Goal: Task Accomplishment & Management: Use online tool/utility

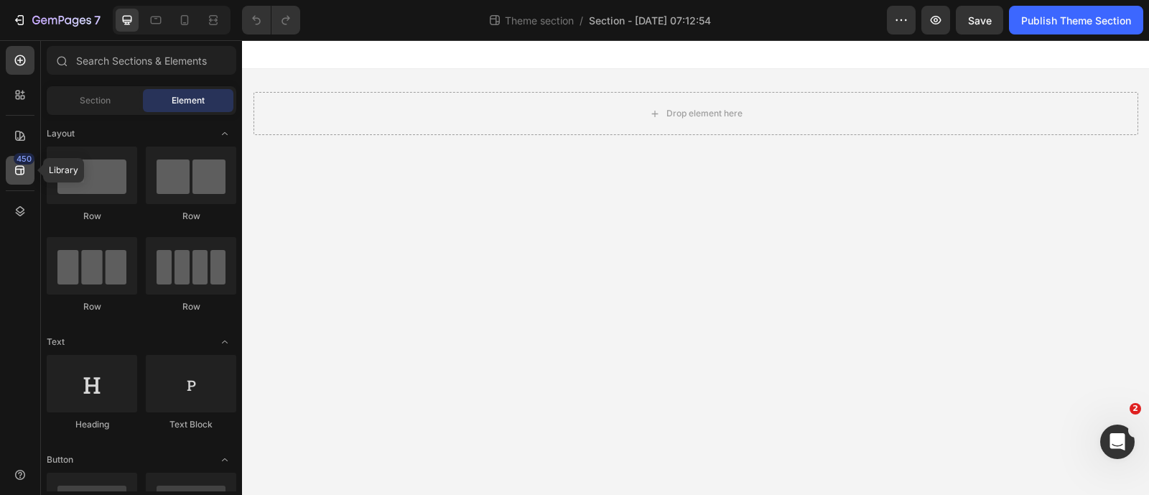
click at [21, 157] on div "450" at bounding box center [24, 158] width 21 height 11
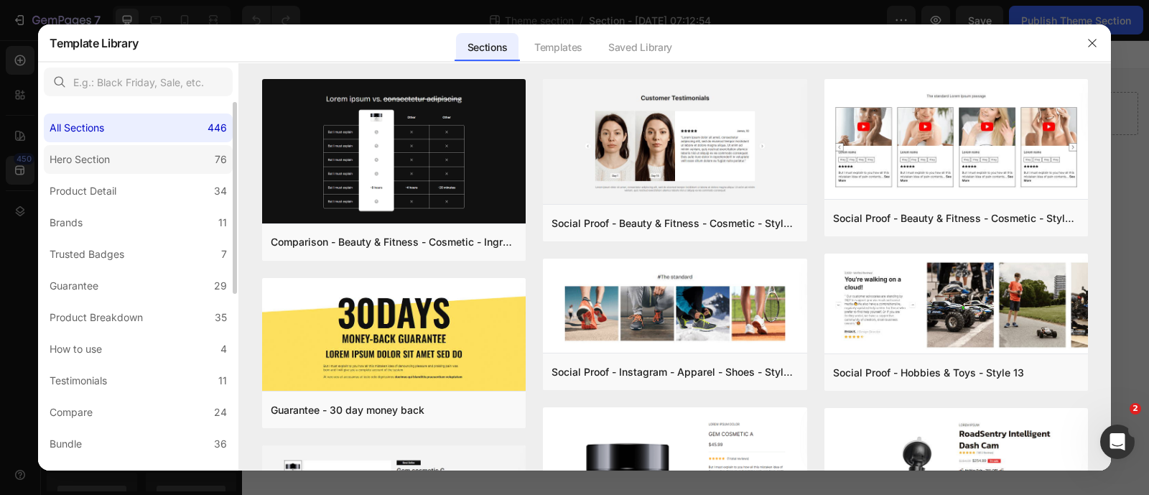
click at [113, 151] on div "Hero Section" at bounding box center [83, 159] width 66 height 17
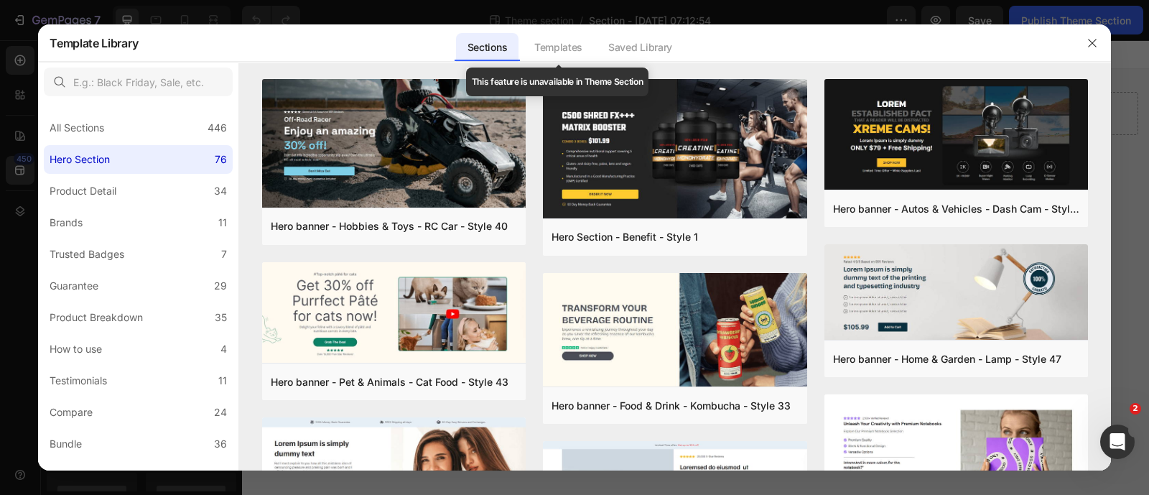
click at [546, 53] on div "Templates" at bounding box center [558, 47] width 71 height 29
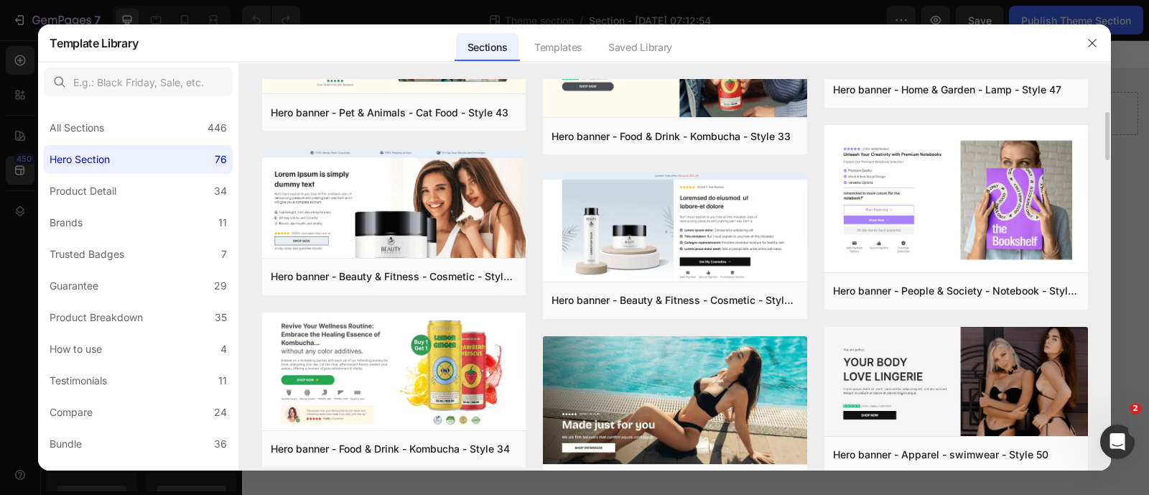
scroll to position [179, 0]
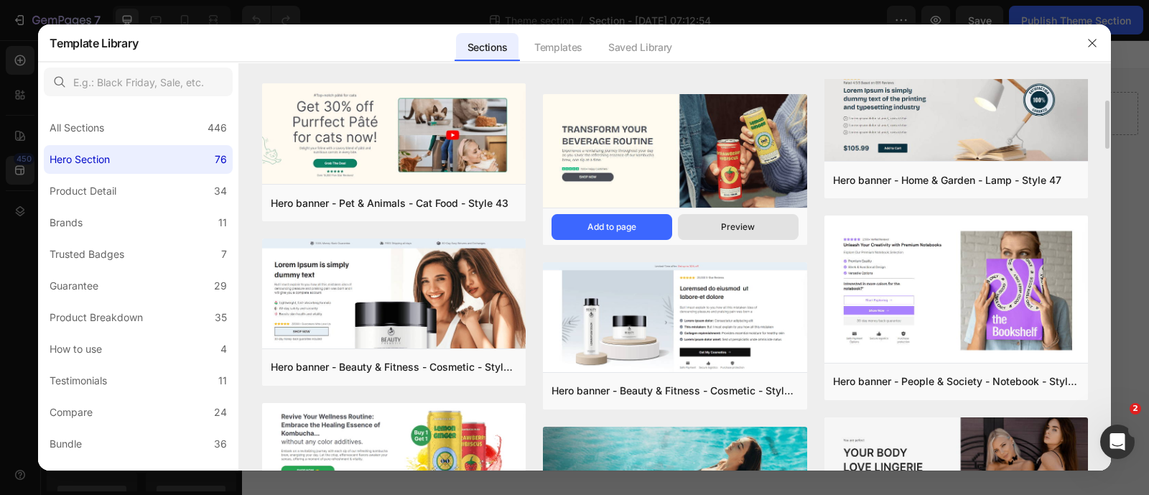
click at [739, 227] on div "Preview" at bounding box center [738, 226] width 34 height 13
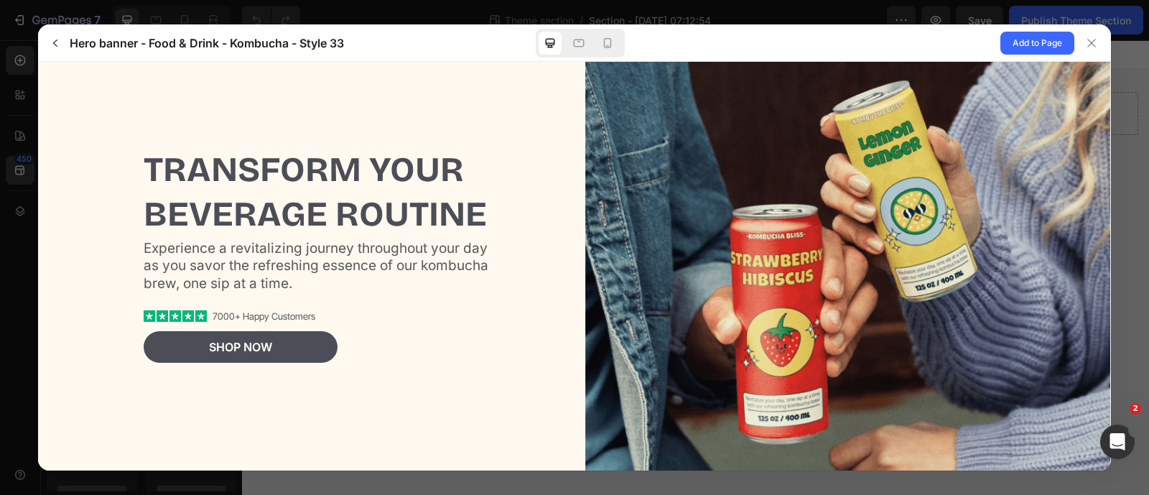
scroll to position [0, 0]
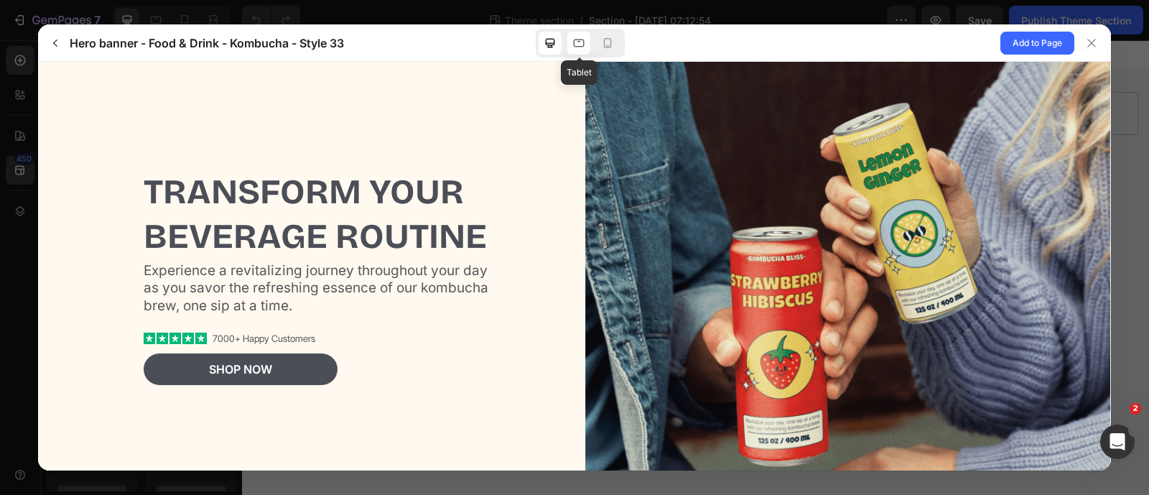
click at [572, 52] on div at bounding box center [578, 43] width 23 height 23
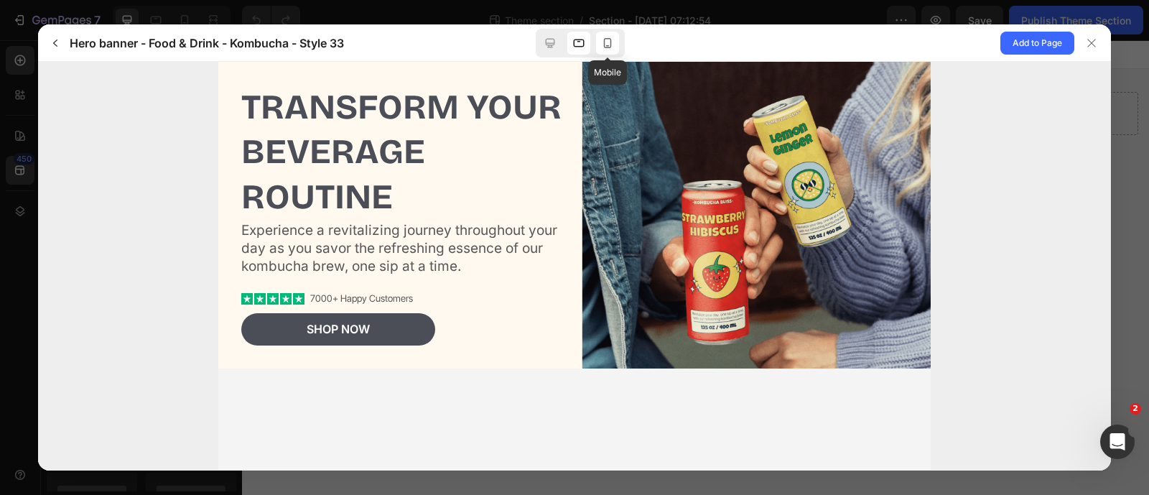
click at [612, 48] on icon at bounding box center [607, 43] width 14 height 14
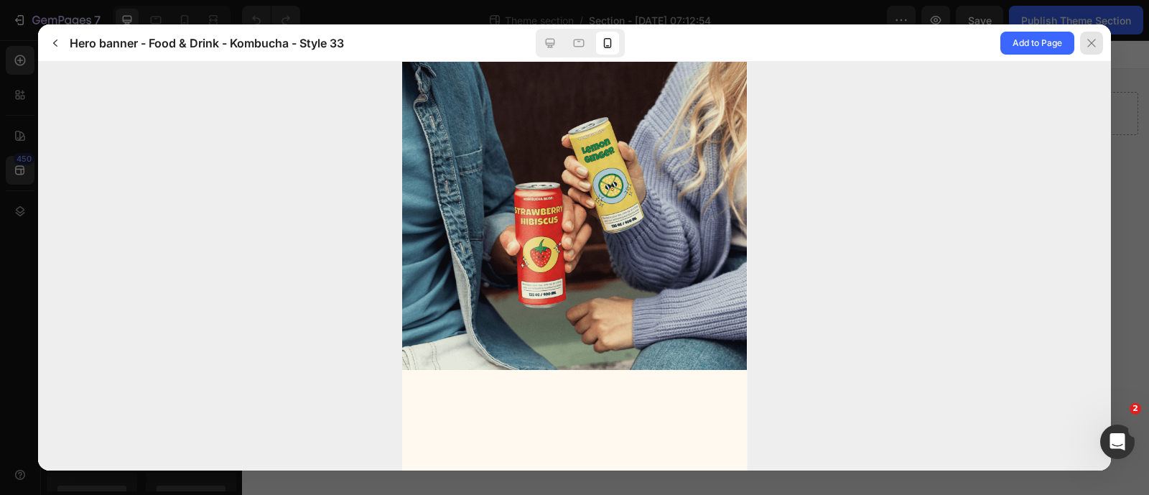
click at [1080, 45] on div at bounding box center [1091, 43] width 23 height 23
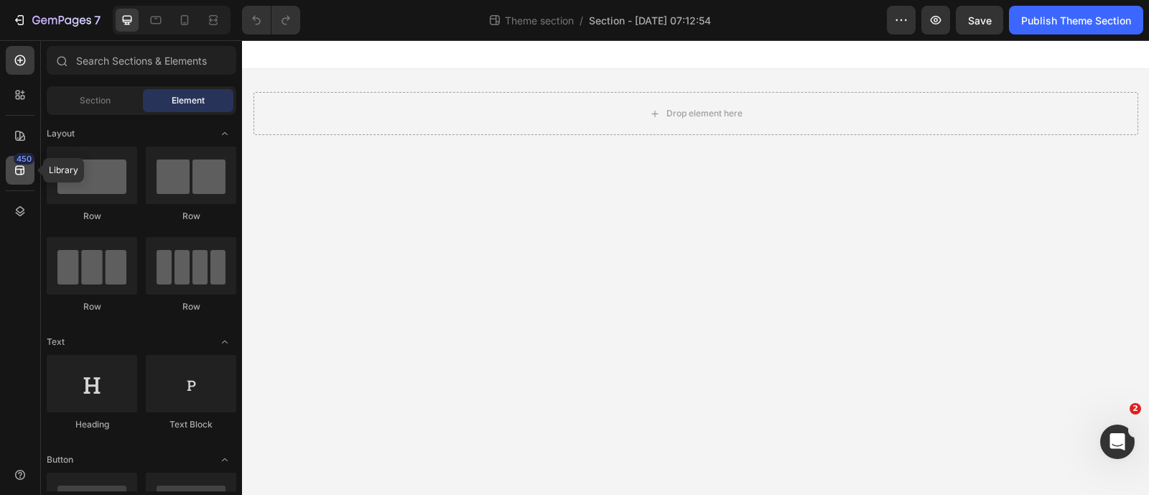
click at [24, 172] on icon at bounding box center [20, 170] width 14 height 14
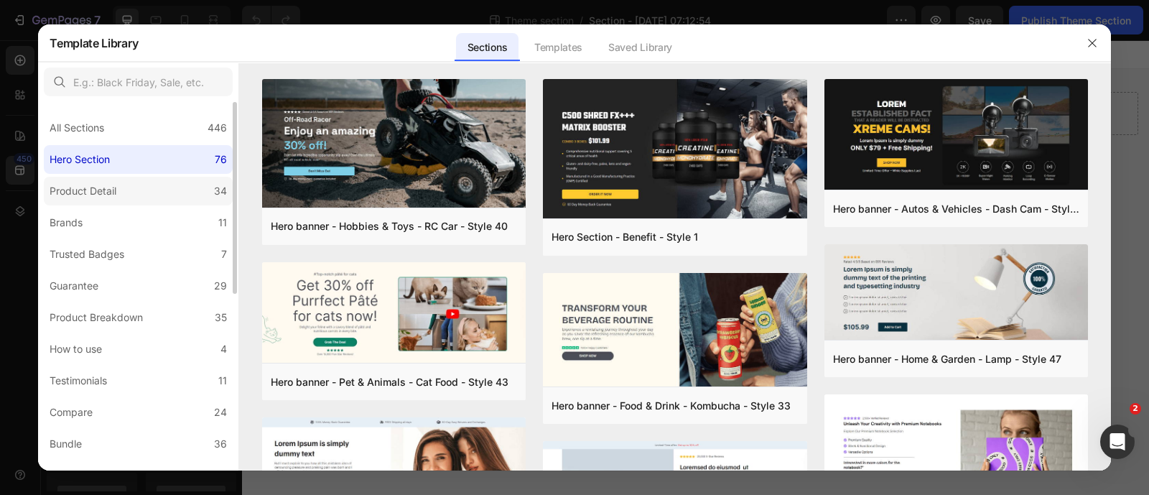
click at [167, 197] on label "Product Detail 34" at bounding box center [138, 191] width 189 height 29
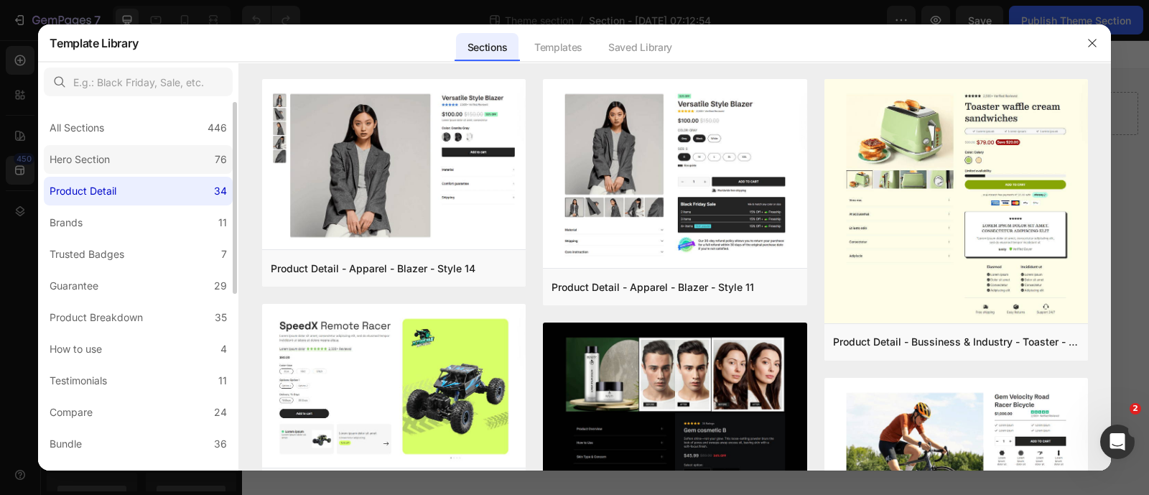
click at [172, 164] on label "Hero Section 76" at bounding box center [138, 159] width 189 height 29
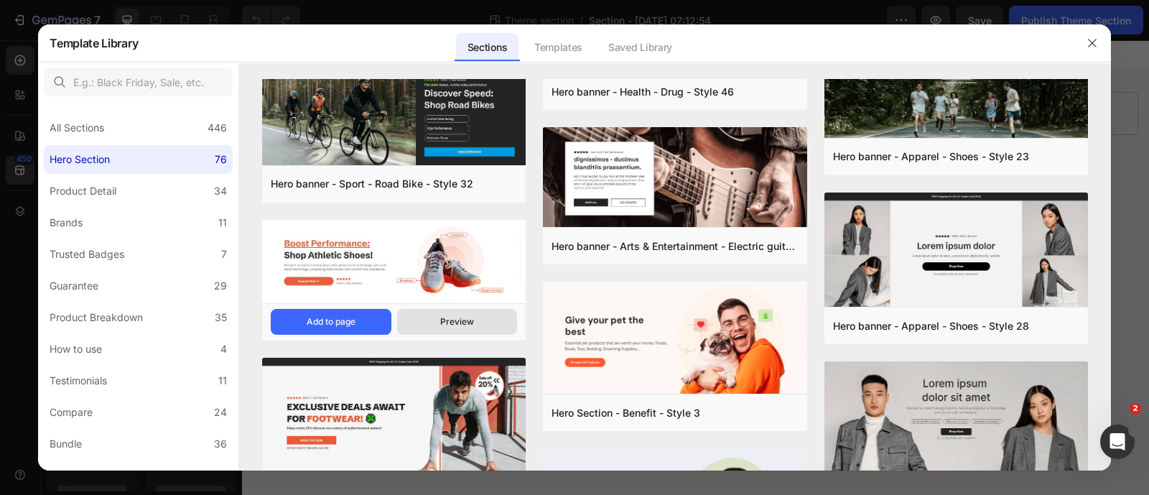
scroll to position [2217, 0]
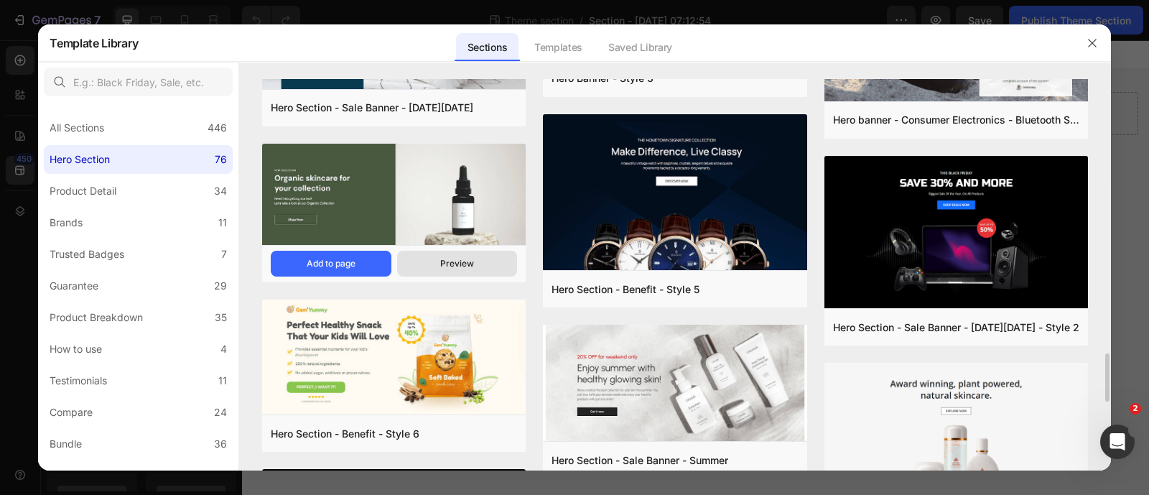
click at [474, 266] on button "Preview" at bounding box center [457, 264] width 121 height 26
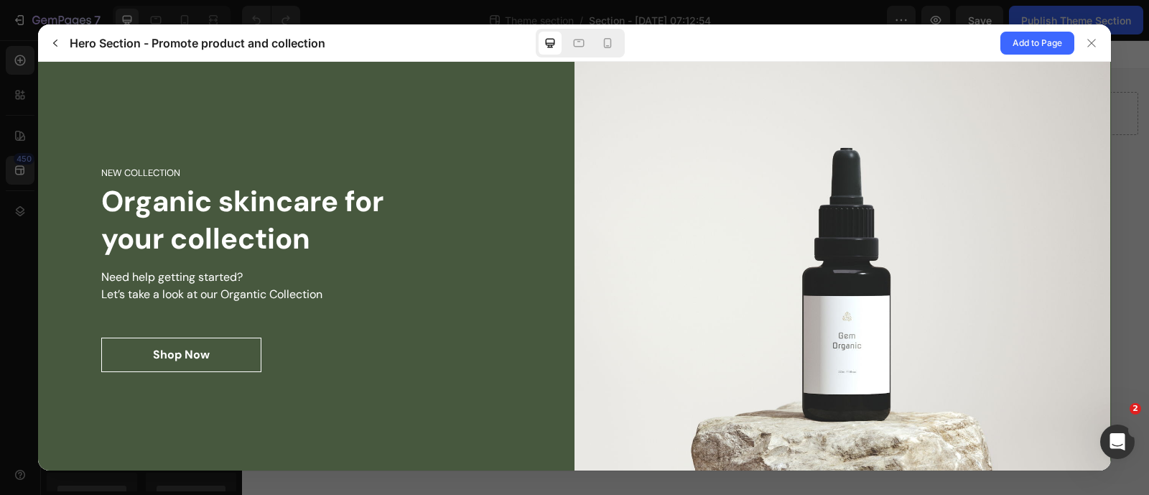
scroll to position [0, 0]
click at [614, 47] on icon at bounding box center [607, 43] width 14 height 14
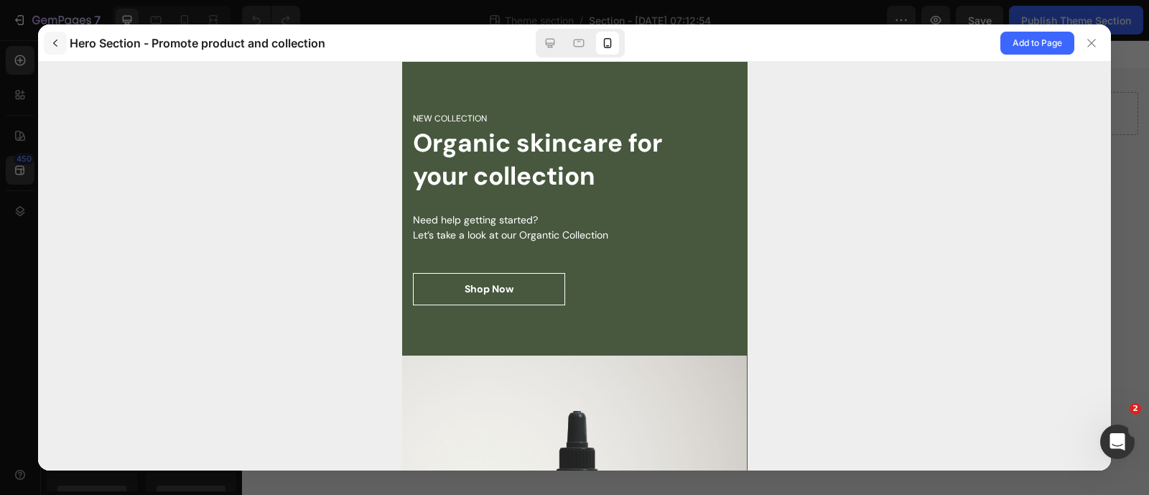
click at [50, 47] on icon "button" at bounding box center [55, 42] width 11 height 11
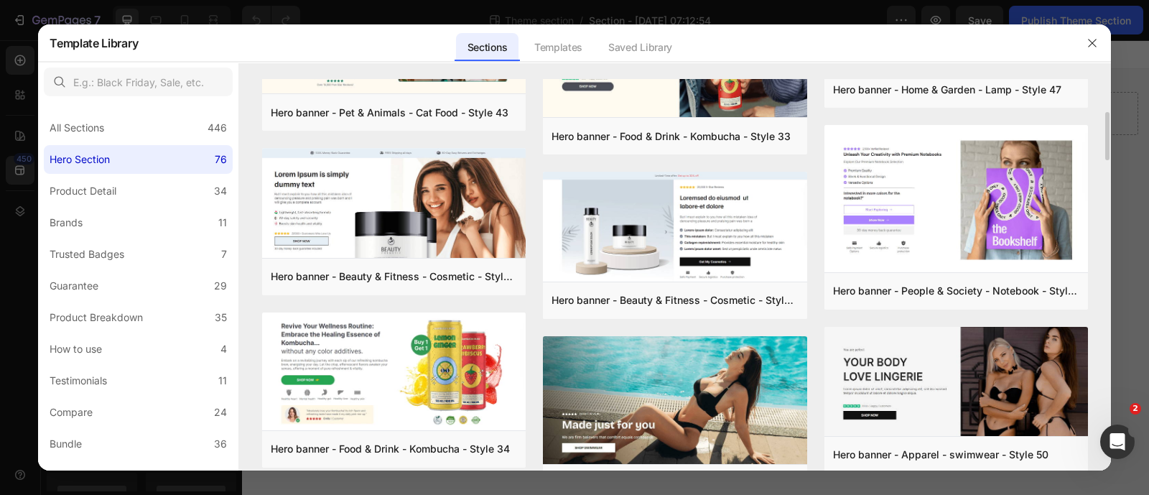
scroll to position [89, 0]
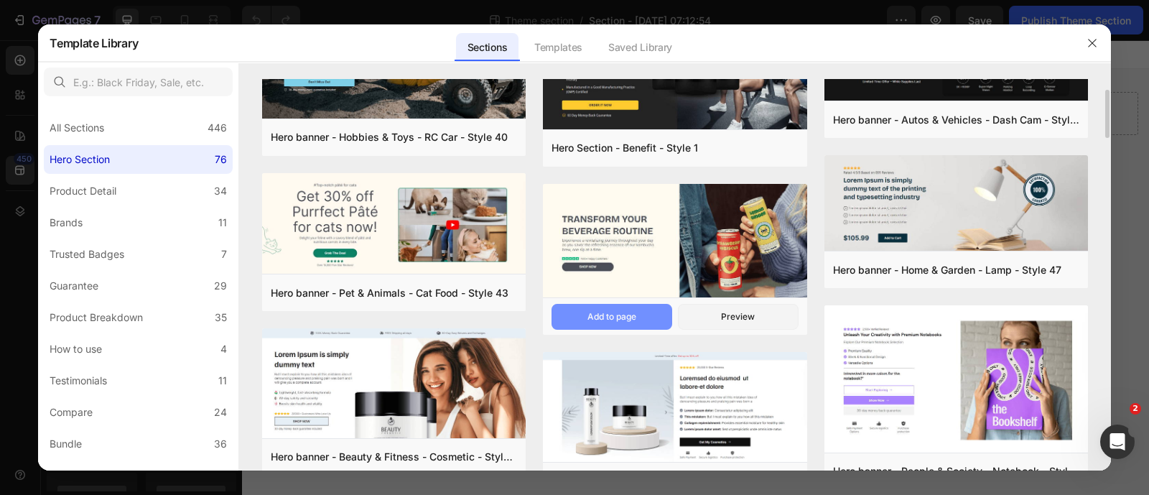
click at [632, 324] on button "Add to page" at bounding box center [611, 317] width 121 height 26
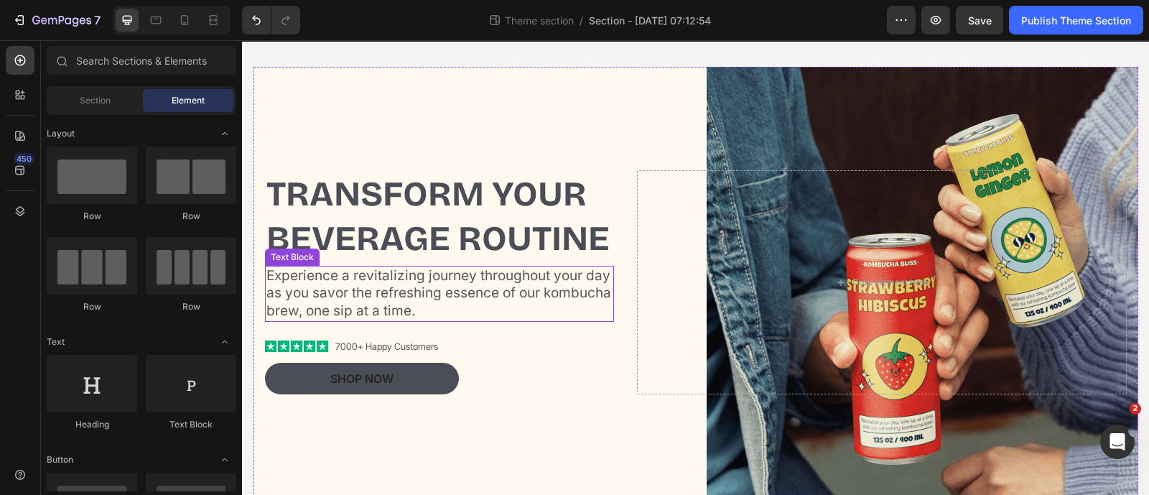
scroll to position [0, 0]
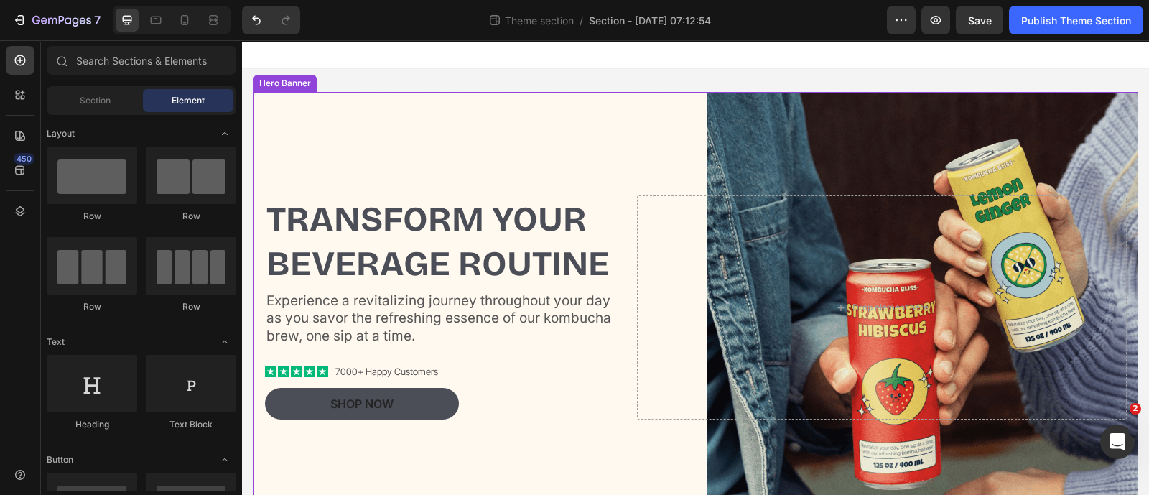
click at [797, 184] on div "Transform Your Beverage Routine Heading Experience a revitalizing journey throu…" at bounding box center [696, 307] width 862 height 271
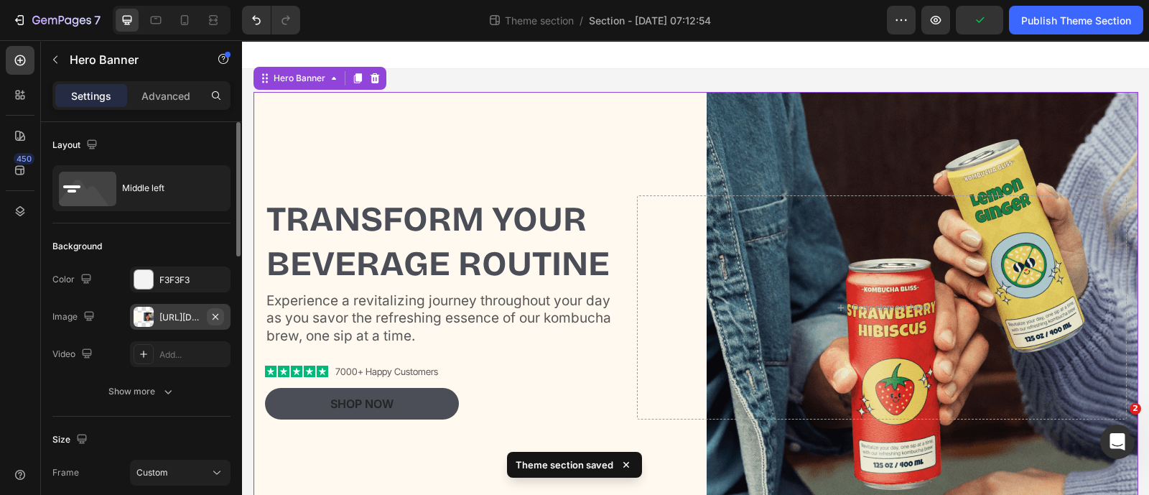
click at [215, 317] on icon "button" at bounding box center [215, 316] width 11 height 11
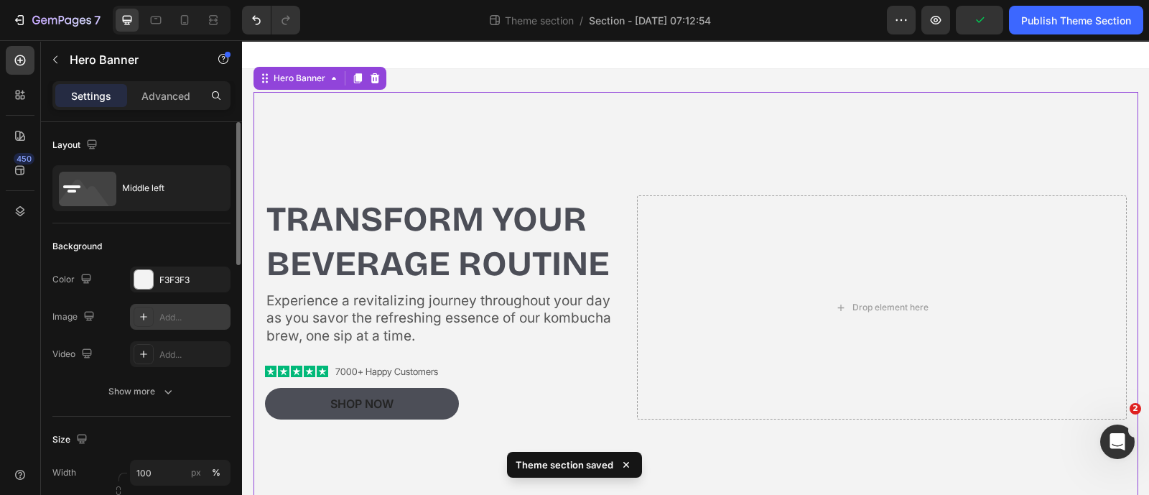
click at [180, 320] on div "Add..." at bounding box center [192, 317] width 67 height 13
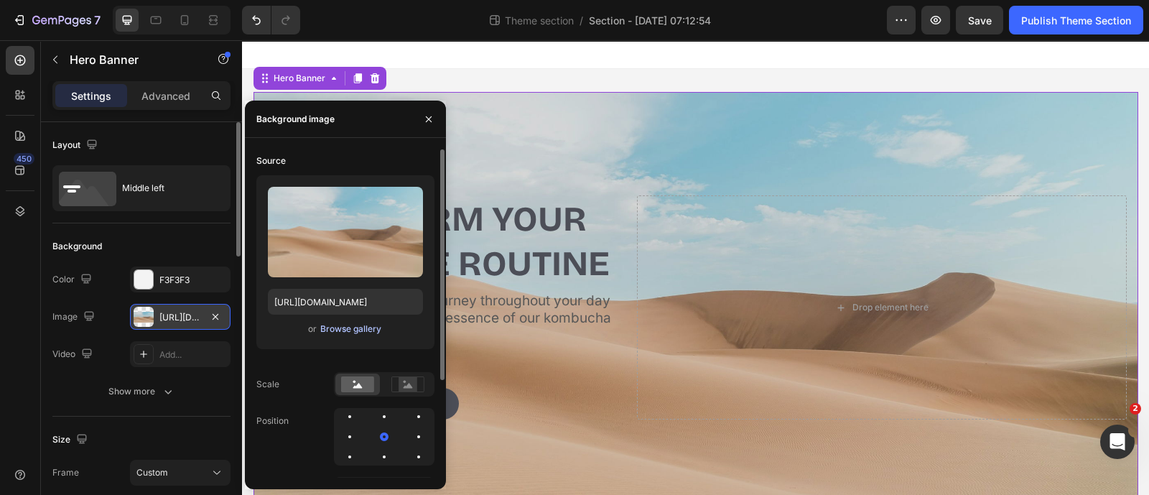
click at [332, 327] on div "Browse gallery" at bounding box center [350, 328] width 61 height 13
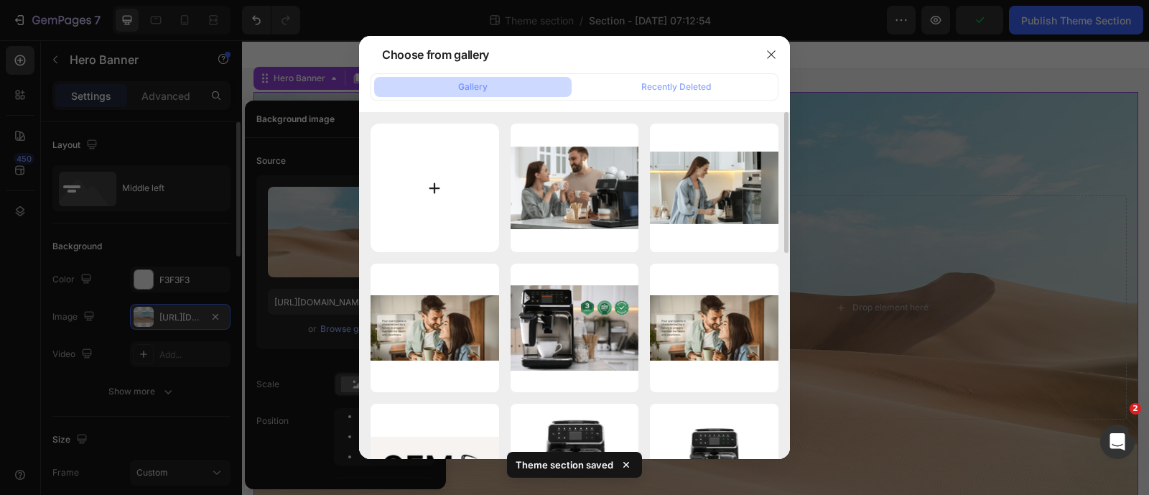
click at [431, 187] on input "file" at bounding box center [434, 187] width 129 height 129
type input "C:\fakepath\himbeerprodukte.jpg"
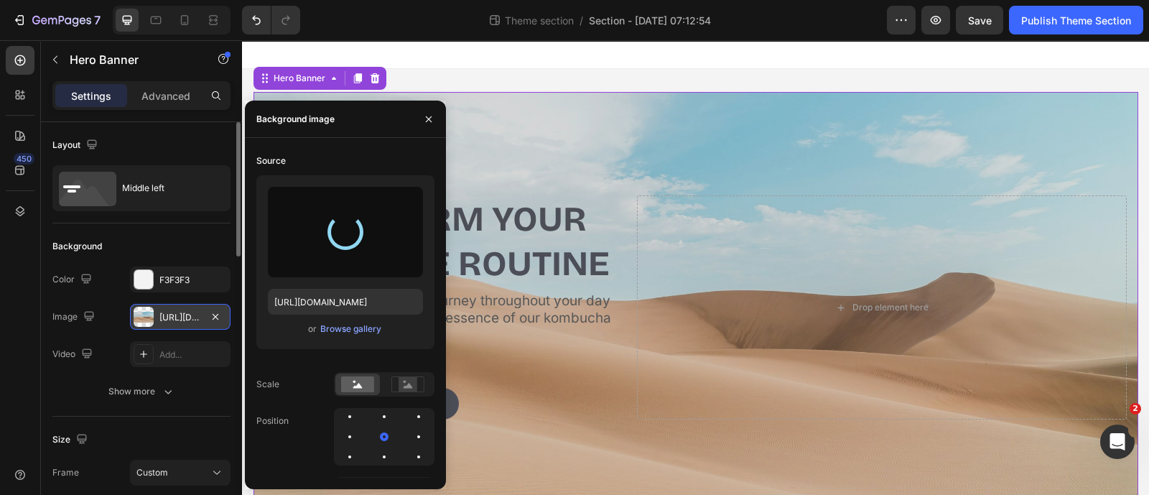
type input "https://cdn.shopify.com/s/files/1/0574/6153/8972/files/gempages_500889363882706…"
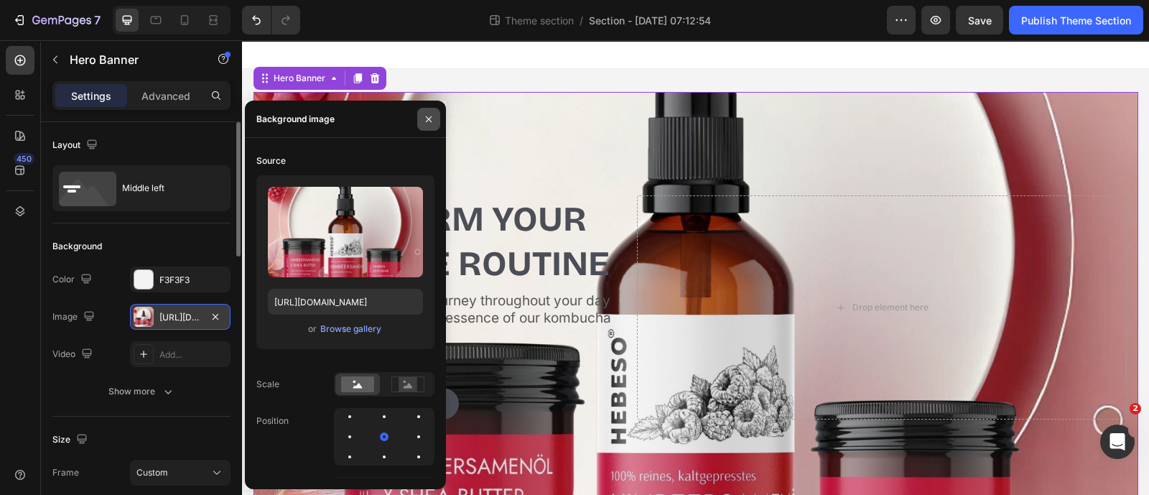
click at [431, 123] on icon "button" at bounding box center [428, 118] width 11 height 11
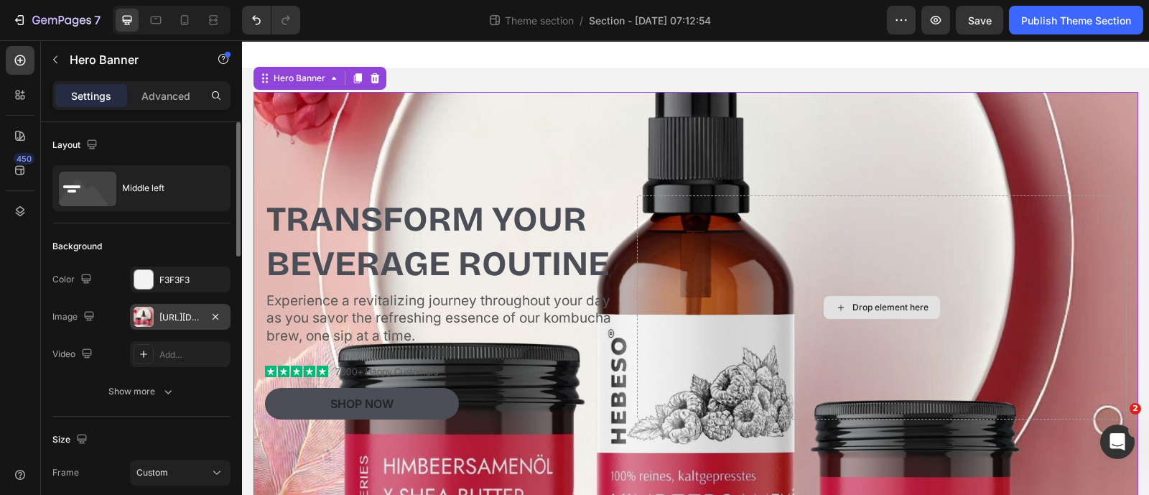
click at [852, 302] on div "Drop element here" at bounding box center [890, 307] width 76 height 11
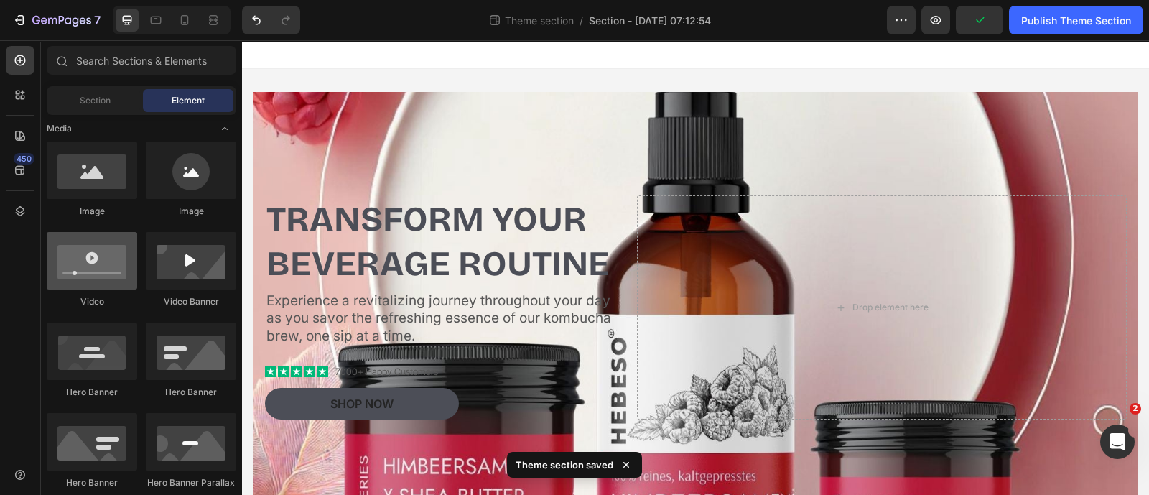
scroll to position [269, 0]
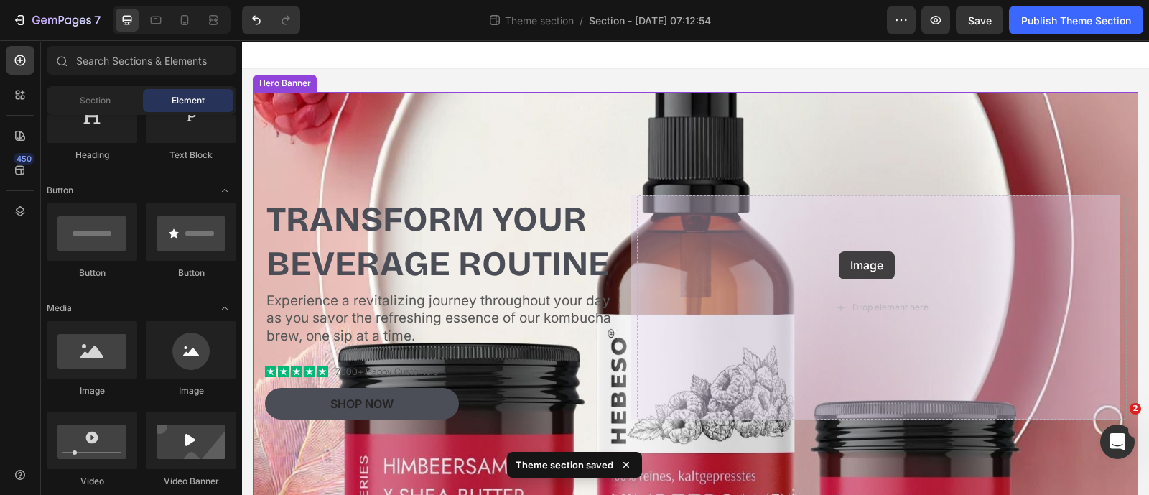
drag, startPoint x: 338, startPoint y: 296, endPoint x: 839, endPoint y: 251, distance: 502.4
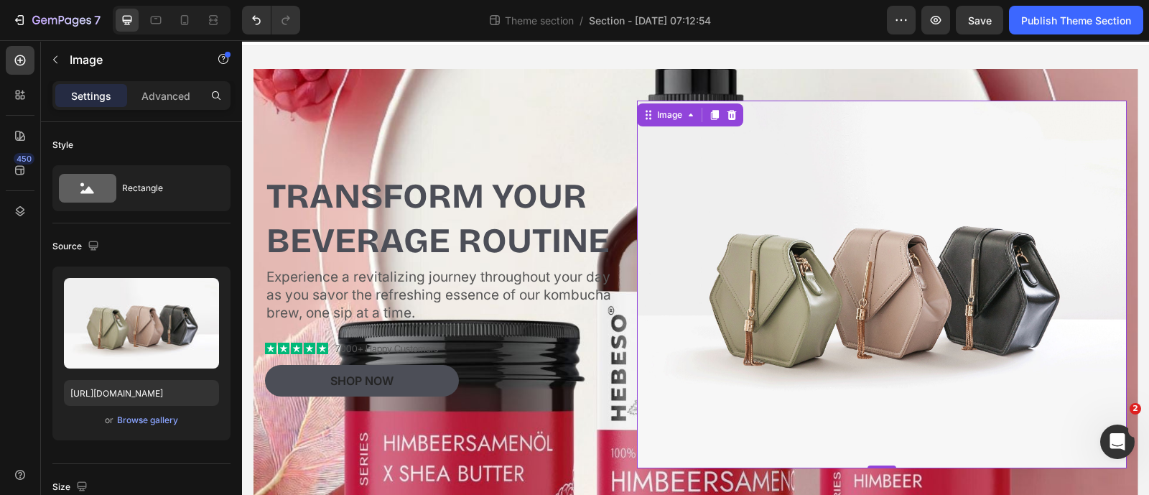
scroll to position [0, 0]
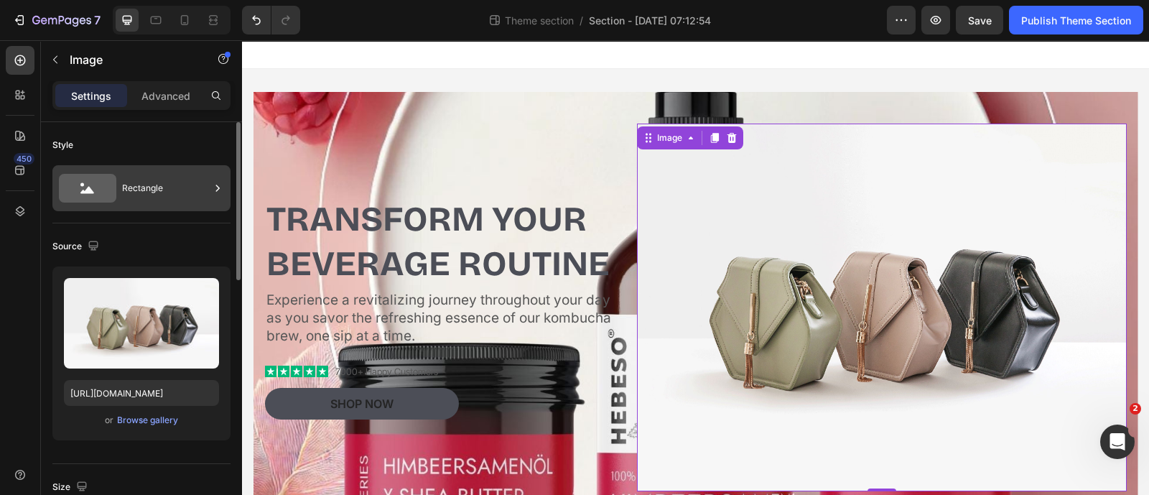
click at [143, 197] on div "Rectangle" at bounding box center [166, 188] width 88 height 33
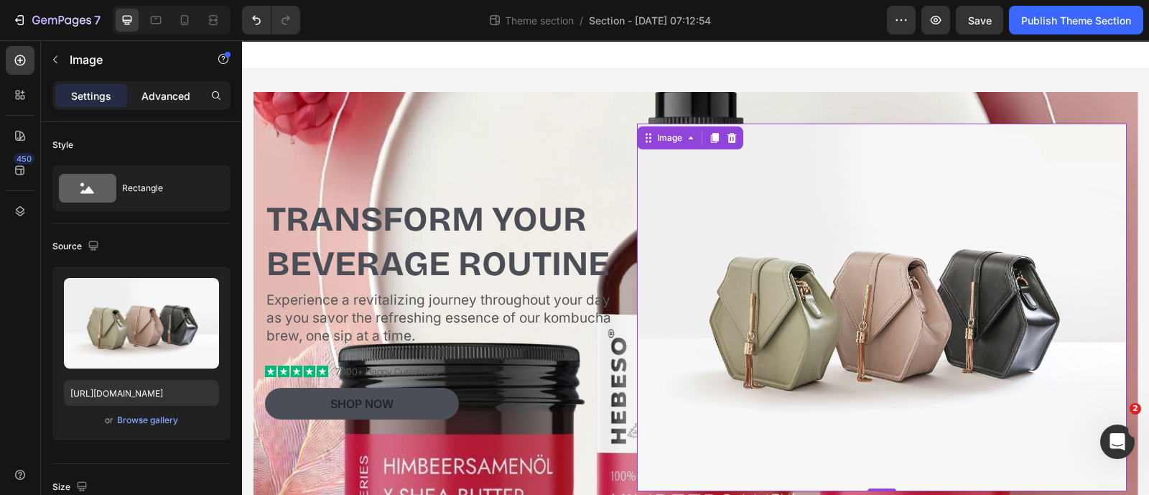
click at [153, 104] on div "Advanced" at bounding box center [166, 95] width 72 height 23
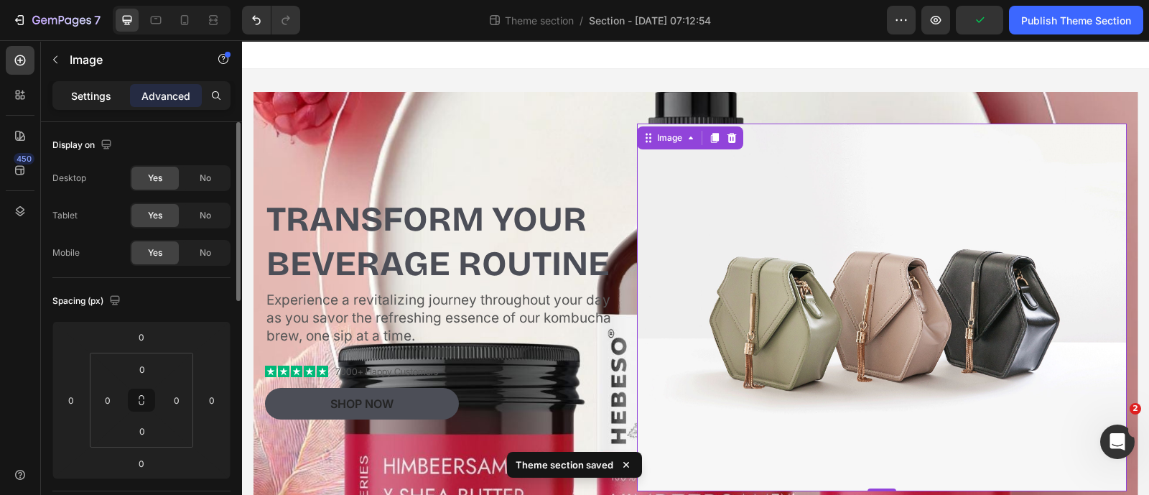
click at [93, 103] on div "Settings" at bounding box center [91, 95] width 72 height 23
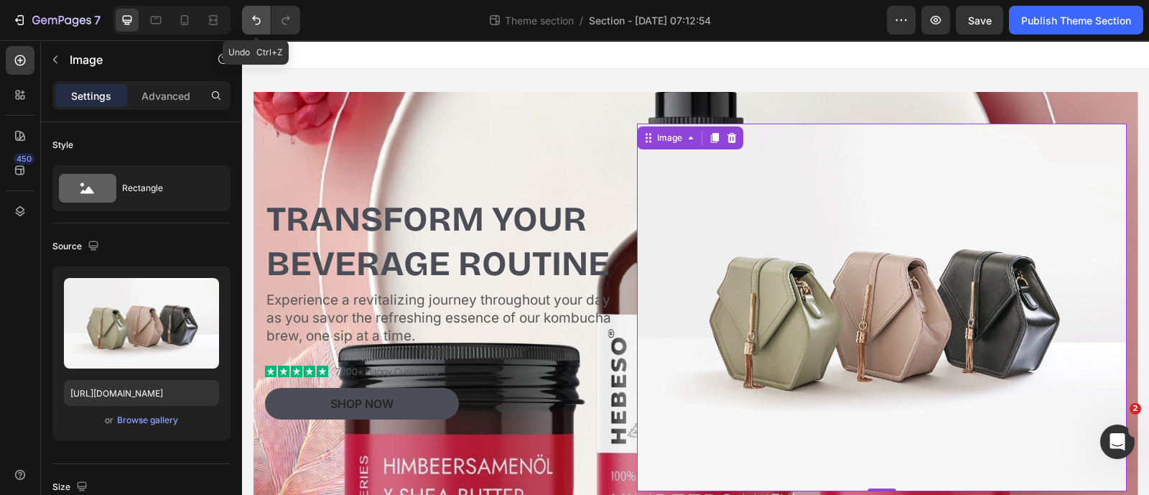
click at [266, 27] on button "Undo/Redo" at bounding box center [256, 20] width 29 height 29
click at [258, 27] on button "Undo/Redo" at bounding box center [256, 20] width 29 height 29
click at [258, 28] on button "Undo/Redo" at bounding box center [256, 20] width 29 height 29
click at [255, 27] on button "Undo/Redo" at bounding box center [256, 20] width 29 height 29
click at [255, 27] on icon "Undo/Redo" at bounding box center [256, 20] width 14 height 14
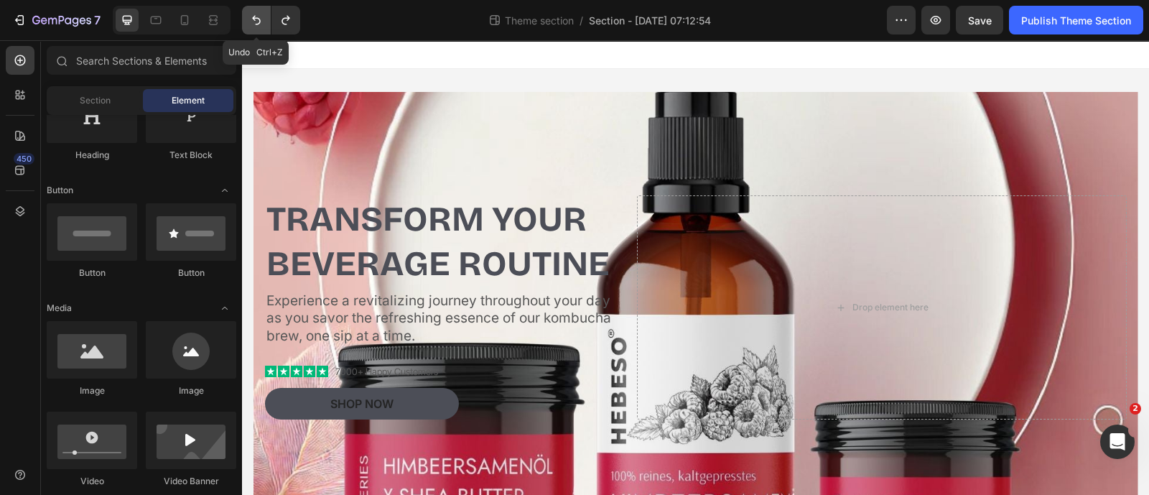
click at [253, 27] on button "Undo/Redo" at bounding box center [256, 20] width 29 height 29
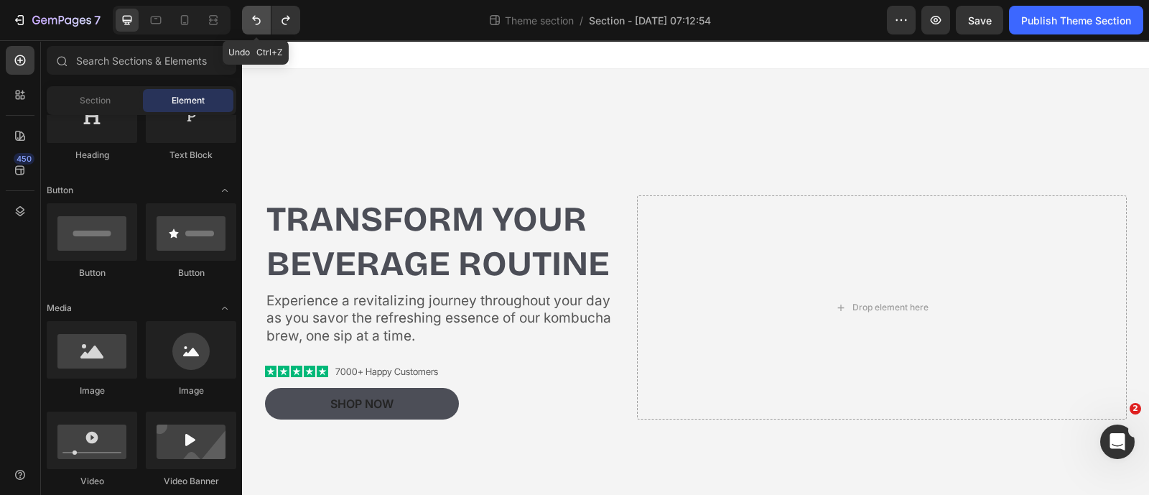
click at [253, 27] on button "Undo/Redo" at bounding box center [256, 20] width 29 height 29
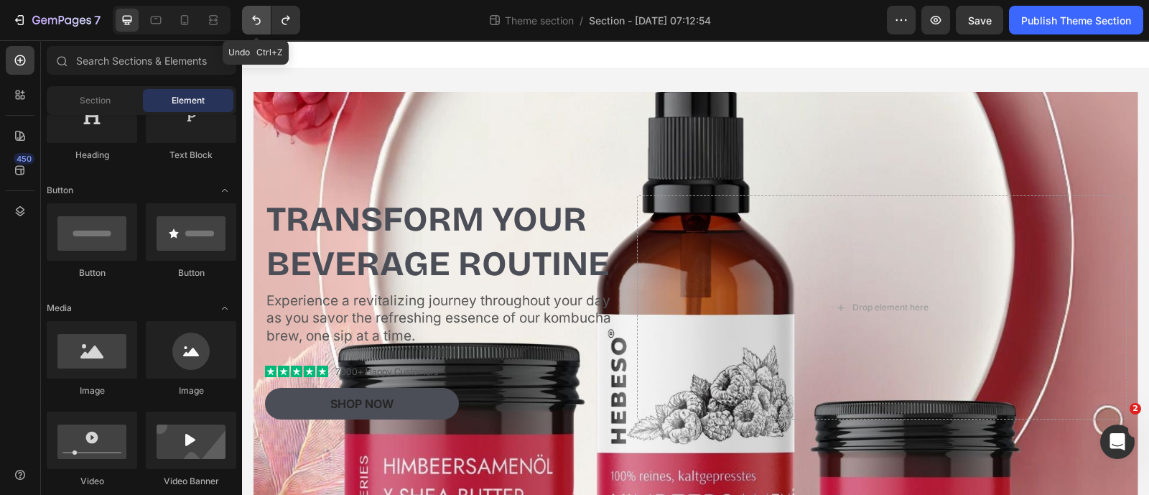
click at [253, 28] on button "Undo/Redo" at bounding box center [256, 20] width 29 height 29
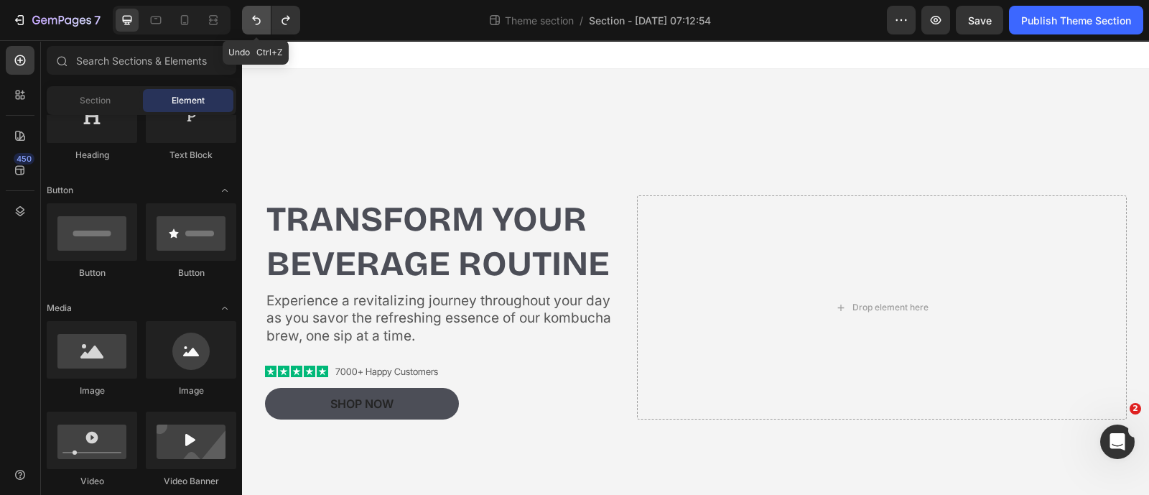
click at [253, 28] on button "Undo/Redo" at bounding box center [256, 20] width 29 height 29
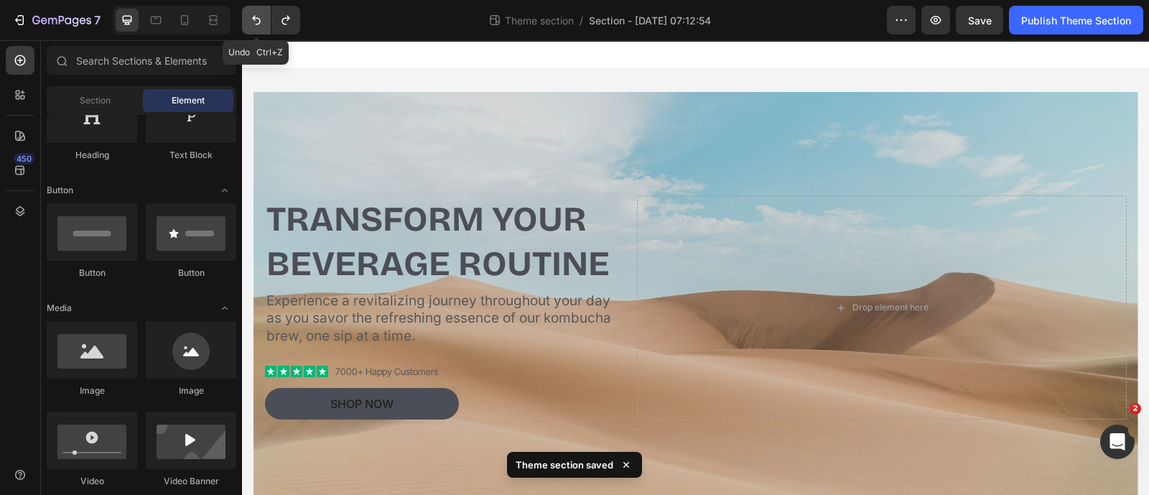
click at [252, 29] on button "Undo/Redo" at bounding box center [256, 20] width 29 height 29
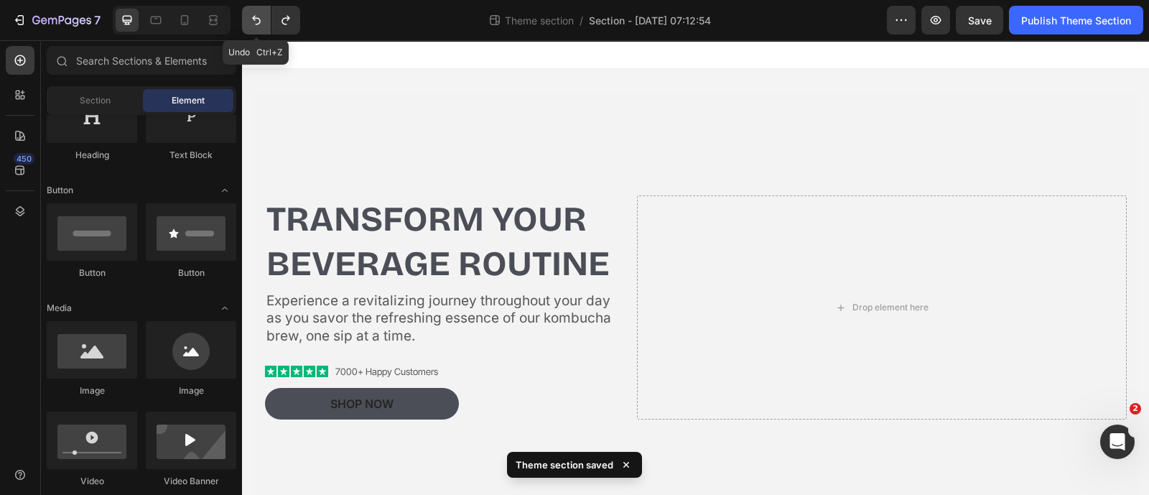
click at [252, 29] on button "Undo/Redo" at bounding box center [256, 20] width 29 height 29
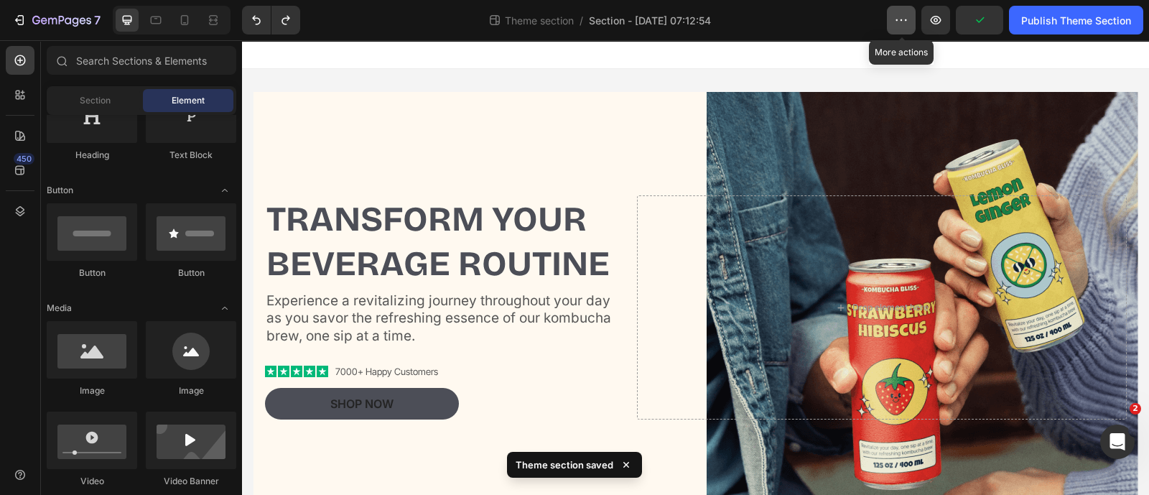
click at [909, 30] on button "button" at bounding box center [901, 20] width 29 height 29
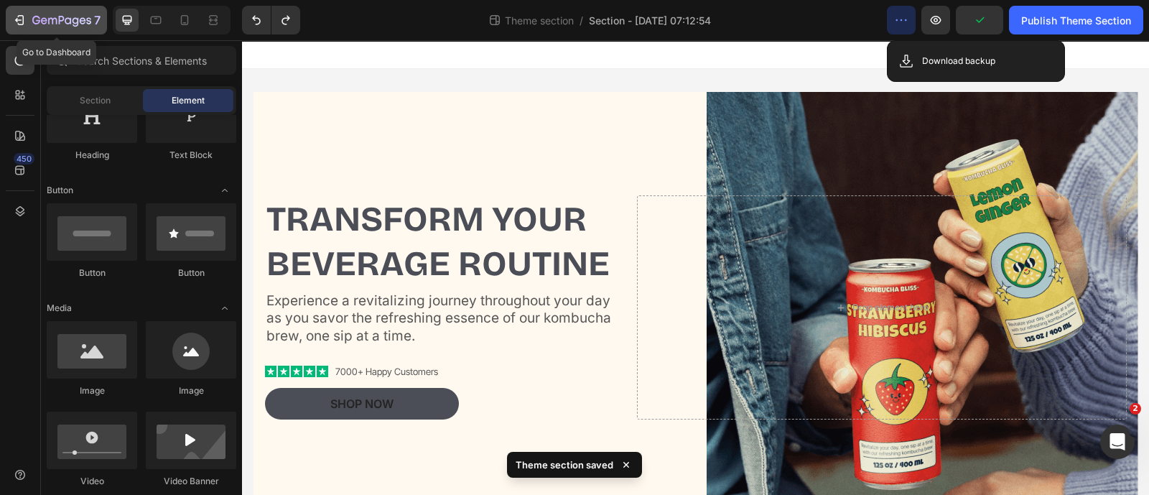
click at [22, 17] on icon "button" at bounding box center [19, 20] width 14 height 14
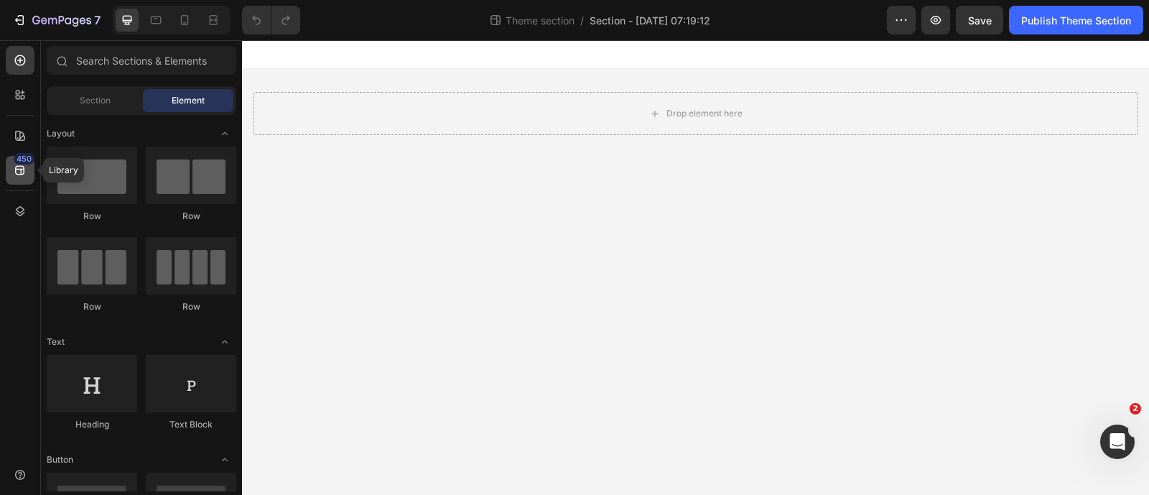
click at [11, 179] on div "450" at bounding box center [20, 170] width 29 height 29
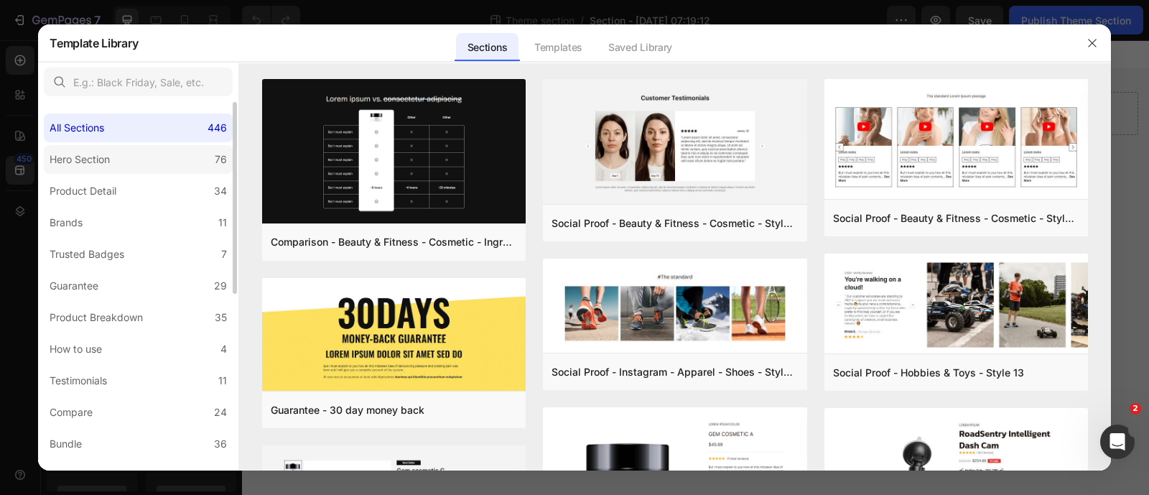
click at [71, 162] on div "Hero Section" at bounding box center [80, 159] width 60 height 17
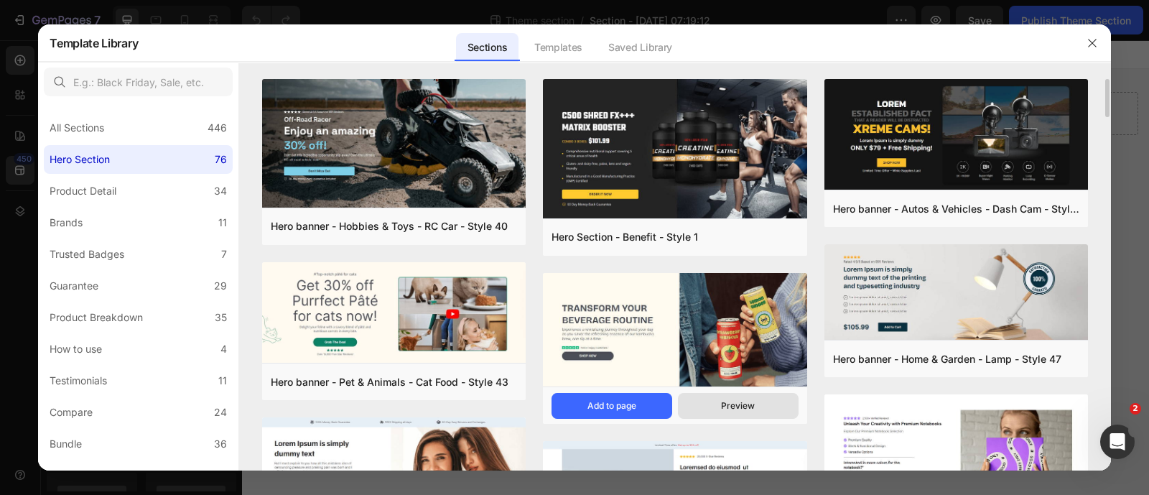
click at [699, 401] on button "Preview" at bounding box center [738, 406] width 121 height 26
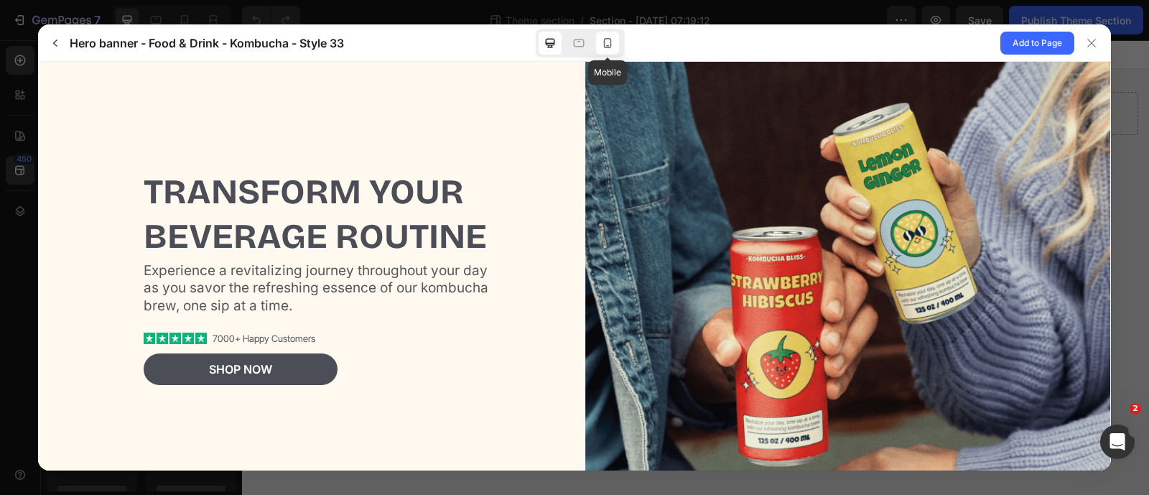
click at [607, 50] on icon at bounding box center [607, 43] width 14 height 14
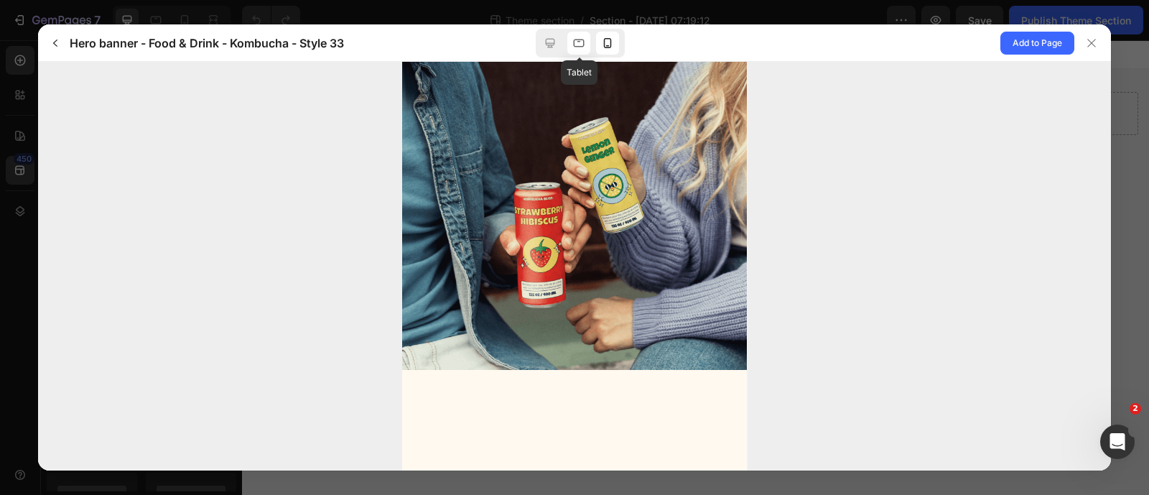
click at [587, 47] on div at bounding box center [578, 43] width 23 height 23
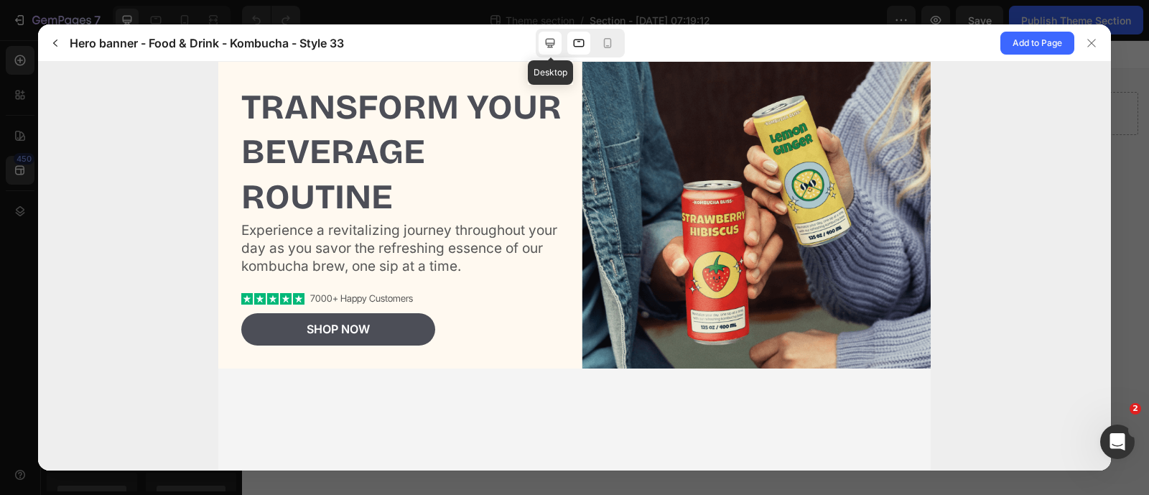
click at [541, 40] on div at bounding box center [549, 43] width 23 height 23
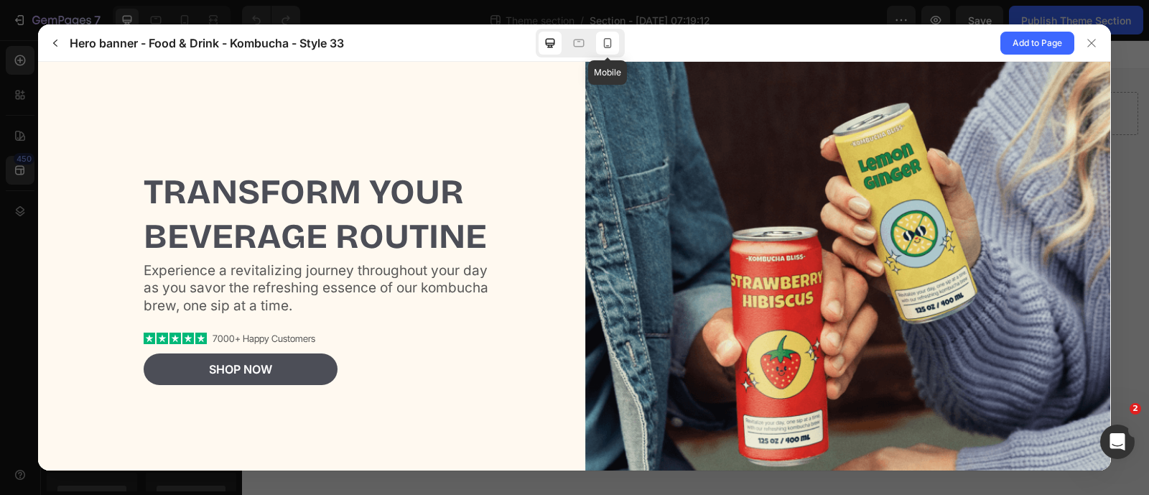
click at [605, 48] on icon at bounding box center [607, 43] width 14 height 14
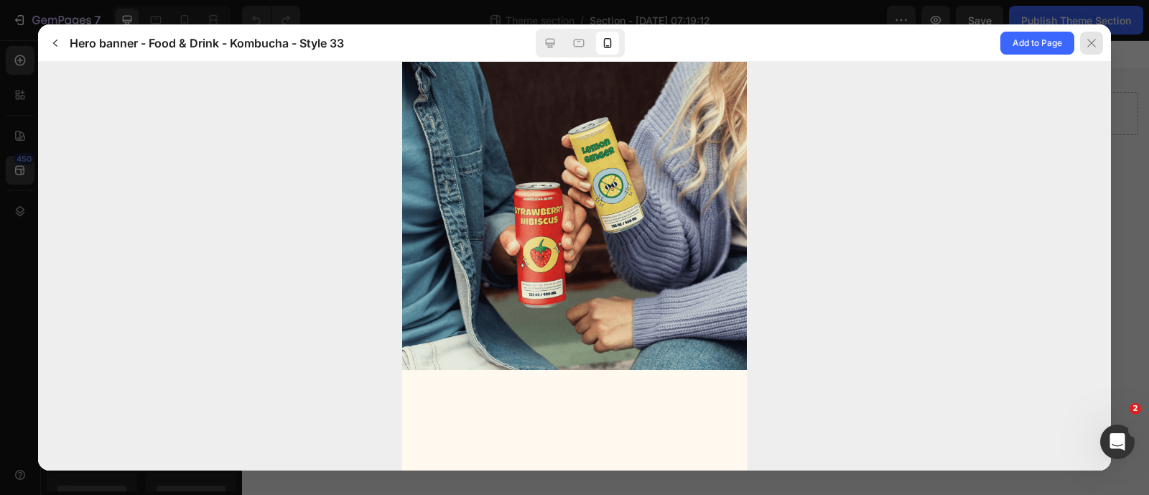
click at [1080, 50] on div at bounding box center [1091, 43] width 23 height 23
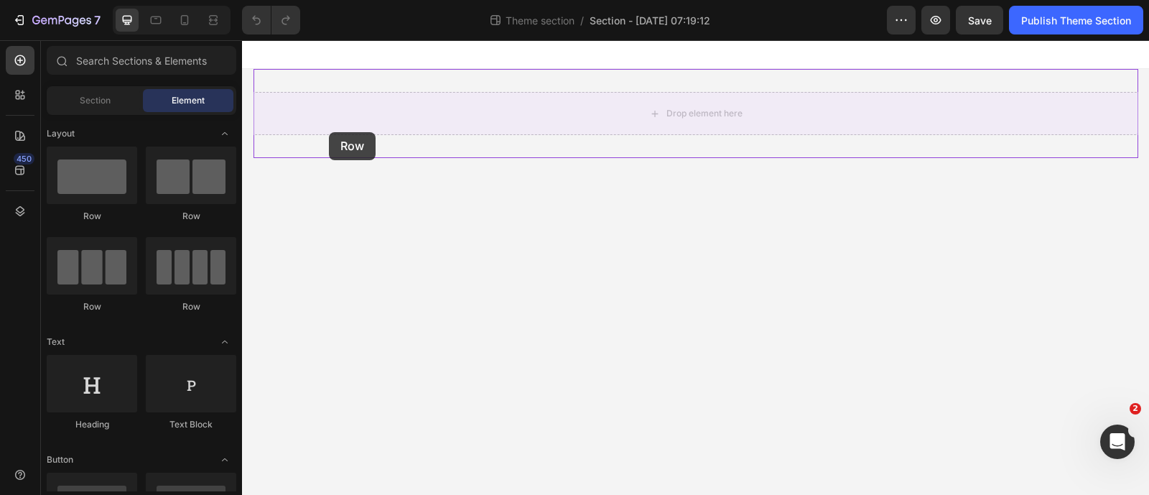
drag, startPoint x: 416, startPoint y: 209, endPoint x: 329, endPoint y: 132, distance: 116.5
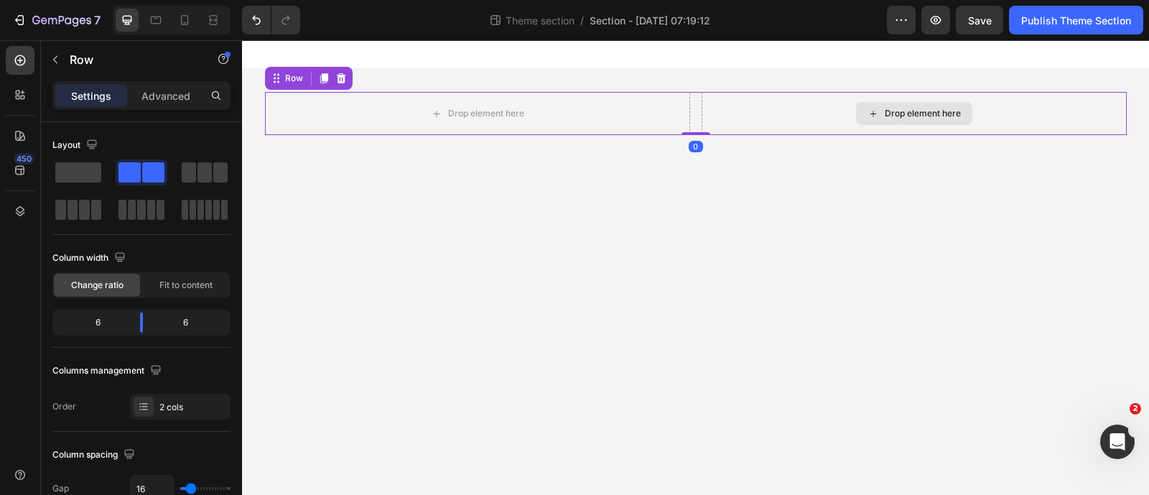
click at [931, 111] on div "Drop element here" at bounding box center [922, 113] width 76 height 11
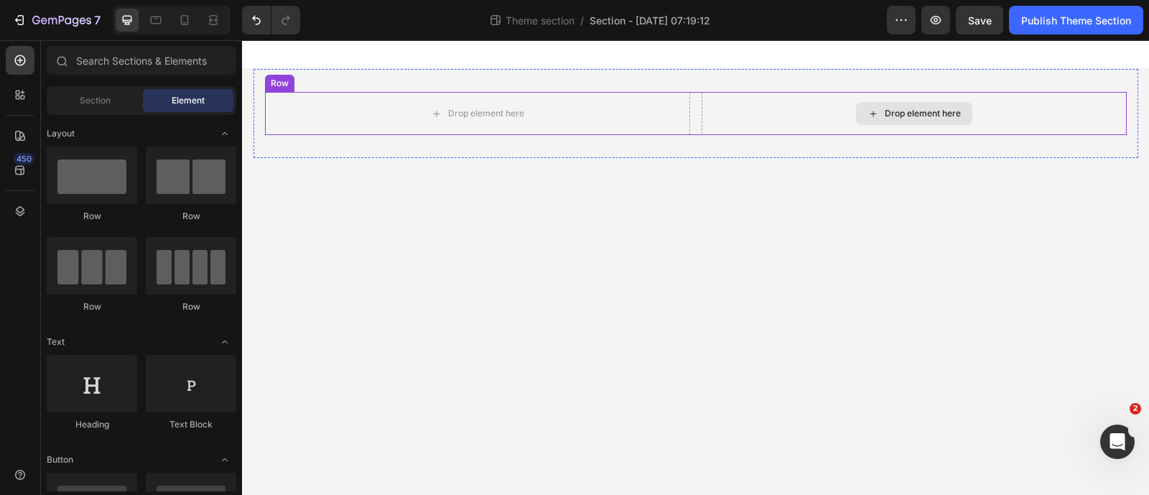
click at [929, 112] on div "Drop element here" at bounding box center [922, 113] width 76 height 11
click at [805, 123] on div "Drop element here" at bounding box center [913, 113] width 425 height 43
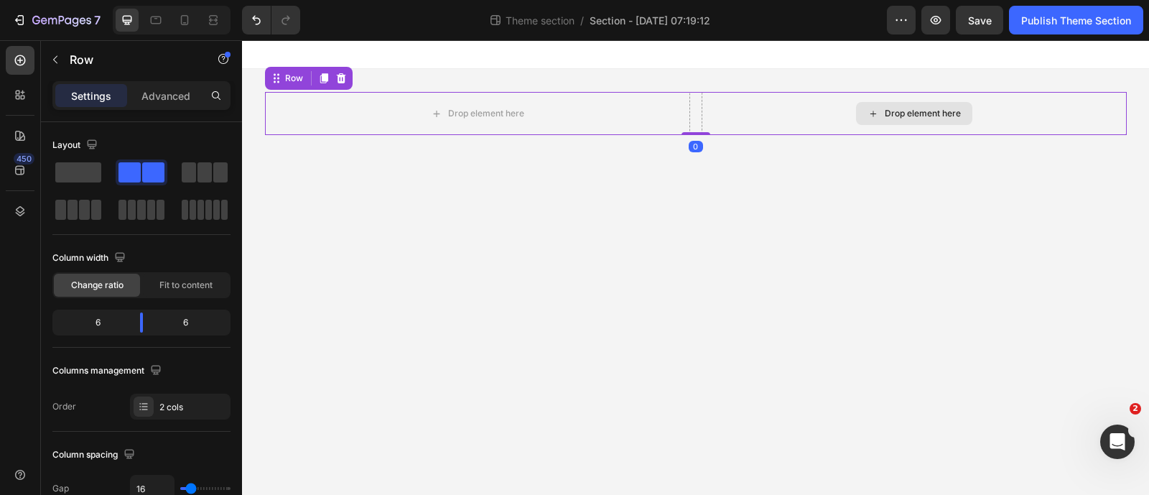
click at [862, 102] on div "Drop element here" at bounding box center [914, 113] width 116 height 23
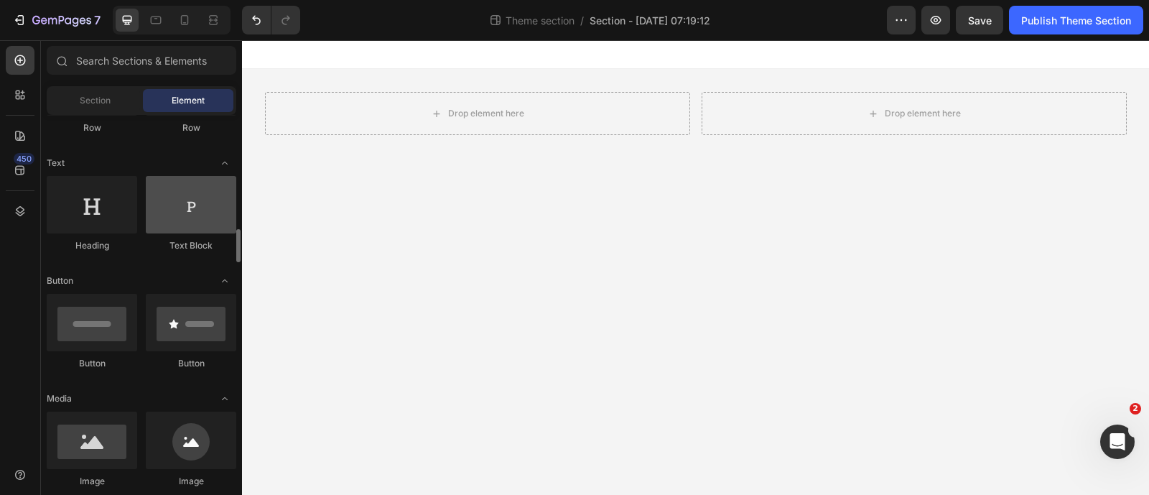
scroll to position [269, 0]
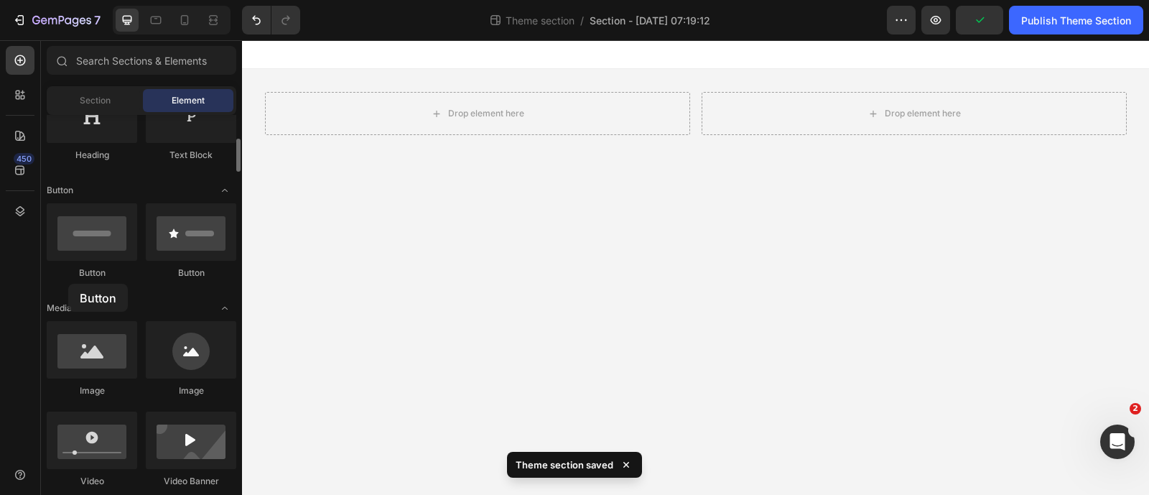
drag, startPoint x: 178, startPoint y: 237, endPoint x: 75, endPoint y: 279, distance: 111.1
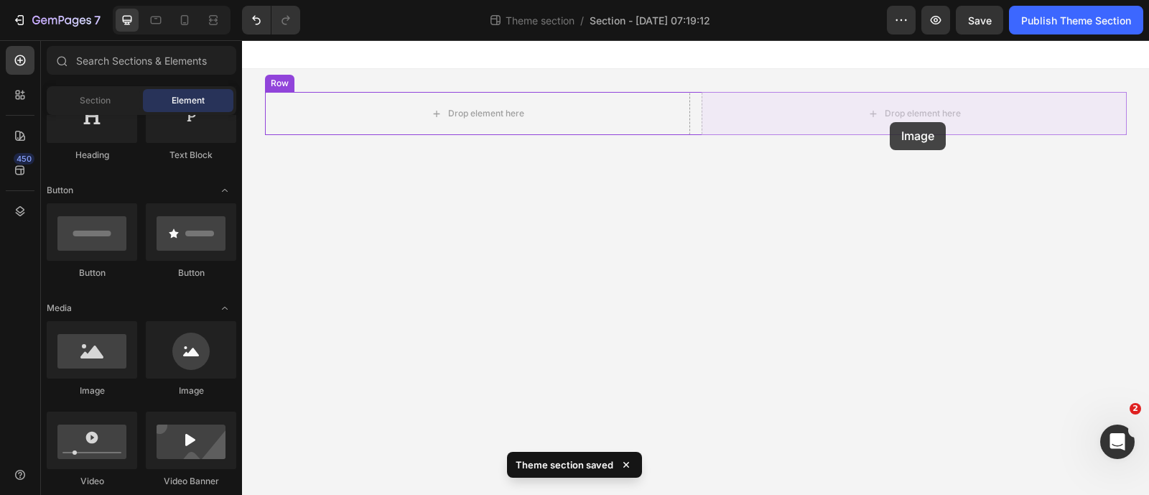
drag, startPoint x: 340, startPoint y: 392, endPoint x: 890, endPoint y: 122, distance: 612.6
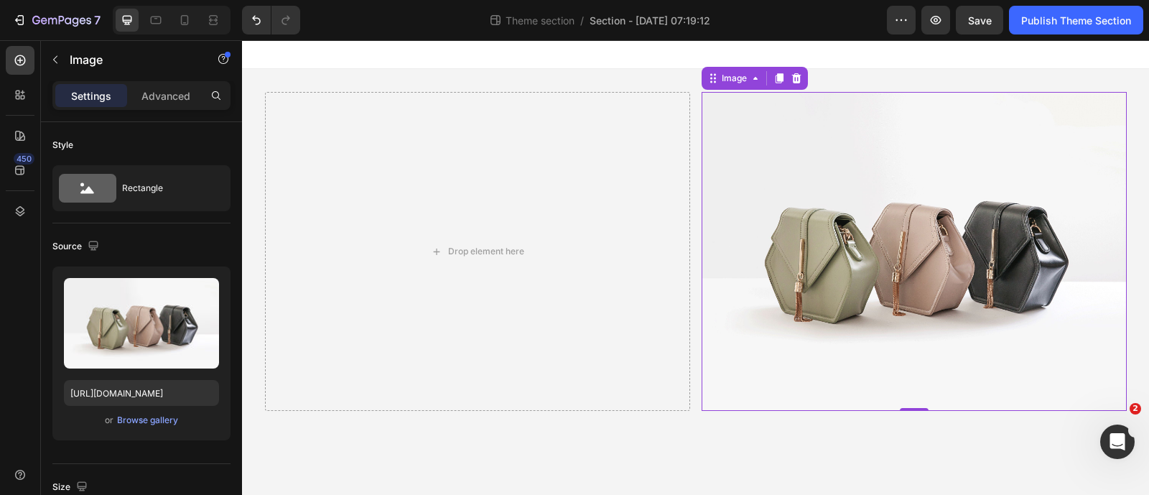
click at [849, 320] on img at bounding box center [913, 251] width 425 height 319
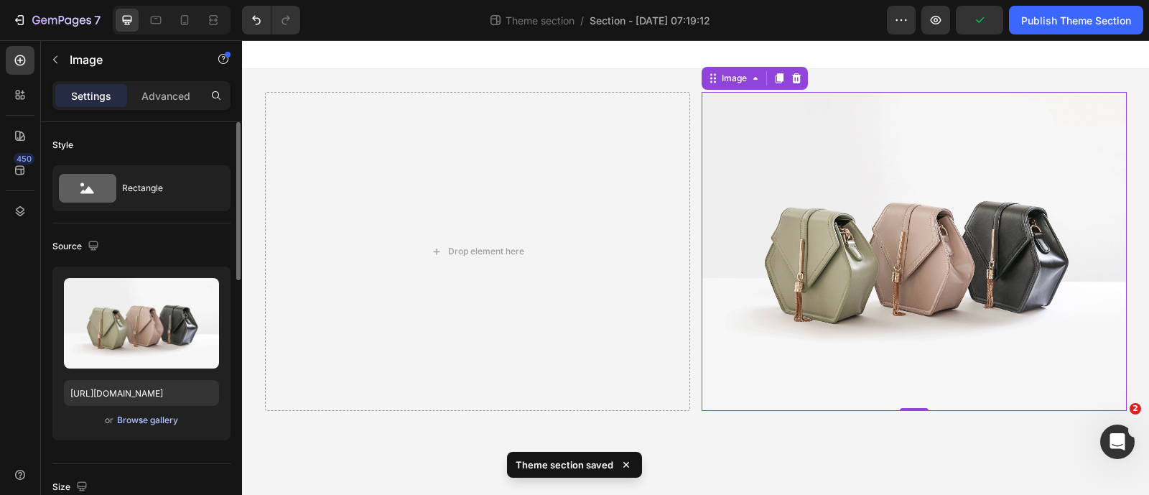
click at [155, 421] on div "Browse gallery" at bounding box center [147, 420] width 61 height 13
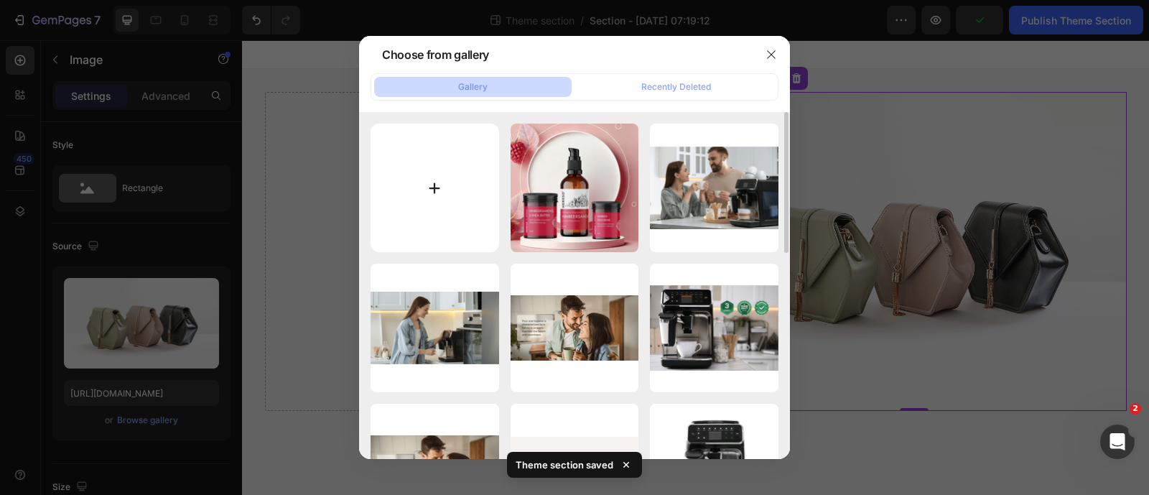
click at [491, 179] on input "file" at bounding box center [434, 187] width 129 height 129
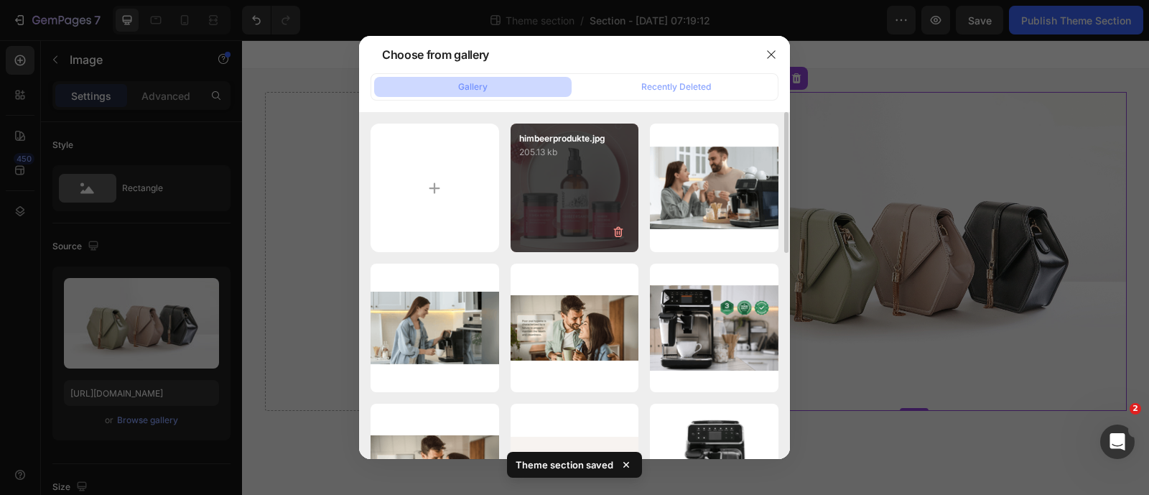
click at [541, 227] on div "himbeerprodukte.jpg 205.13 kb" at bounding box center [574, 187] width 129 height 129
type input "https://cdn.shopify.com/s/files/1/0574/6153/8972/files/gempages_500889363882706…"
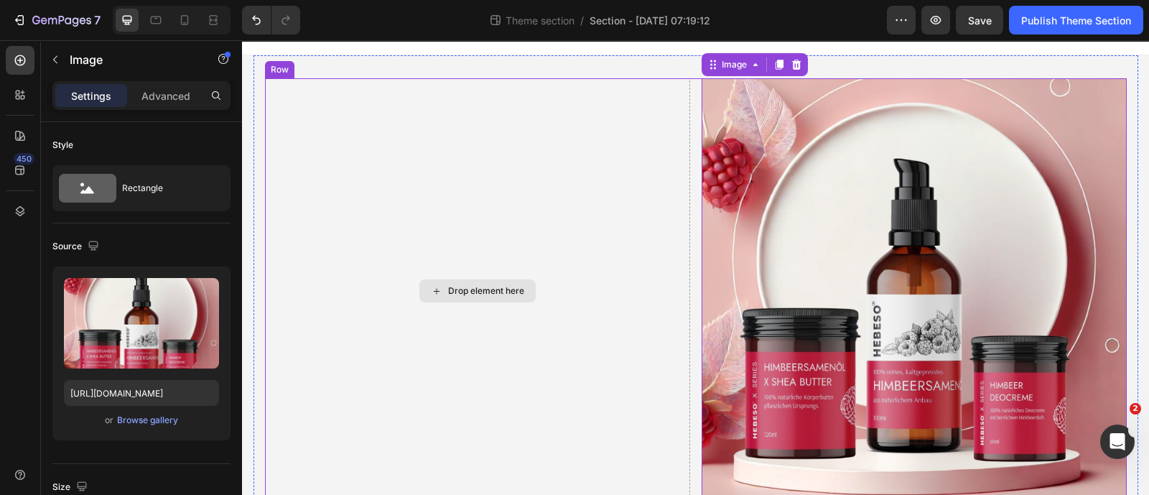
scroll to position [0, 0]
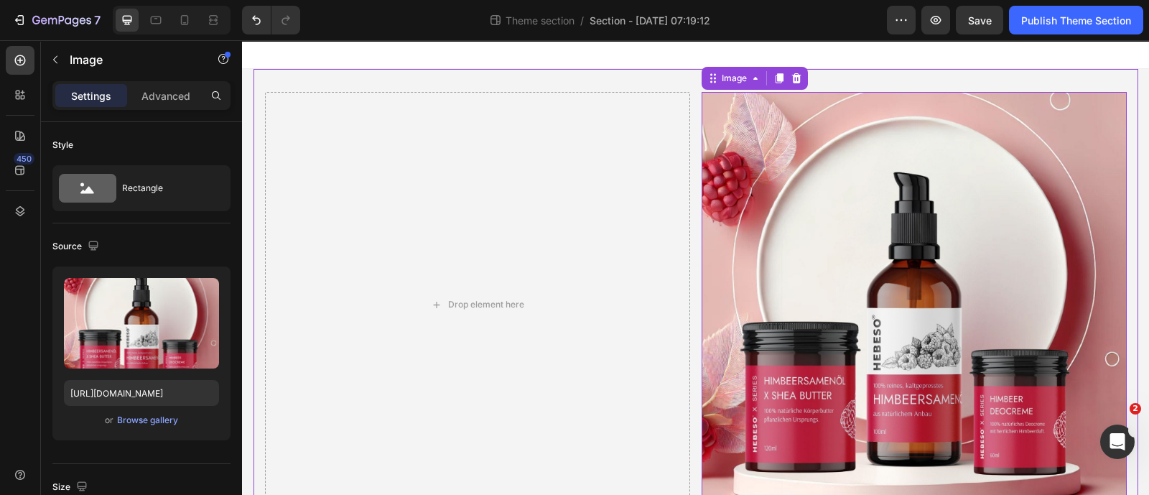
click at [444, 78] on div "Drop element here Image 0 Row" at bounding box center [695, 304] width 884 height 471
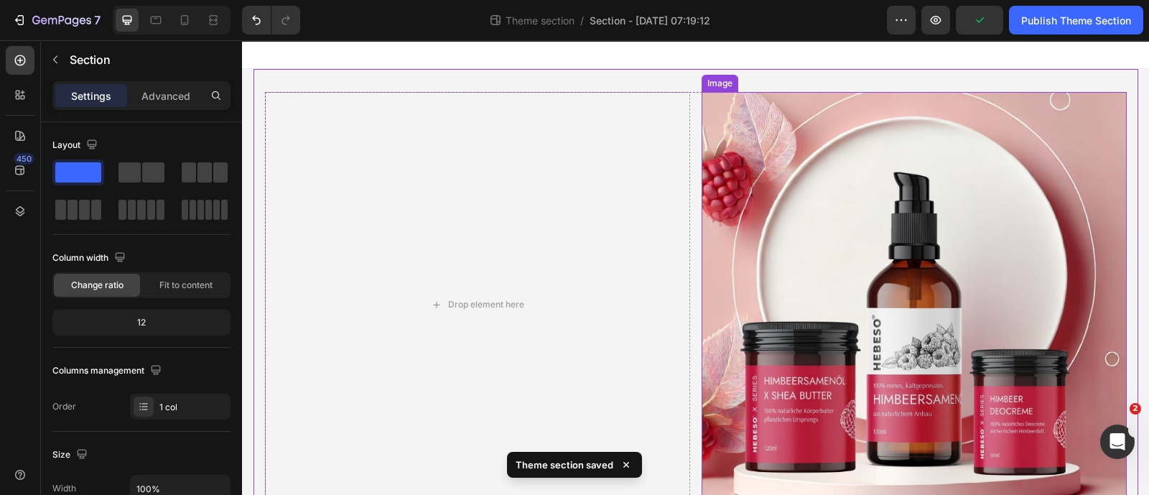
click at [739, 134] on img at bounding box center [913, 304] width 425 height 425
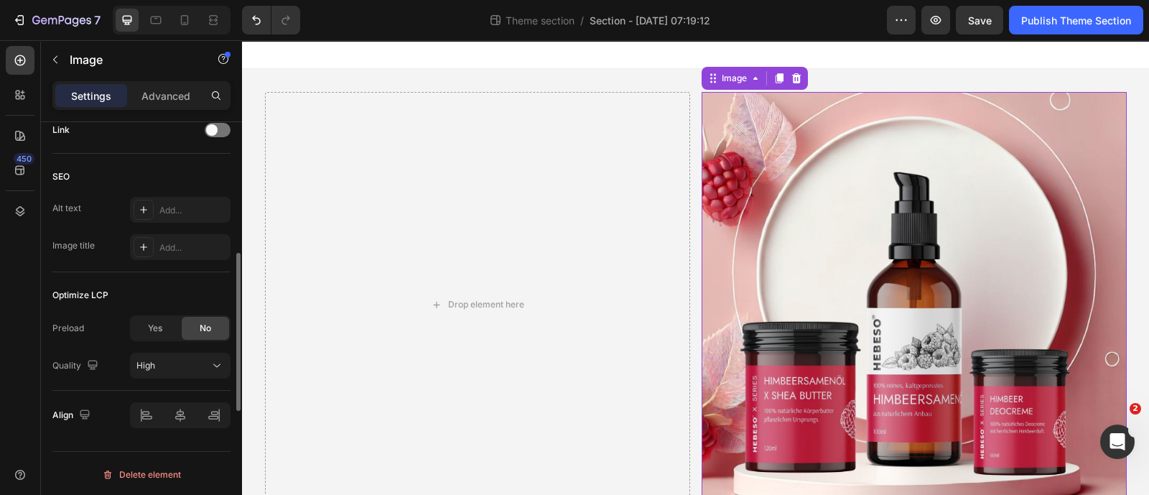
scroll to position [220, 0]
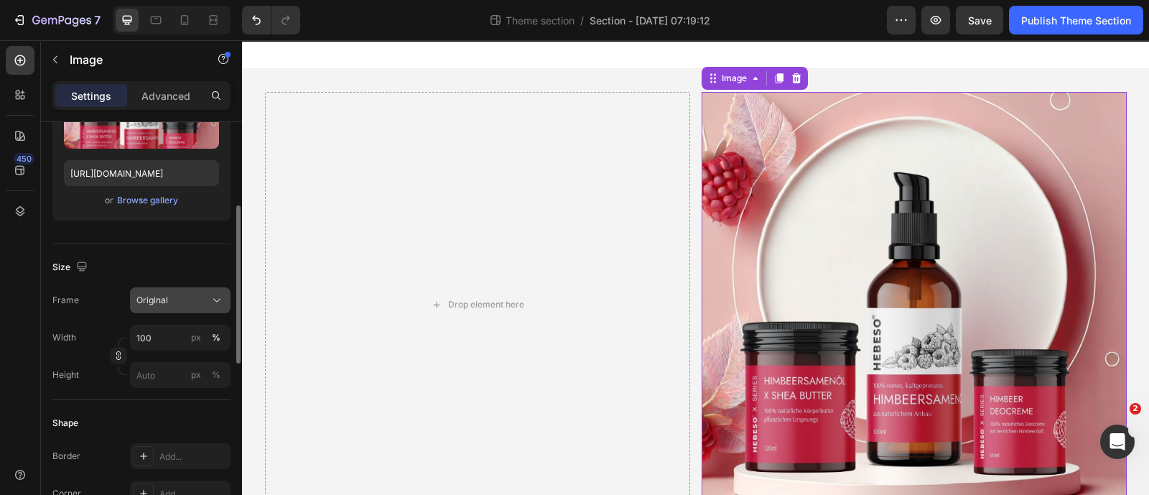
click at [199, 294] on div "Original" at bounding box center [171, 300] width 70 height 13
click at [161, 94] on p "Advanced" at bounding box center [165, 95] width 49 height 15
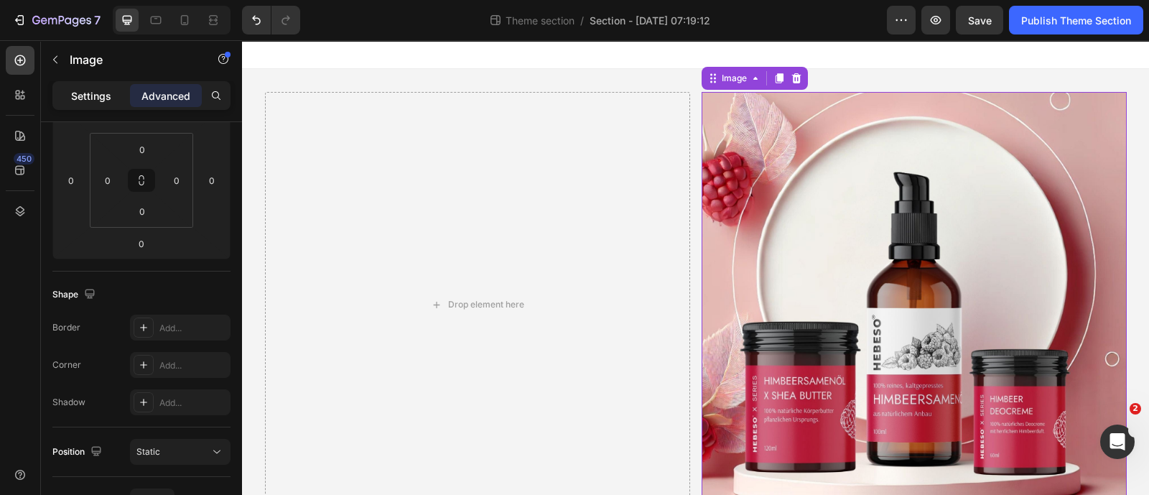
click at [104, 102] on p "Settings" at bounding box center [91, 95] width 40 height 15
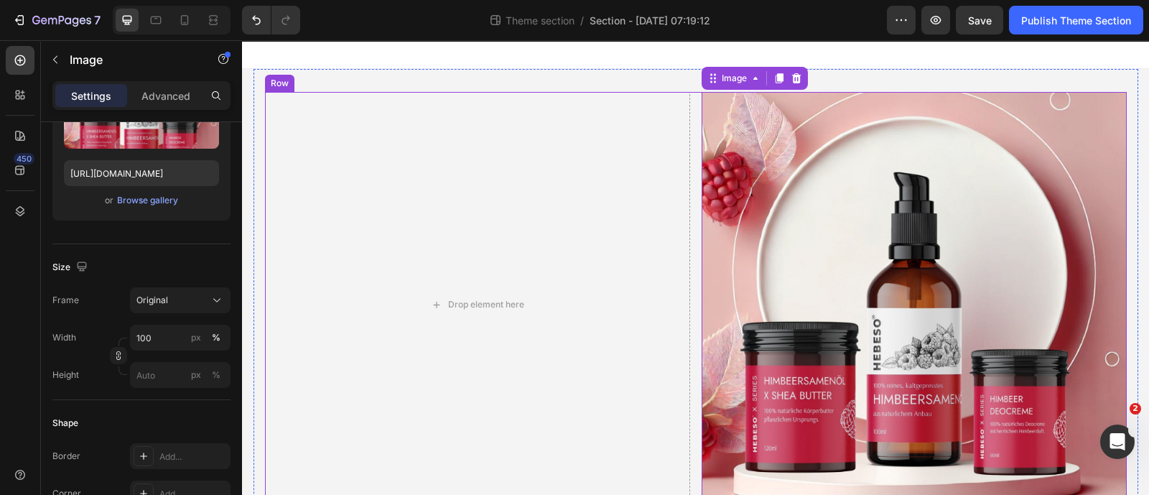
click at [691, 227] on div "Drop element here Image 0 Row" at bounding box center [696, 304] width 862 height 425
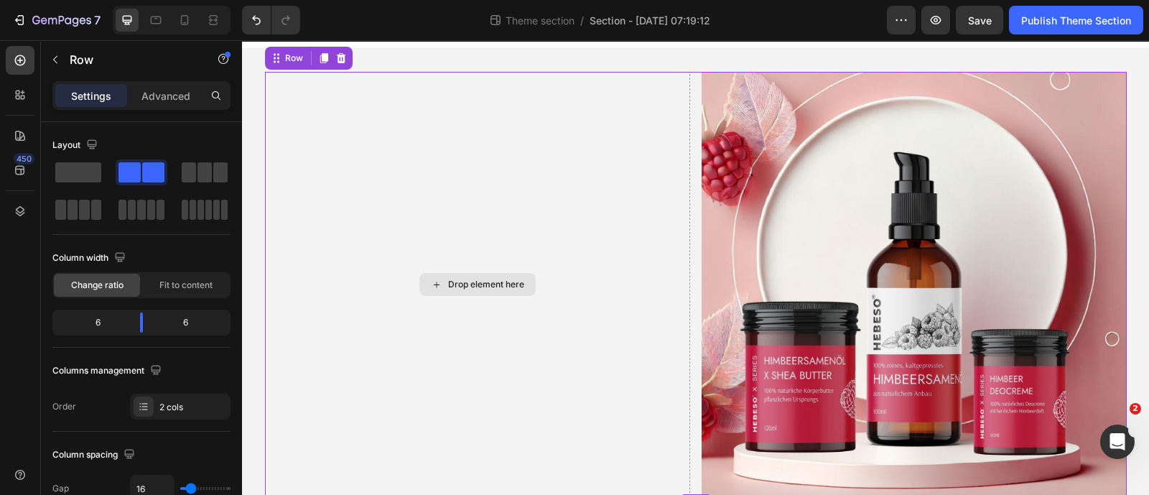
scroll to position [0, 0]
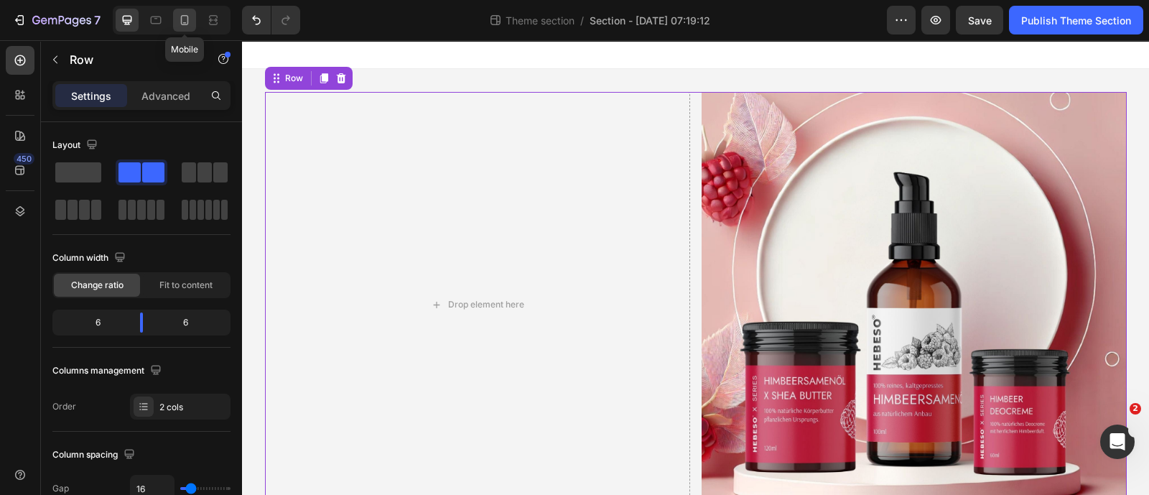
click at [187, 27] on div at bounding box center [184, 20] width 23 height 23
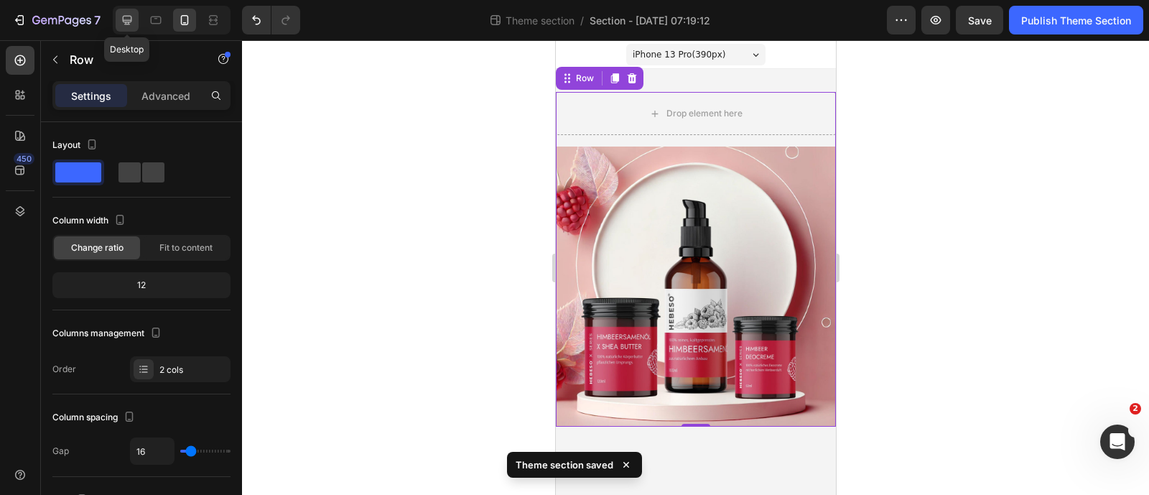
click at [126, 27] on icon at bounding box center [127, 20] width 14 height 14
type input "1200"
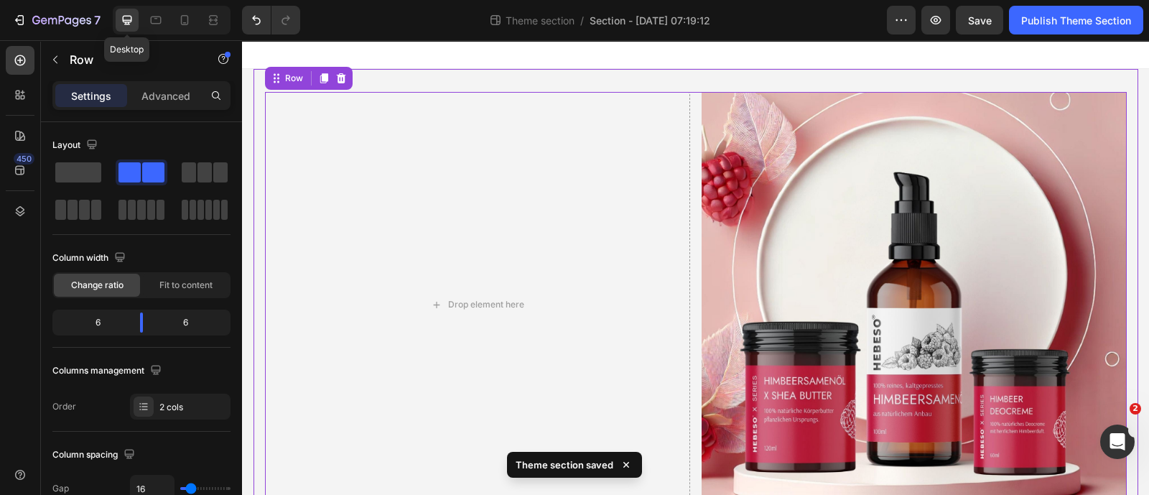
scroll to position [1, 0]
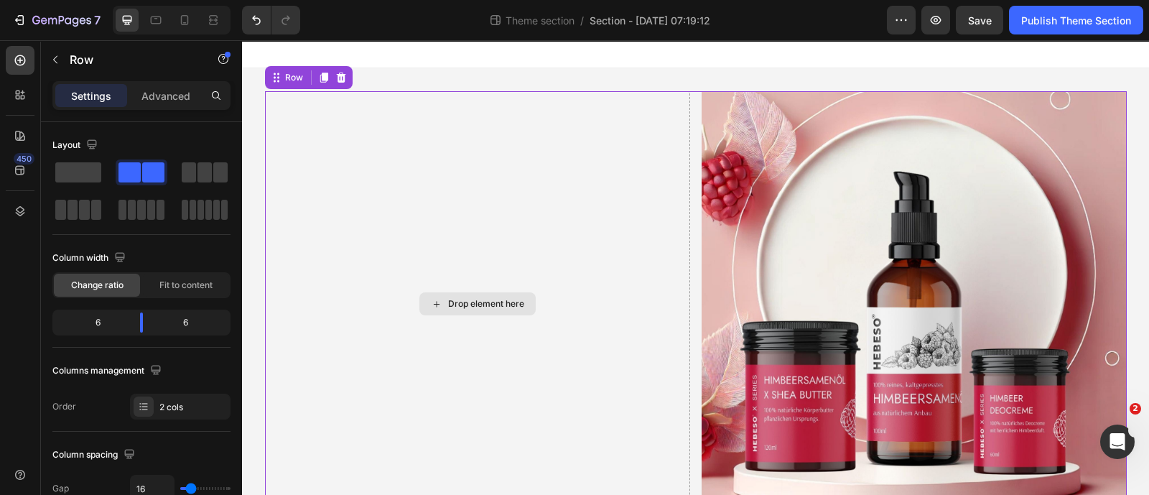
click at [467, 298] on div "Drop element here" at bounding box center [486, 303] width 76 height 11
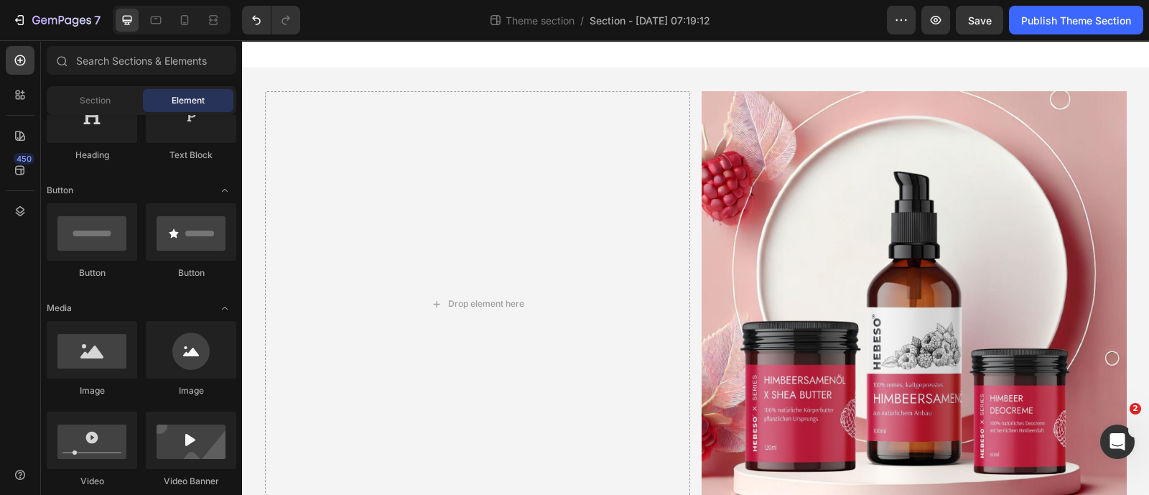
scroll to position [89, 0]
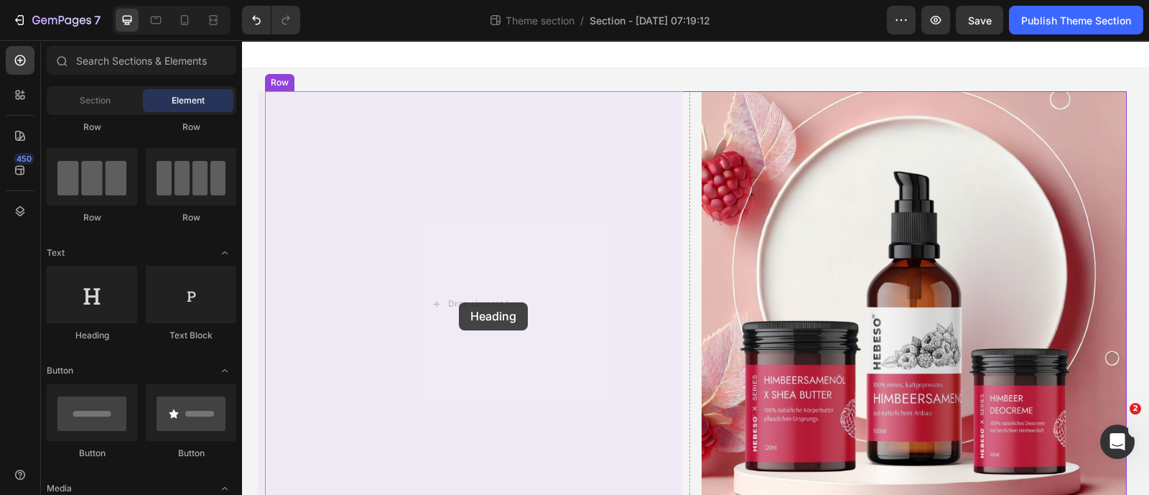
drag, startPoint x: 347, startPoint y: 325, endPoint x: 459, endPoint y: 302, distance: 113.5
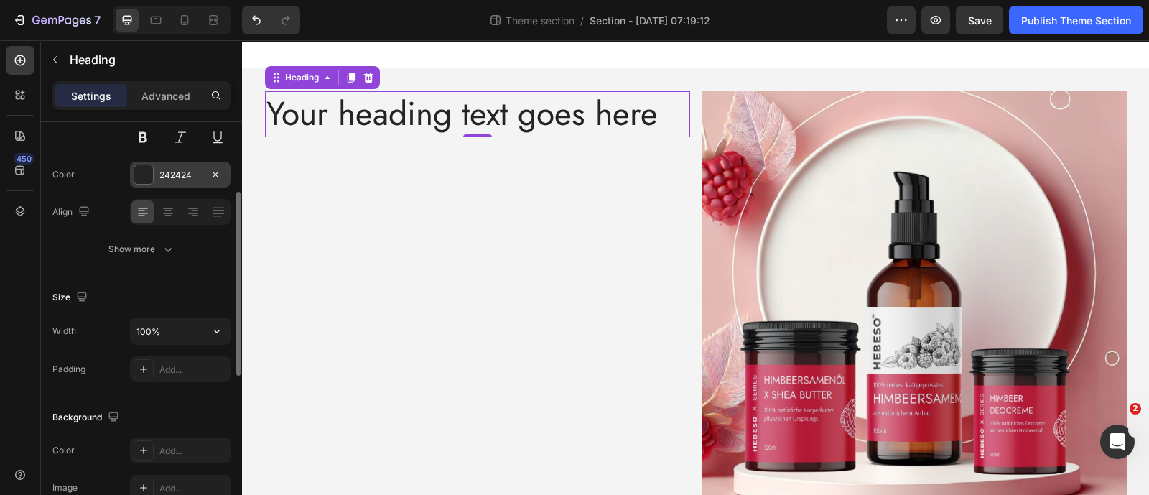
scroll to position [0, 0]
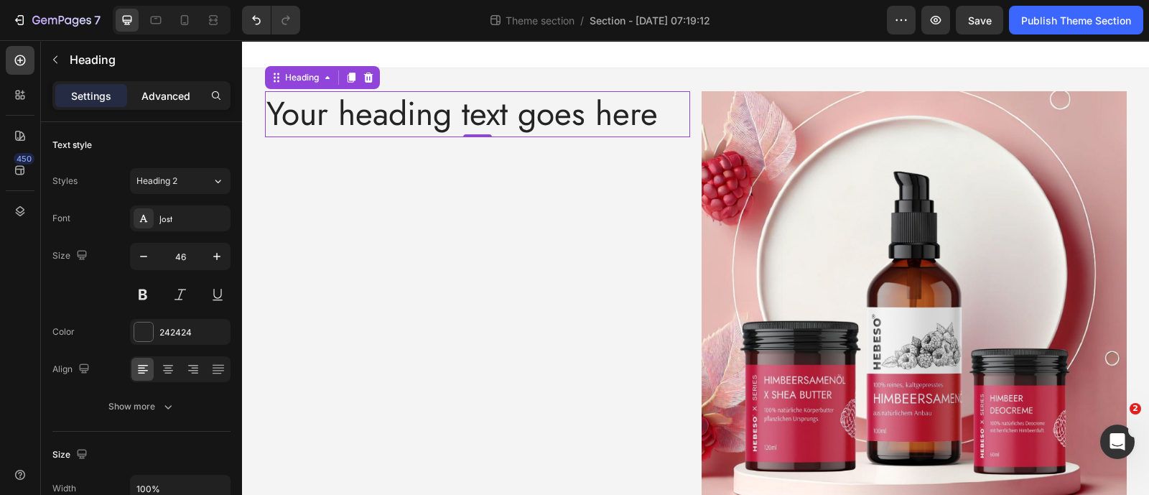
click at [167, 90] on p "Advanced" at bounding box center [165, 95] width 49 height 15
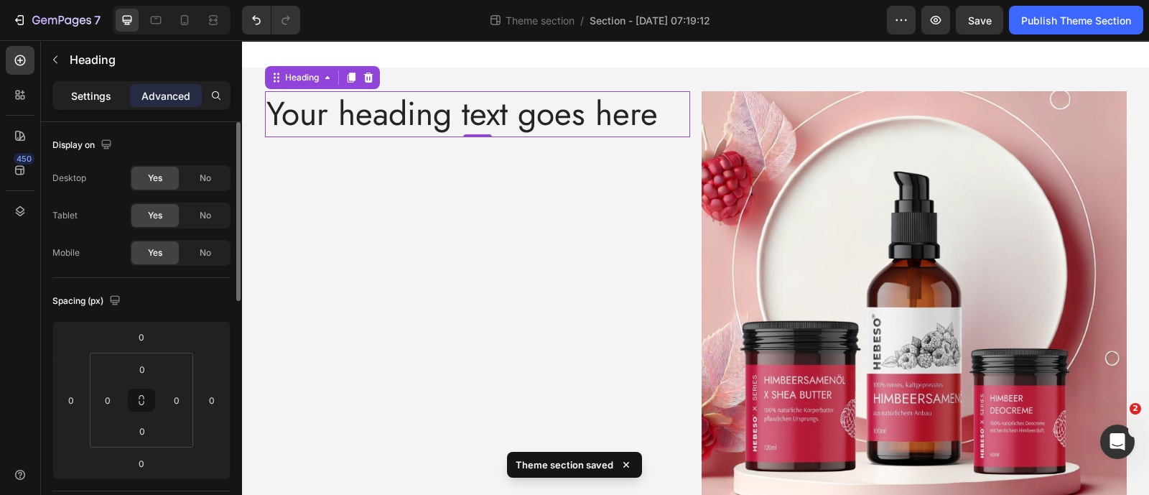
click at [86, 98] on p "Settings" at bounding box center [91, 95] width 40 height 15
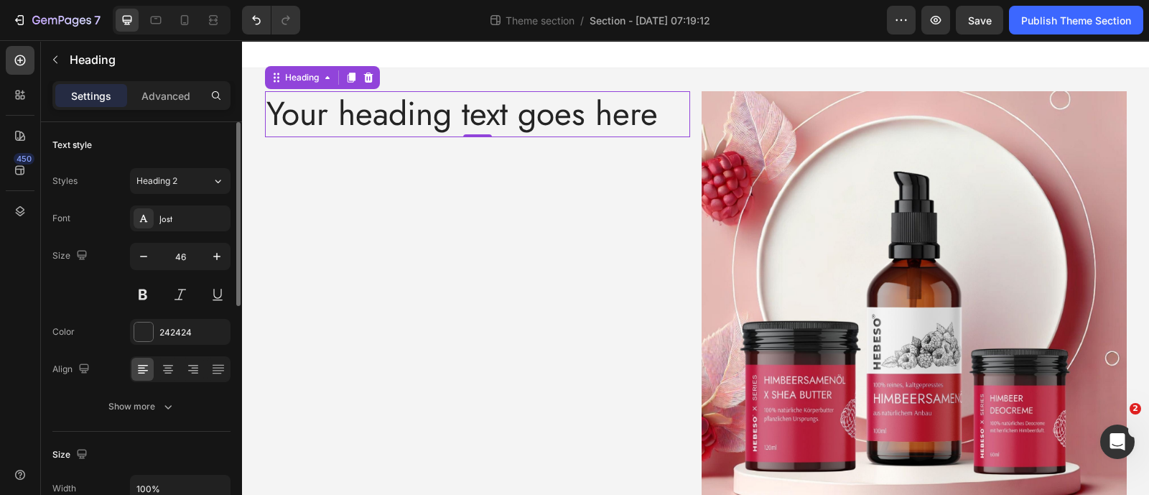
scroll to position [89, 0]
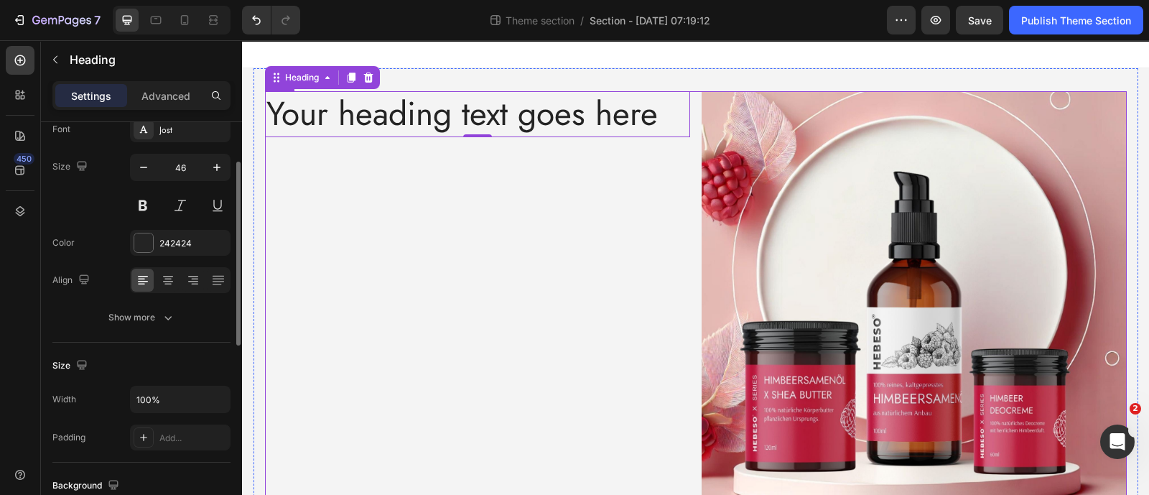
click at [373, 228] on div "Your heading text goes here Heading 0" at bounding box center [477, 303] width 425 height 425
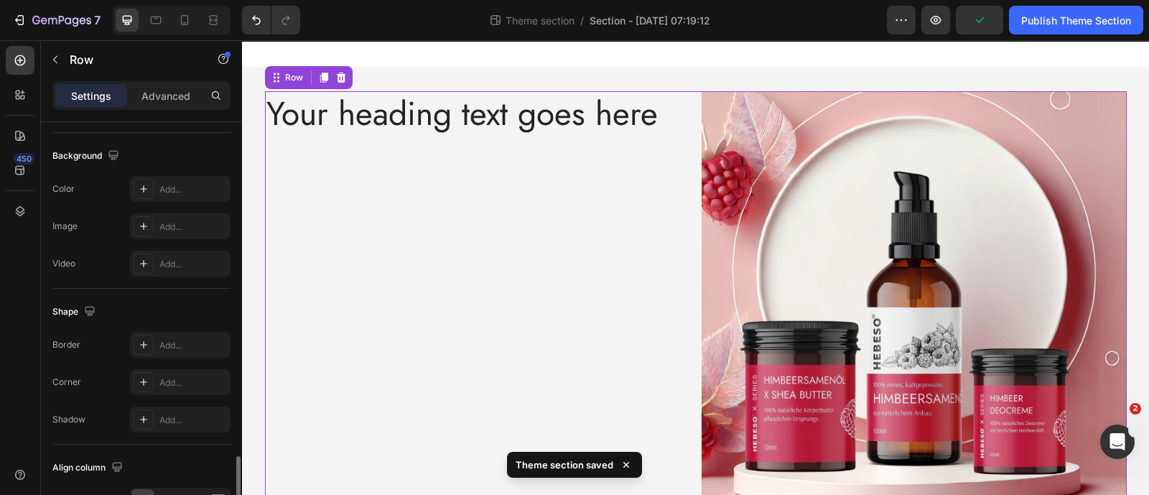
scroll to position [624, 0]
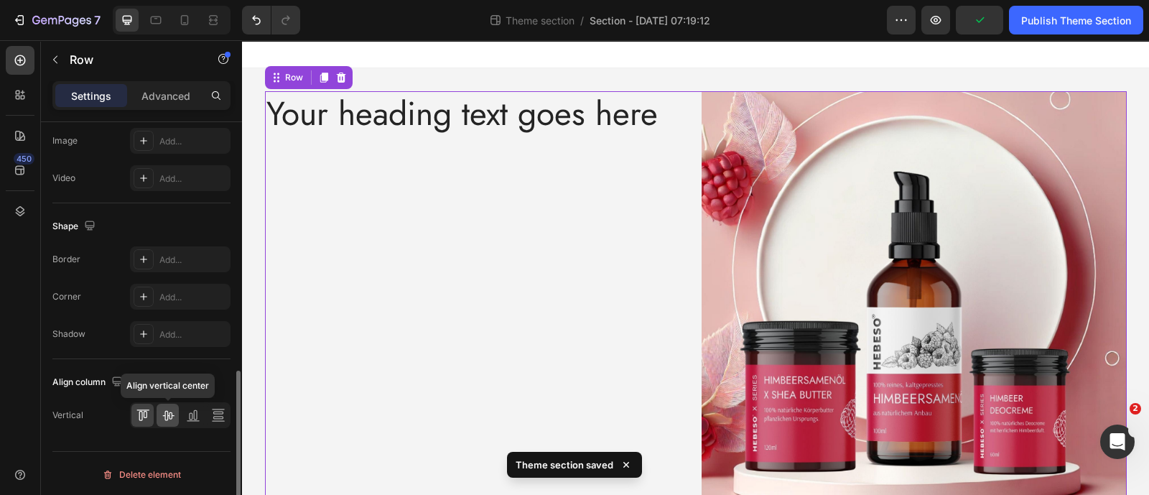
click at [172, 411] on icon at bounding box center [168, 415] width 14 height 14
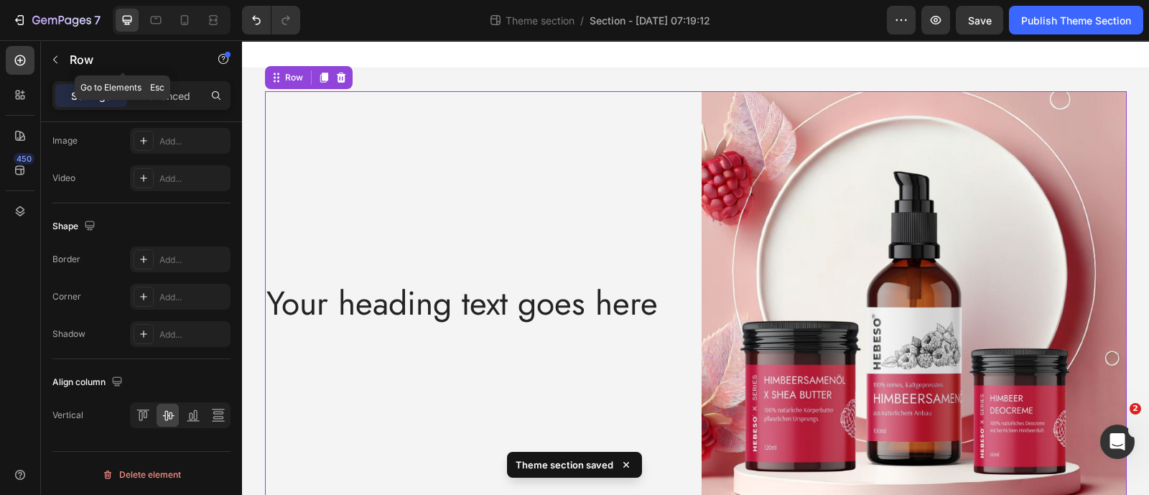
click at [57, 67] on button "button" at bounding box center [55, 59] width 23 height 23
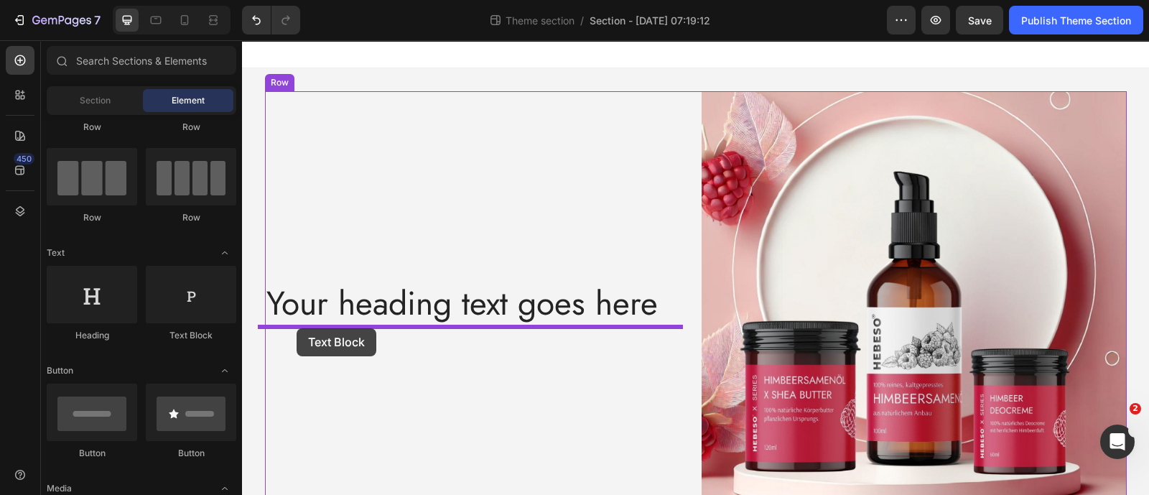
drag, startPoint x: 482, startPoint y: 363, endPoint x: 297, endPoint y: 328, distance: 189.2
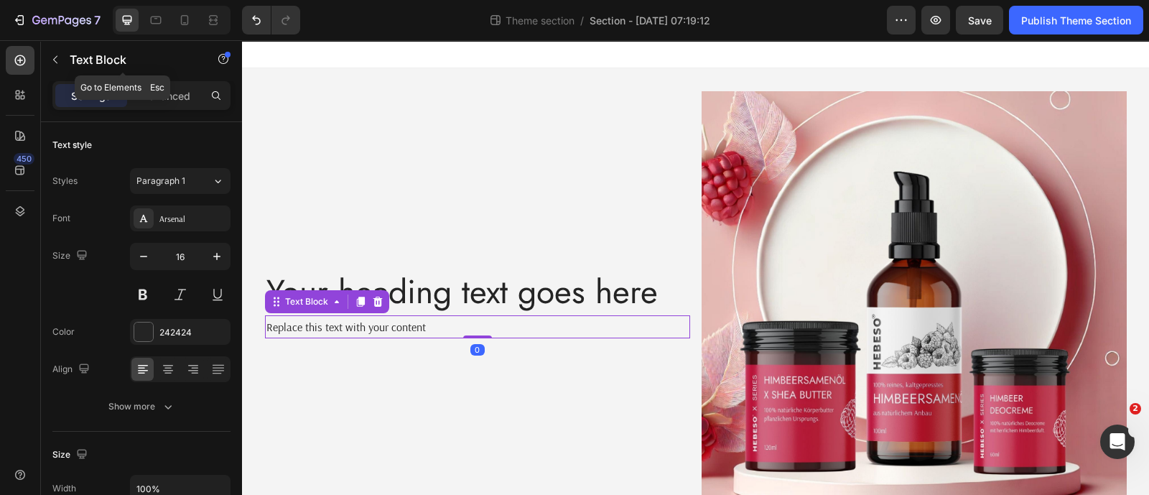
click at [66, 60] on button "button" at bounding box center [55, 59] width 23 height 23
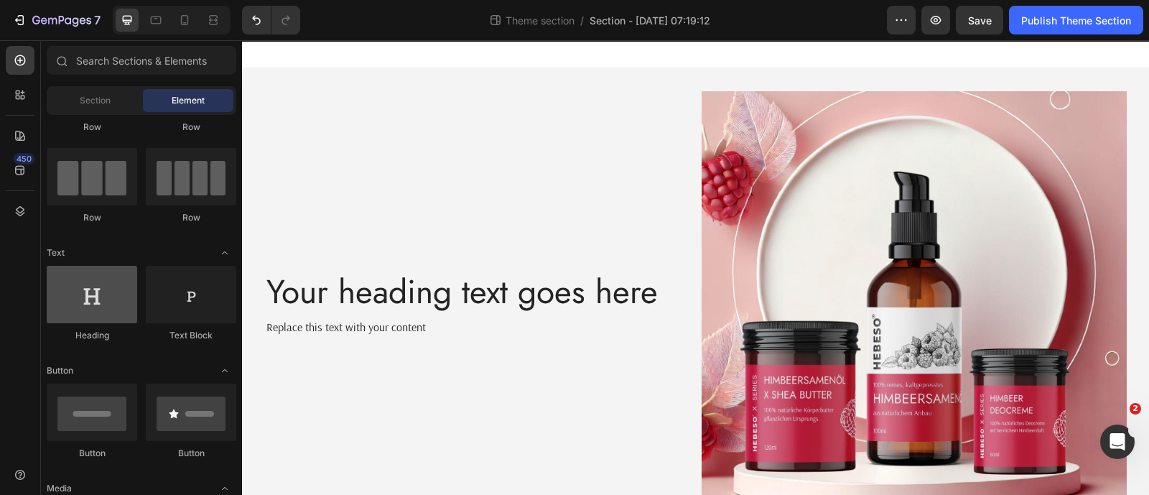
scroll to position [179, 0]
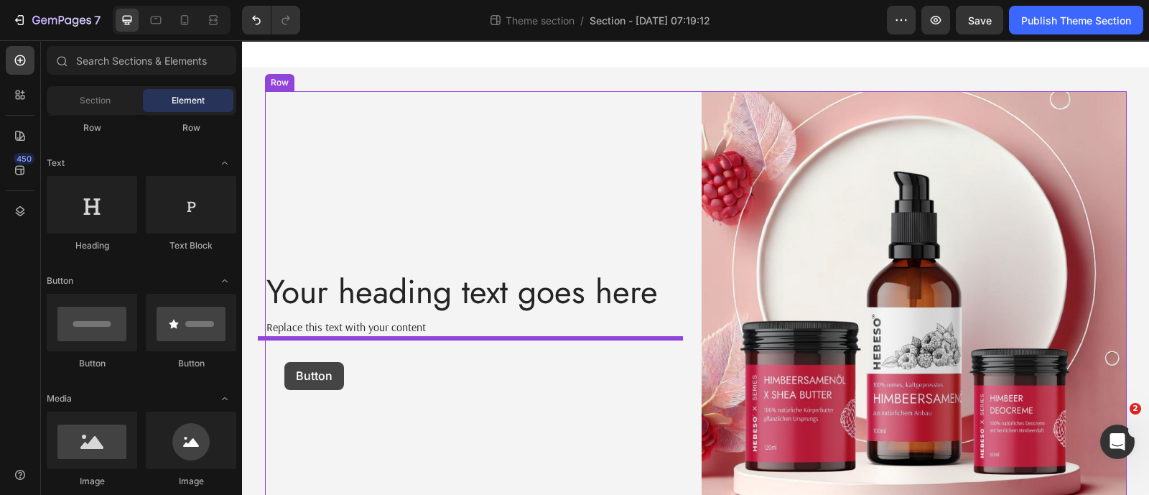
drag, startPoint x: 398, startPoint y: 381, endPoint x: 284, endPoint y: 362, distance: 115.7
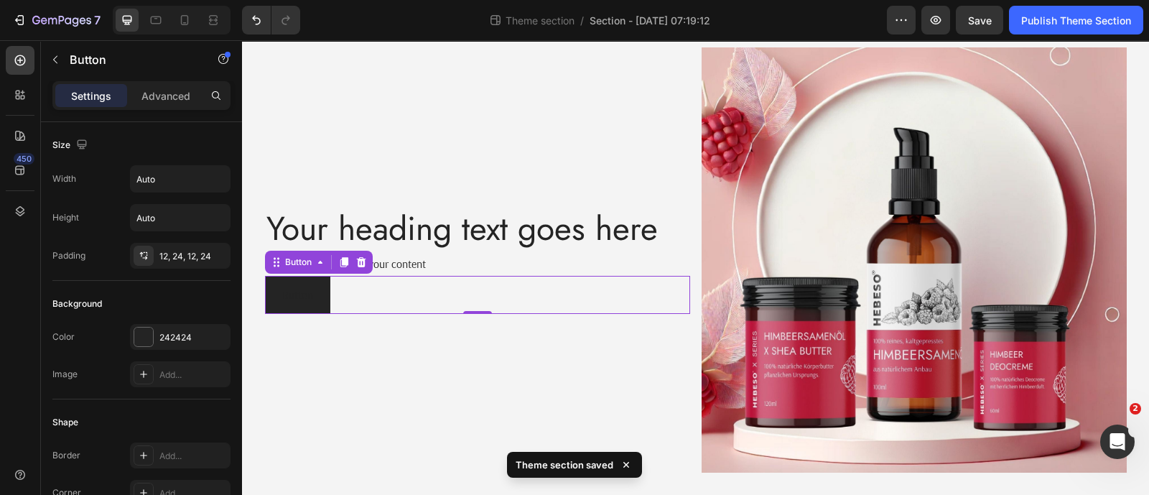
scroll to position [0, 0]
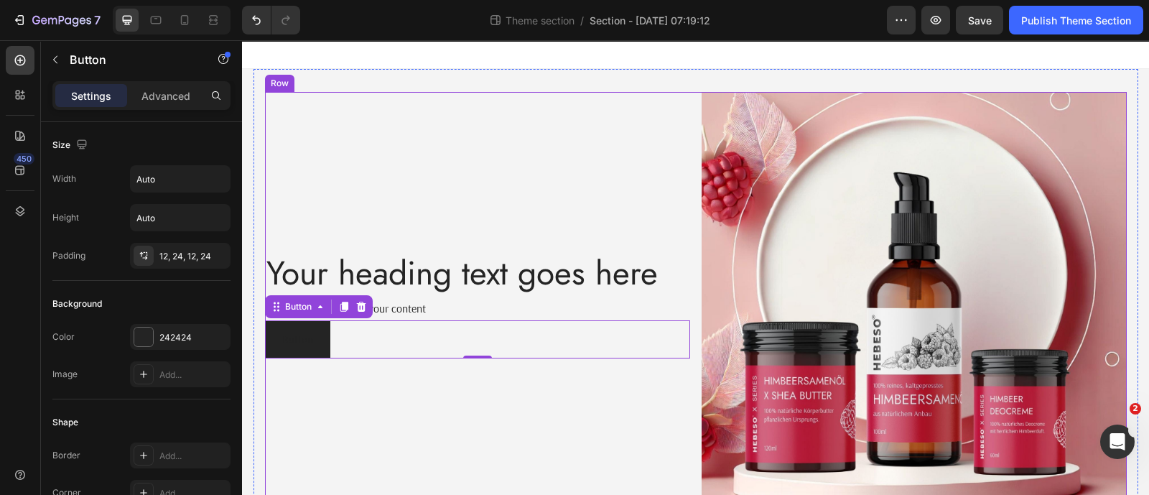
click at [334, 374] on div "Your heading text goes here Heading Replace this text with your content Text Bl…" at bounding box center [477, 304] width 425 height 425
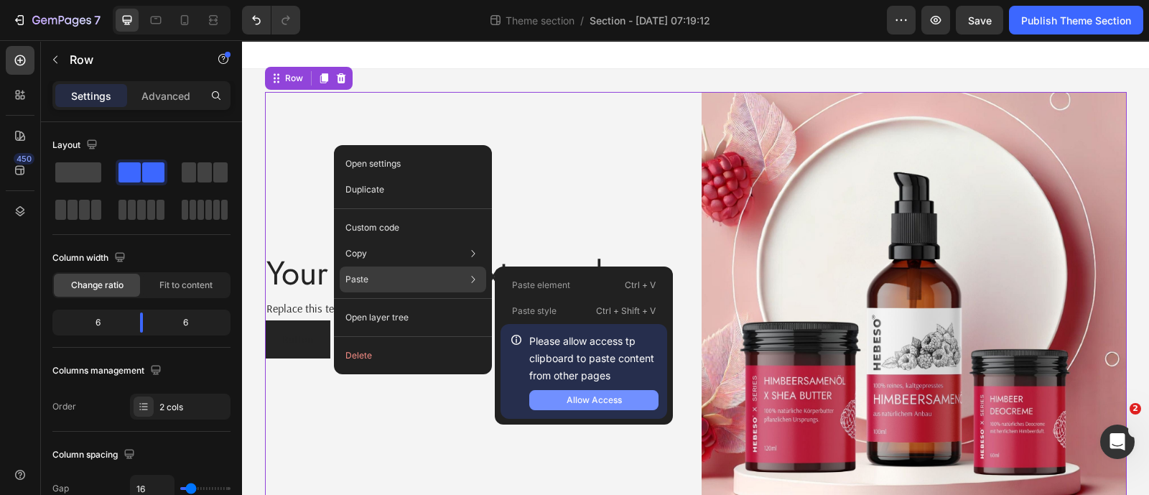
click at [561, 394] on button "Allow Access" at bounding box center [593, 400] width 129 height 20
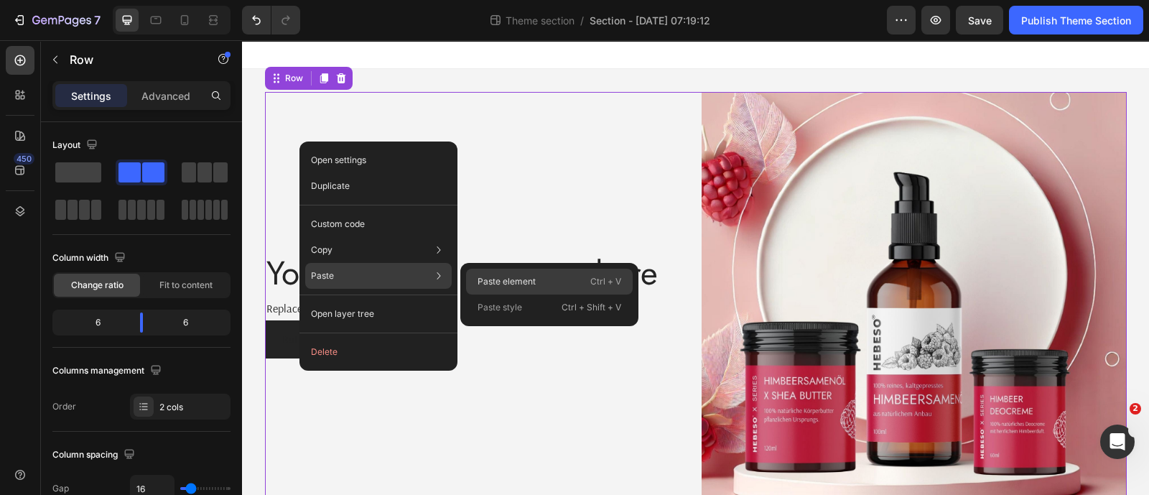
click at [474, 294] on div "Paste element Ctrl + V" at bounding box center [549, 307] width 167 height 26
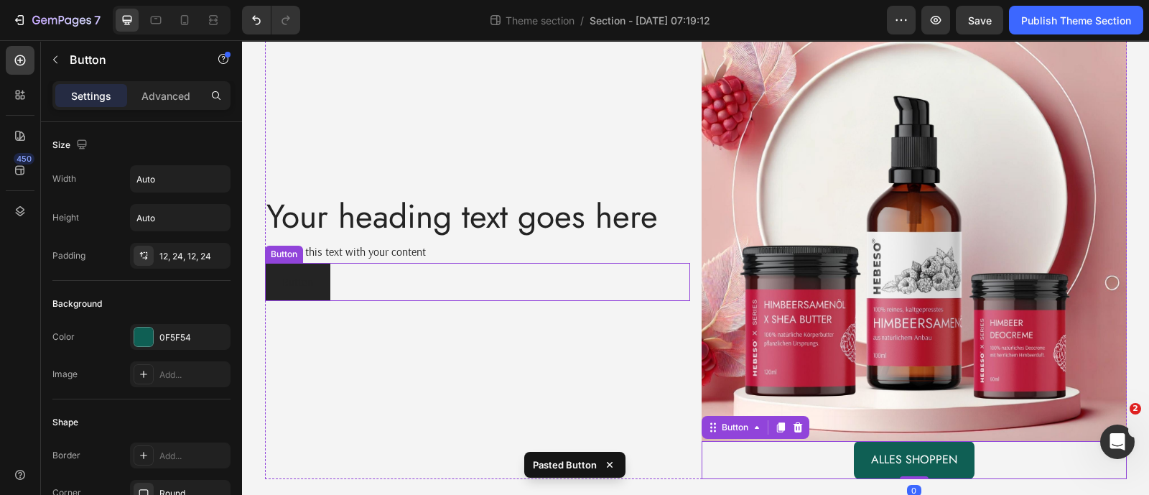
scroll to position [83, 0]
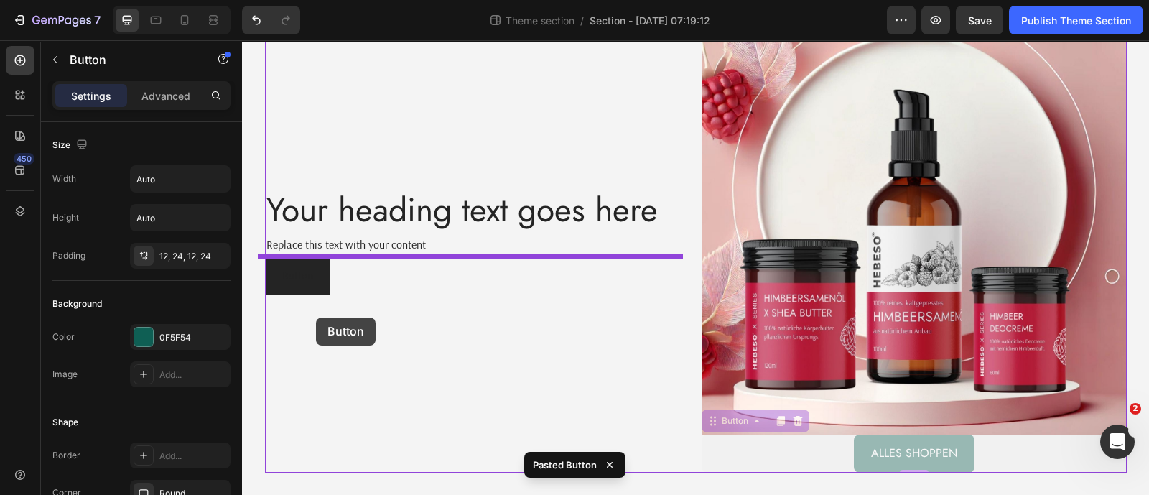
drag, startPoint x: 816, startPoint y: 452, endPoint x: 316, endPoint y: 317, distance: 517.6
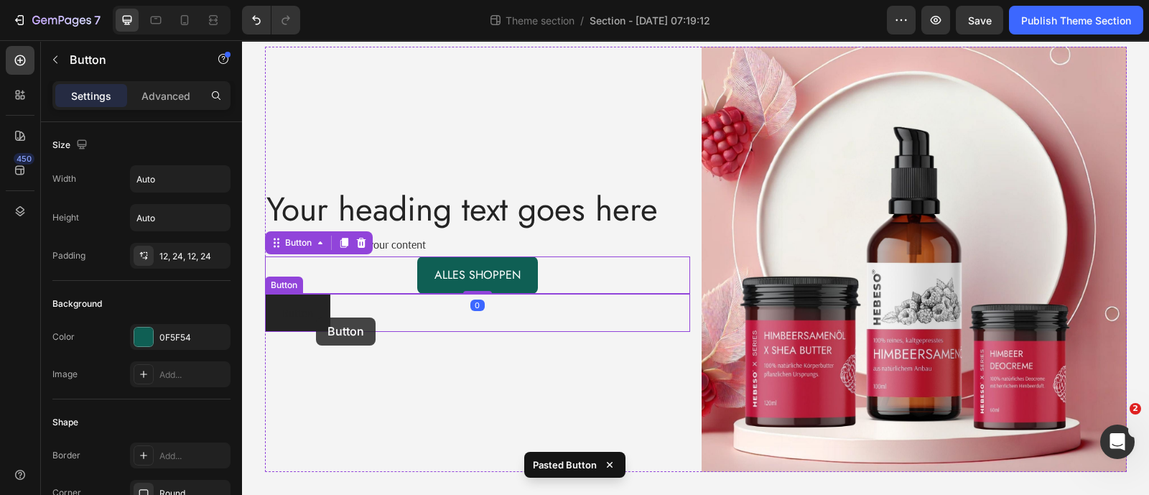
scroll to position [45, 0]
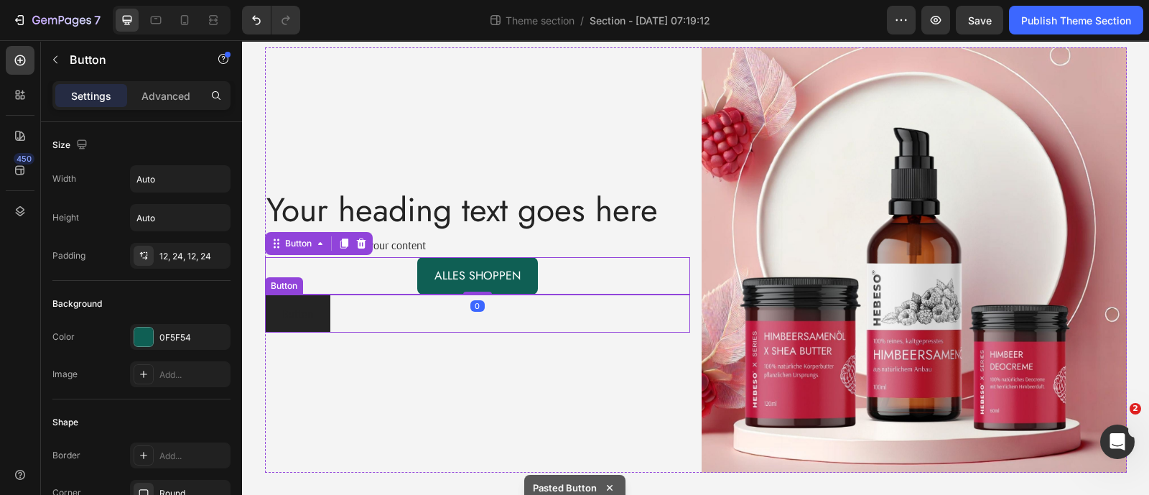
click at [381, 314] on div "Button Button" at bounding box center [477, 313] width 425 height 38
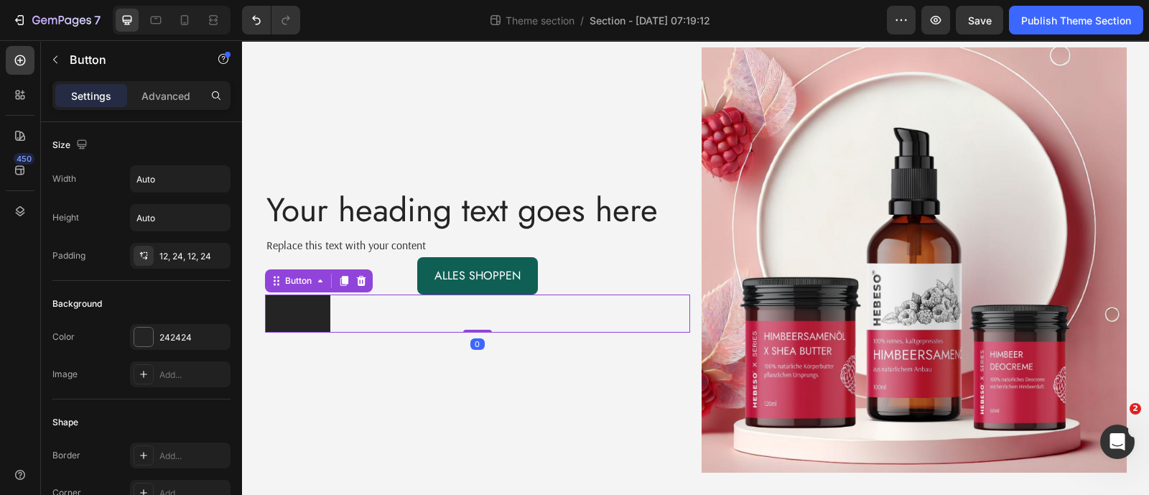
scroll to position [613, 0]
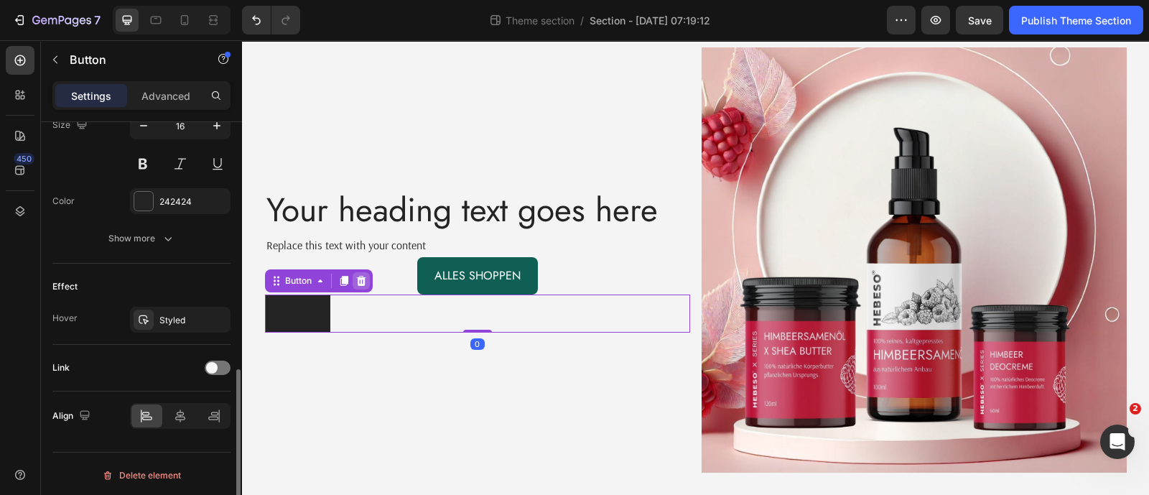
click at [355, 281] on icon at bounding box center [360, 280] width 11 height 11
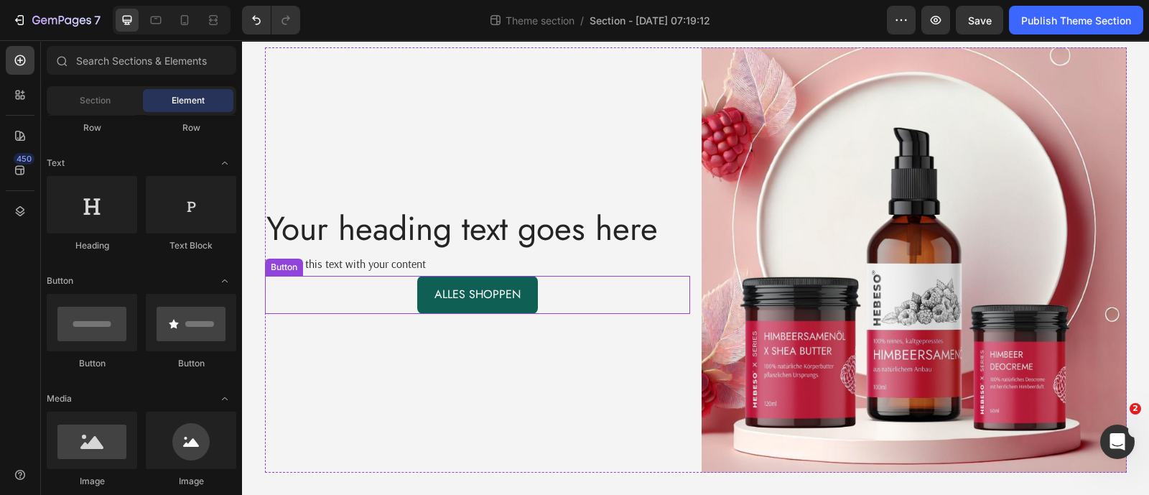
click at [383, 301] on div "Alles shoppen Button" at bounding box center [477, 295] width 425 height 38
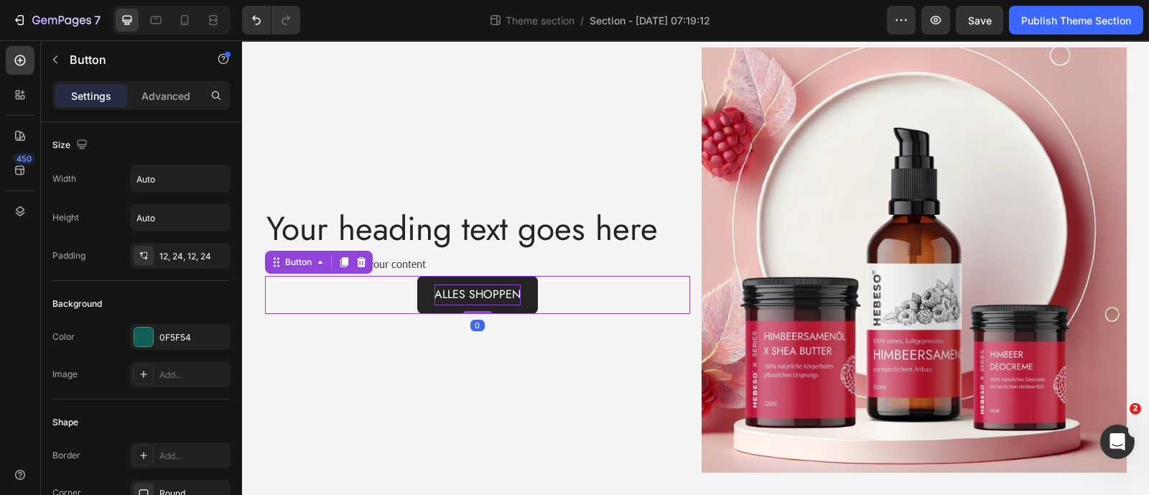
click at [438, 298] on p "Alles shoppen" at bounding box center [477, 294] width 86 height 21
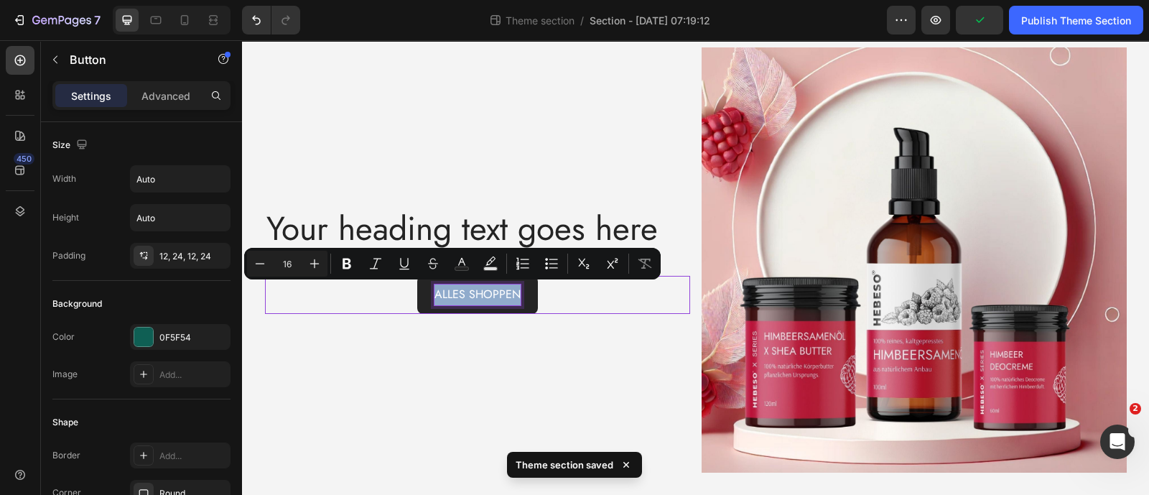
click at [438, 297] on p "Alles shoppen" at bounding box center [477, 294] width 86 height 21
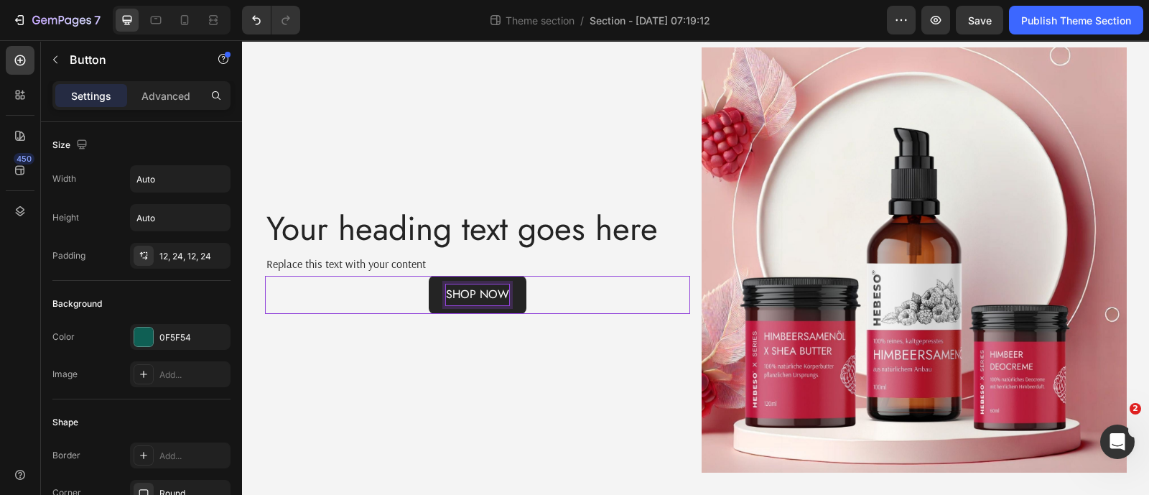
click at [466, 299] on p "SHOP NOW" at bounding box center [477, 294] width 63 height 21
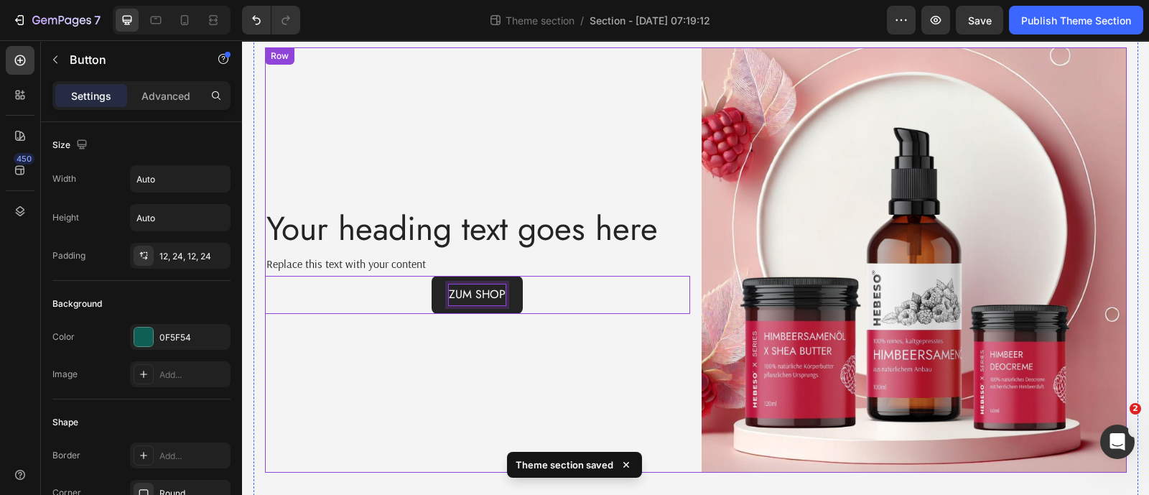
click at [359, 332] on div "Your heading text goes here Heading Replace this text with your content Text Bl…" at bounding box center [477, 259] width 425 height 425
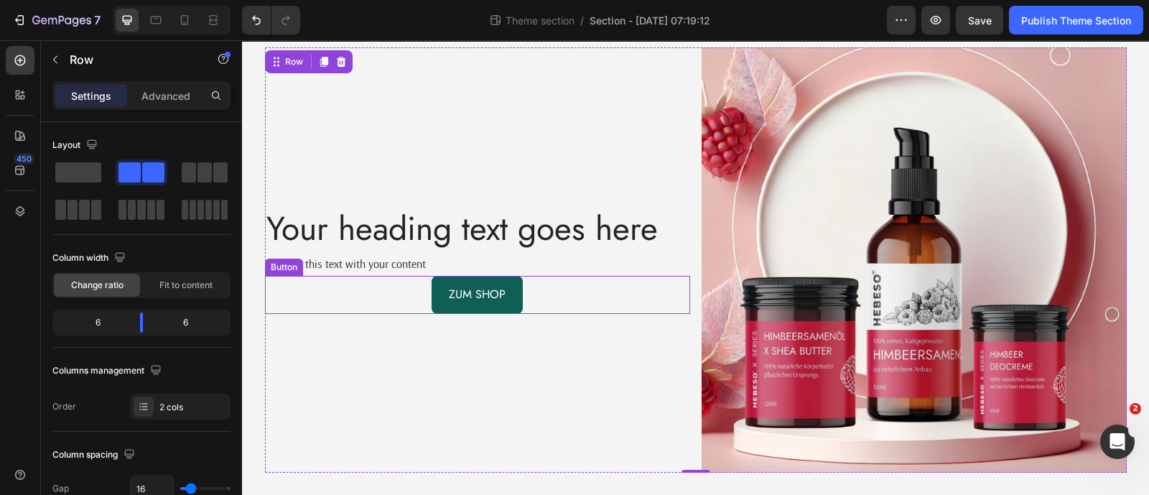
click at [409, 299] on div "ZUM SHOP Button" at bounding box center [477, 295] width 425 height 38
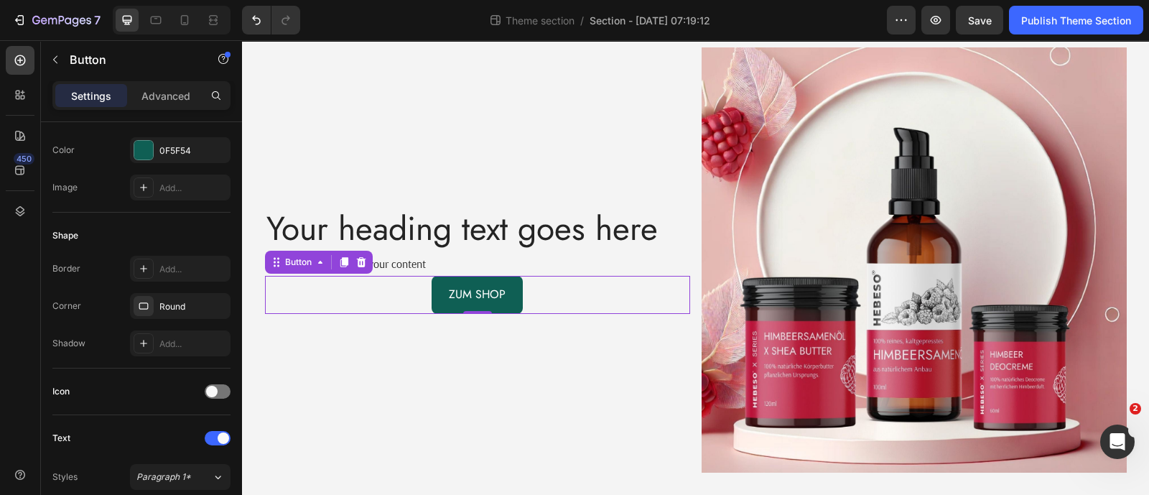
scroll to position [0, 0]
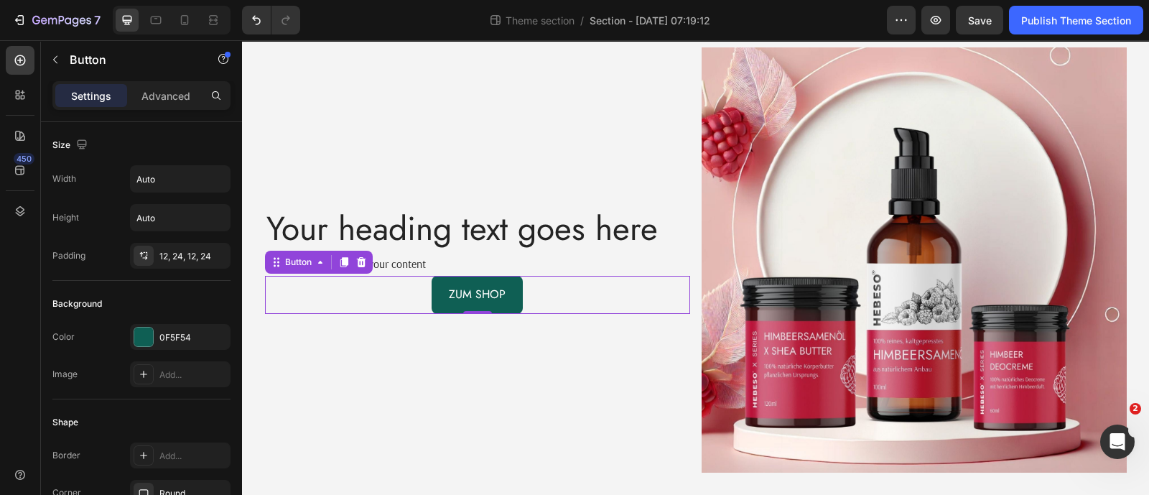
click at [152, 108] on div "Settings Advanced" at bounding box center [141, 95] width 178 height 29
click at [152, 106] on div "Advanced" at bounding box center [166, 95] width 72 height 23
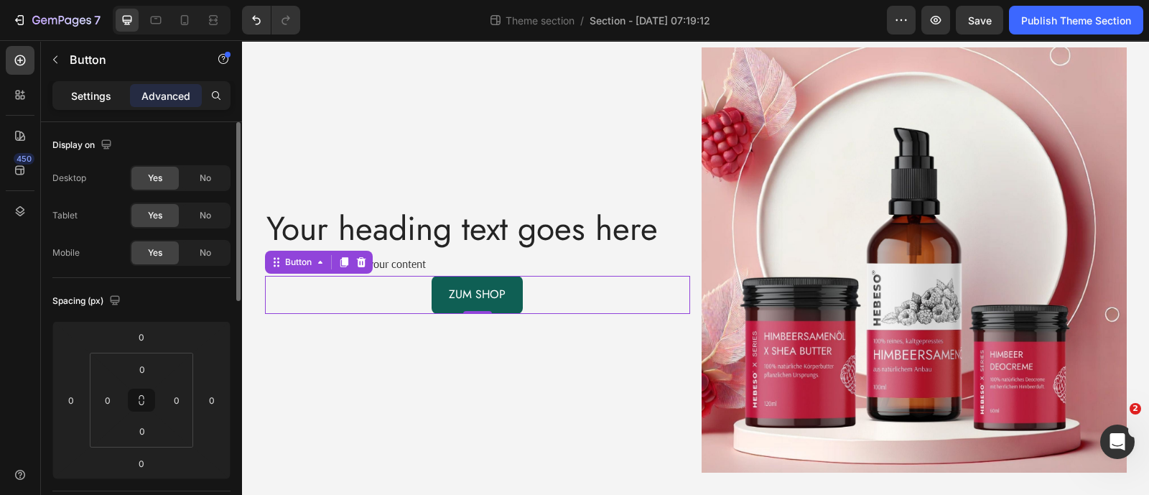
click at [98, 92] on p "Settings" at bounding box center [91, 95] width 40 height 15
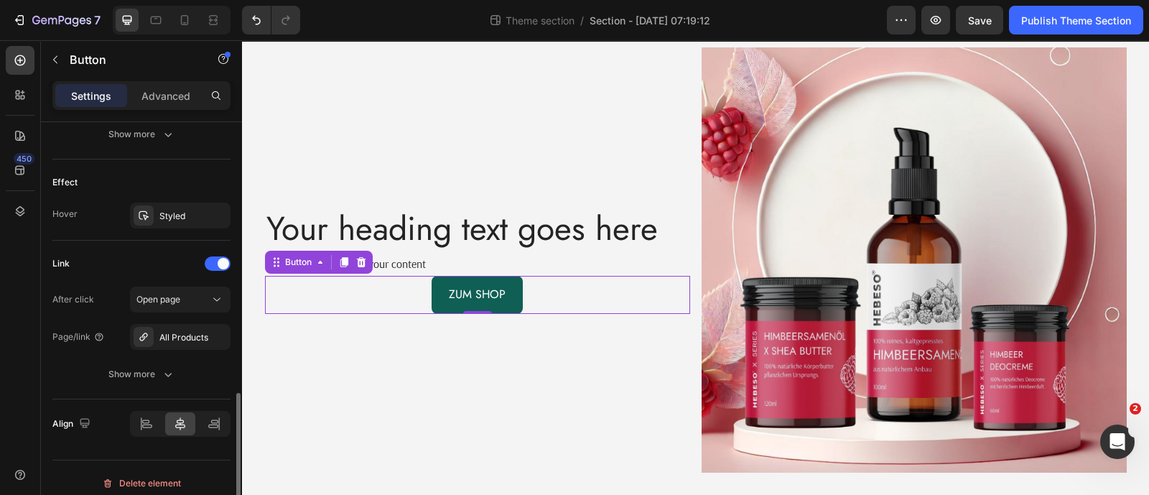
scroll to position [725, 0]
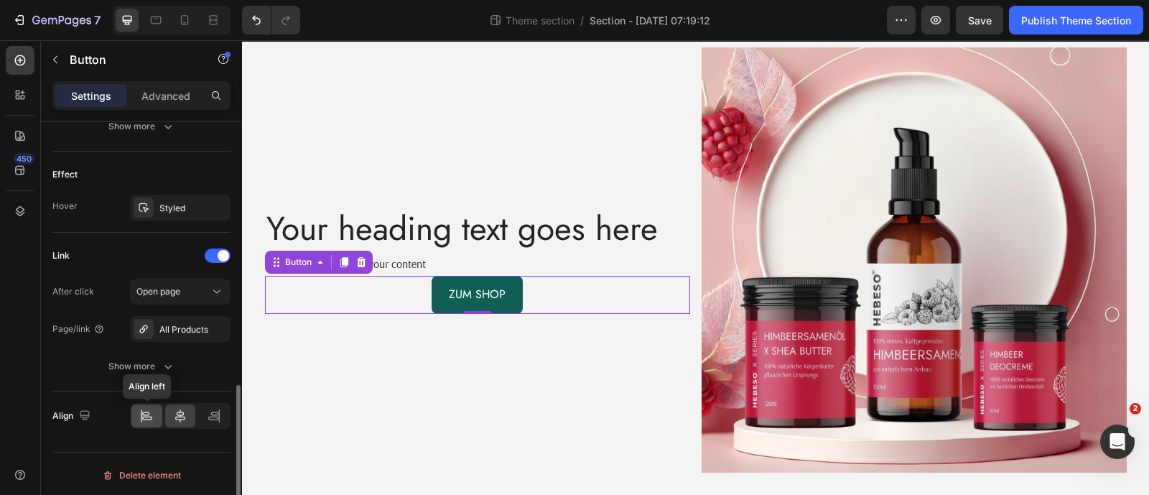
click at [157, 408] on div at bounding box center [146, 415] width 31 height 23
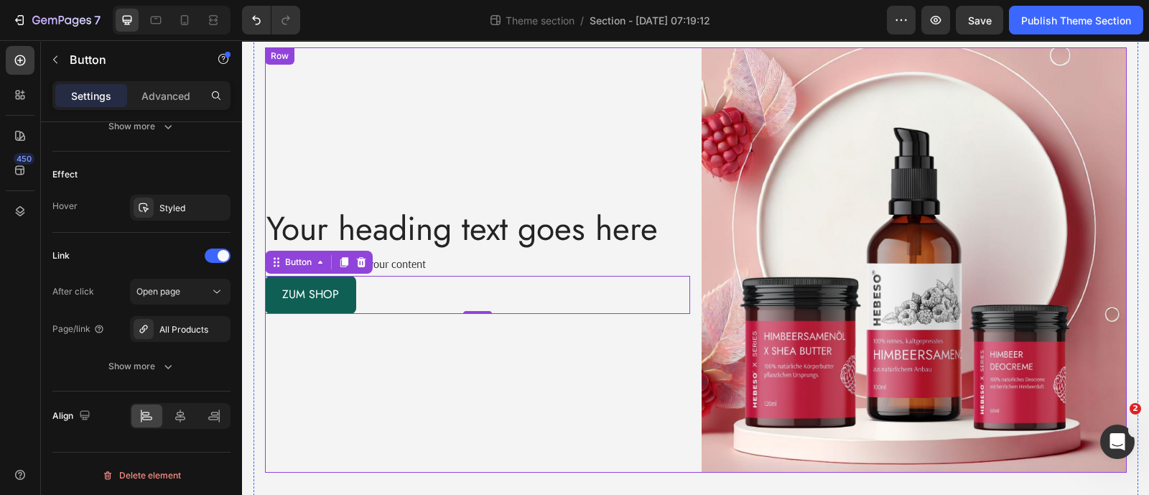
click at [331, 338] on div "Your heading text goes here Heading Replace this text with your content Text Bl…" at bounding box center [477, 259] width 425 height 425
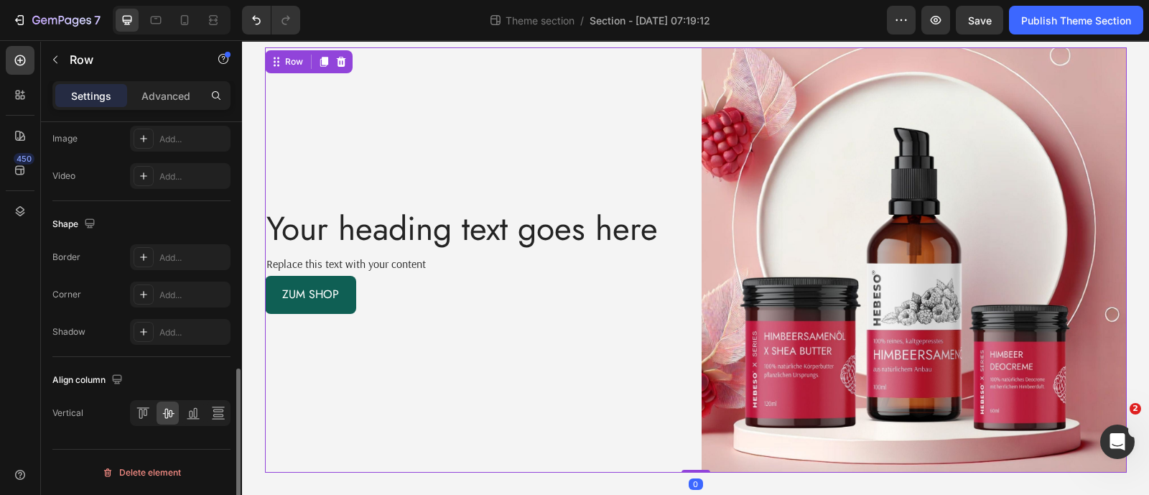
scroll to position [0, 0]
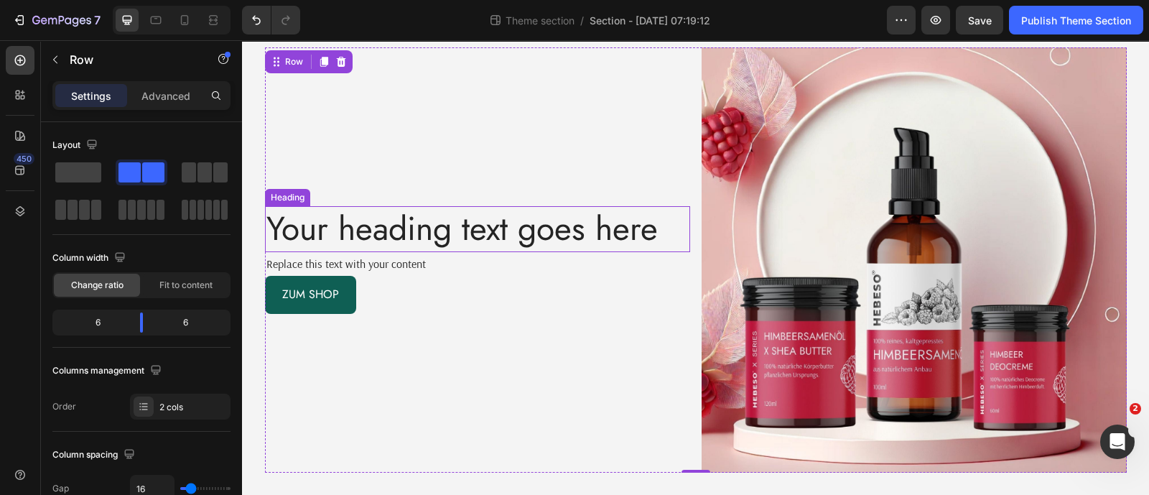
click at [358, 238] on h2 "Your heading text goes here" at bounding box center [477, 229] width 425 height 46
click at [358, 237] on h2 "Your heading text goes here" at bounding box center [477, 229] width 425 height 46
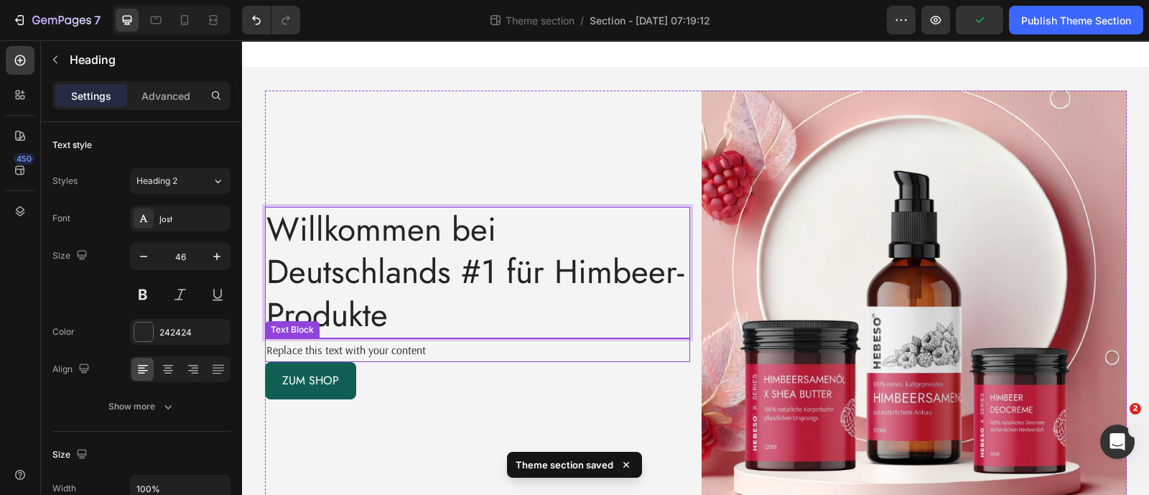
click at [326, 345] on div "Replace this text with your content" at bounding box center [477, 350] width 425 height 24
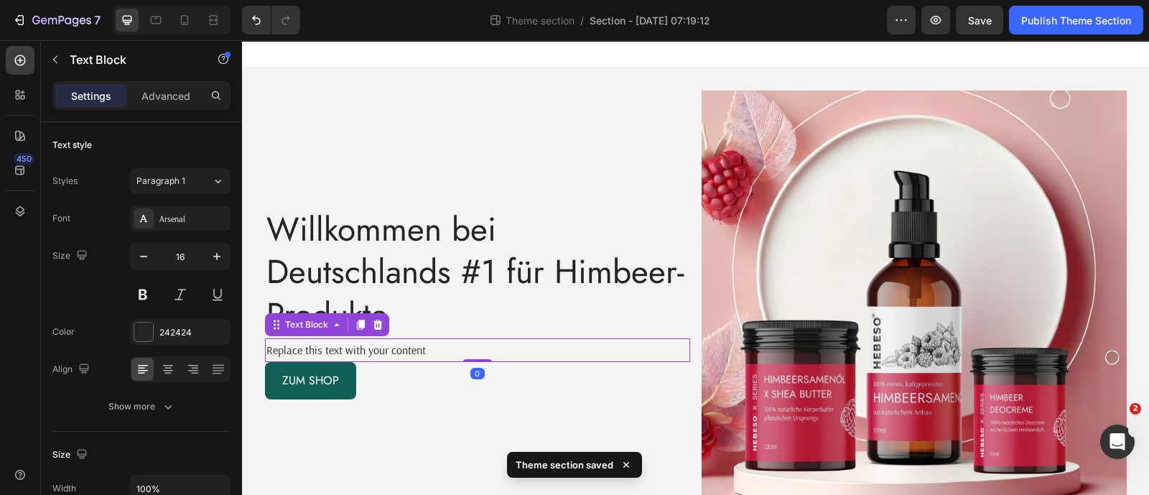
click at [326, 345] on p "Replace this text with your content" at bounding box center [477, 350] width 422 height 21
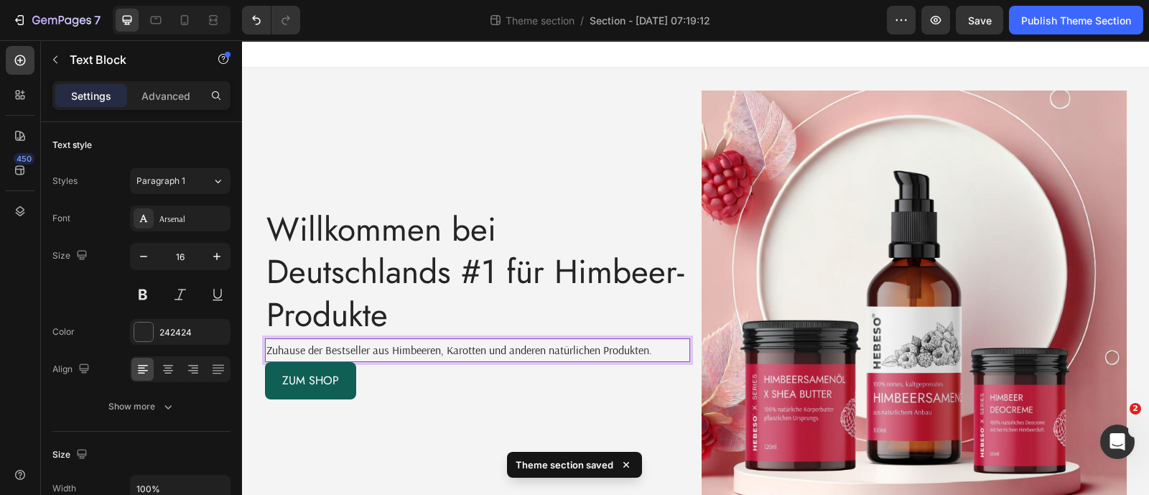
click at [326, 345] on p "Zuhause der Bestseller aus Himbeeren, Karotten und anderen natürlichen Produkte…" at bounding box center [477, 350] width 422 height 21
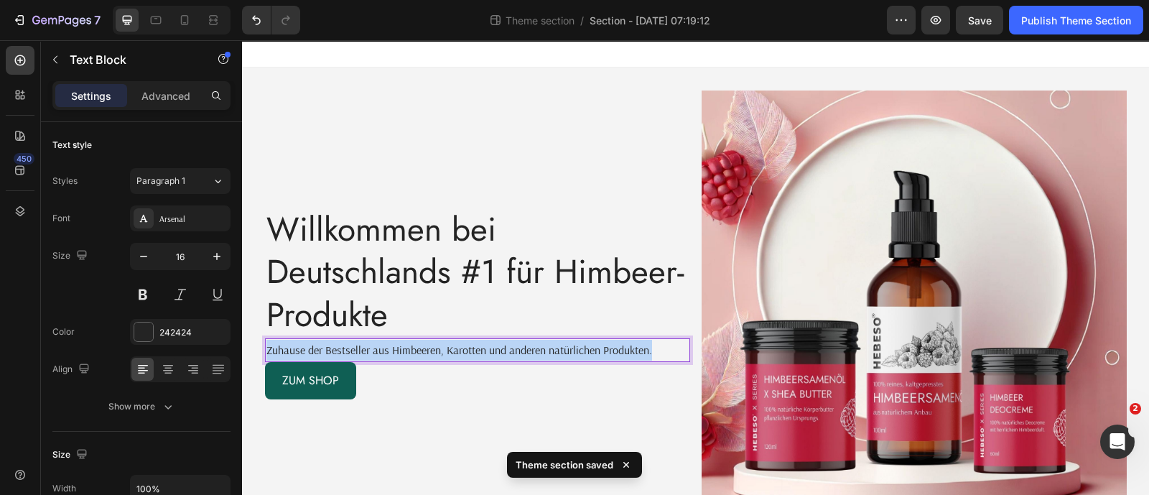
click at [326, 345] on p "Zuhause der Bestseller aus Himbeeren, Karotten und anderen natürlichen Produkte…" at bounding box center [477, 350] width 422 height 21
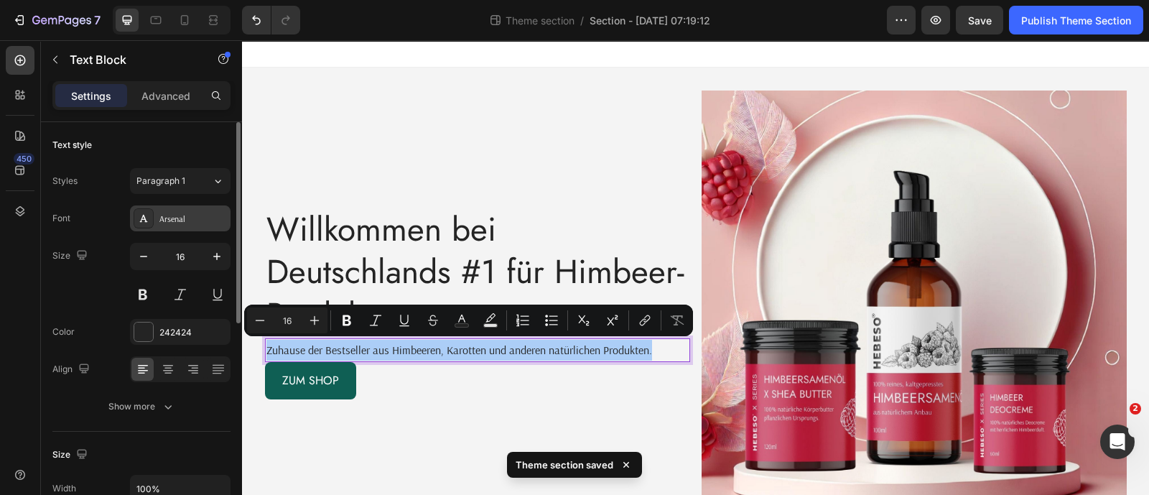
click at [189, 221] on div "Arsenal" at bounding box center [192, 219] width 67 height 13
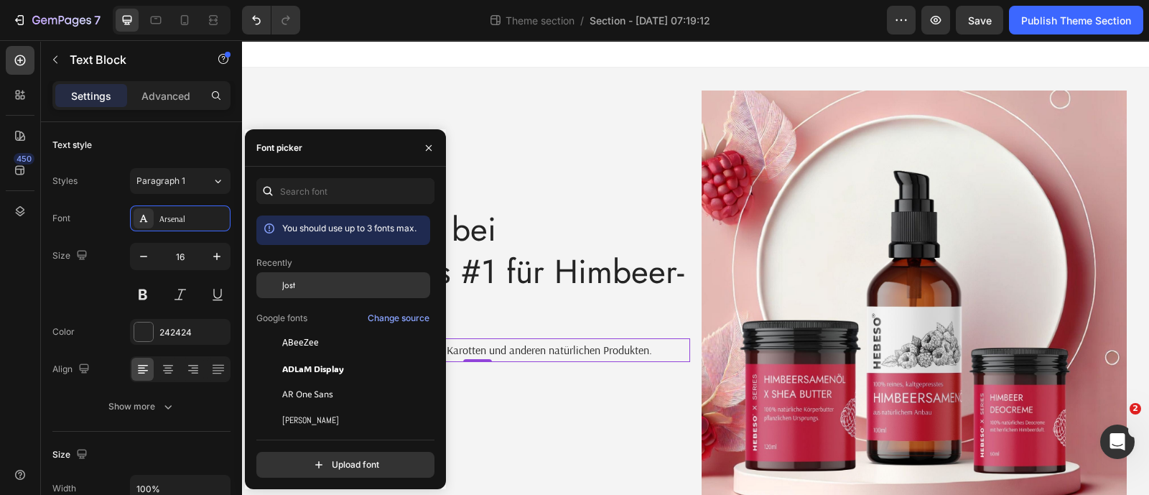
click at [293, 284] on span "Jost" at bounding box center [288, 285] width 13 height 13
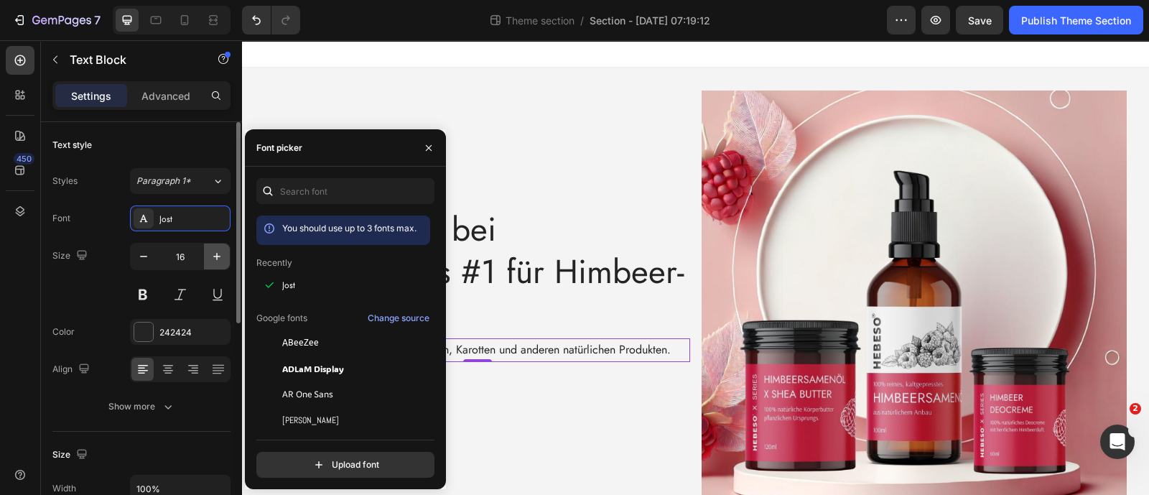
click at [217, 250] on icon "button" at bounding box center [217, 256] width 14 height 14
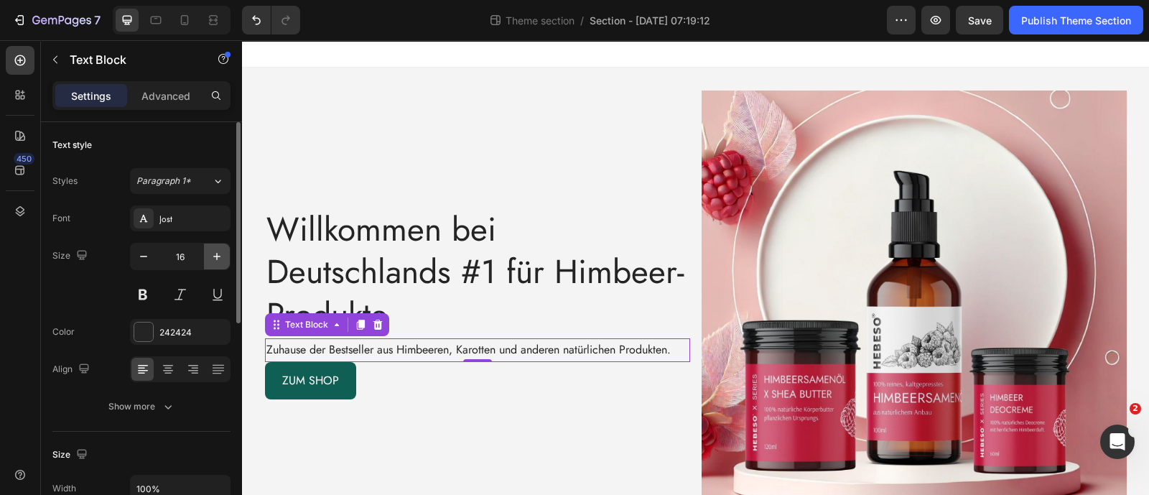
click at [217, 250] on icon "button" at bounding box center [217, 256] width 14 height 14
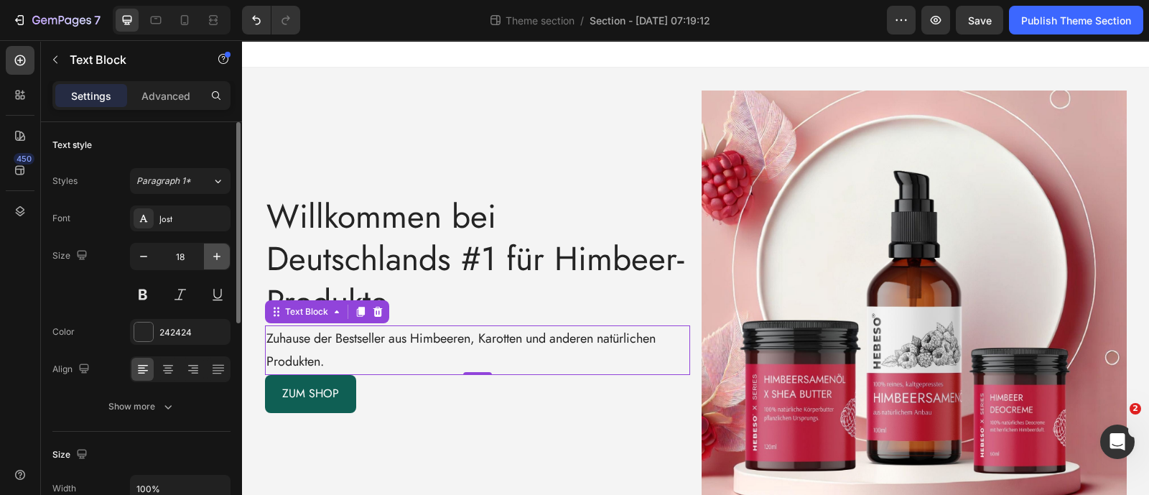
click at [217, 250] on icon "button" at bounding box center [217, 256] width 14 height 14
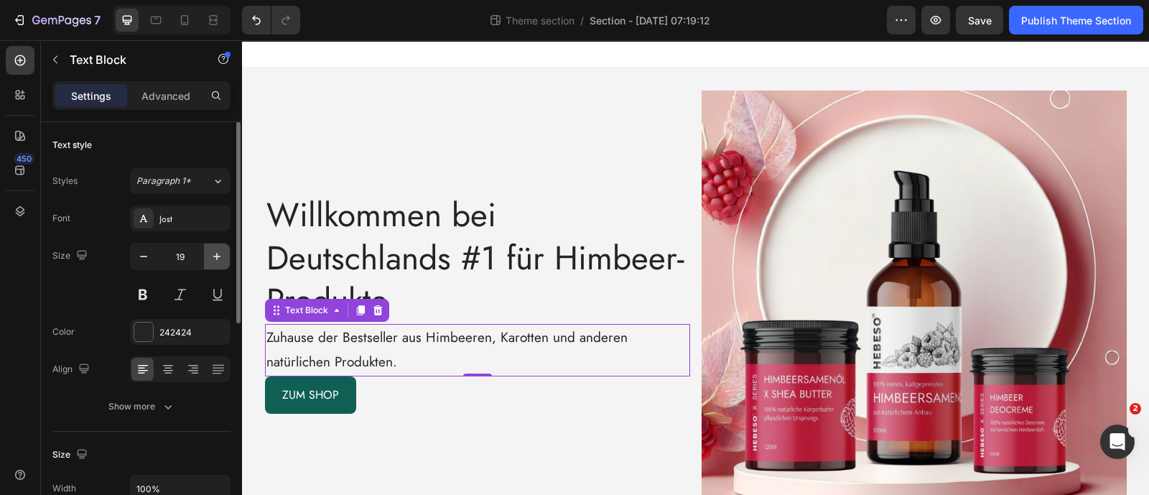
click at [217, 250] on icon "button" at bounding box center [217, 256] width 14 height 14
type input "21"
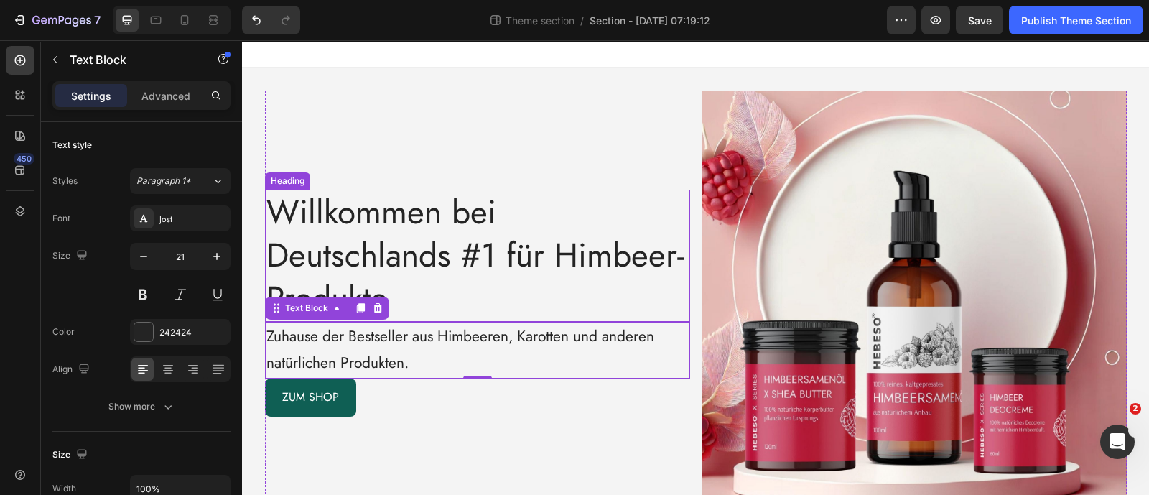
click at [389, 288] on p "Willkommen bei Deutschlands #1 für Himbeer-Produkte" at bounding box center [477, 255] width 422 height 129
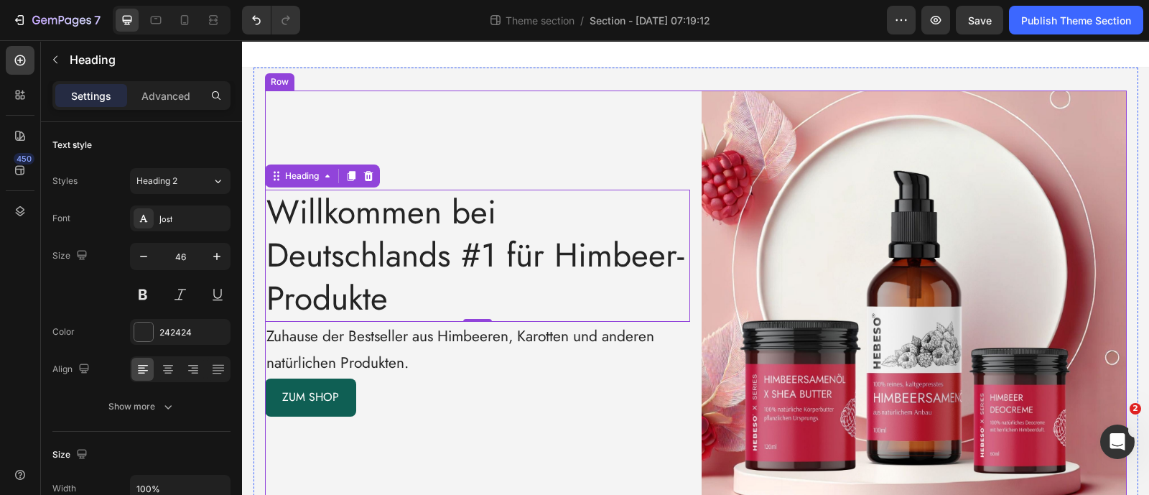
click at [370, 117] on div "Willkommen bei Deutschlands #1 für Himbeer-Produkte Heading 0 Zuhause der Bests…" at bounding box center [477, 302] width 425 height 425
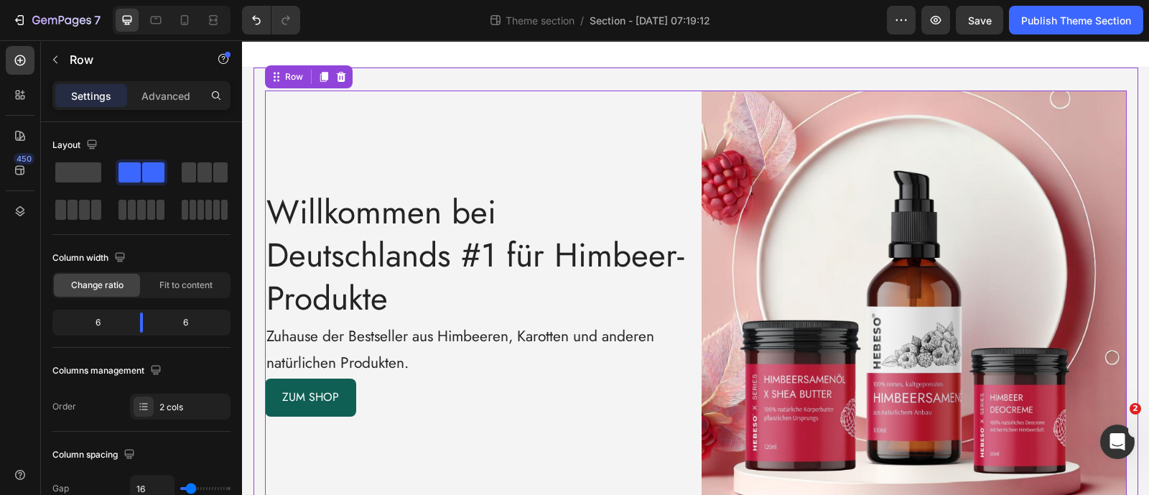
click at [380, 84] on div "Willkommen bei Deutschlands #1 für Himbeer-Produkte Heading Zuhause der Bestsel…" at bounding box center [695, 302] width 884 height 471
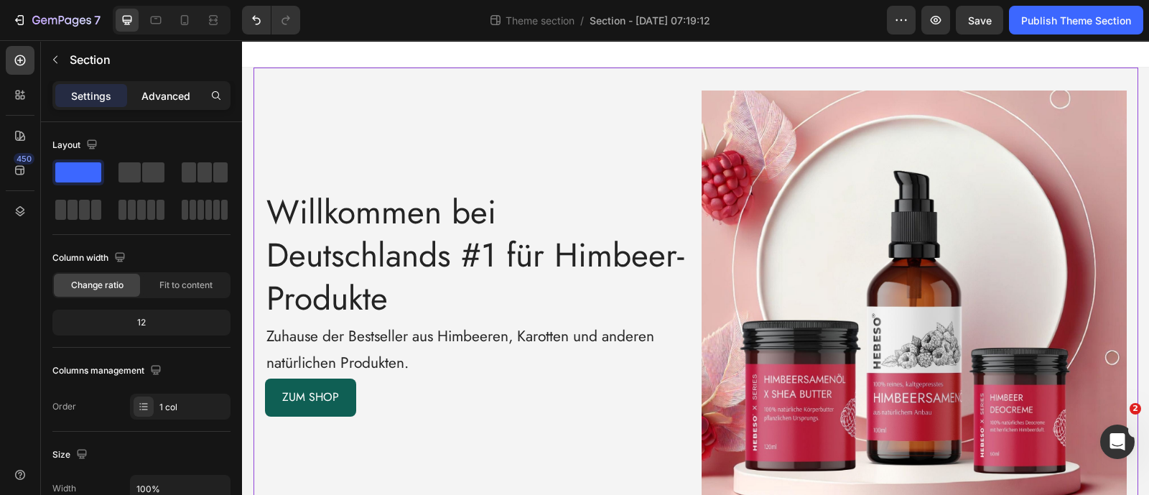
click at [177, 98] on p "Advanced" at bounding box center [165, 95] width 49 height 15
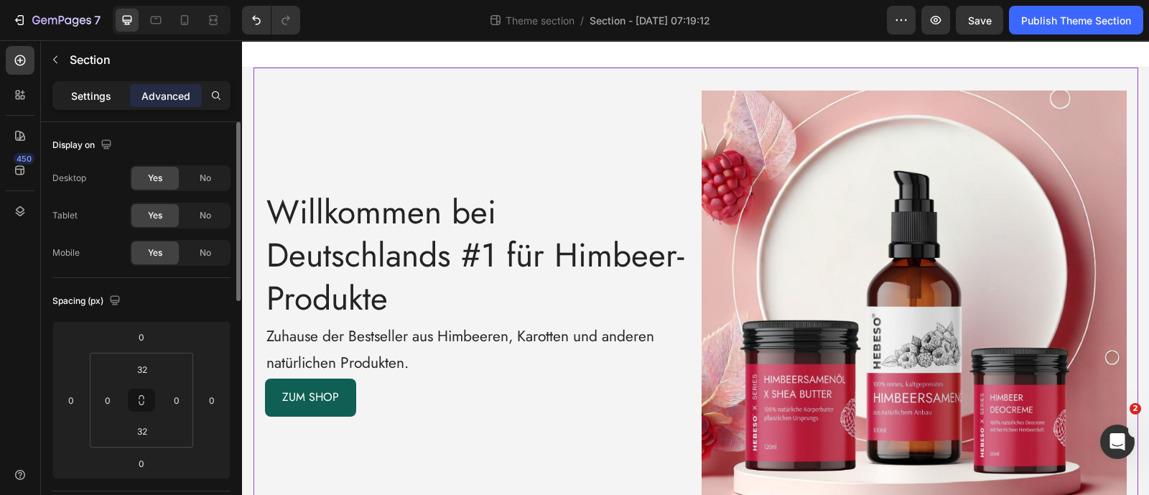
click at [103, 98] on p "Settings" at bounding box center [91, 95] width 40 height 15
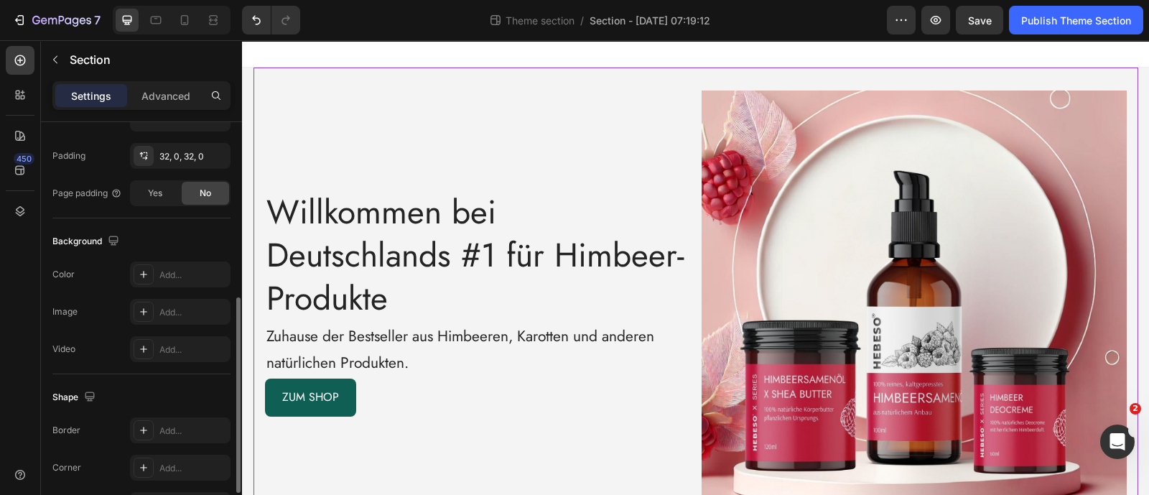
scroll to position [281, 0]
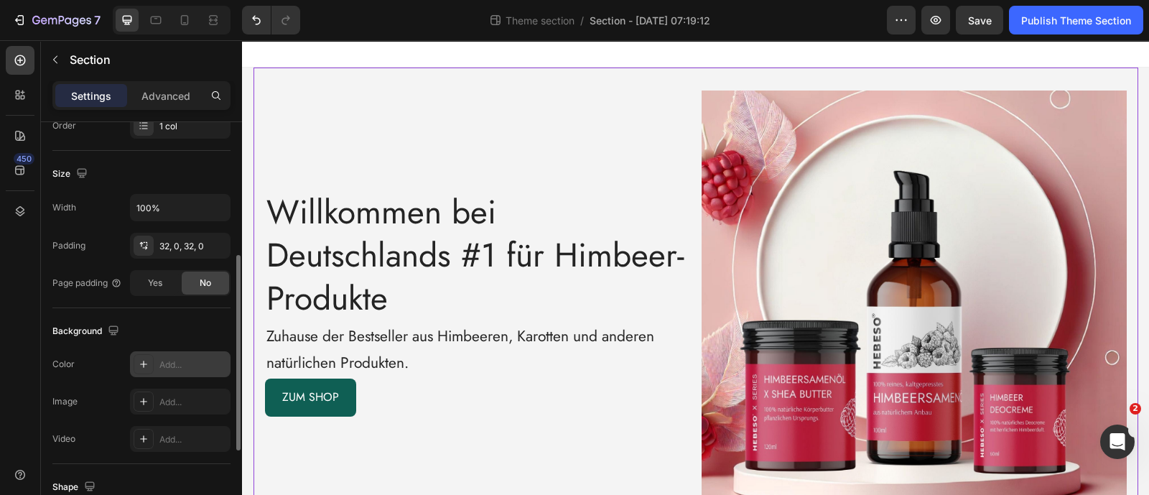
click at [147, 360] on icon at bounding box center [143, 363] width 11 height 11
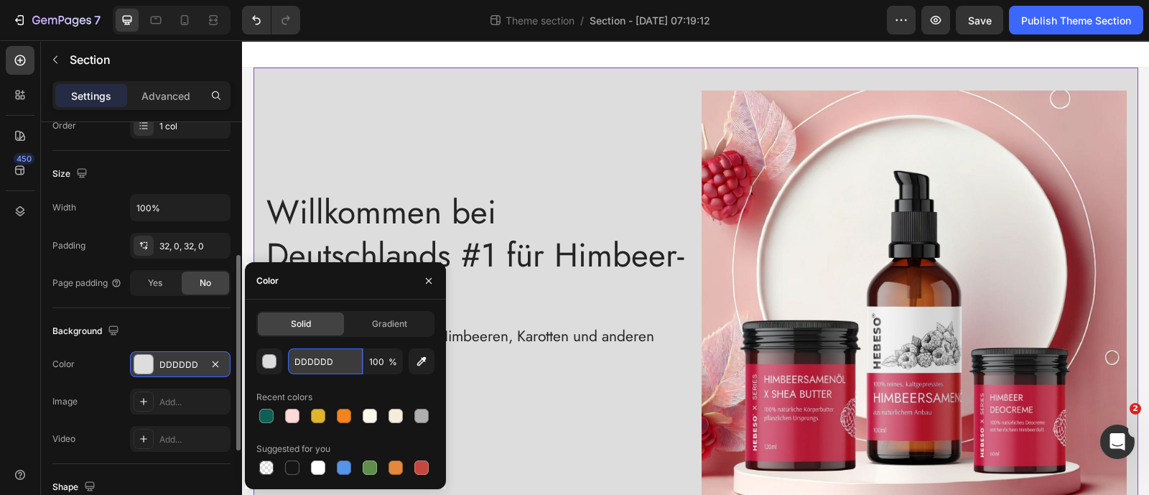
click at [313, 357] on input "DDDDDD" at bounding box center [325, 361] width 75 height 26
paste input "F5ECDB"
type input "F5ECDB"
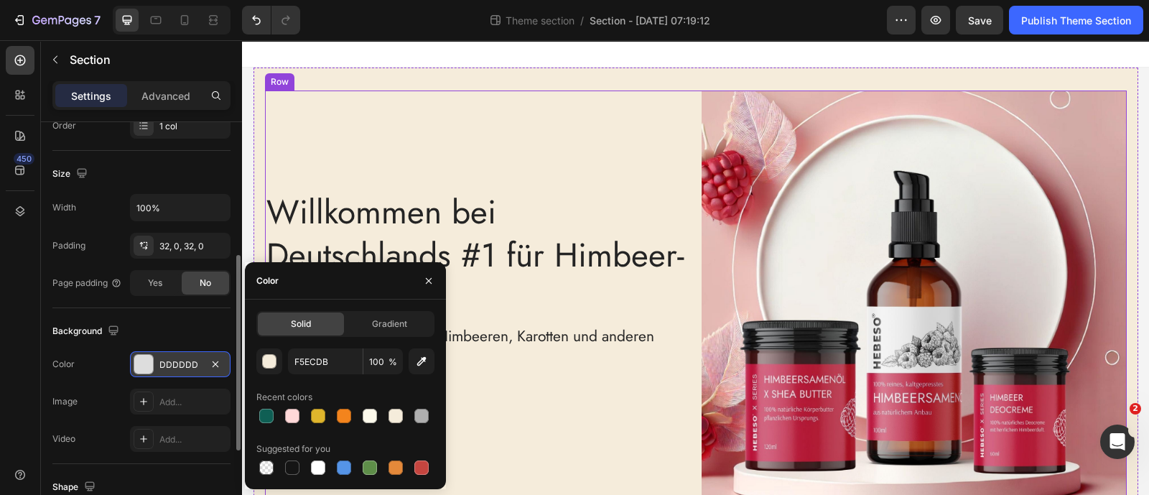
click at [446, 171] on div "Willkommen bei Deutschlands #1 für Himbeer-Produkte Heading Zuhause der Bestsel…" at bounding box center [477, 302] width 425 height 425
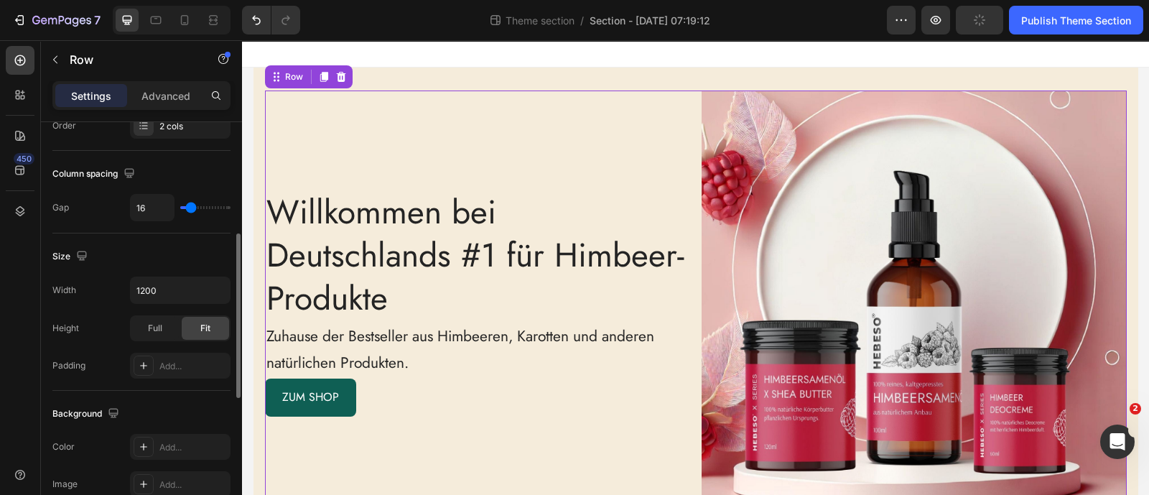
scroll to position [0, 0]
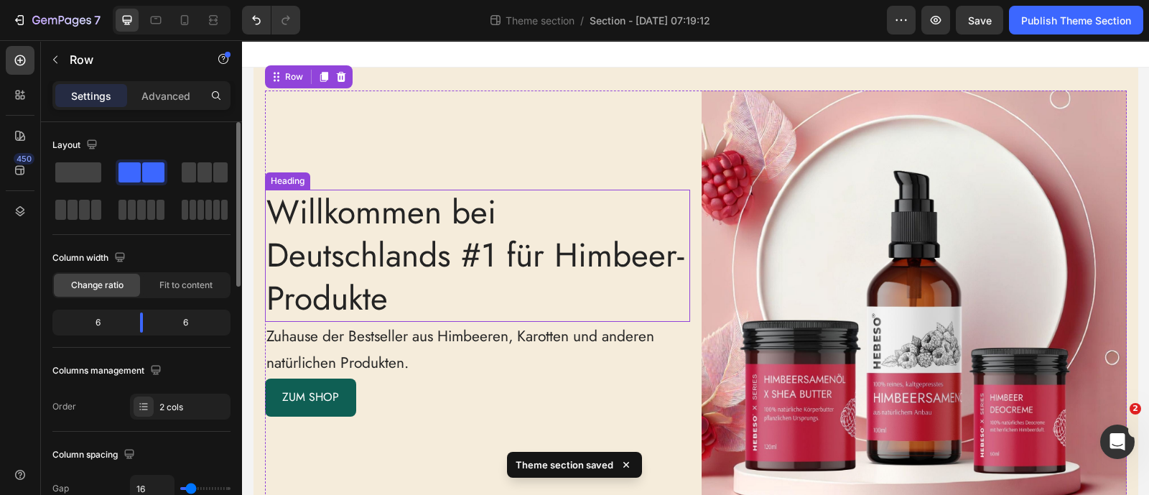
click at [388, 290] on p "Willkommen bei Deutschlands #1 für Himbeer-Produkte" at bounding box center [477, 255] width 422 height 129
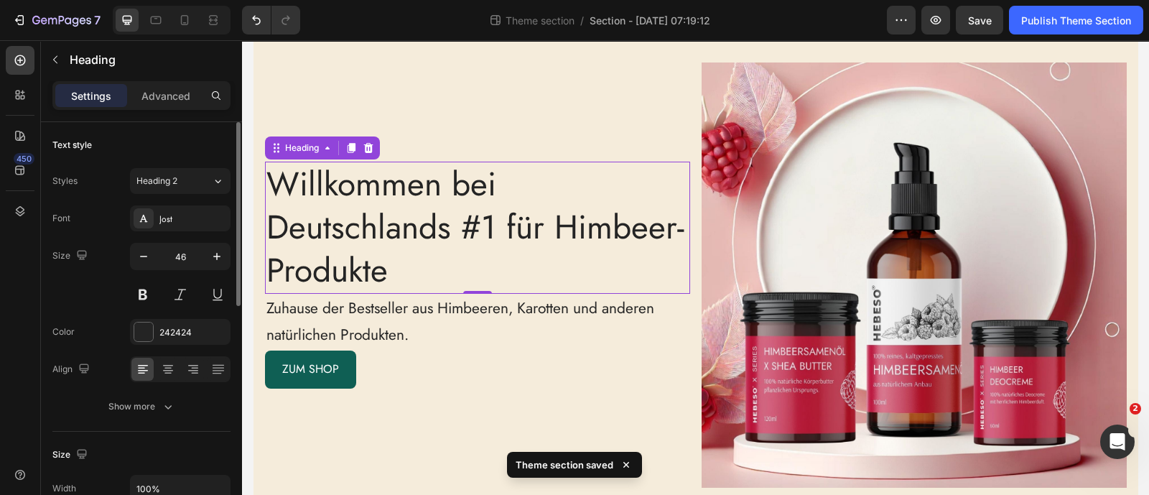
scroll to position [45, 0]
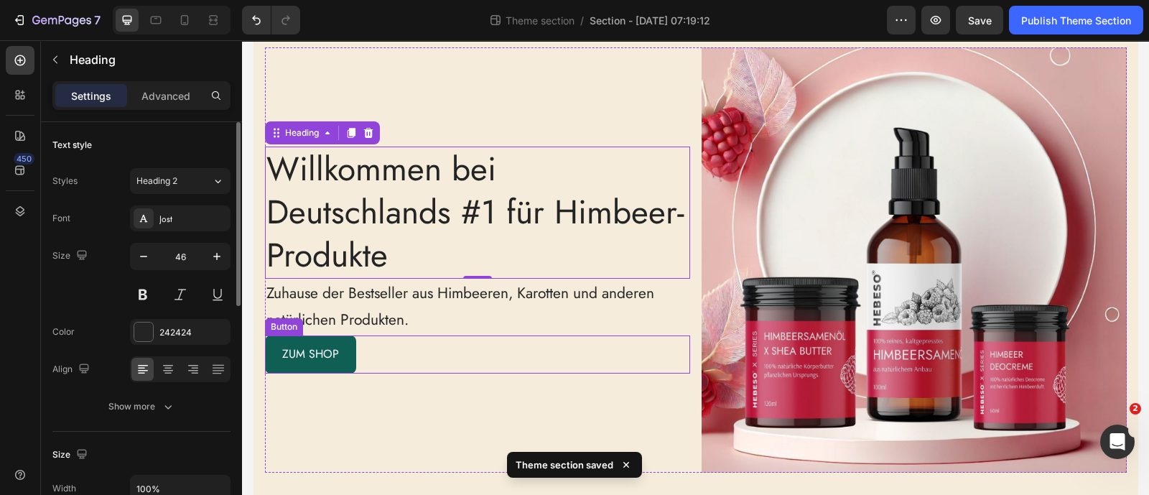
click at [391, 353] on div "ZUM SHOP Button" at bounding box center [477, 354] width 425 height 38
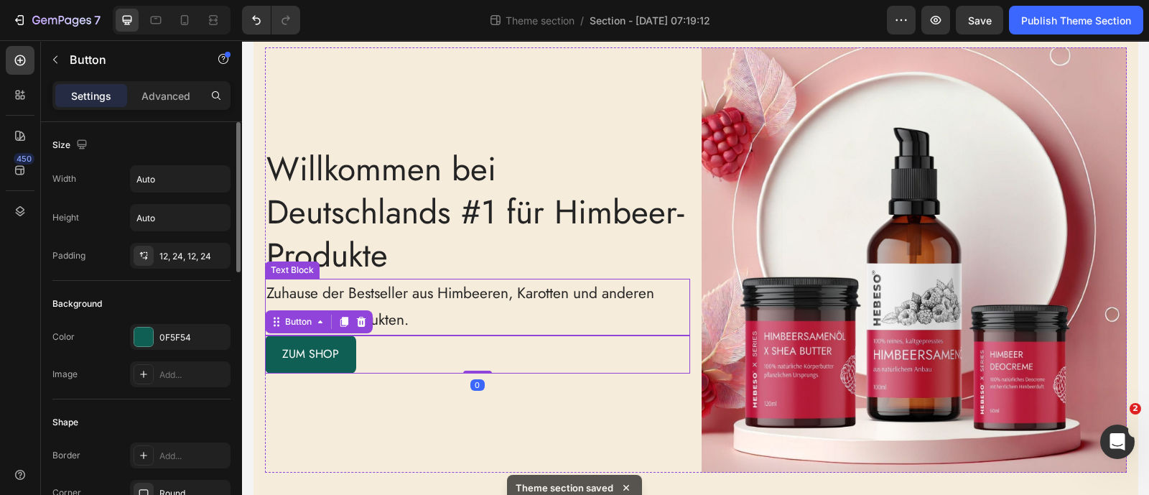
click at [465, 326] on p "Zuhause der Bestseller aus Himbeeren, Karotten und anderen natürlichen Produkte…" at bounding box center [477, 307] width 422 height 55
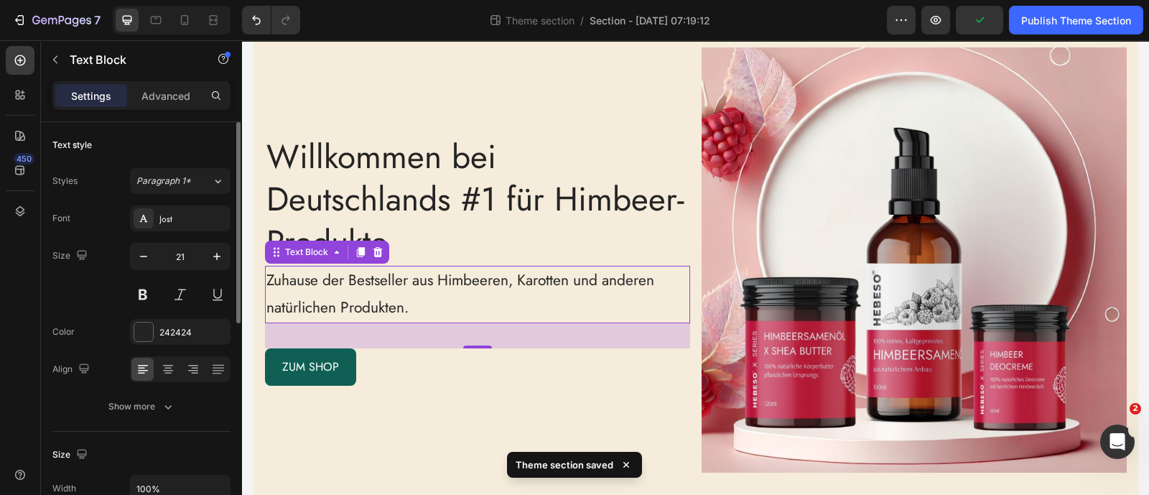
drag, startPoint x: 478, startPoint y: 333, endPoint x: 477, endPoint y: 358, distance: 24.4
click at [477, 358] on div "Willkommen bei Deutschlands #1 für Himbeer-Produkte Heading Zuhause der Bestsel…" at bounding box center [477, 259] width 425 height 425
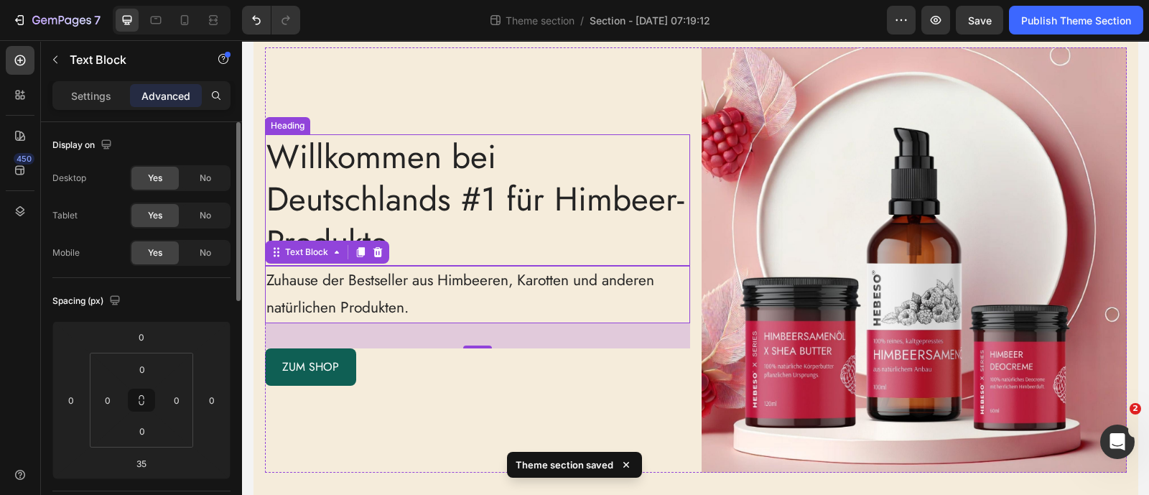
click at [457, 238] on p "Willkommen bei Deutschlands #1 für Himbeer-Produkte" at bounding box center [477, 200] width 422 height 129
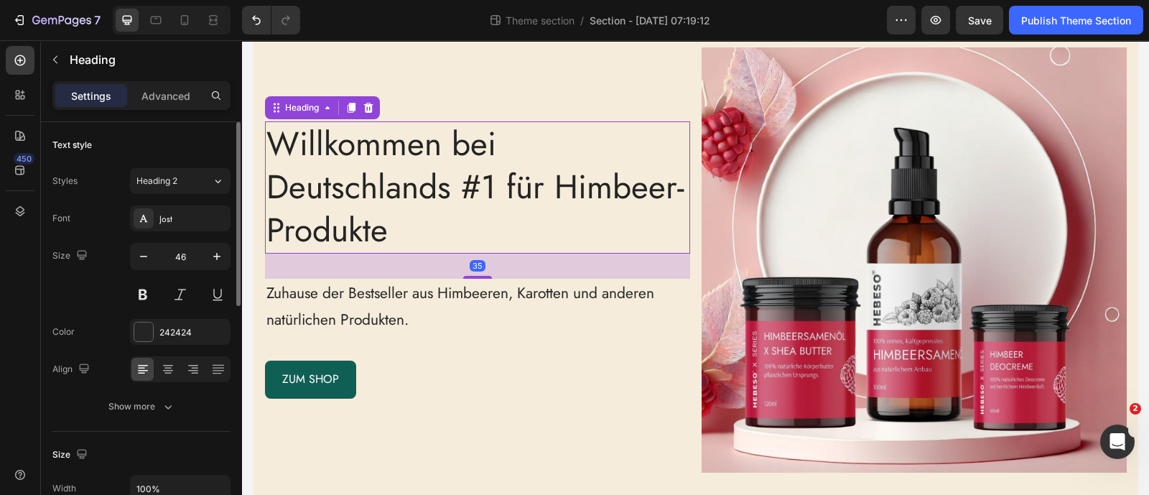
drag, startPoint x: 472, startPoint y: 263, endPoint x: 476, endPoint y: 288, distance: 24.7
click at [476, 288] on div "Willkommen bei Deutschlands #1 für Himbeer-Produkte Heading 35 Zuhause der Best…" at bounding box center [477, 259] width 425 height 425
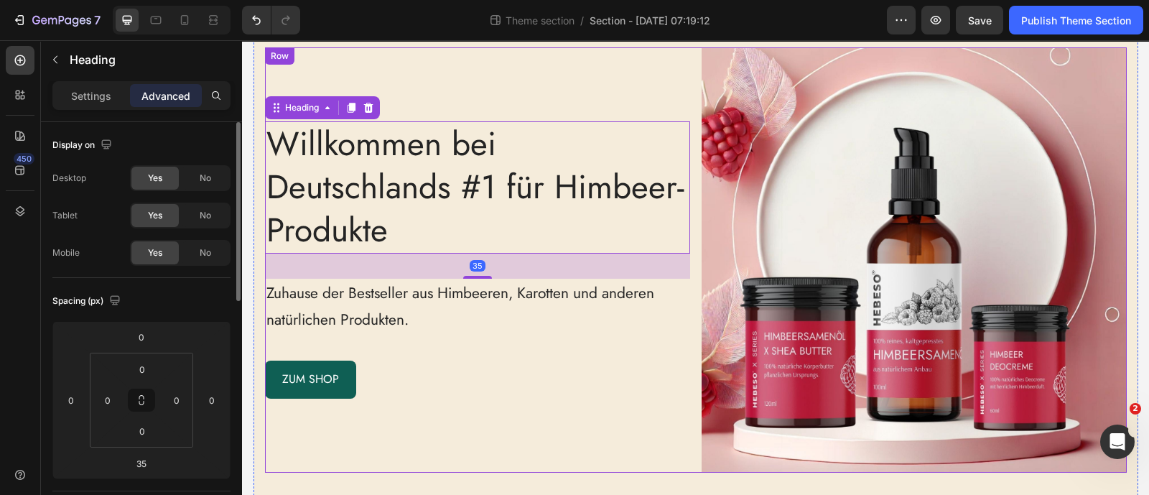
click at [472, 352] on div "Willkommen bei Deutschlands #1 für Himbeer-Produkte Heading 35 Zuhause der Best…" at bounding box center [477, 259] width 425 height 425
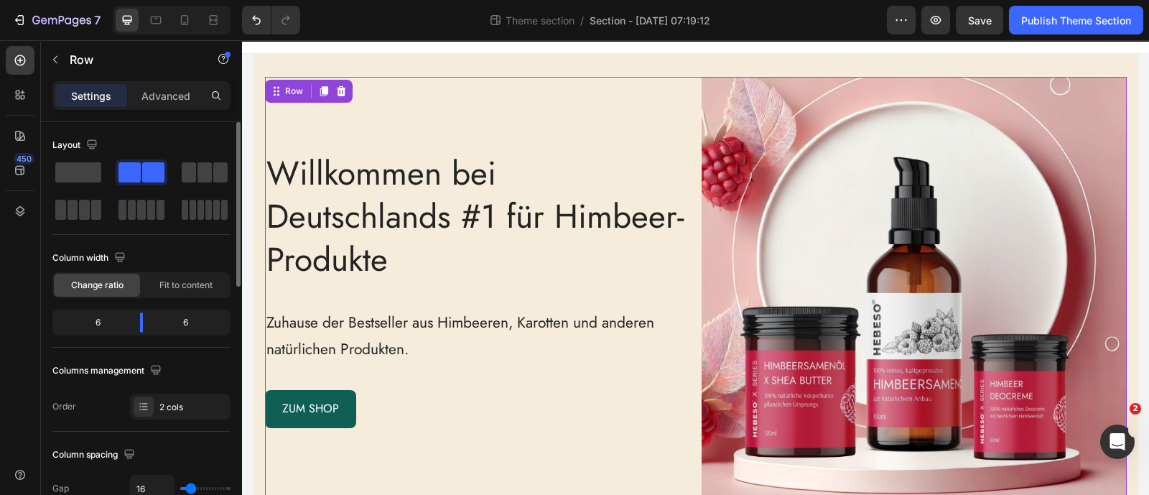
scroll to position [0, 0]
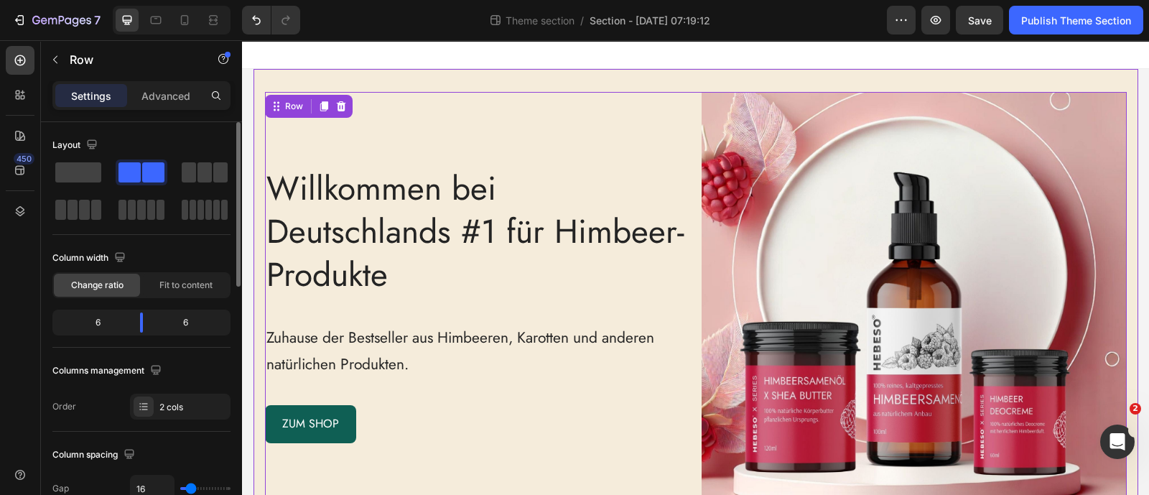
click at [503, 77] on div "Willkommen bei Deutschlands #1 für Himbeer-Produkte Heading Zuhause der Bestsel…" at bounding box center [695, 304] width 884 height 471
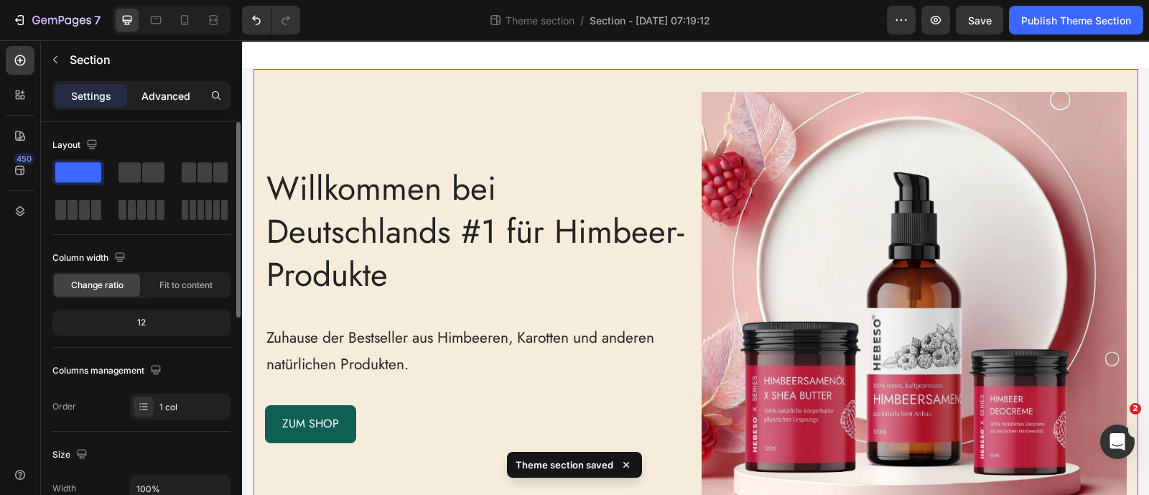
click at [159, 93] on p "Advanced" at bounding box center [165, 95] width 49 height 15
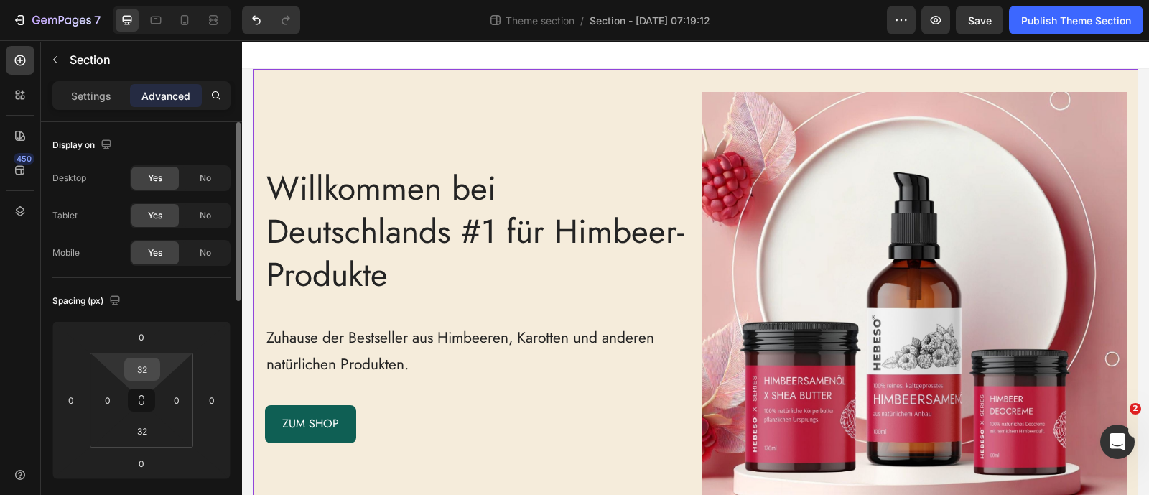
click at [148, 372] on input "32" at bounding box center [142, 369] width 29 height 22
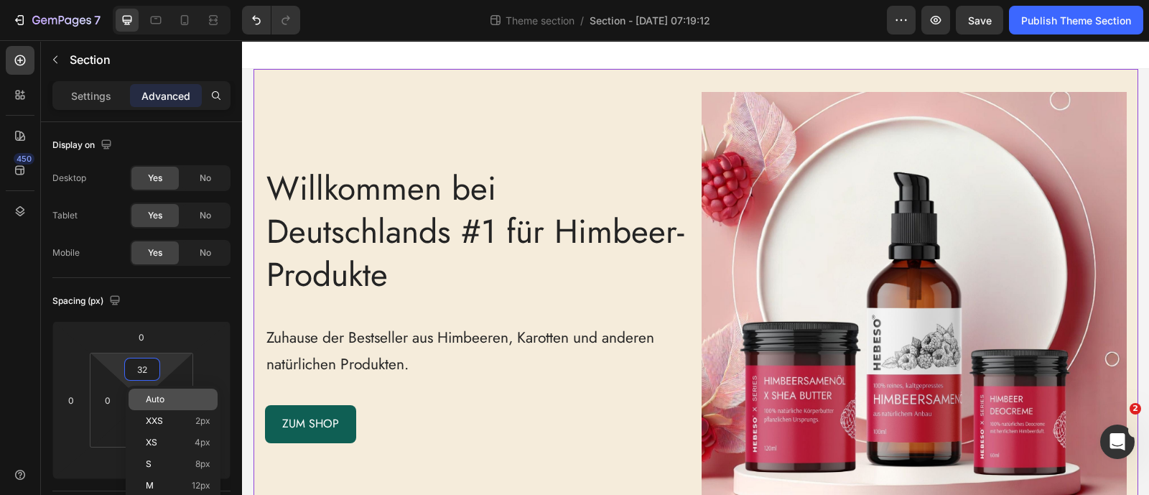
click at [150, 401] on span "Auto" at bounding box center [155, 399] width 19 height 10
type input "Auto"
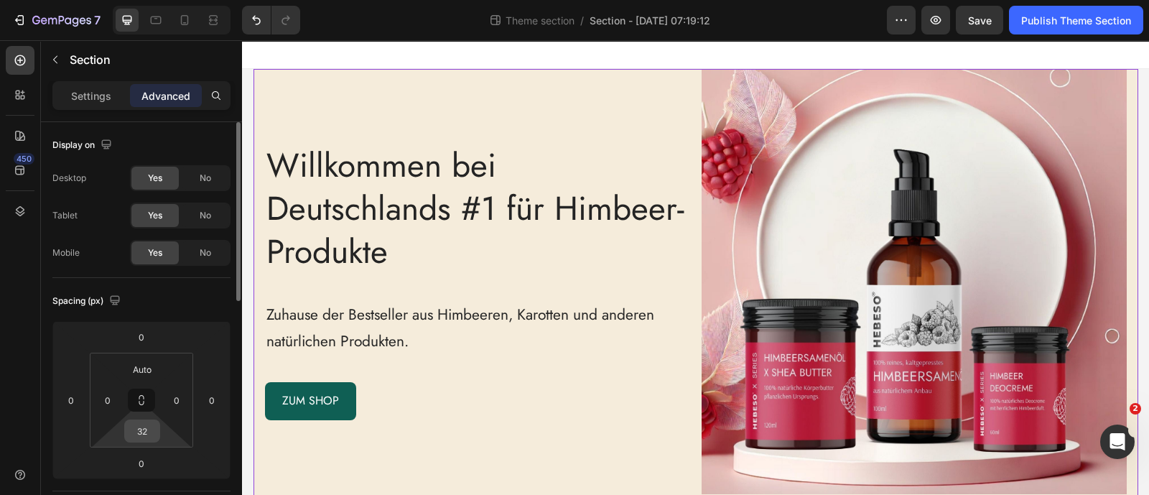
click at [144, 426] on input "32" at bounding box center [142, 431] width 29 height 22
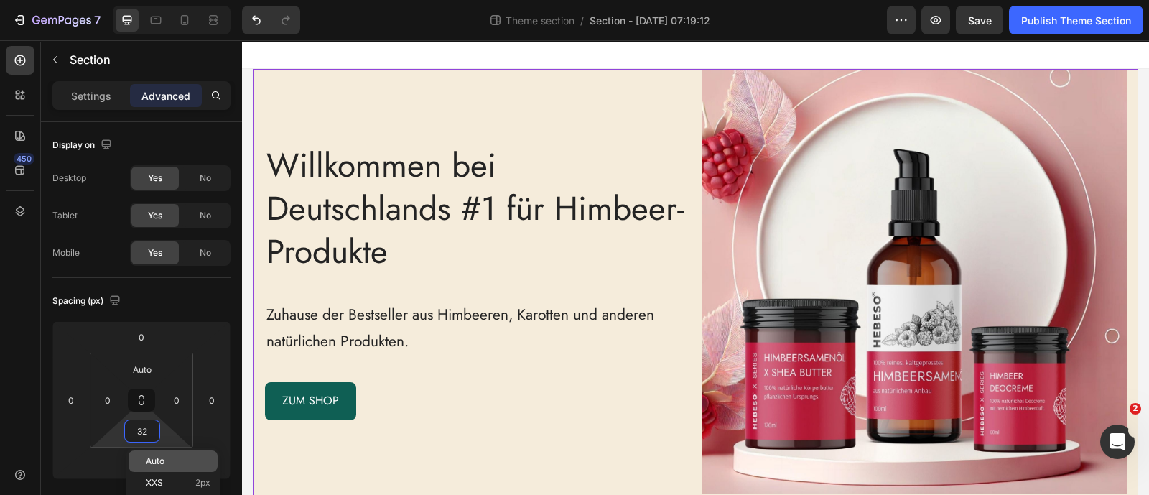
click at [151, 470] on div "Auto" at bounding box center [173, 461] width 89 height 22
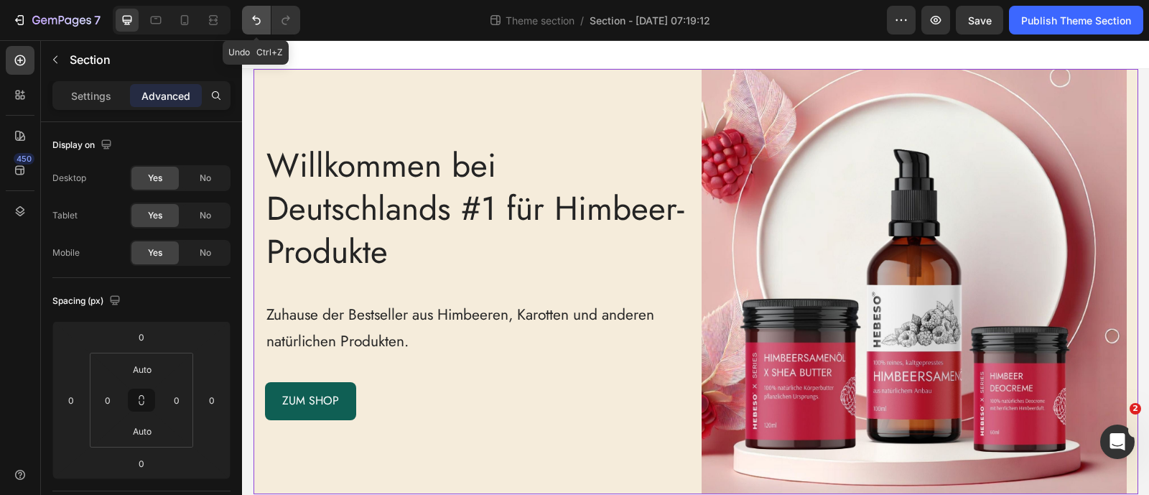
click at [256, 24] on icon "Undo/Redo" at bounding box center [256, 20] width 14 height 14
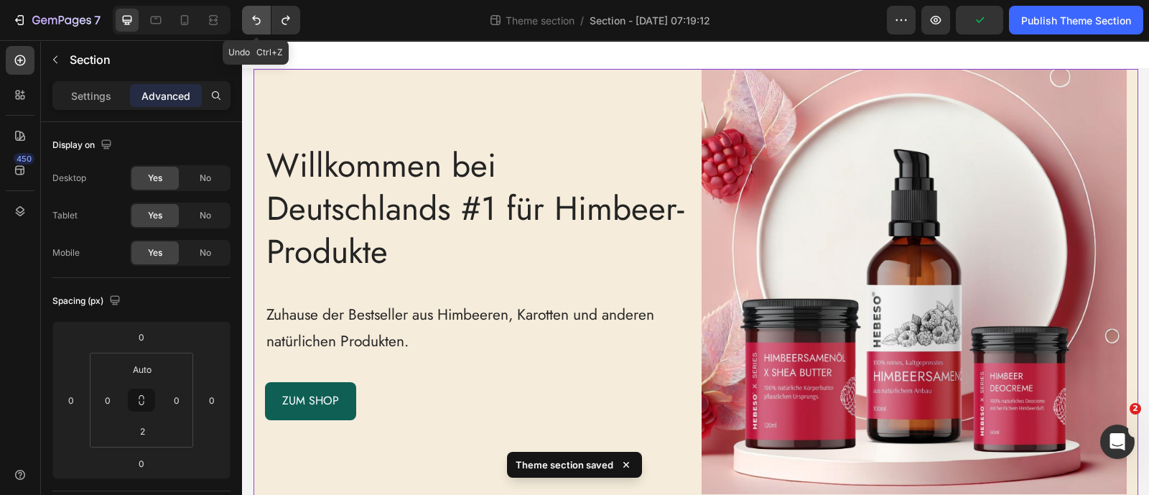
click at [256, 24] on icon "Undo/Redo" at bounding box center [256, 20] width 14 height 14
type input "32"
click at [256, 24] on icon "Undo/Redo" at bounding box center [256, 20] width 14 height 14
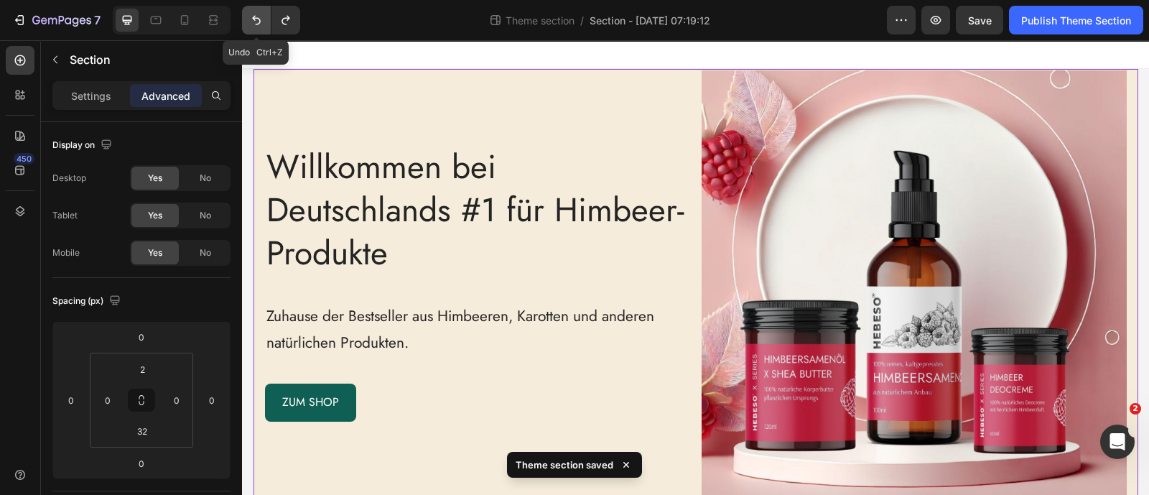
click at [256, 24] on icon "Undo/Redo" at bounding box center [256, 20] width 14 height 14
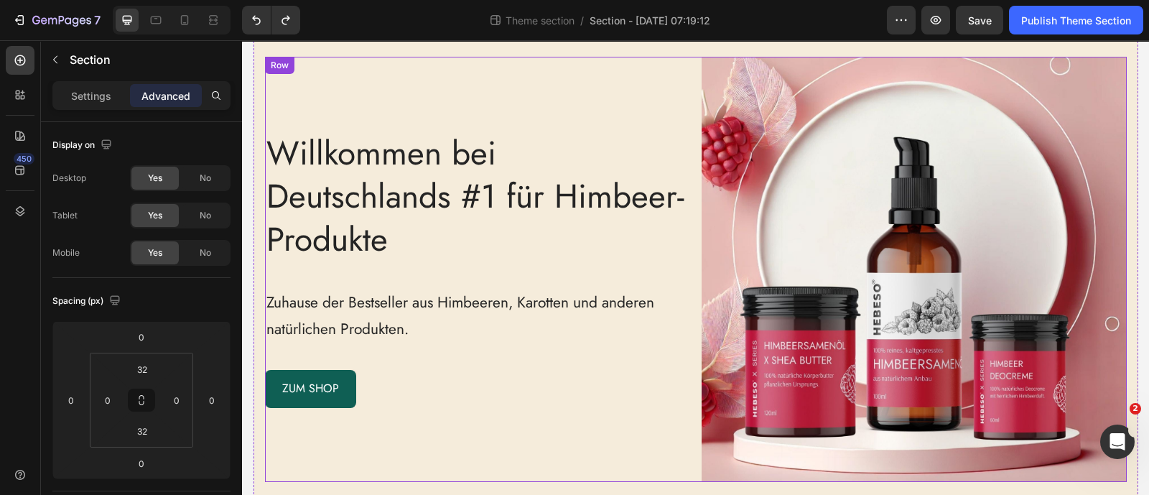
scroll to position [45, 0]
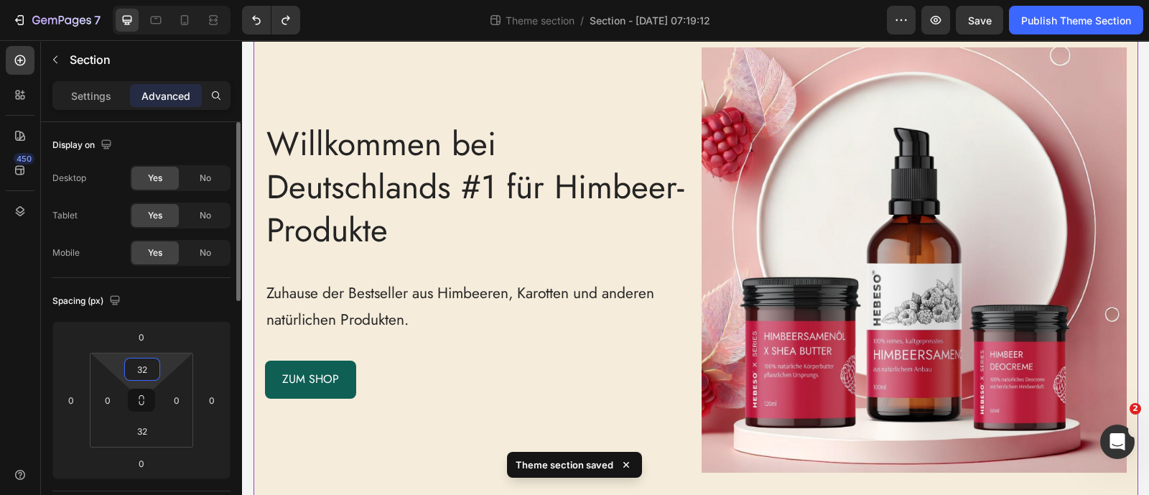
click at [144, 377] on input "32" at bounding box center [142, 369] width 29 height 22
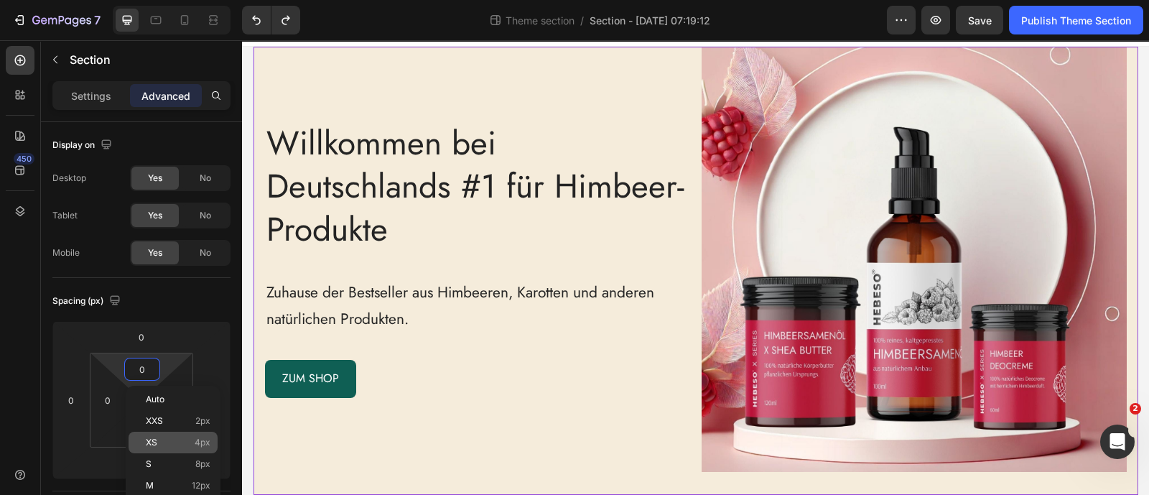
scroll to position [22, 0]
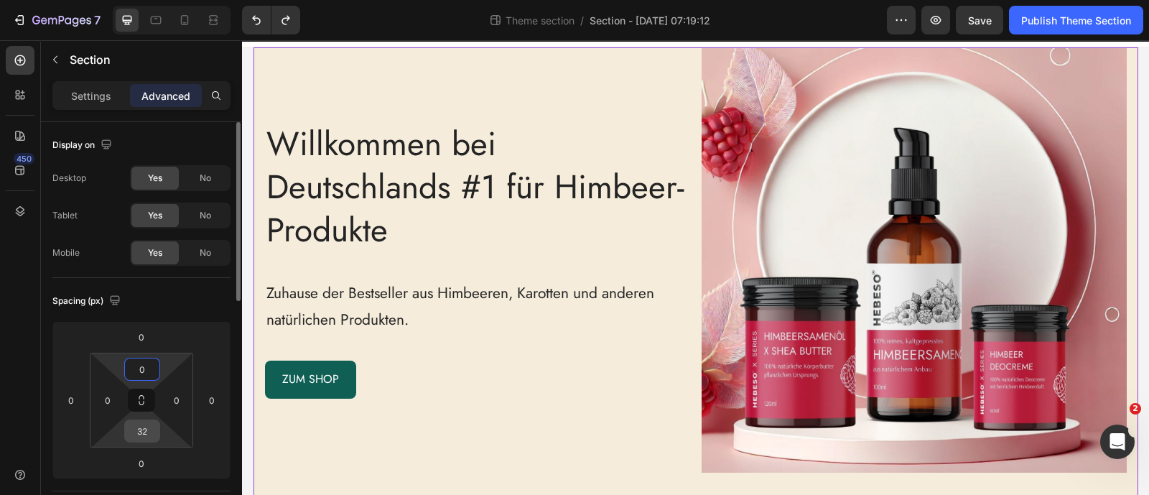
type input "0"
click at [139, 425] on input "32" at bounding box center [142, 431] width 29 height 22
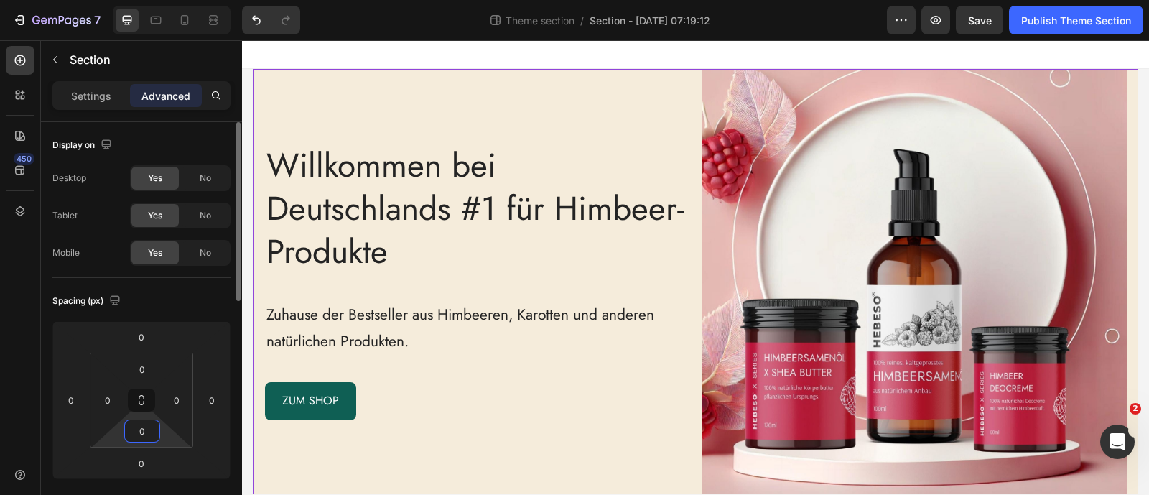
type input "0"
click at [200, 305] on div "Spacing (px)" at bounding box center [141, 300] width 178 height 23
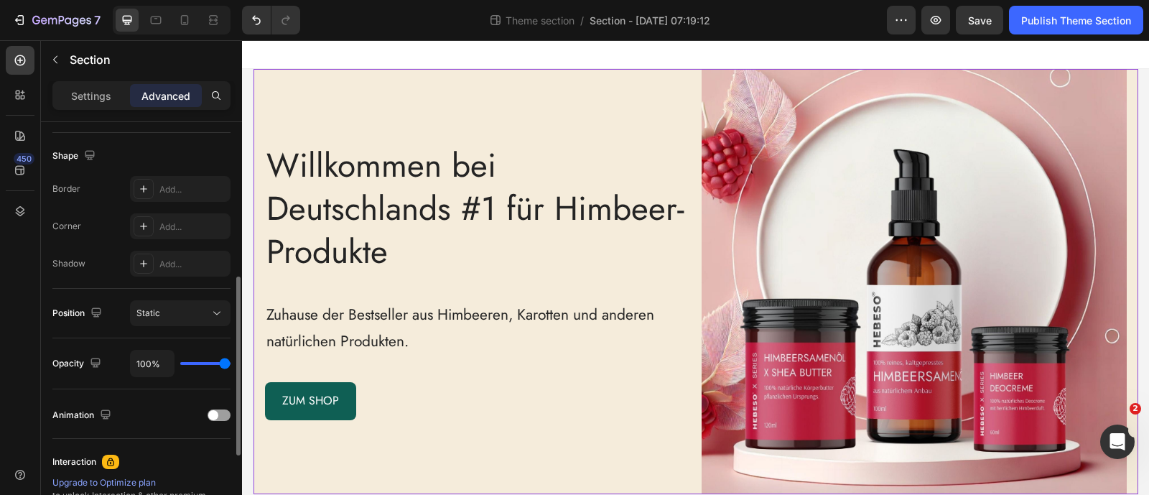
scroll to position [449, 0]
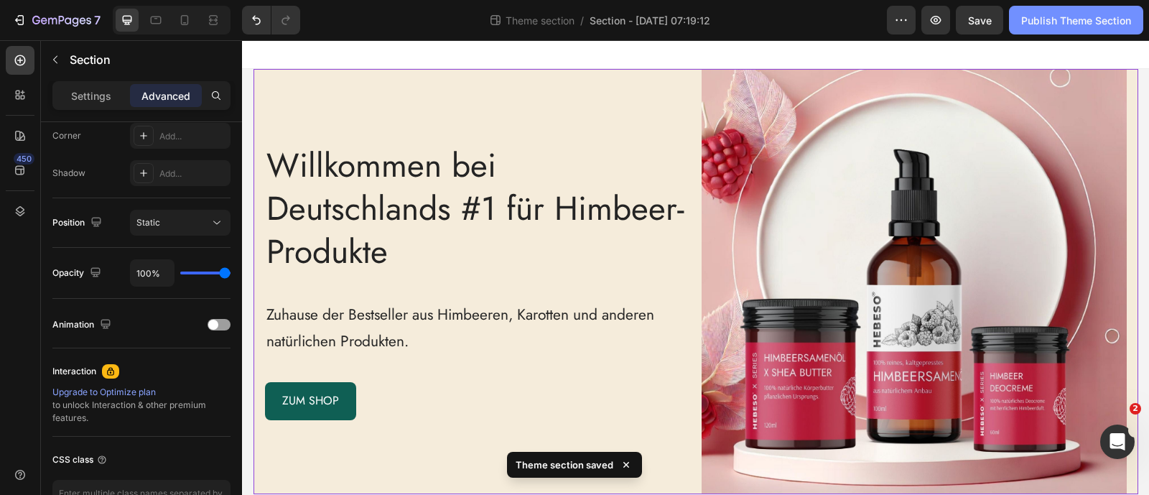
click at [1113, 17] on div "Publish Theme Section" at bounding box center [1076, 20] width 110 height 15
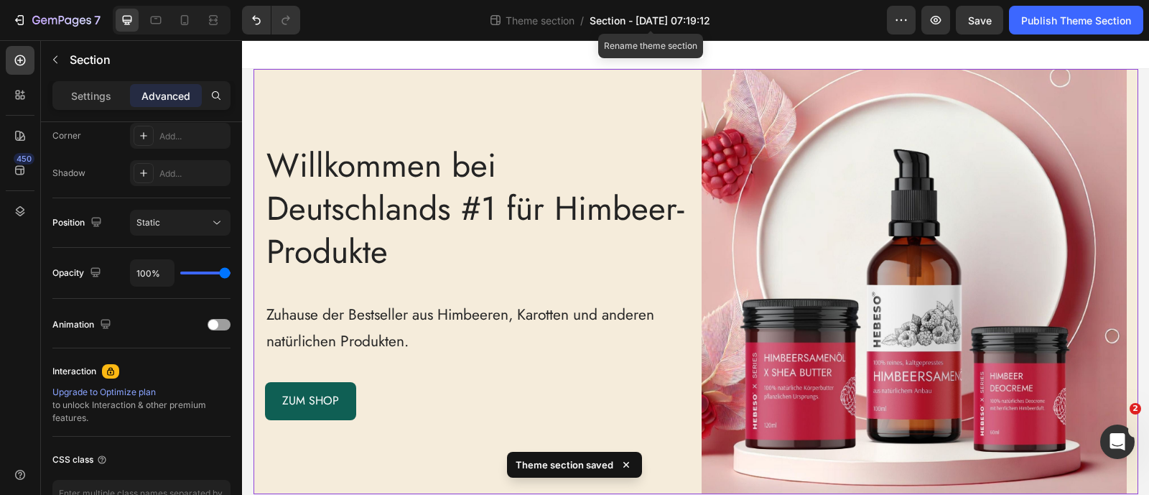
click at [656, 23] on span "Section - Aug 27 07:19:12" at bounding box center [649, 20] width 121 height 15
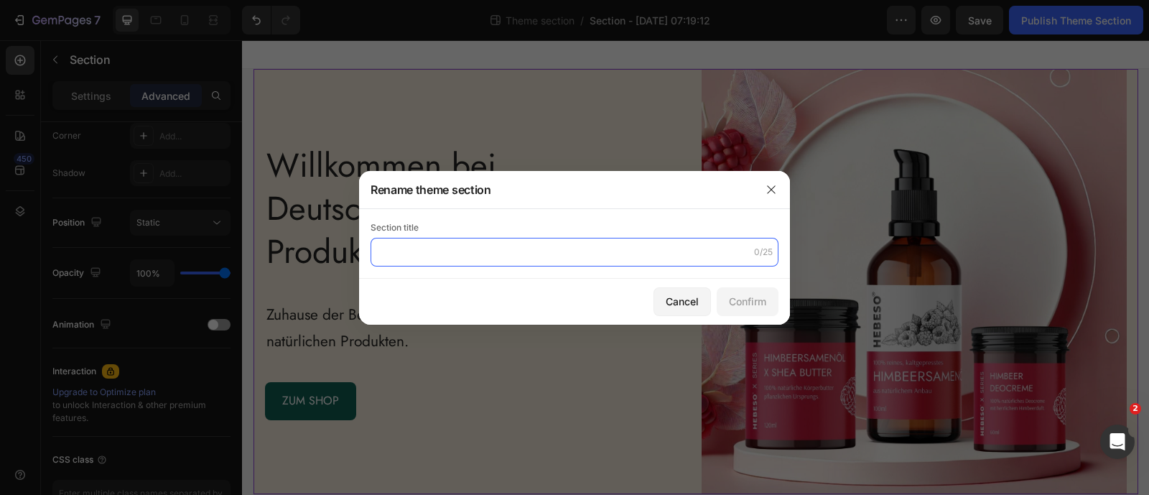
click at [528, 246] on input "text" at bounding box center [574, 252] width 408 height 29
type input "h"
type input "Homepage -welcome banner"
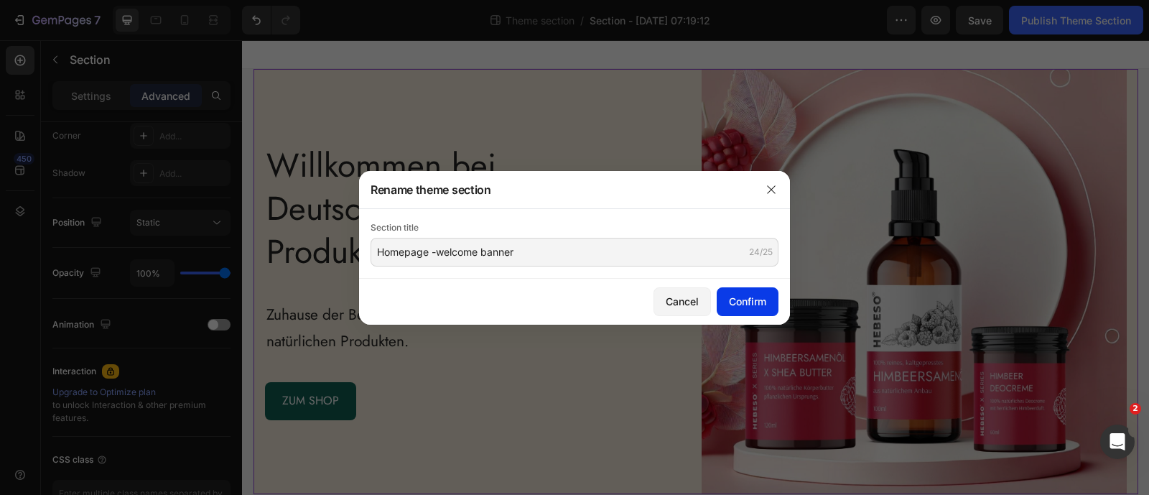
click at [732, 292] on button "Confirm" at bounding box center [747, 301] width 62 height 29
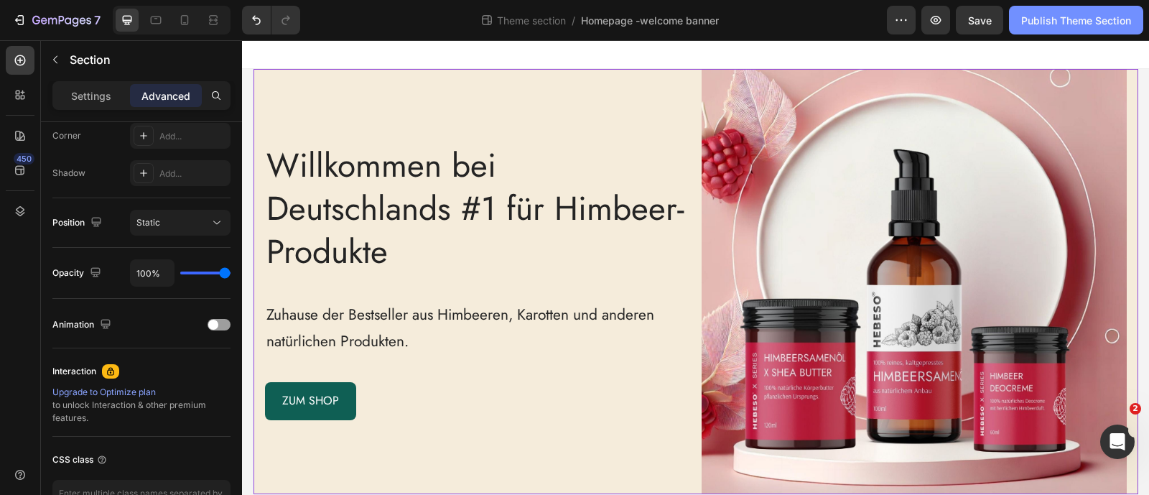
click at [1058, 11] on button "Publish Theme Section" at bounding box center [1076, 20] width 134 height 29
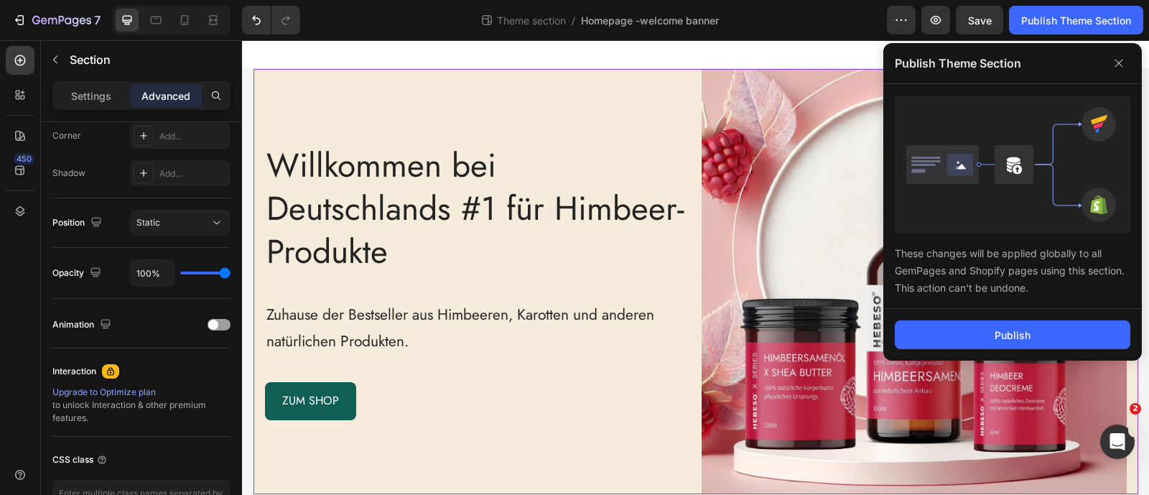
drag, startPoint x: 980, startPoint y: 325, endPoint x: 958, endPoint y: 310, distance: 26.3
click at [980, 325] on button "Publish" at bounding box center [1012, 334] width 235 height 29
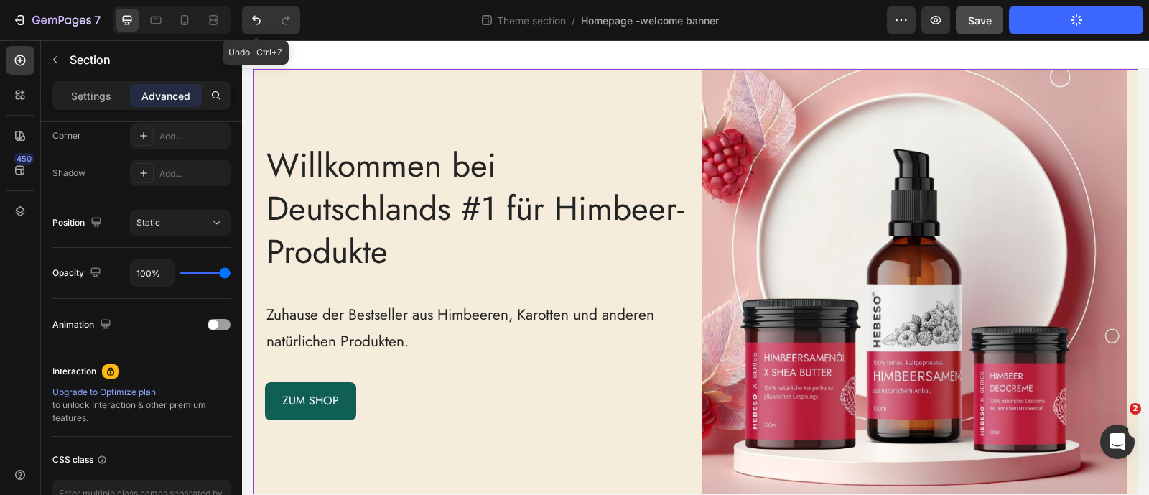
click at [1000, 19] on button "Save" at bounding box center [979, 20] width 47 height 29
click at [190, 30] on div at bounding box center [184, 20] width 23 height 23
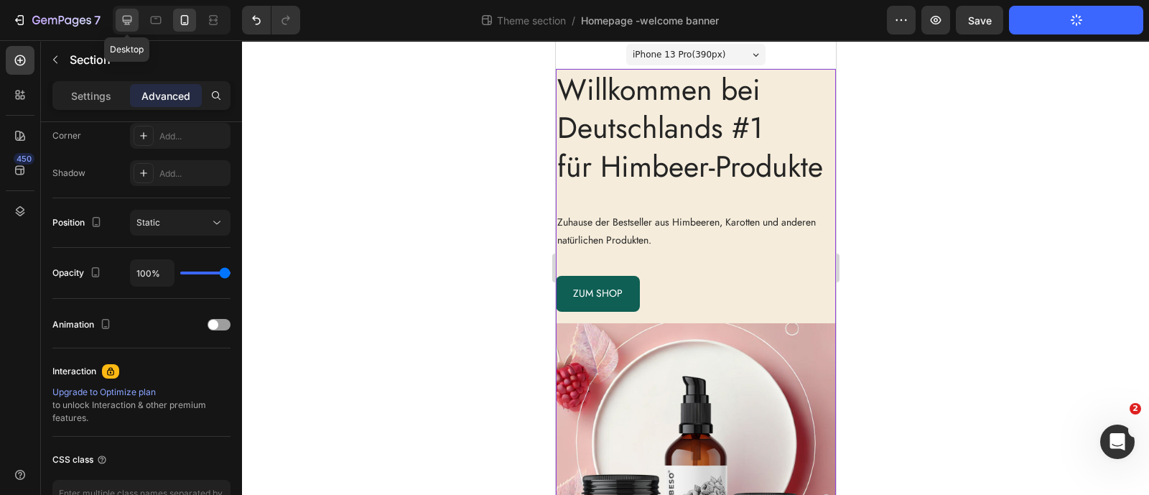
click at [133, 24] on icon at bounding box center [127, 20] width 14 height 14
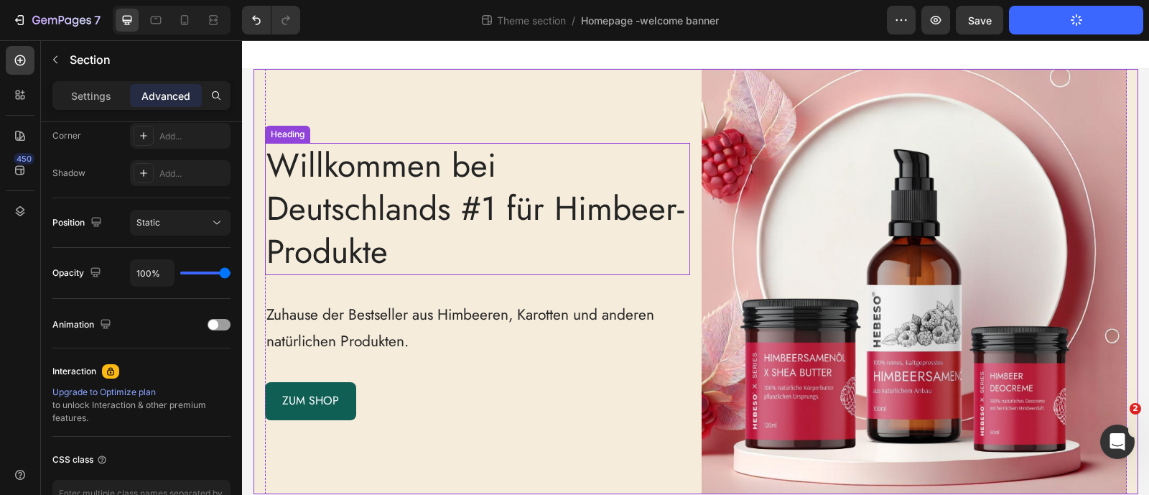
click at [395, 169] on p "Willkommen bei Deutschlands #1 für Himbeer-Produkte" at bounding box center [477, 208] width 422 height 129
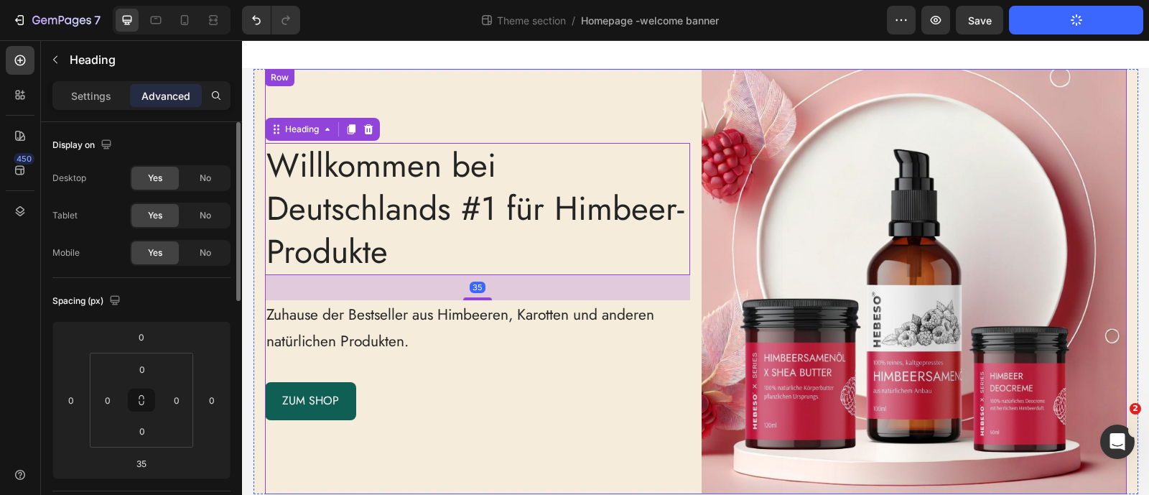
click at [396, 118] on div "Willkommen bei Deutschlands #1 für Himbeer-Produkte Heading 35 Zuhause der Best…" at bounding box center [477, 281] width 425 height 425
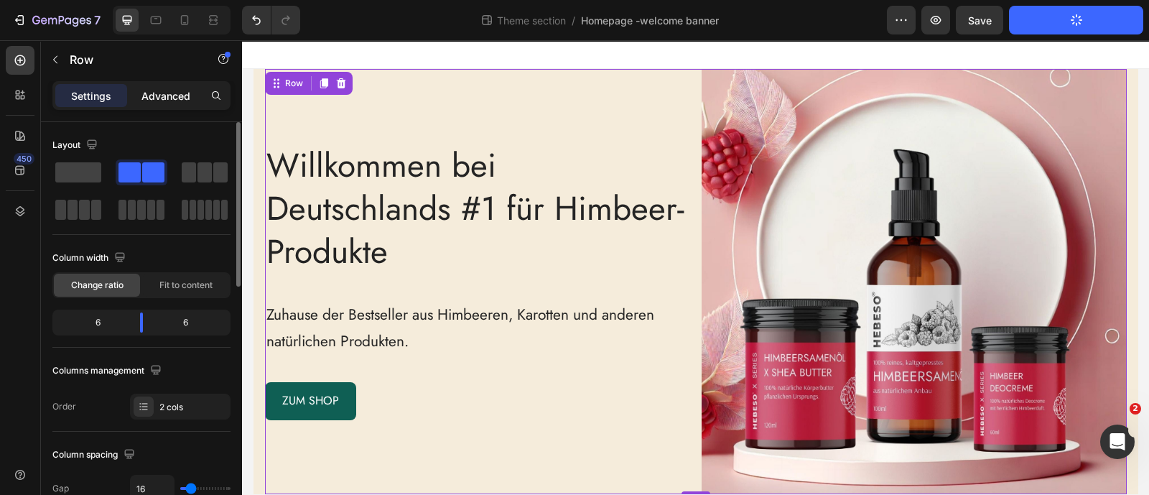
click at [154, 98] on p "Advanced" at bounding box center [165, 95] width 49 height 15
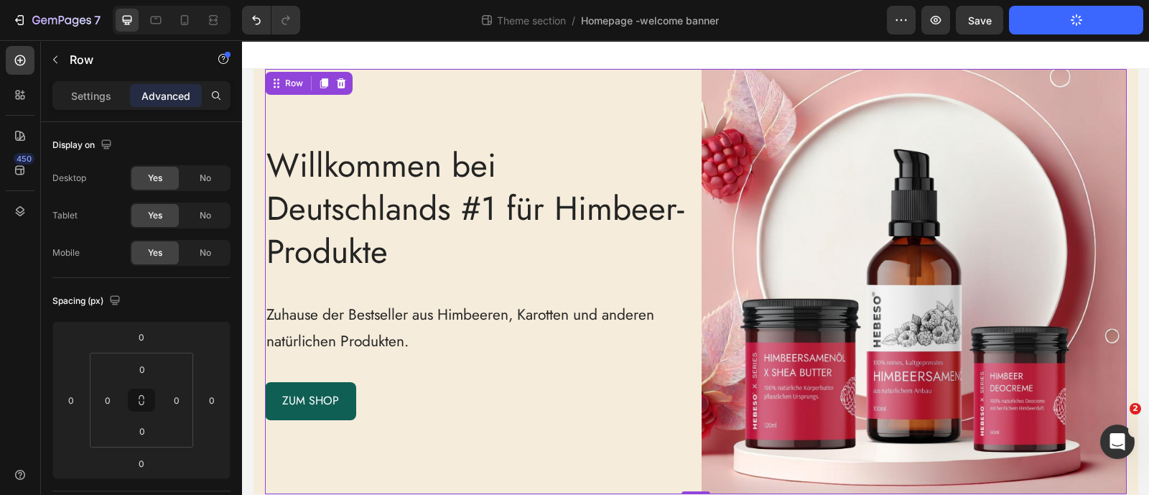
click at [336, 292] on div "Willkommen bei Deutschlands #1 für Himbeer-Produkte Heading Zuhause der Bestsel…" at bounding box center [477, 281] width 425 height 425
click at [355, 235] on p "Willkommen bei Deutschlands #1 für Himbeer-Produkte" at bounding box center [477, 208] width 422 height 129
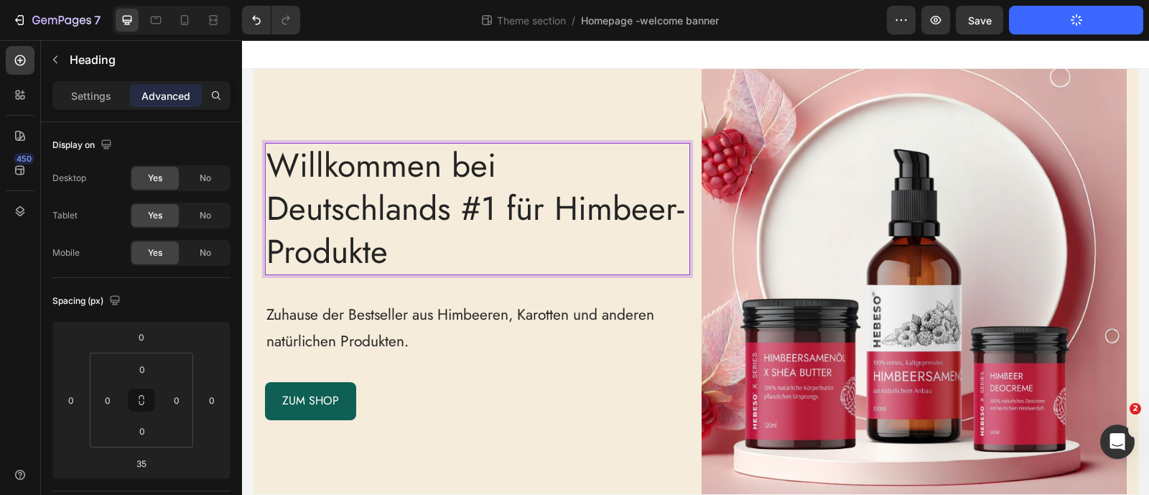
click at [388, 281] on div "Willkommen bei Deutschlands #1 für Himbeer-Produkte Heading 35 Zuhause der Best…" at bounding box center [477, 281] width 425 height 425
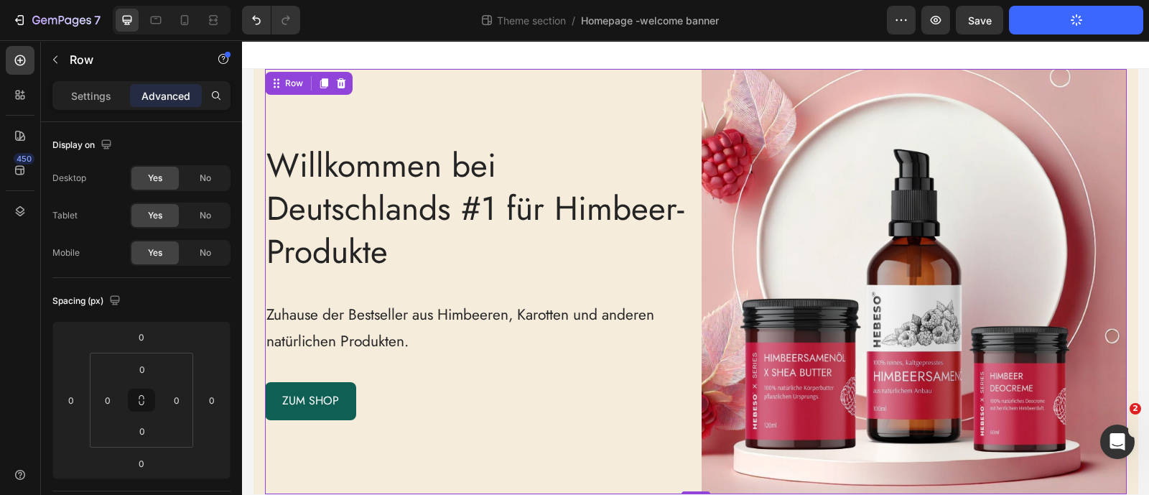
click at [426, 108] on div "Willkommen bei Deutschlands #1 für Himbeer-Produkte Heading Zuhause der Bestsel…" at bounding box center [477, 281] width 425 height 425
click at [786, 83] on img at bounding box center [913, 281] width 425 height 425
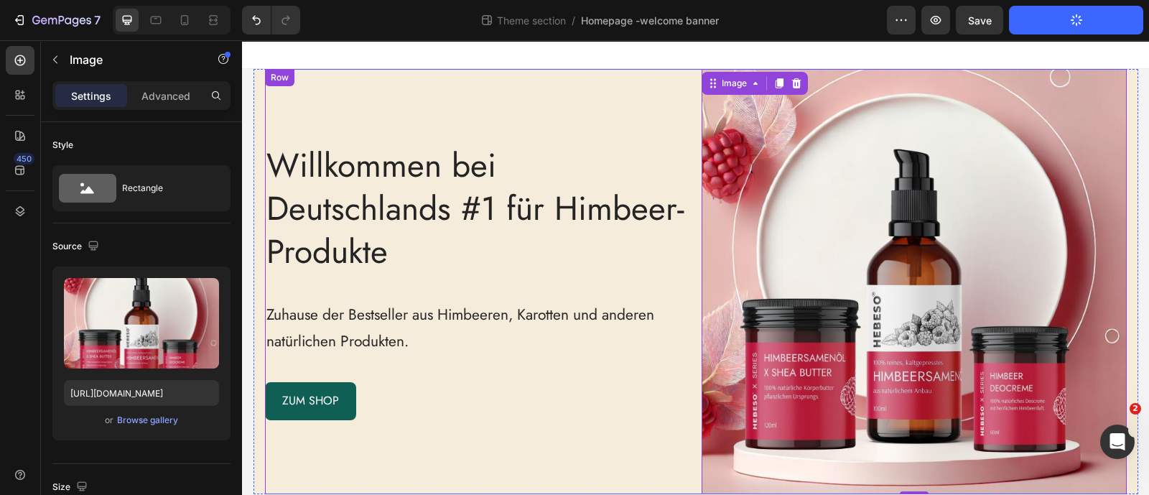
click at [551, 104] on div "Willkommen bei Deutschlands #1 für Himbeer-Produkte Heading Zuhause der Bestsel…" at bounding box center [477, 281] width 425 height 425
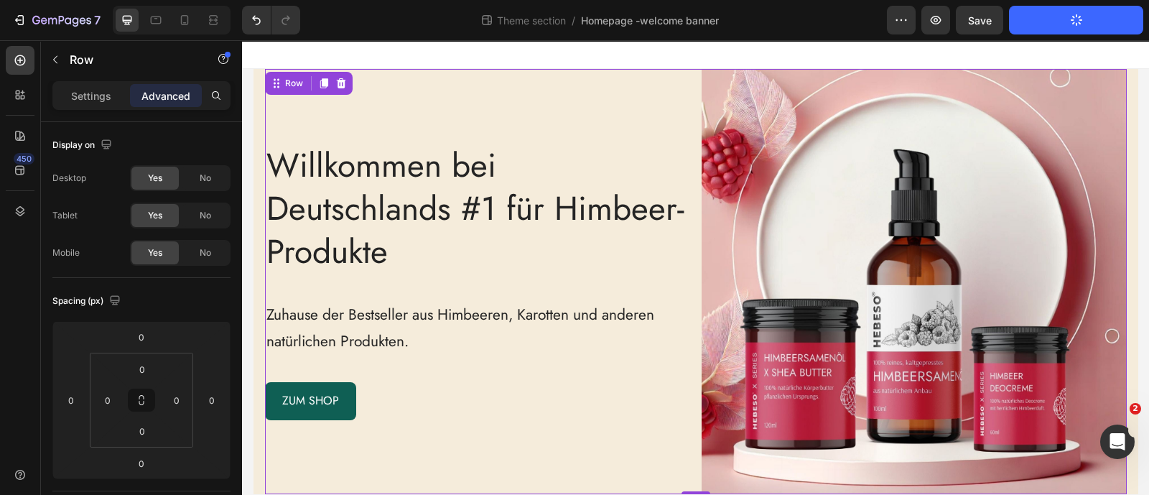
scroll to position [4, 0]
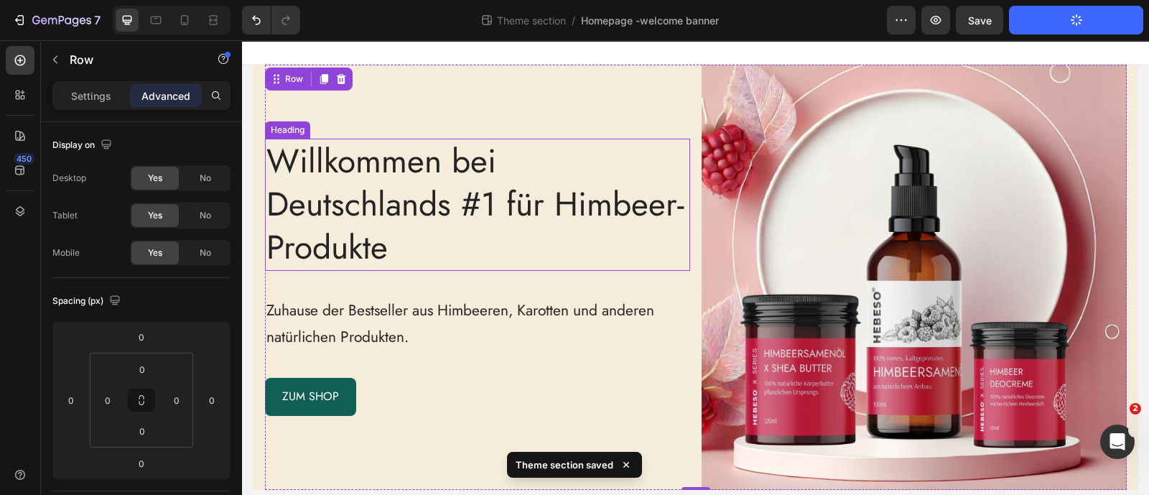
click at [392, 238] on p "Willkommen bei Deutschlands #1 für Himbeer-Produkte" at bounding box center [477, 204] width 422 height 129
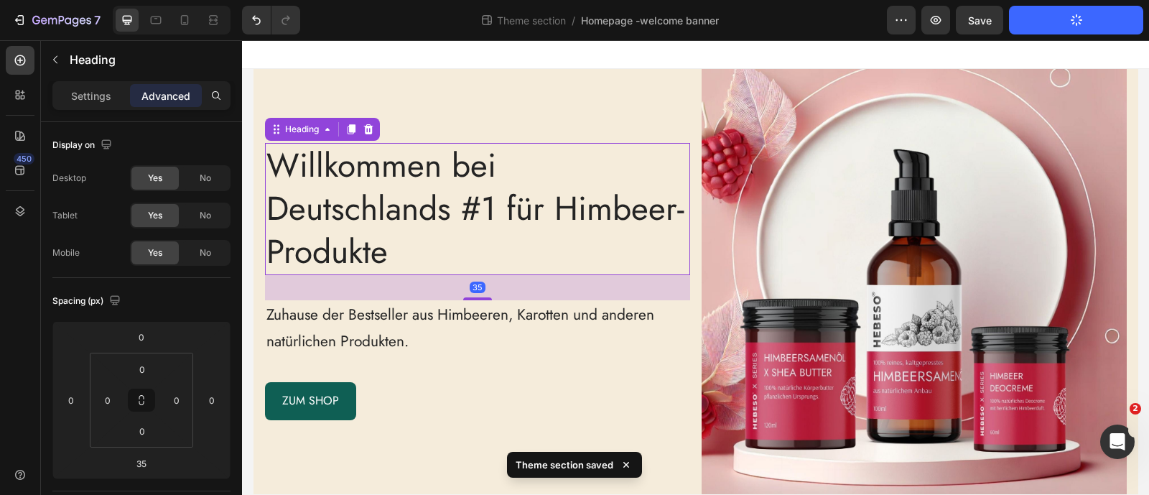
scroll to position [0, 0]
click at [108, 398] on input "0" at bounding box center [108, 400] width 22 height 22
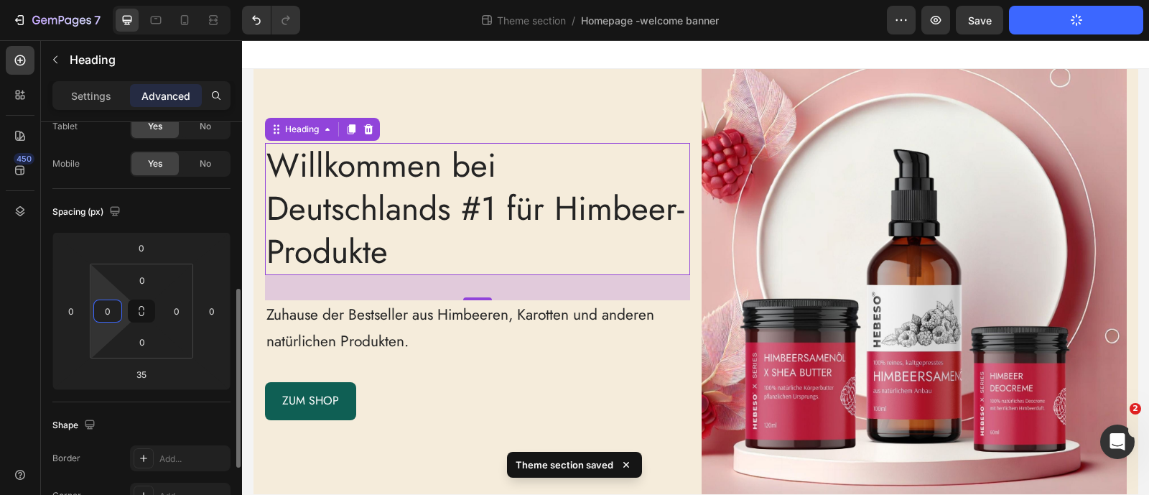
scroll to position [269, 0]
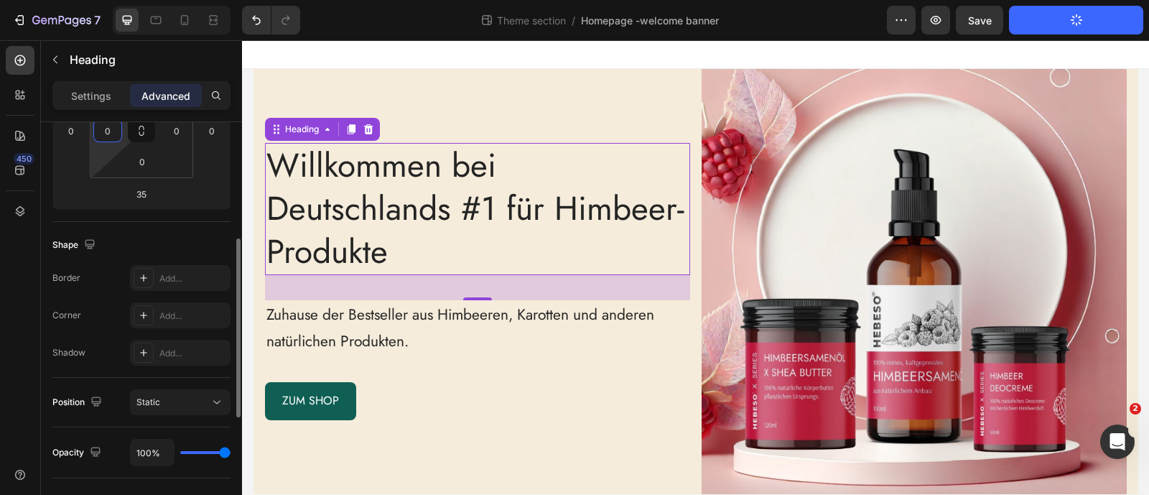
click at [116, 129] on input "0" at bounding box center [108, 131] width 22 height 22
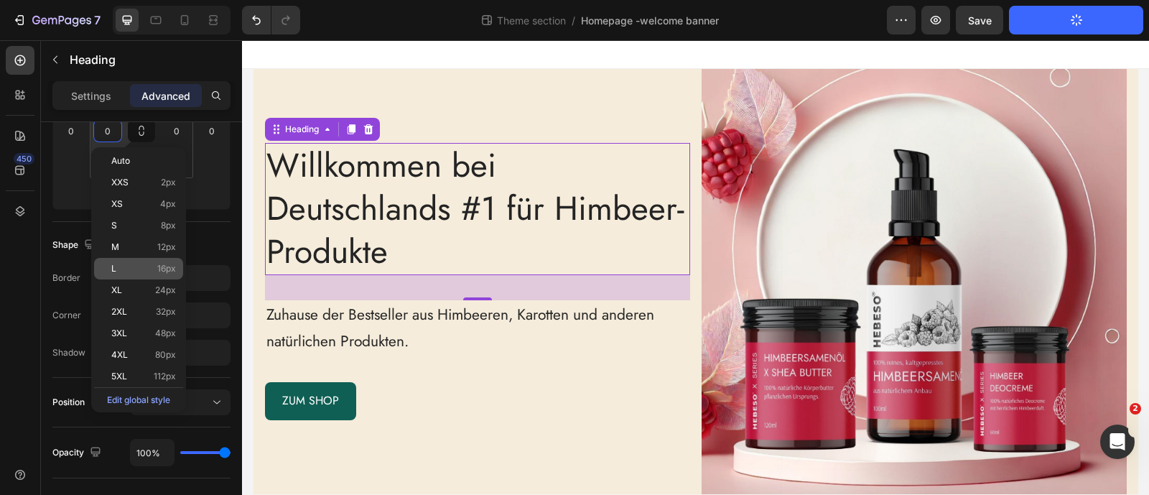
click at [131, 262] on div "L 16px" at bounding box center [138, 269] width 89 height 22
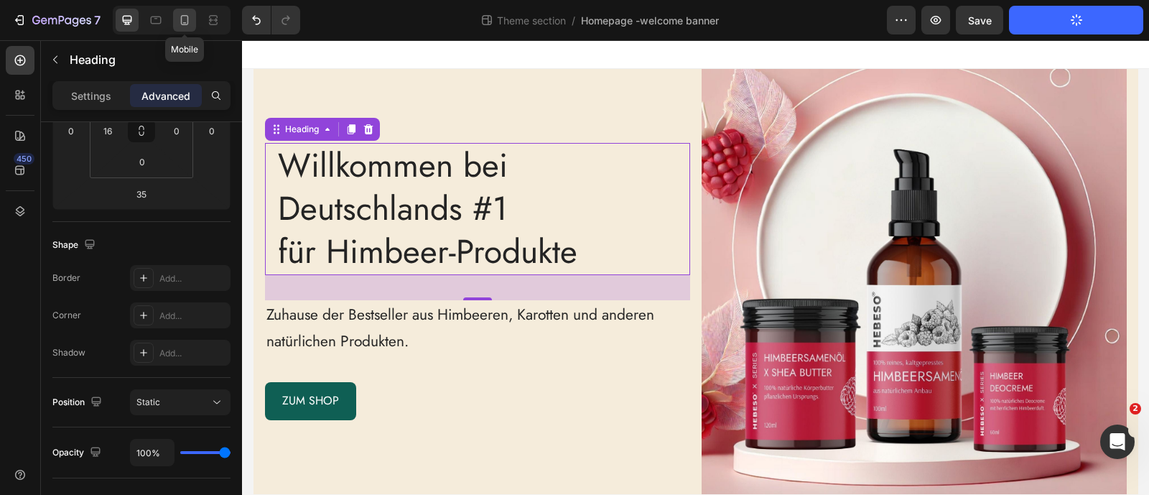
click at [176, 18] on div at bounding box center [184, 20] width 23 height 23
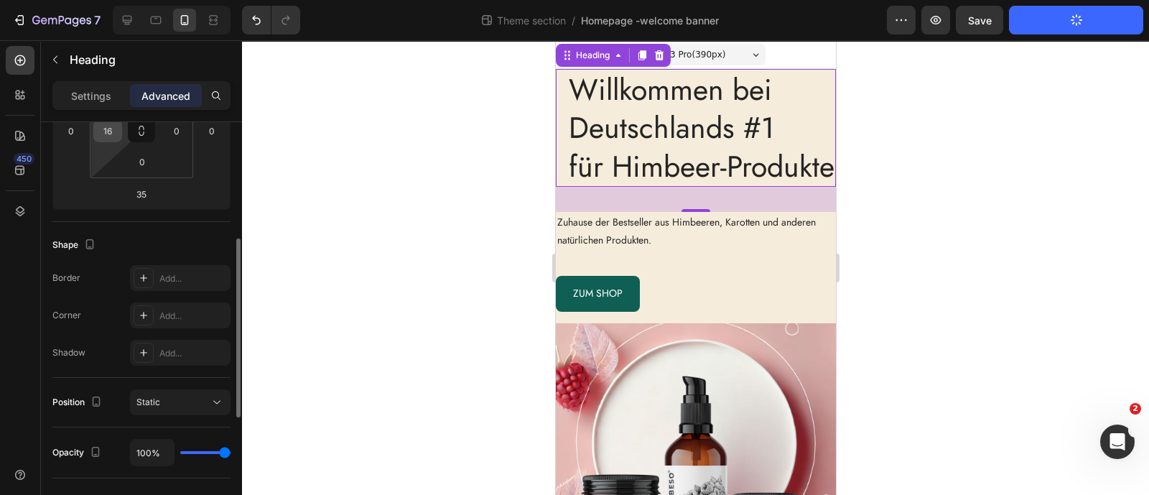
click at [115, 138] on input "16" at bounding box center [108, 131] width 22 height 22
type input "0"
click at [358, 217] on div at bounding box center [695, 267] width 907 height 454
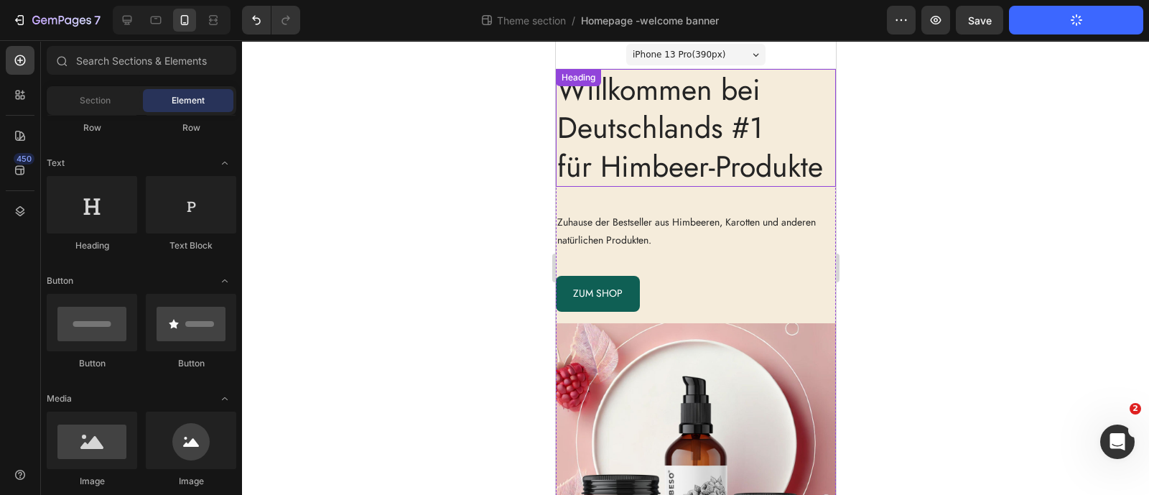
click at [632, 172] on p "Willkommen bei Deutschlands #1 für Himbeer-Produkte" at bounding box center [694, 127] width 277 height 115
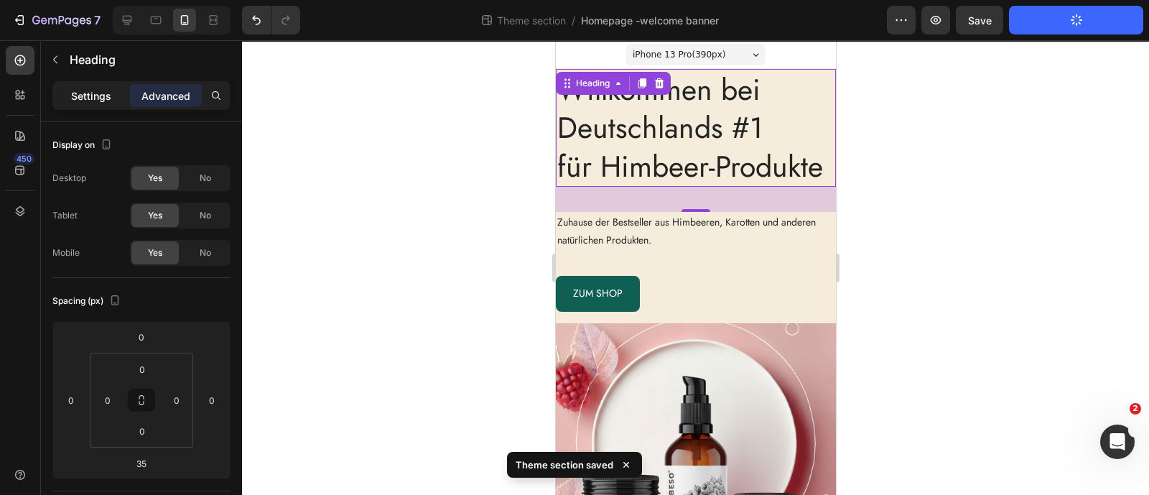
click at [97, 90] on p "Settings" at bounding box center [91, 95] width 40 height 15
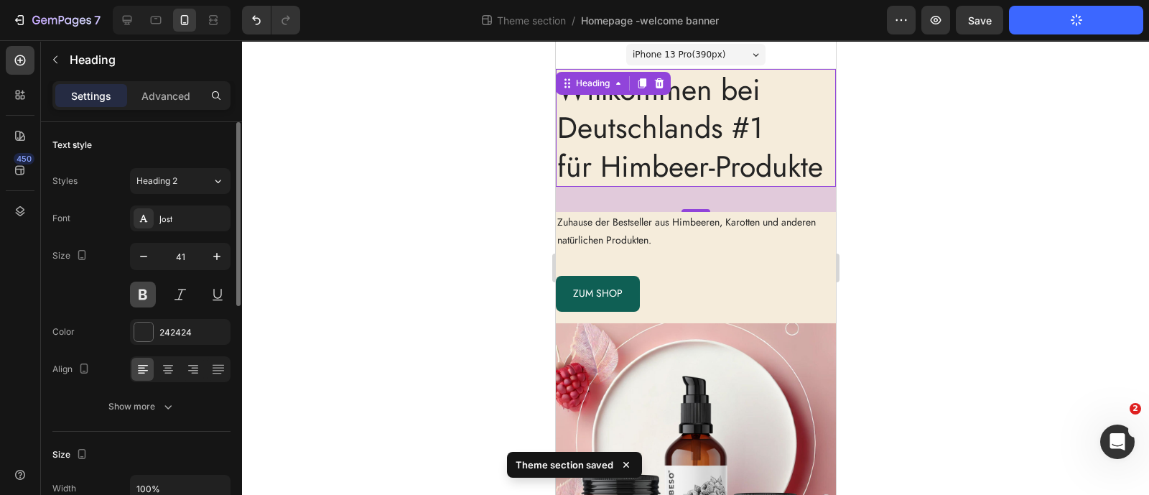
scroll to position [179, 0]
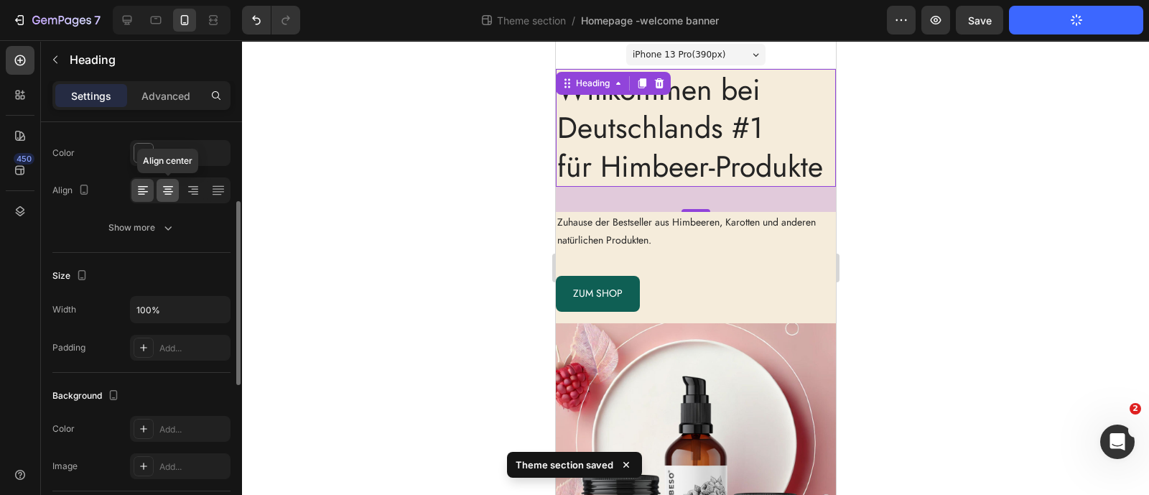
click at [172, 195] on icon at bounding box center [168, 190] width 14 height 14
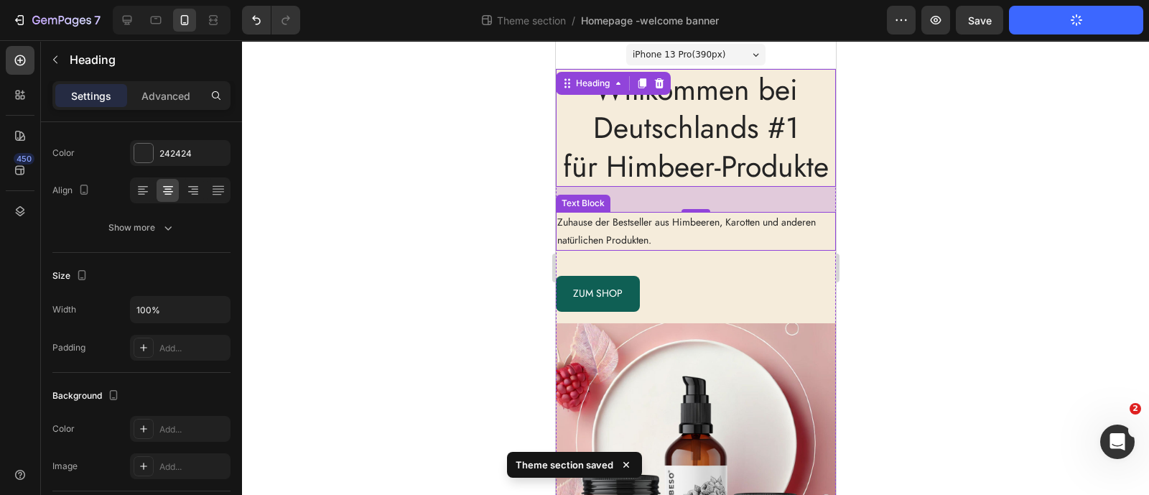
click at [637, 249] on p "Zuhause der Bestseller aus Himbeeren, Karotten und anderen natürlichen Produkte…" at bounding box center [694, 231] width 277 height 36
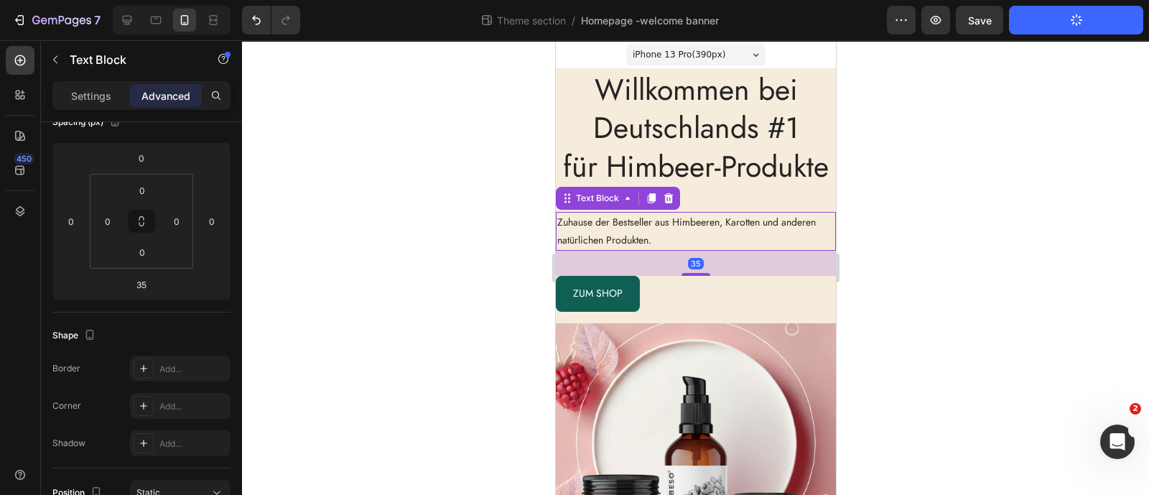
scroll to position [0, 0]
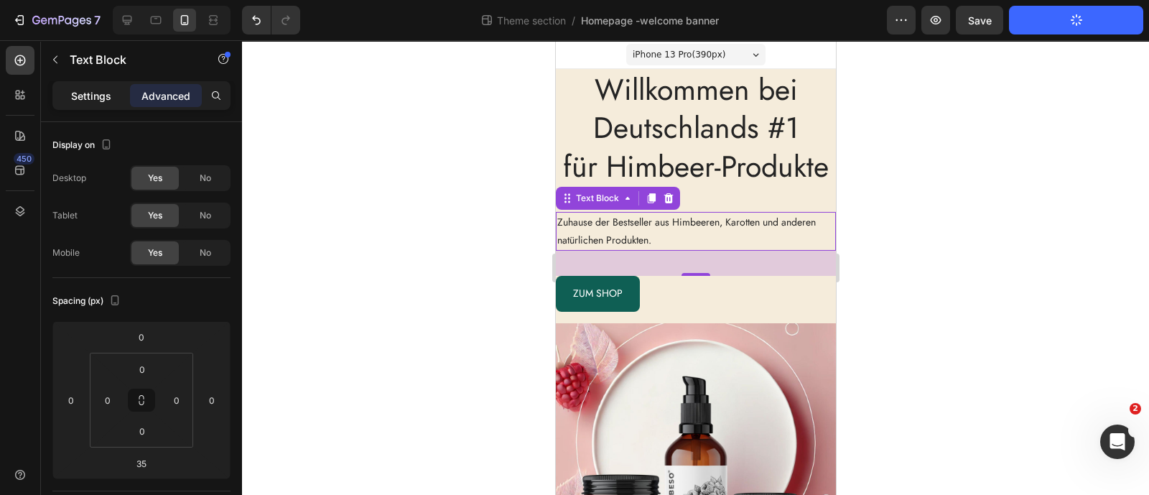
click at [105, 98] on p "Settings" at bounding box center [91, 95] width 40 height 15
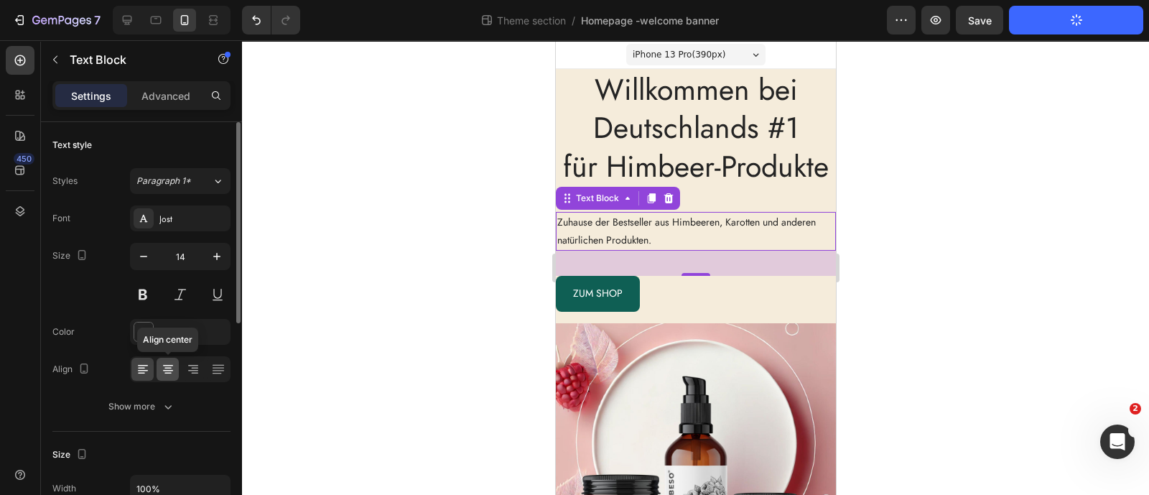
click at [169, 370] on icon at bounding box center [168, 370] width 10 height 1
click at [219, 256] on icon "button" at bounding box center [216, 256] width 7 height 7
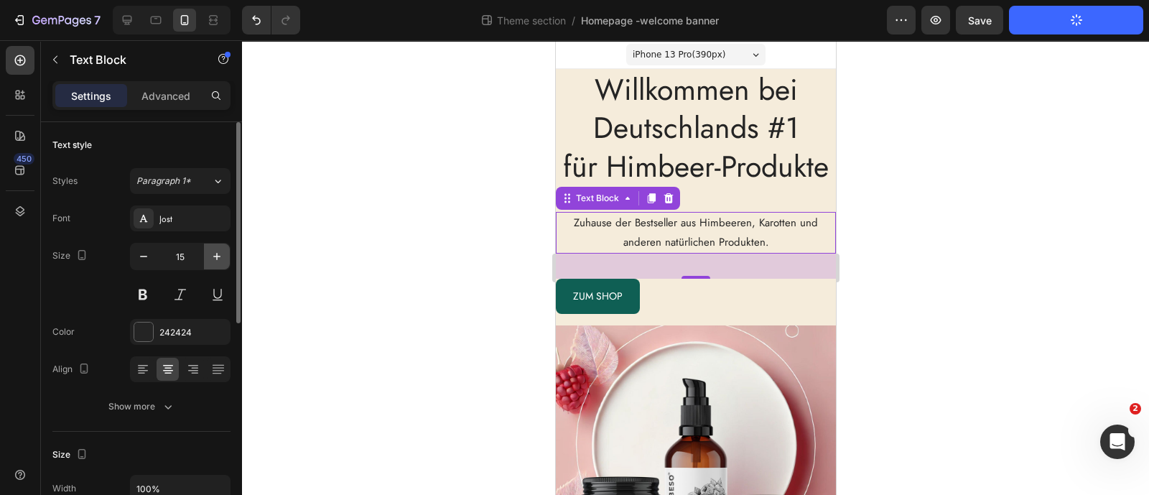
click at [219, 256] on icon "button" at bounding box center [216, 256] width 7 height 7
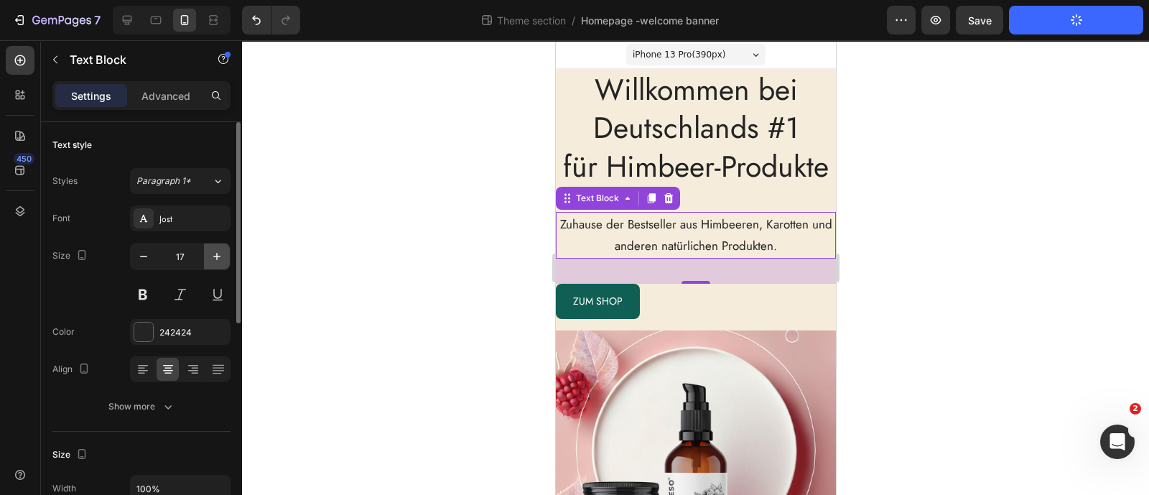
click at [219, 256] on icon "button" at bounding box center [216, 256] width 7 height 7
type input "18"
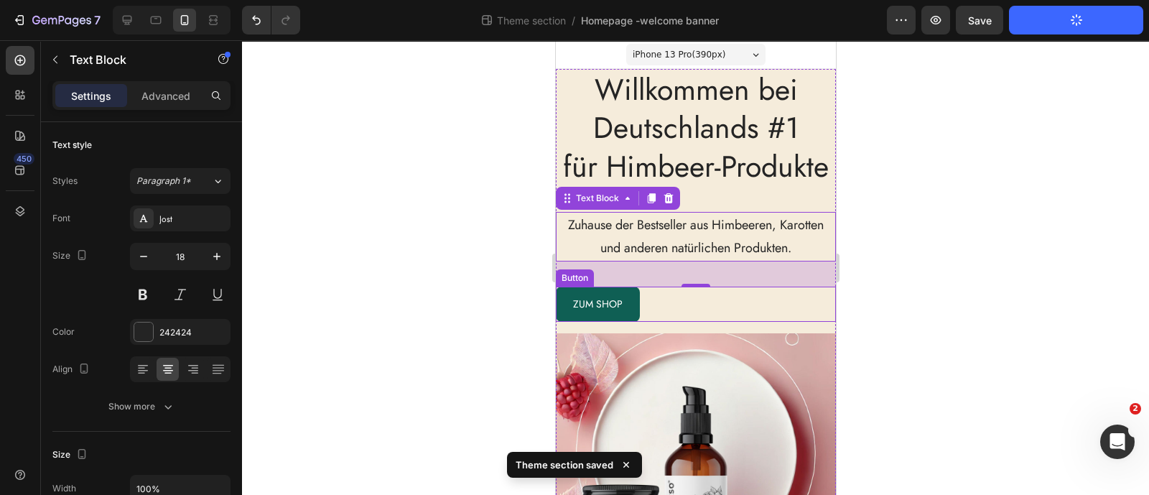
click at [649, 322] on div "ZUM SHOP Button" at bounding box center [695, 303] width 280 height 35
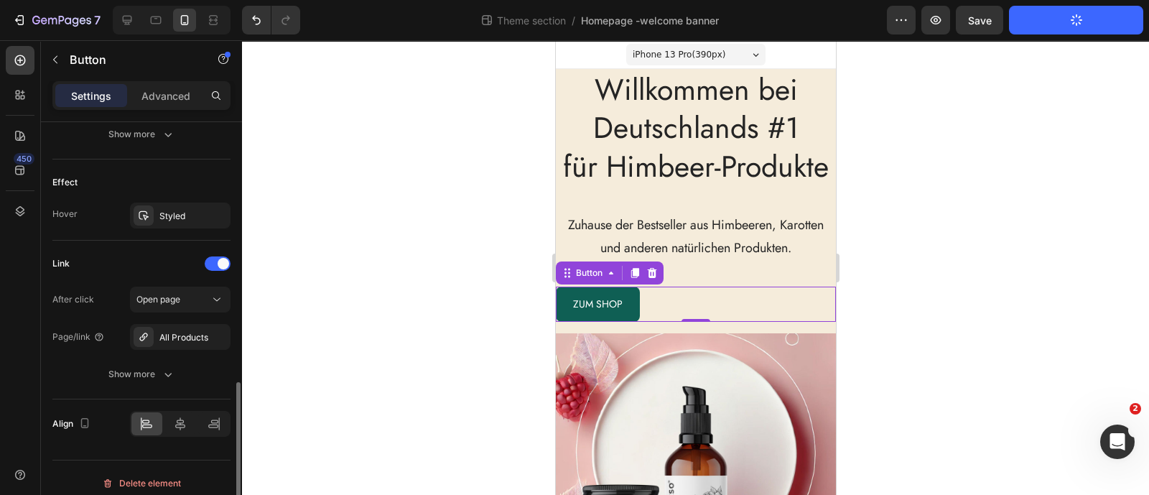
scroll to position [725, 0]
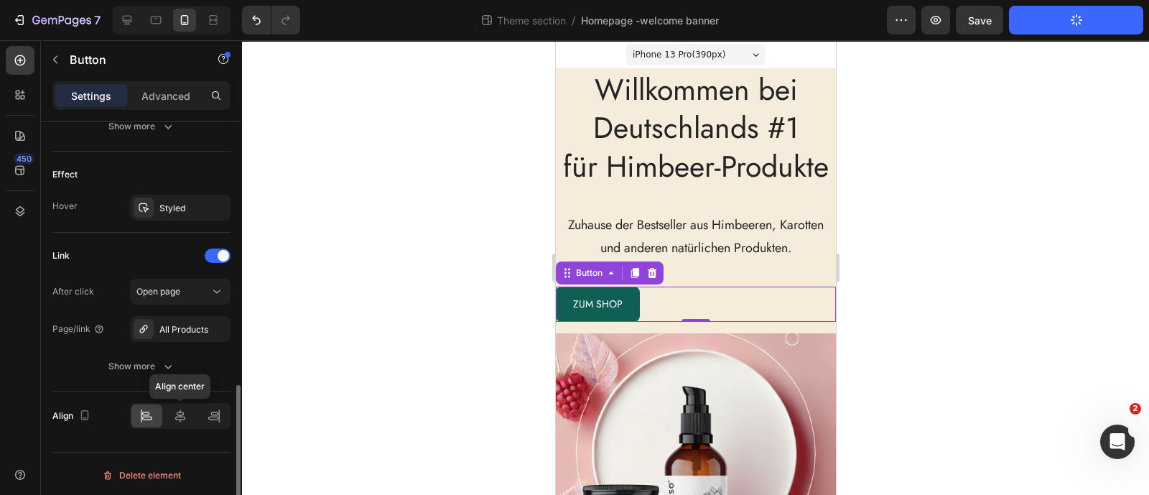
drag, startPoint x: 177, startPoint y: 406, endPoint x: 192, endPoint y: 393, distance: 20.9
click at [177, 409] on icon at bounding box center [180, 416] width 14 height 14
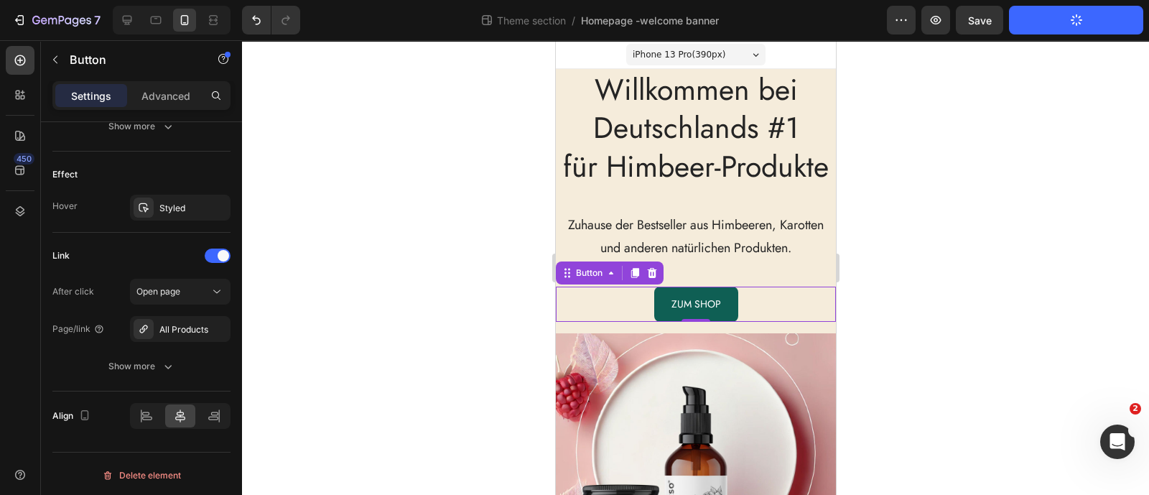
click at [355, 298] on div at bounding box center [695, 267] width 907 height 454
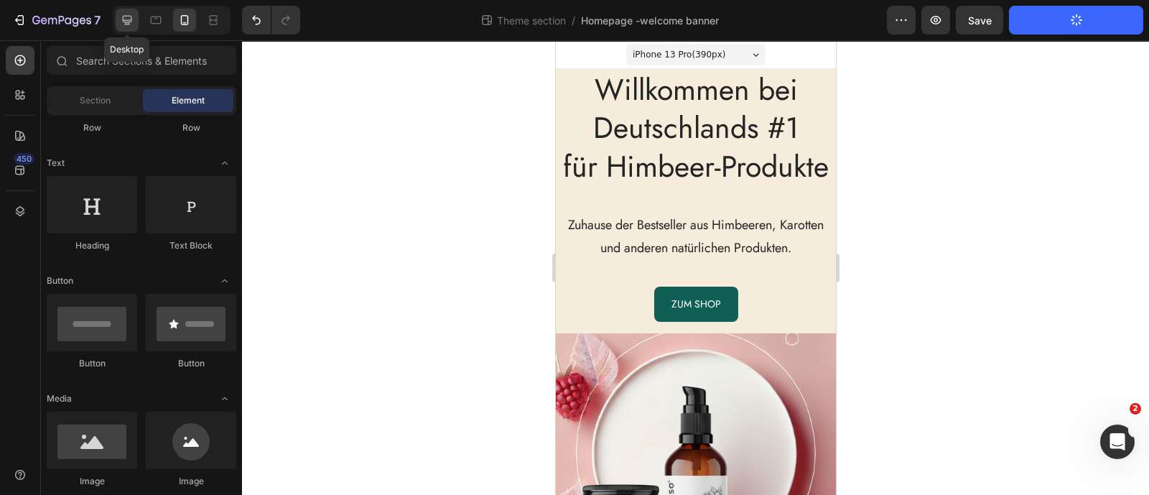
click at [125, 27] on div at bounding box center [127, 20] width 23 height 23
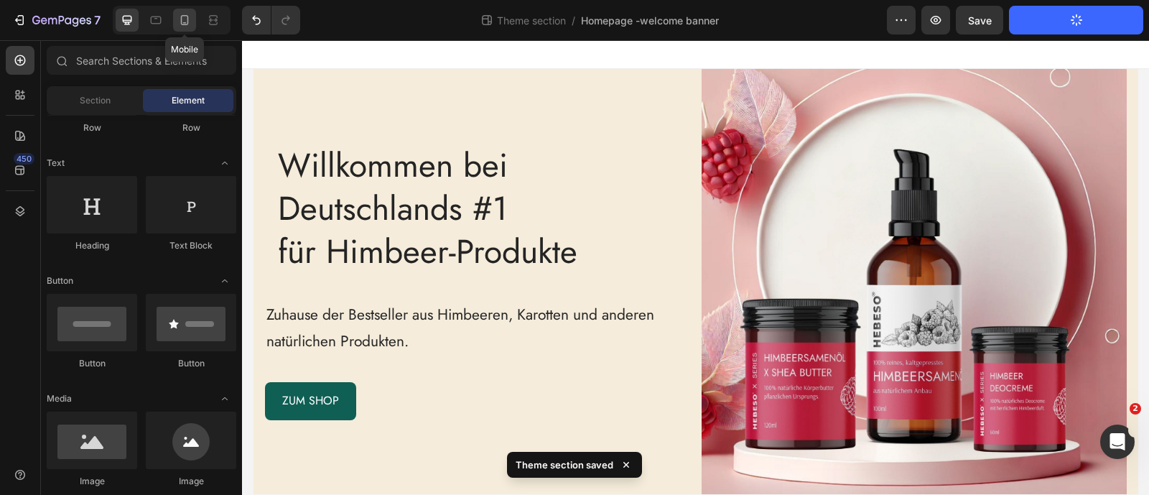
click at [181, 22] on icon at bounding box center [185, 20] width 8 height 10
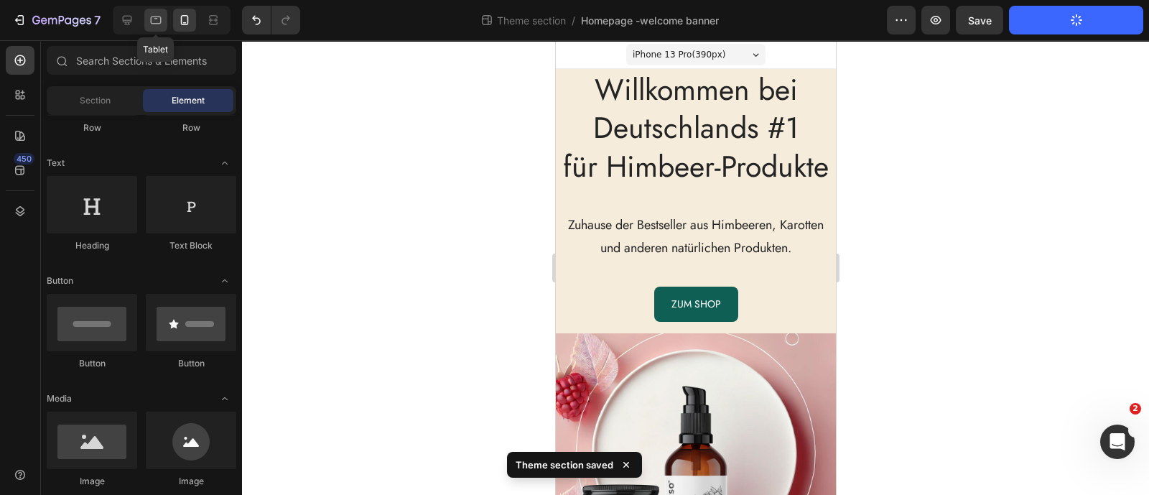
click at [160, 25] on icon at bounding box center [156, 20] width 14 height 14
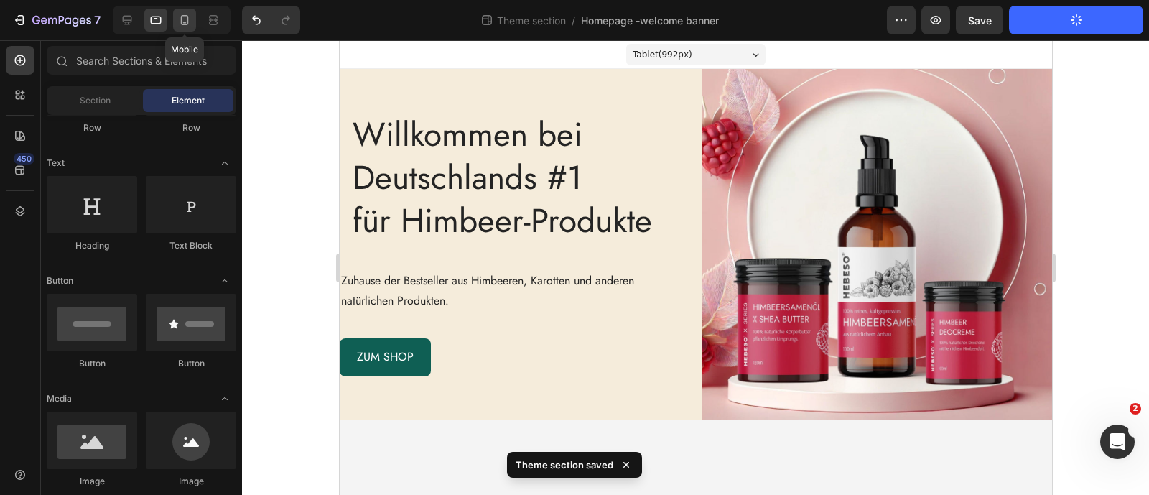
click at [182, 21] on icon at bounding box center [184, 20] width 14 height 14
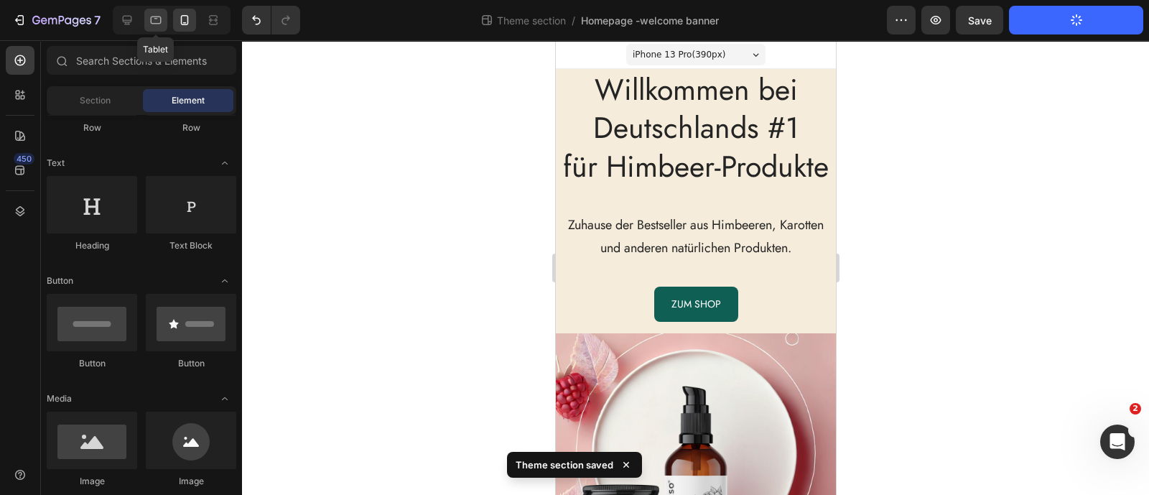
click at [154, 21] on icon at bounding box center [156, 20] width 14 height 14
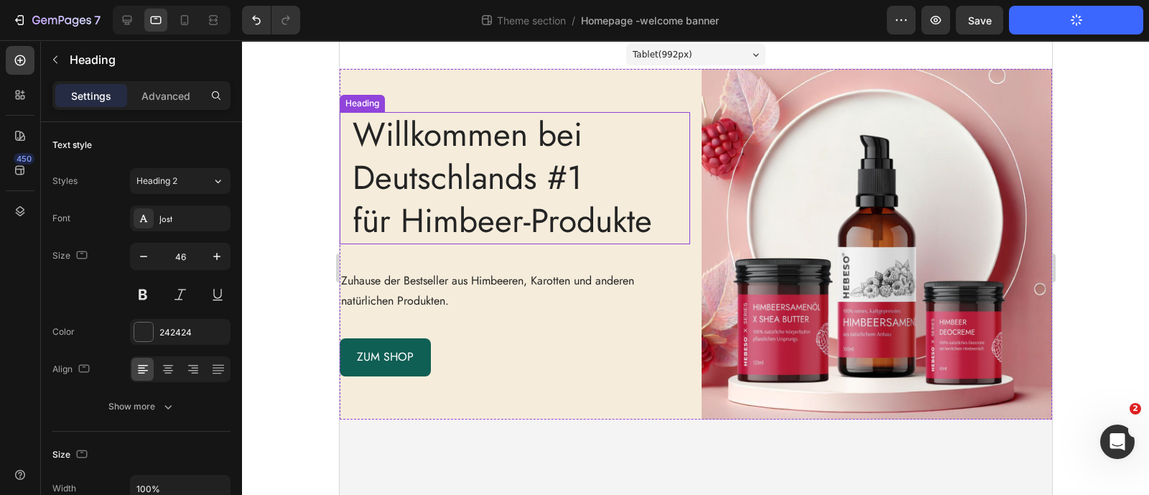
click at [381, 177] on p "Willkommen bei Deutschlands #1 für Himbeer-Produkte" at bounding box center [520, 177] width 336 height 129
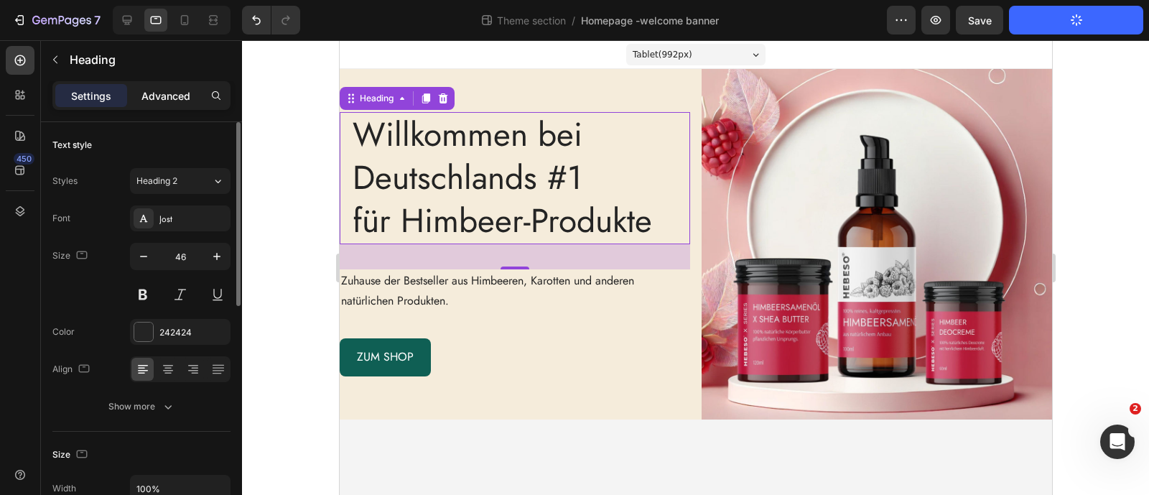
click at [170, 94] on p "Advanced" at bounding box center [165, 95] width 49 height 15
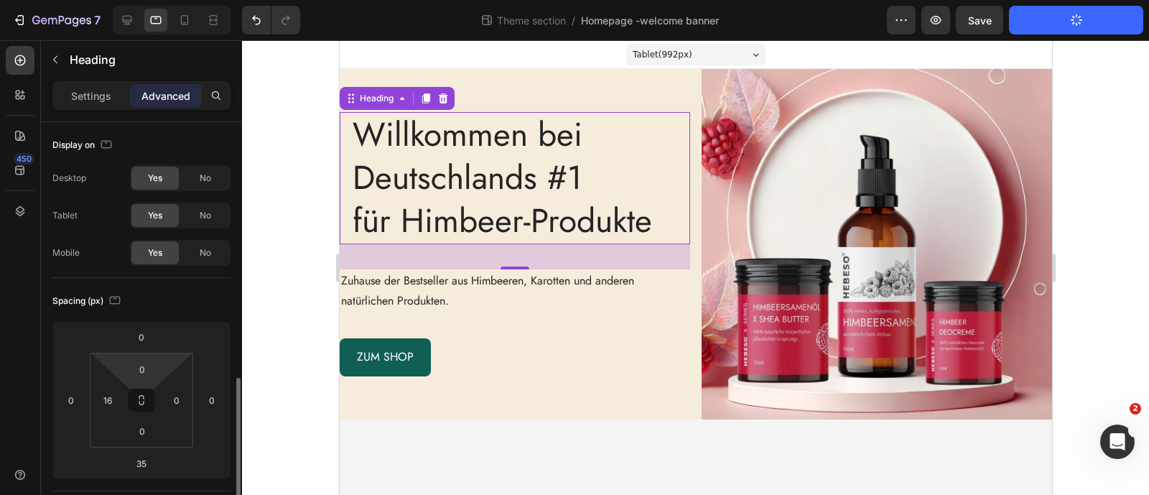
scroll to position [179, 0]
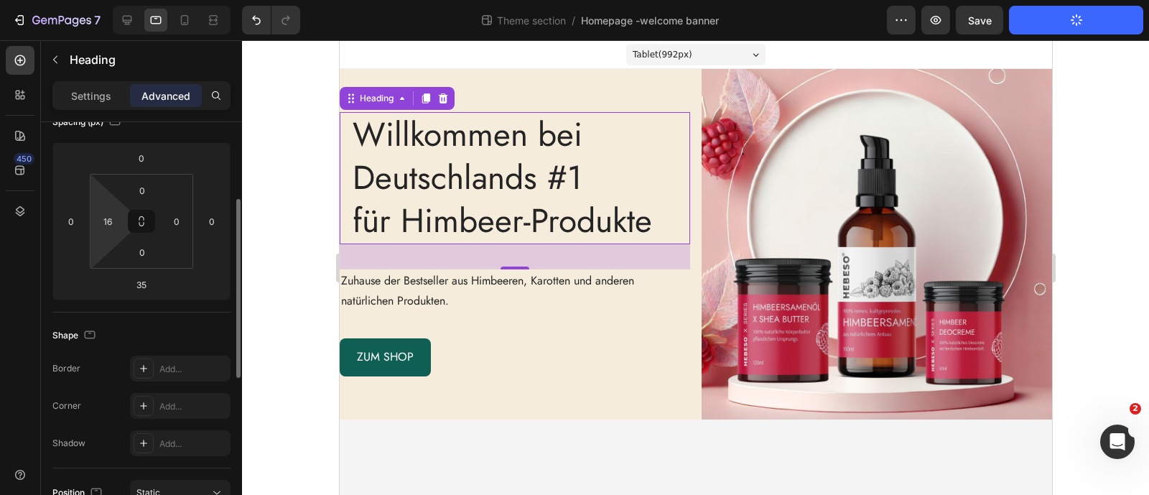
click at [114, 0] on html "7 Theme section / Homepage -welcome banner Preview Save Publish Theme Section 4…" at bounding box center [574, 0] width 1149 height 0
click at [113, 228] on input "16" at bounding box center [108, 221] width 22 height 22
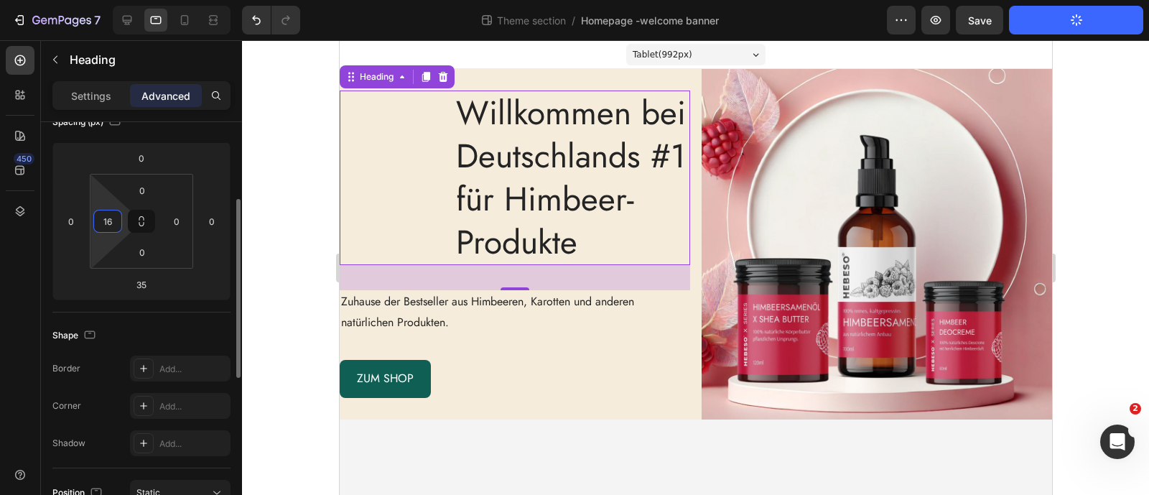
type input "1"
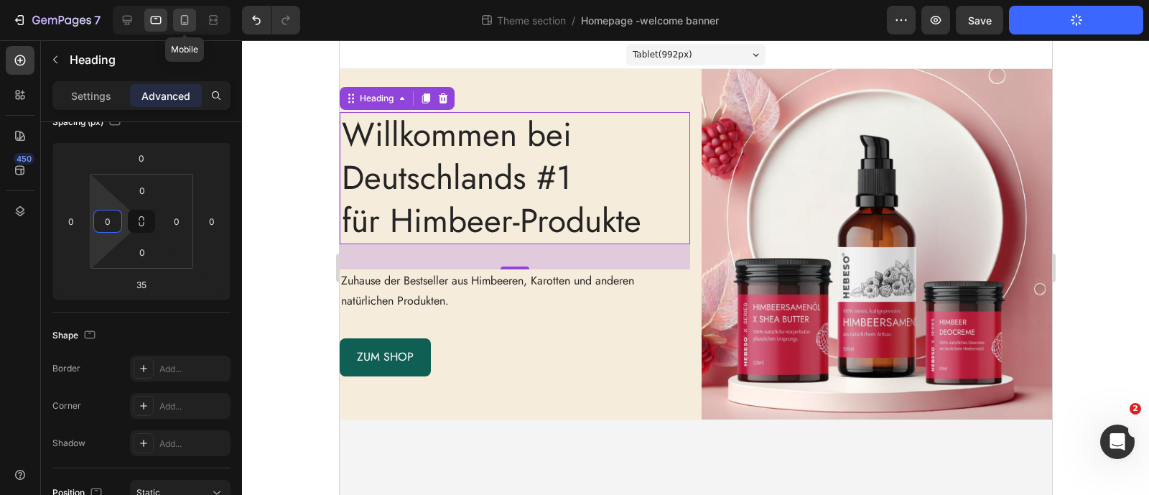
type input "0"
click at [190, 25] on icon at bounding box center [184, 20] width 14 height 14
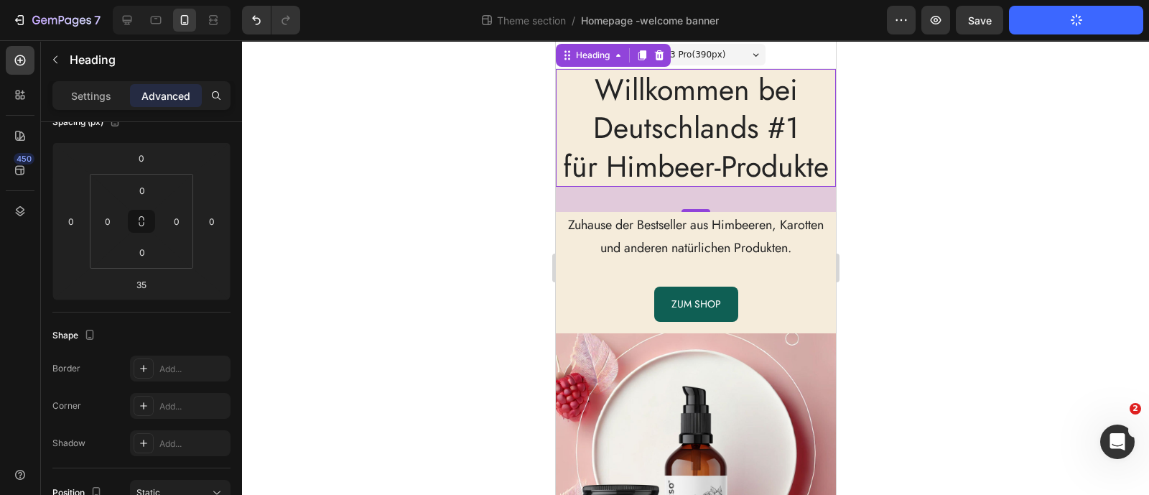
click at [704, 65] on div "iPhone 13 Pro ( 390 px)" at bounding box center [694, 55] width 139 height 22
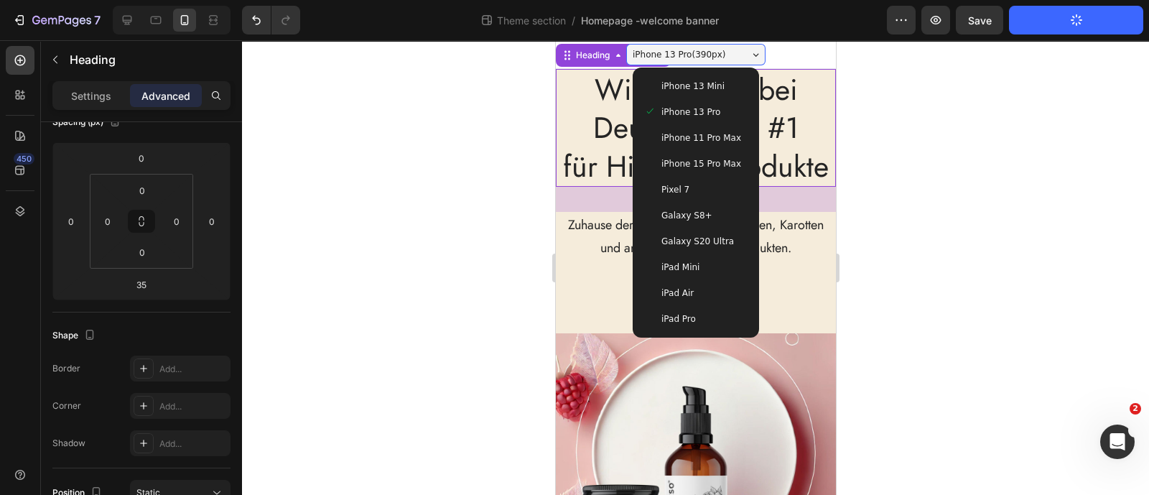
click at [676, 220] on span "Galaxy S8+" at bounding box center [685, 215] width 51 height 14
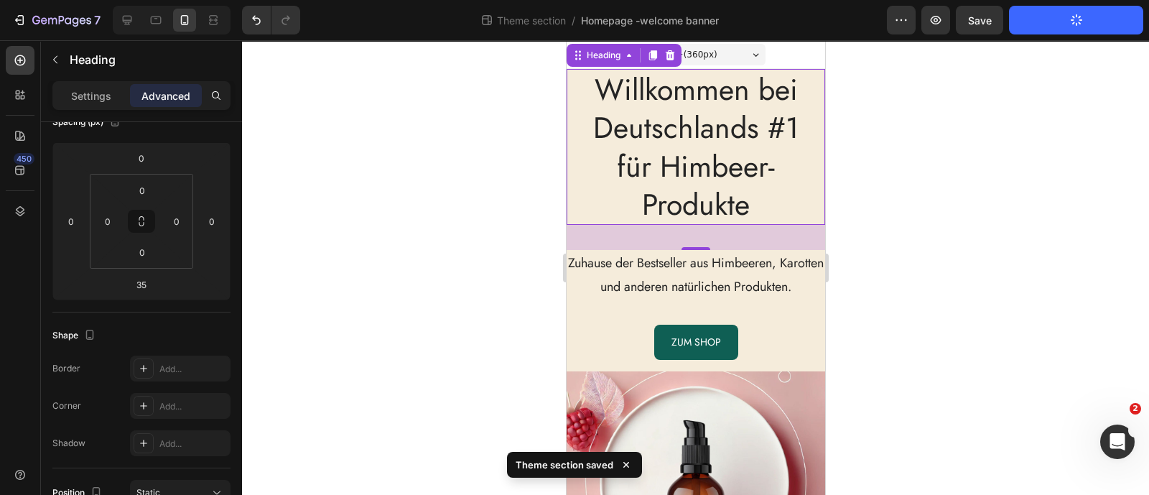
click at [711, 50] on div "Galaxy S8+ ( 360 px)" at bounding box center [694, 55] width 139 height 22
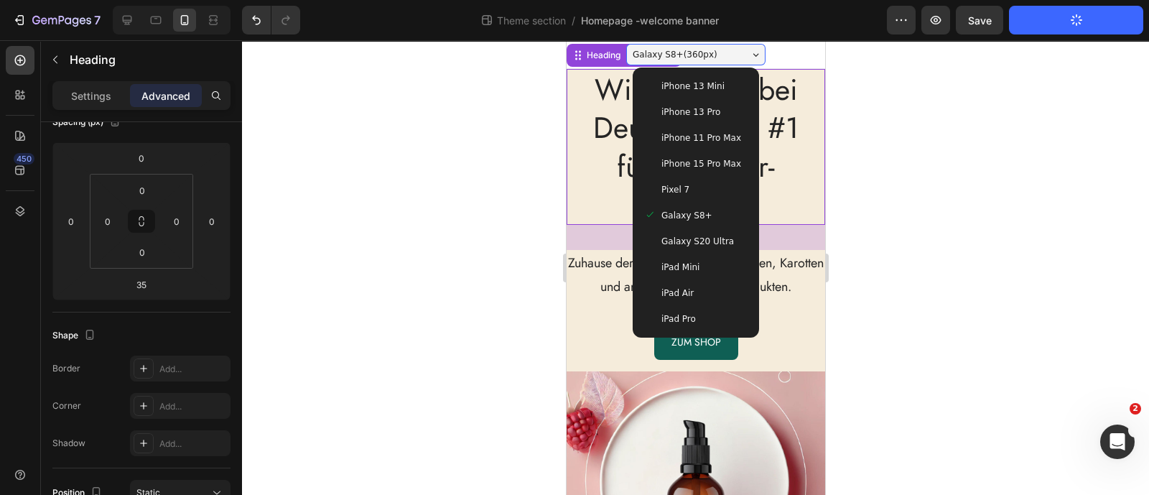
click at [677, 195] on span "Pixel 7" at bounding box center [674, 189] width 28 height 14
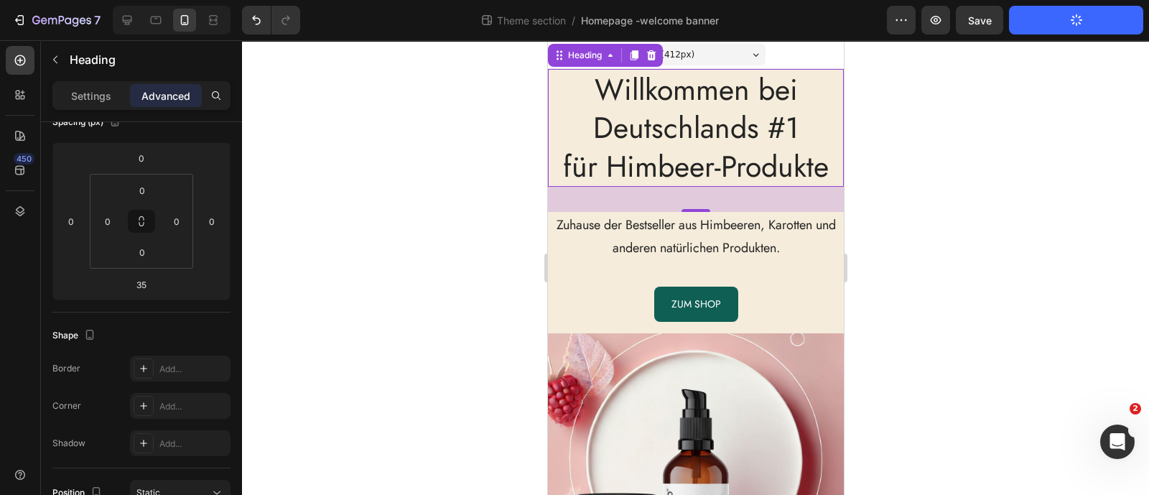
click at [518, 185] on div at bounding box center [695, 267] width 907 height 454
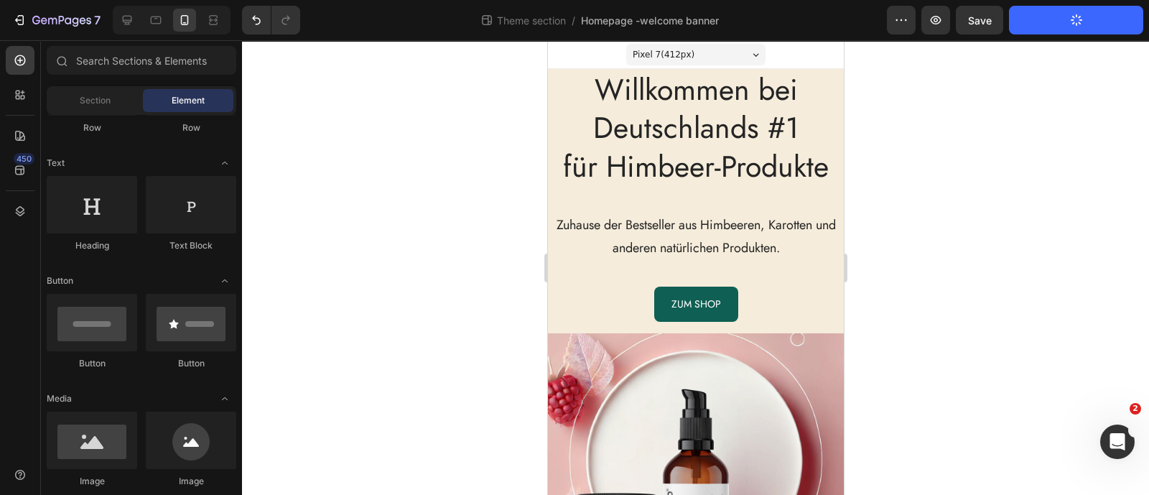
click at [633, 57] on span "Pixel 7 ( 412 px)" at bounding box center [663, 54] width 62 height 14
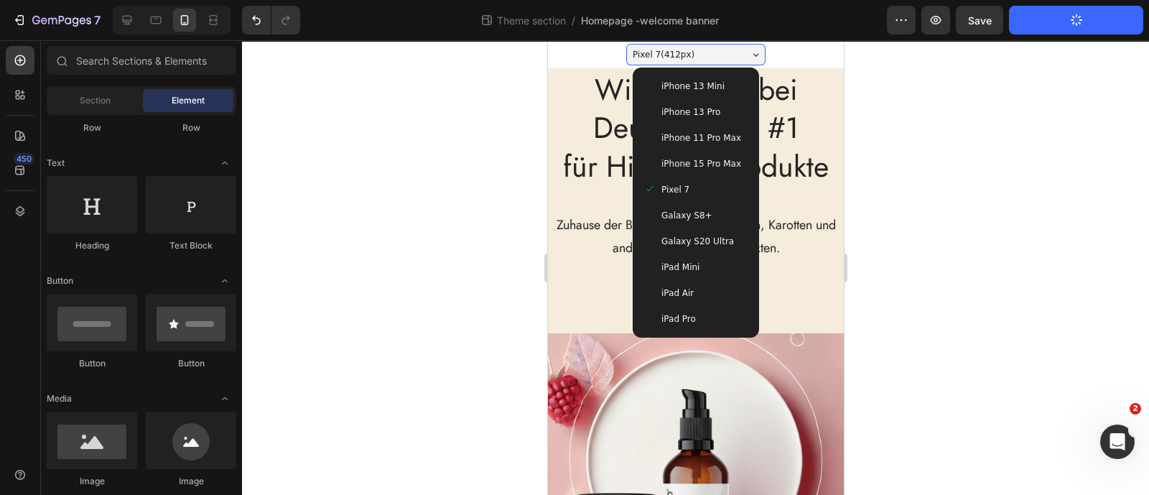
click at [650, 103] on div "iPhone 13 Pro" at bounding box center [695, 112] width 115 height 26
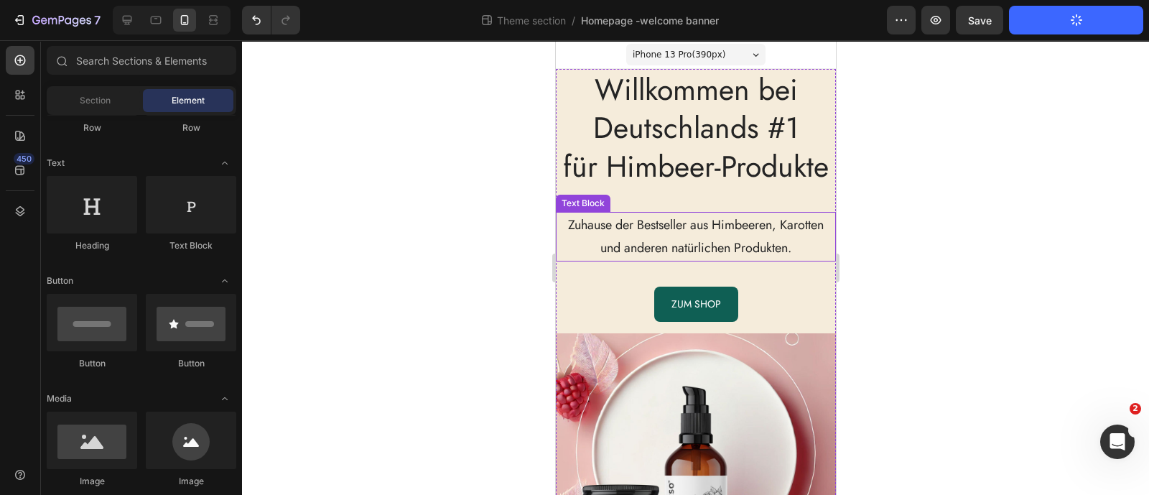
click at [610, 260] on p "Zuhause der Bestseller aus Himbeeren, Karotten und anderen natürlichen Produkte…" at bounding box center [694, 236] width 277 height 47
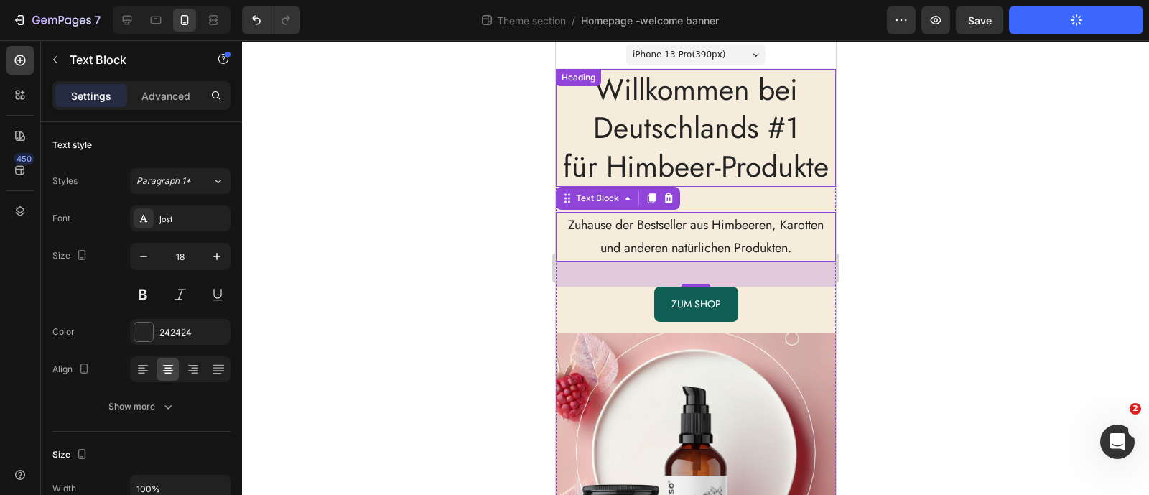
click at [564, 153] on p "Willkommen bei Deutschlands #1 für Himbeer-Produkte" at bounding box center [694, 127] width 277 height 115
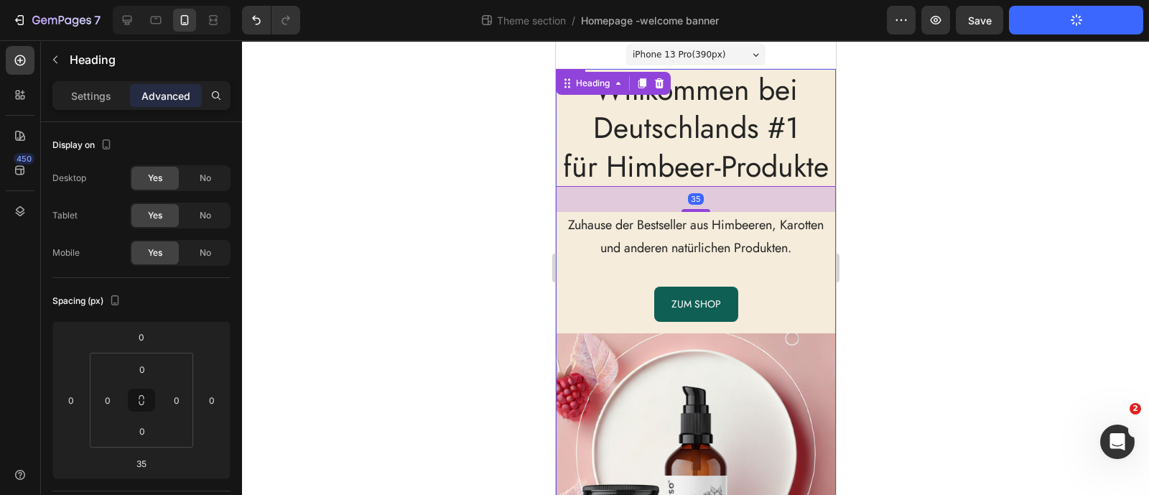
click at [558, 311] on div "Willkommen bei Deutschlands #1 für Himbeer-Produkte Heading 35 Zuhause der Best…" at bounding box center [695, 195] width 280 height 253
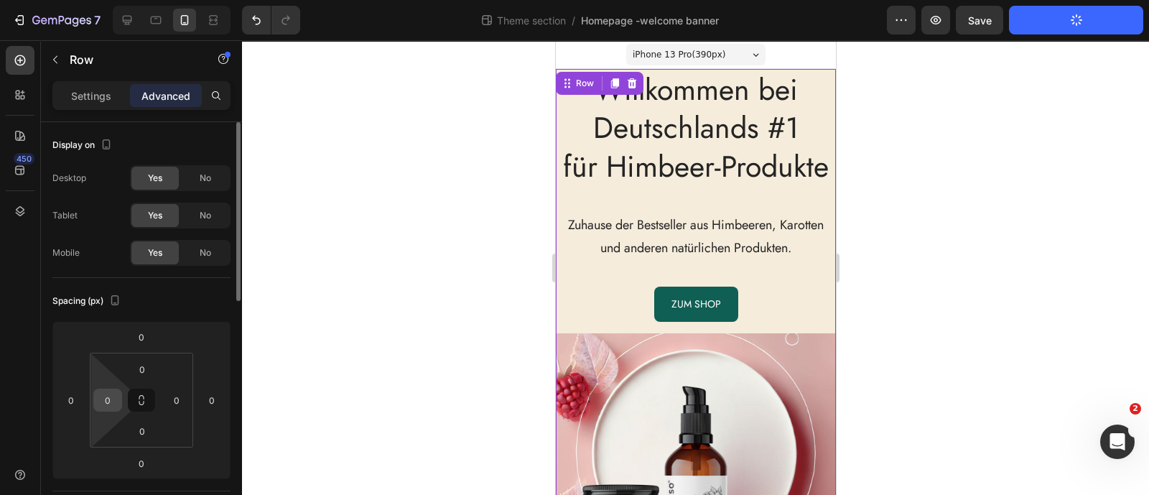
click at [109, 401] on input "0" at bounding box center [108, 400] width 22 height 22
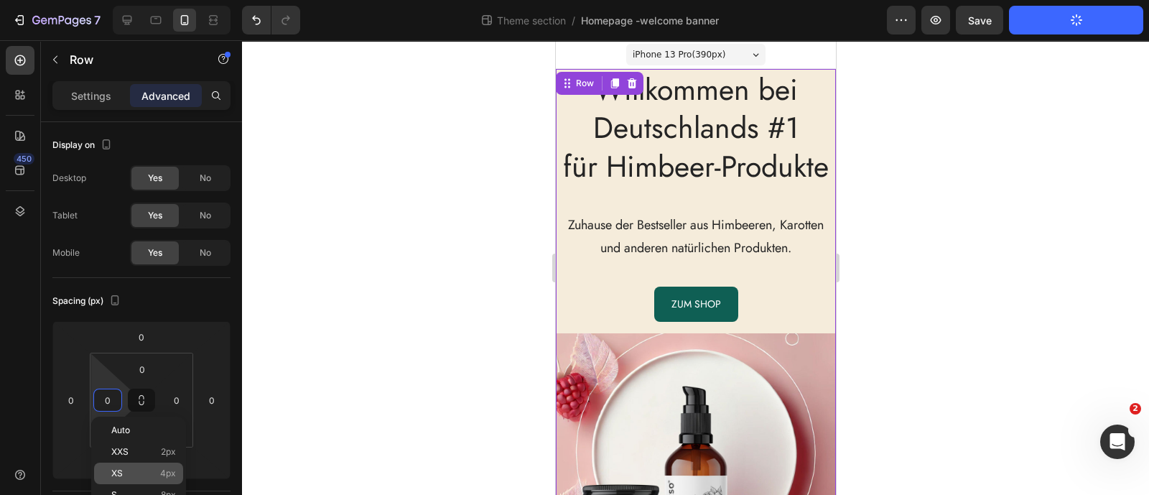
click at [146, 471] on p "XS 4px" at bounding box center [143, 473] width 65 height 10
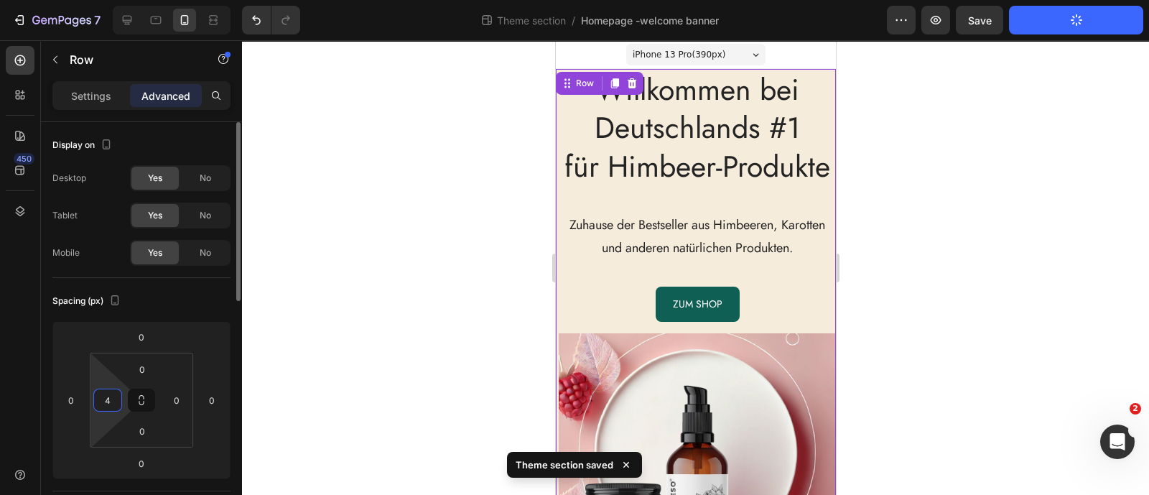
click at [108, 396] on input "4" at bounding box center [108, 400] width 22 height 22
type input "0"
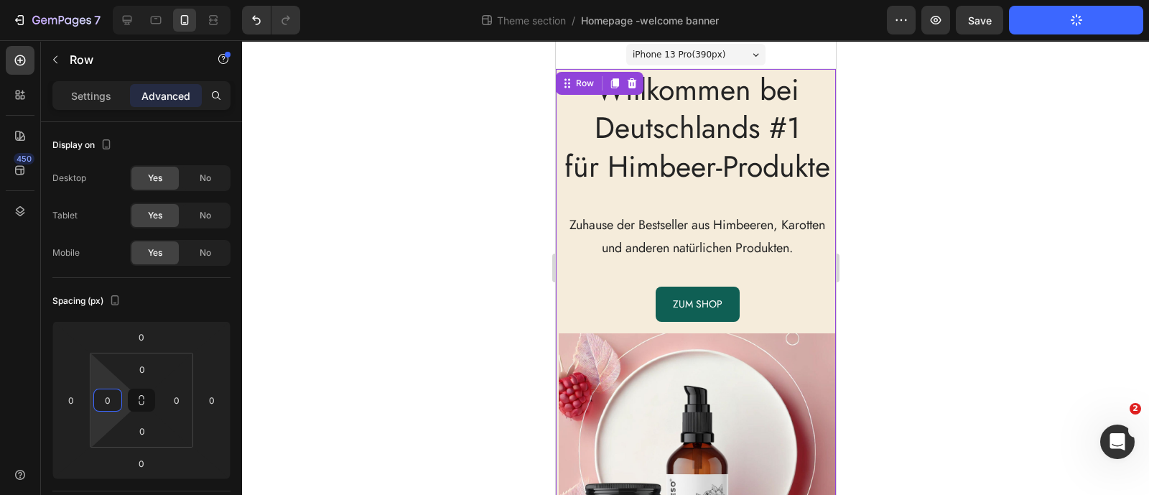
click at [387, 296] on div at bounding box center [695, 267] width 907 height 454
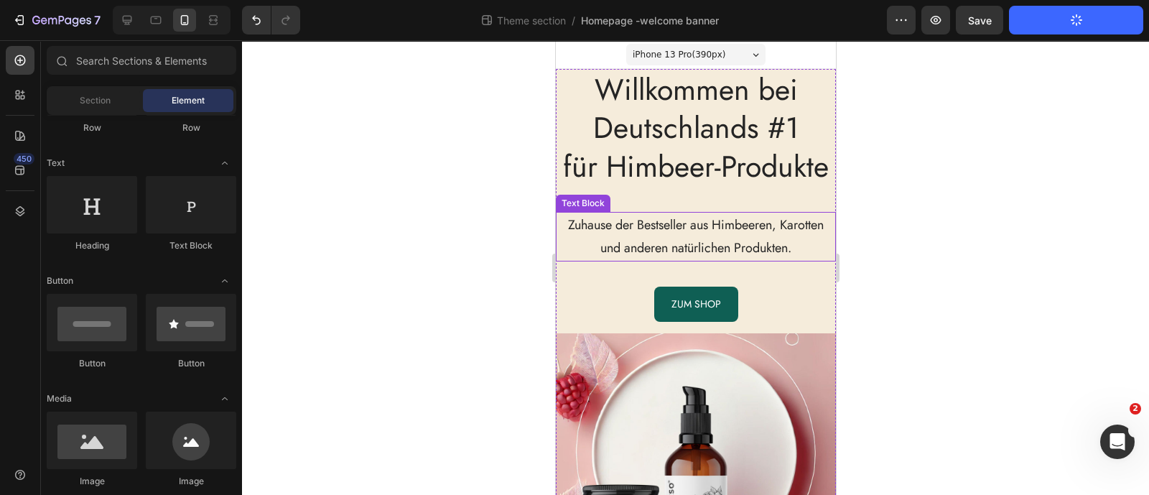
click at [609, 260] on p "Zuhause der Bestseller aus Himbeeren, Karotten und anderen natürlichen Produkte…" at bounding box center [694, 236] width 277 height 47
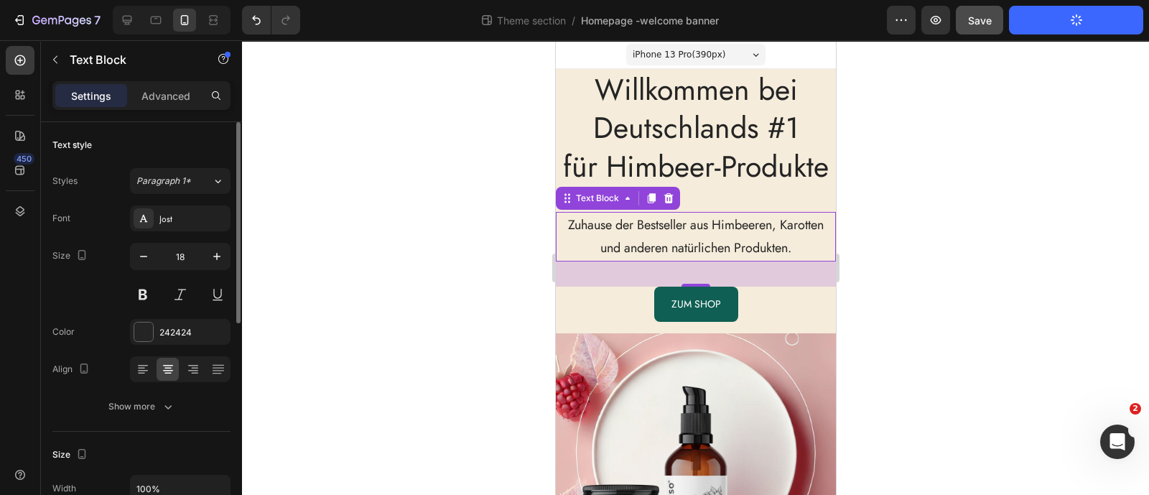
click at [171, 102] on p "Advanced" at bounding box center [165, 95] width 49 height 15
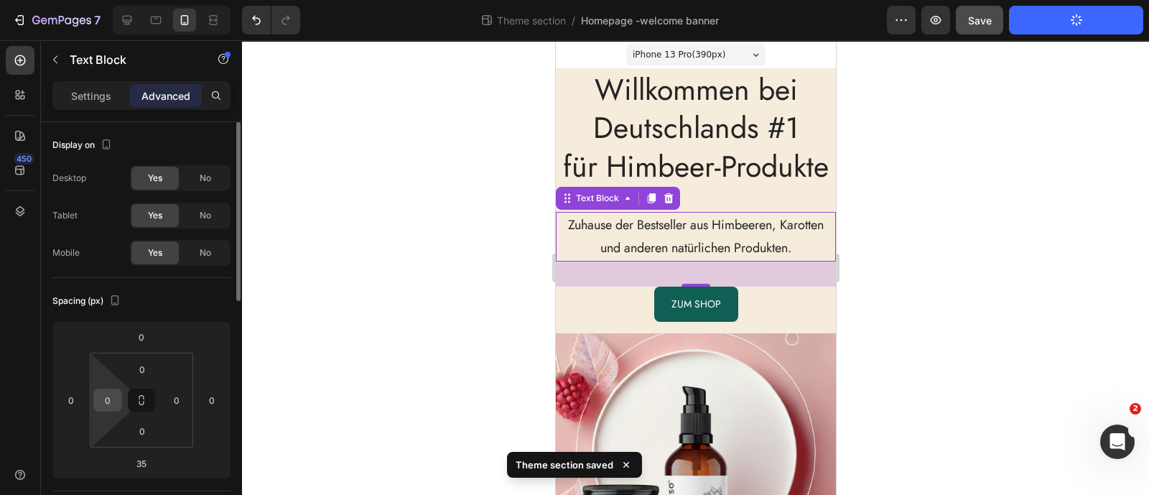
click at [115, 400] on input "0" at bounding box center [108, 400] width 22 height 22
type input "4"
click at [177, 405] on input "0" at bounding box center [177, 400] width 22 height 22
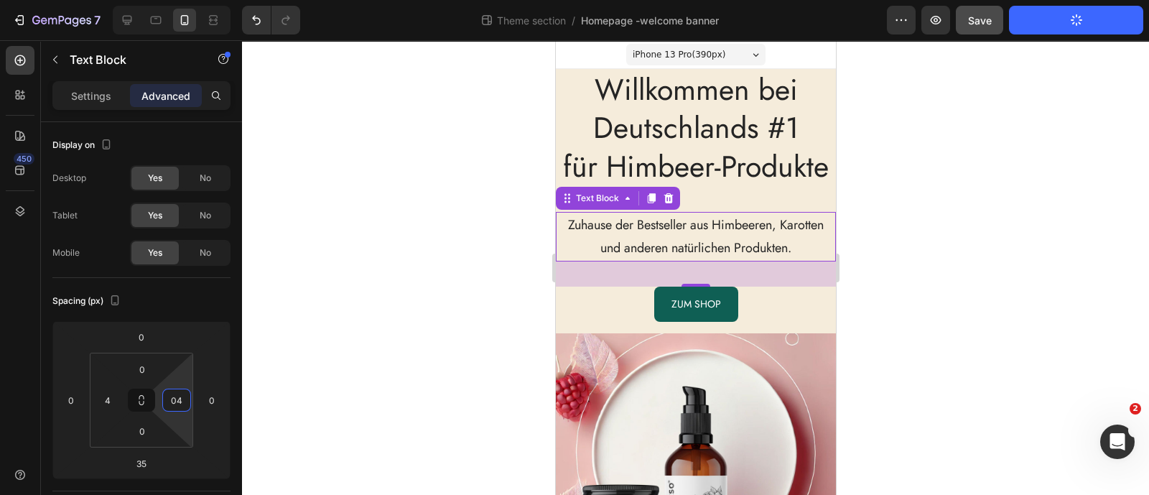
type input "4"
click at [386, 317] on div at bounding box center [695, 267] width 907 height 454
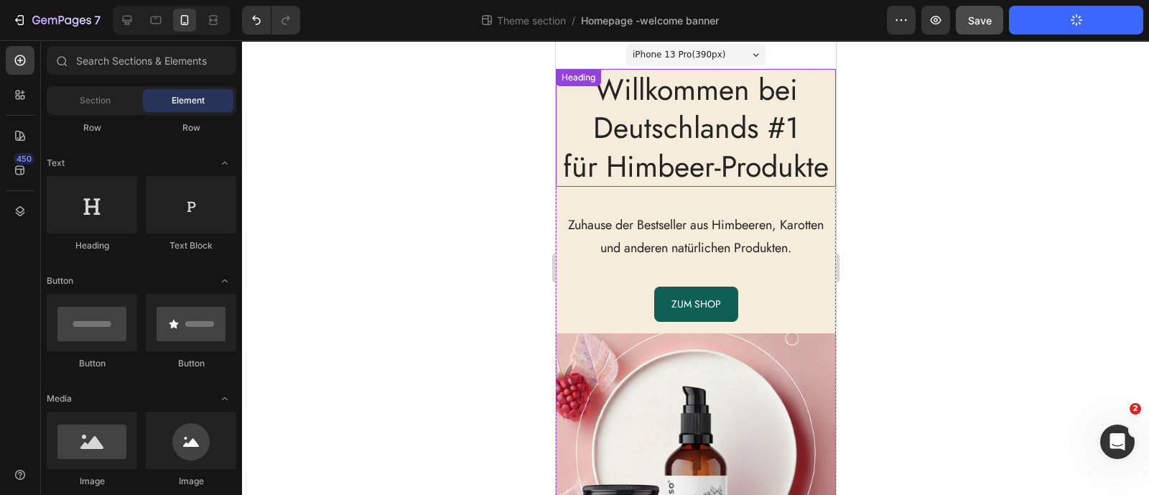
click at [584, 159] on p "Willkommen bei Deutschlands #1 für Himbeer-Produkte" at bounding box center [694, 127] width 277 height 115
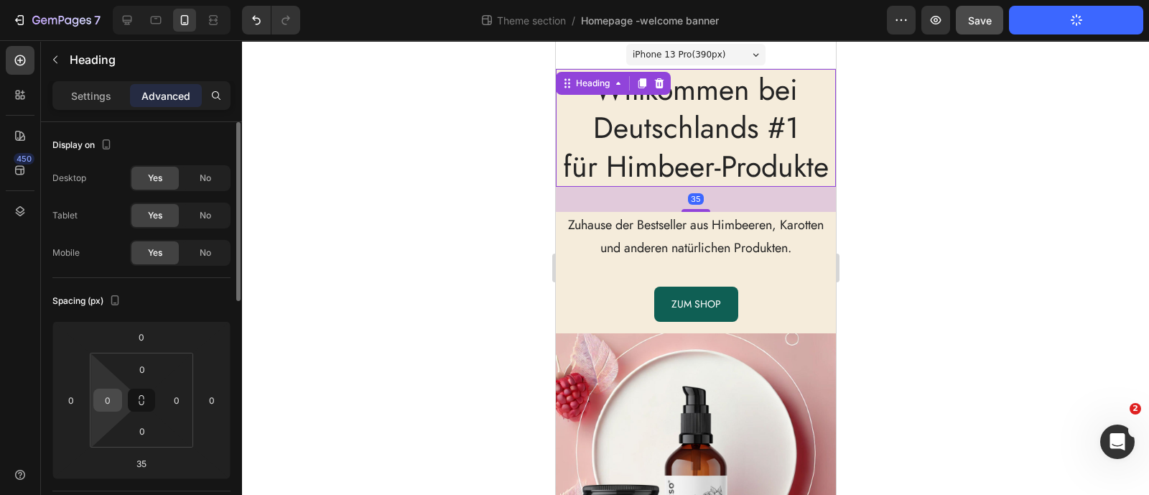
click at [118, 401] on div "0" at bounding box center [107, 399] width 29 height 23
click at [106, 401] on input "0" at bounding box center [108, 400] width 22 height 22
type input "4"
click at [173, 399] on input "0" at bounding box center [177, 400] width 22 height 22
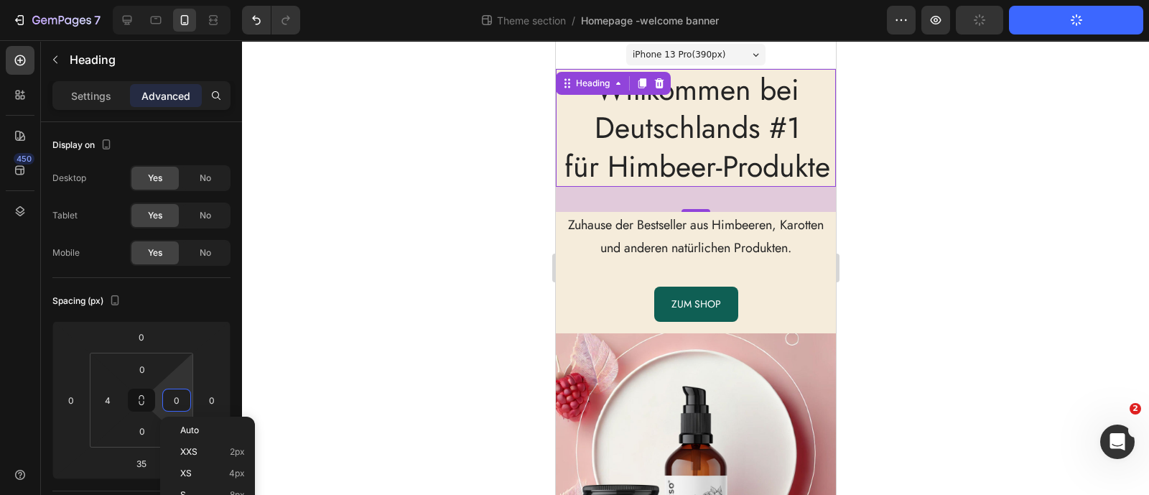
type input "4"
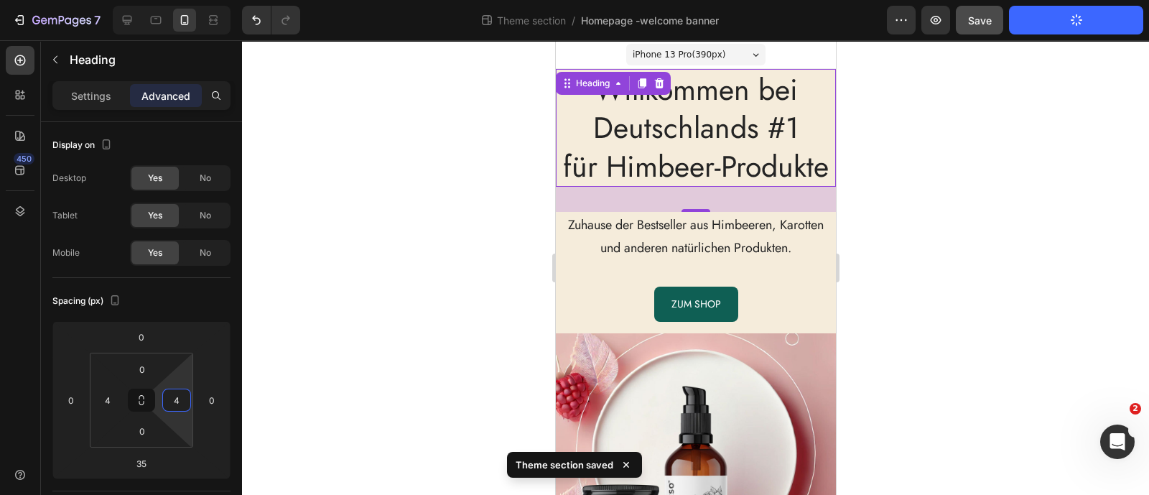
click at [382, 250] on div at bounding box center [695, 267] width 907 height 454
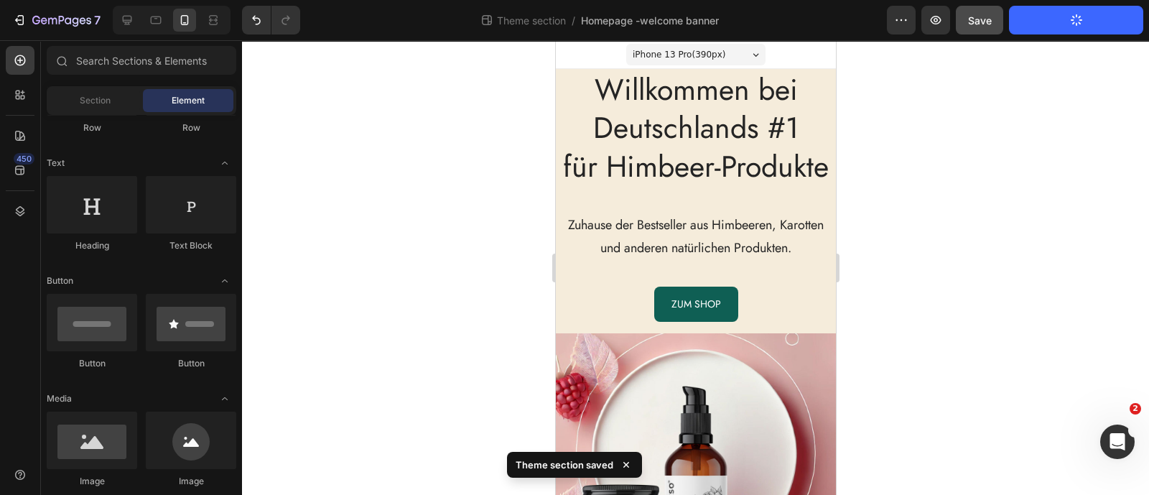
click at [383, 242] on div at bounding box center [695, 267] width 907 height 454
click at [612, 106] on p "Willkommen bei Deutschlands #1 für Himbeer-Produkte" at bounding box center [694, 127] width 271 height 115
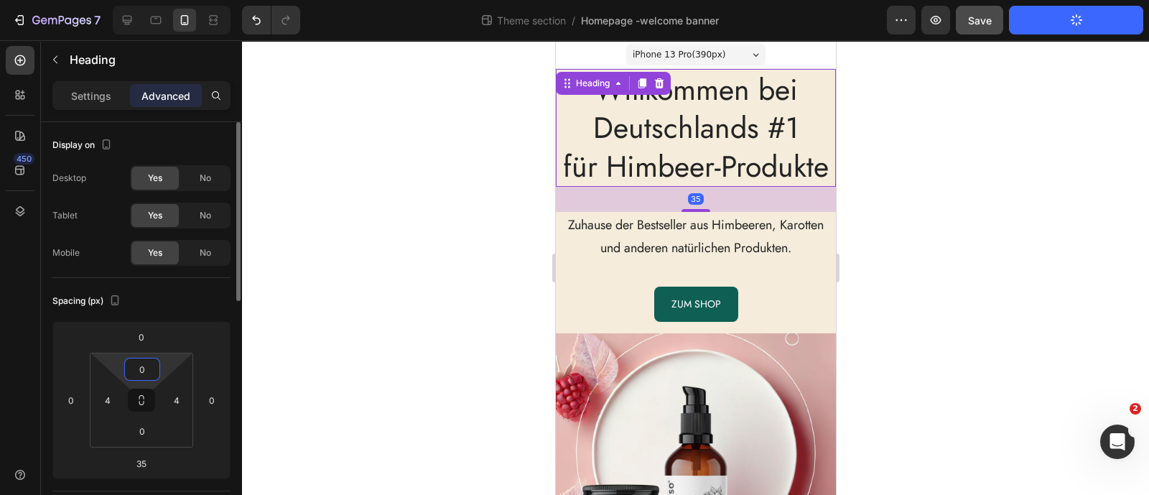
click at [136, 375] on input "0" at bounding box center [142, 369] width 29 height 22
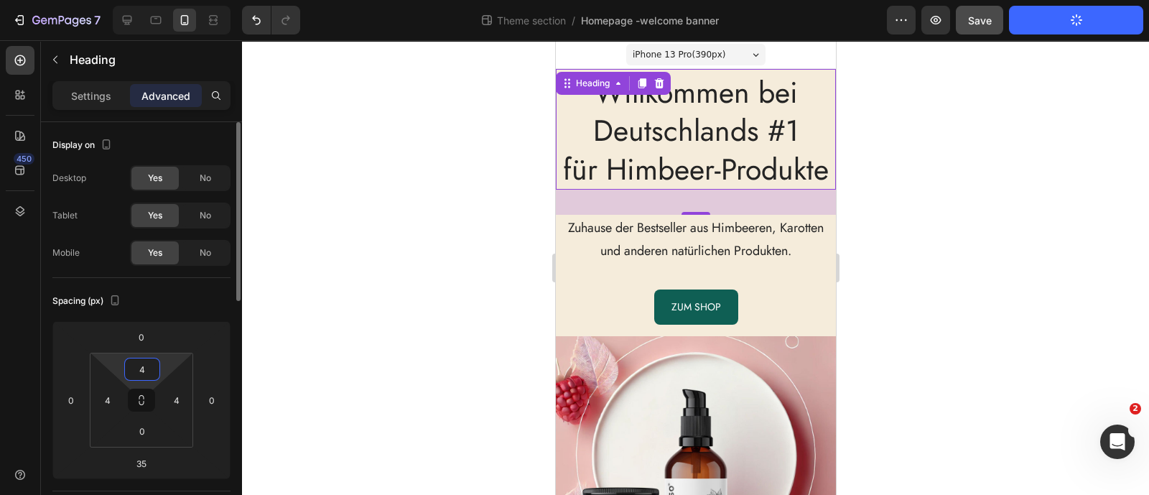
click at [139, 368] on input "4" at bounding box center [142, 369] width 29 height 22
click at [144, 369] on input "4" at bounding box center [142, 369] width 29 height 22
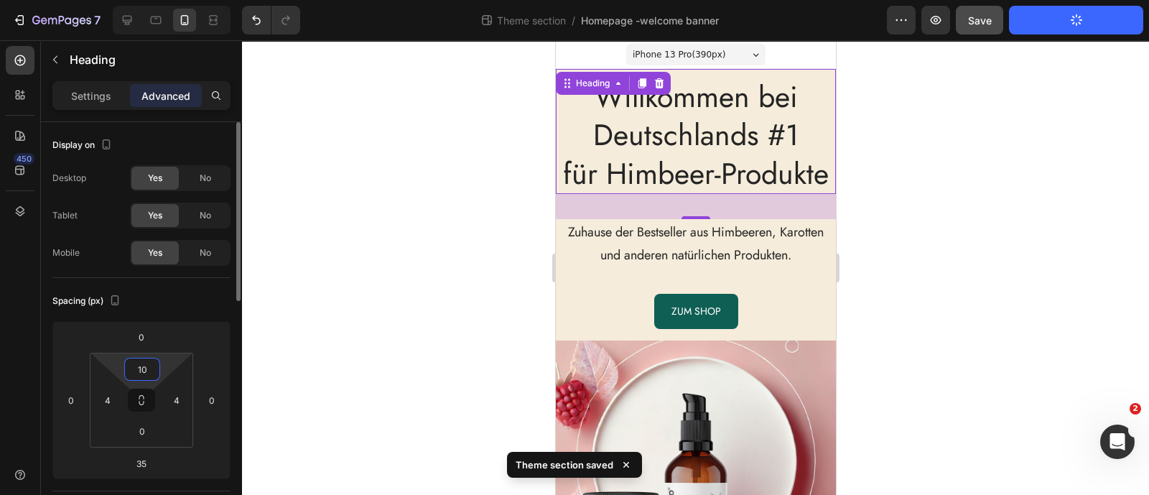
click at [141, 368] on input "10" at bounding box center [142, 369] width 29 height 22
click at [176, 479] on div "M 12px" at bounding box center [173, 486] width 89 height 22
type input "12"
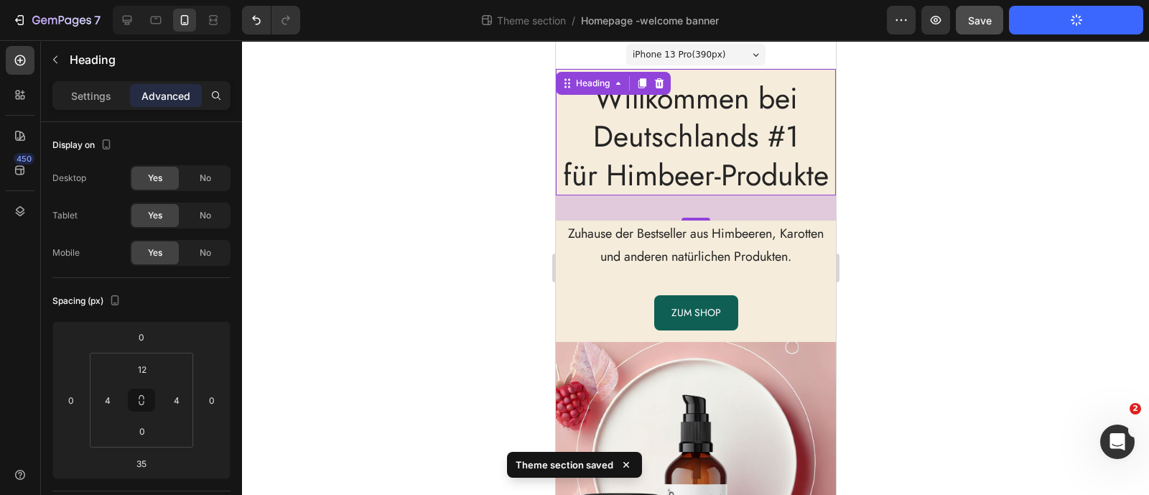
click at [376, 263] on div at bounding box center [695, 267] width 907 height 454
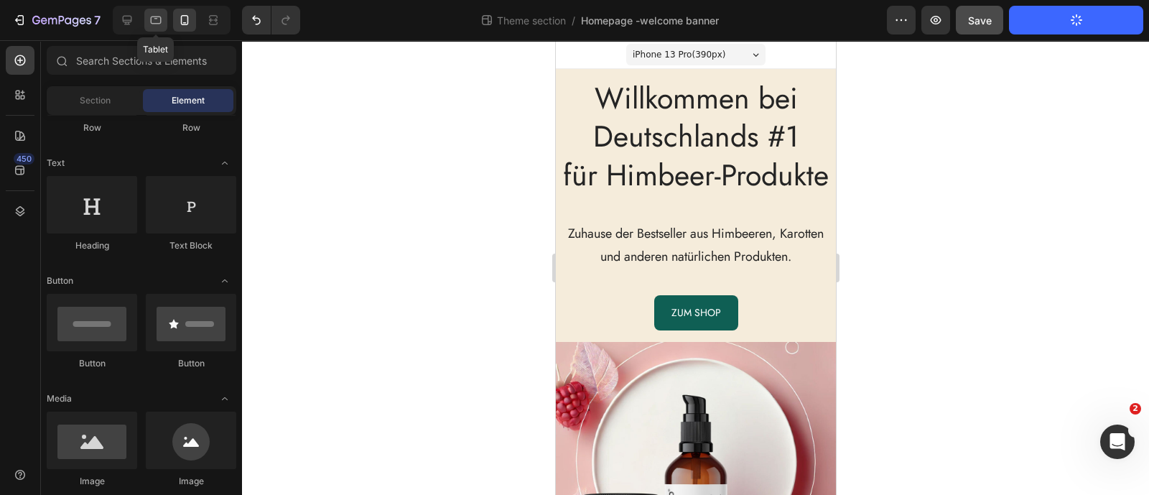
click at [162, 27] on icon at bounding box center [156, 20] width 14 height 14
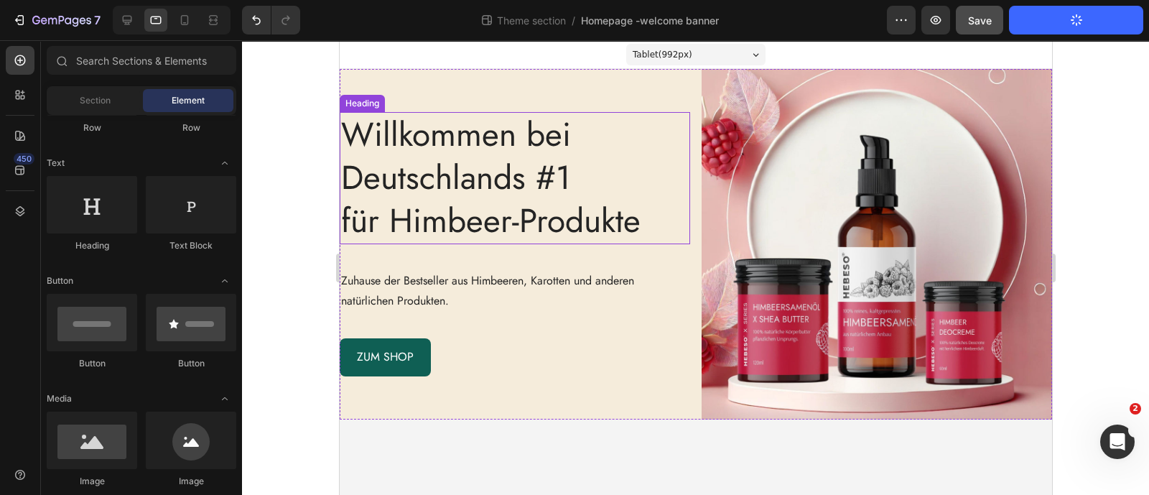
drag, startPoint x: 417, startPoint y: 216, endPoint x: 390, endPoint y: 197, distance: 33.1
click at [416, 216] on p "Willkommen bei Deutschlands #1 für Himbeer-Produkte" at bounding box center [513, 177] width 347 height 129
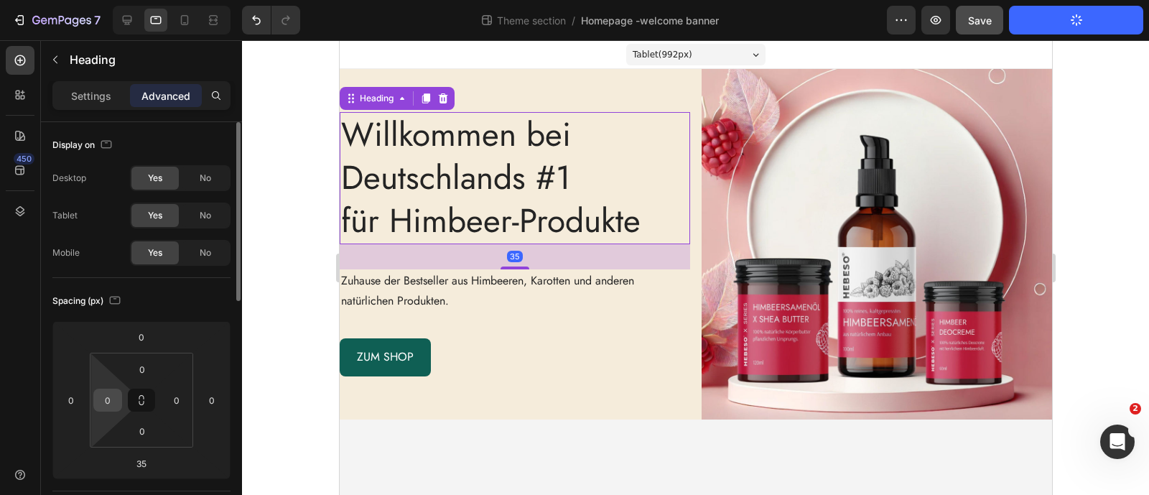
click at [113, 402] on input "0" at bounding box center [108, 400] width 22 height 22
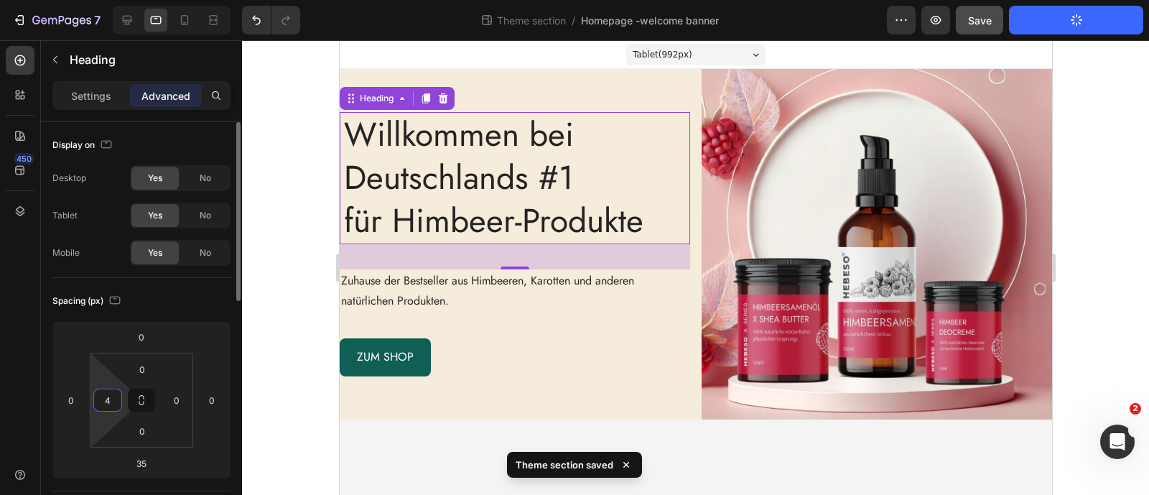
drag, startPoint x: 113, startPoint y: 402, endPoint x: 95, endPoint y: 401, distance: 17.2
click at [95, 401] on div "4" at bounding box center [107, 399] width 29 height 23
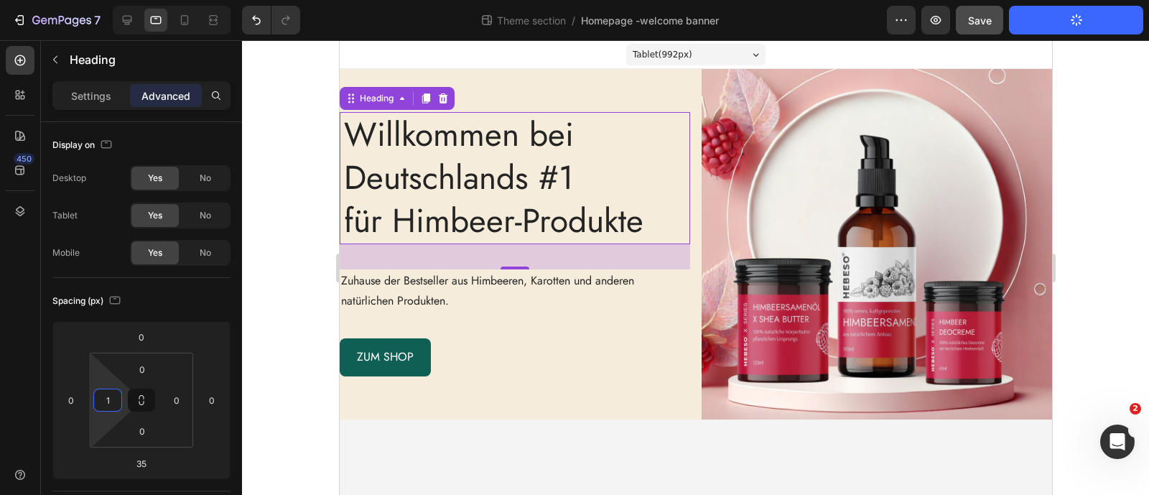
type input "12"
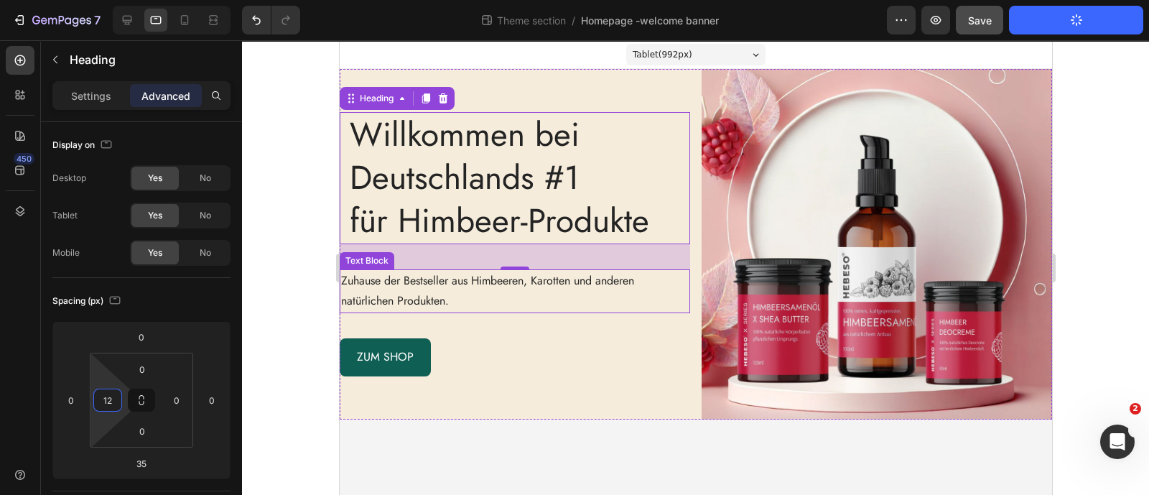
click at [382, 288] on p "Zuhause der Bestseller aus Himbeeren, Karotten und anderen natürlichen Produkte…" at bounding box center [513, 292] width 347 height 42
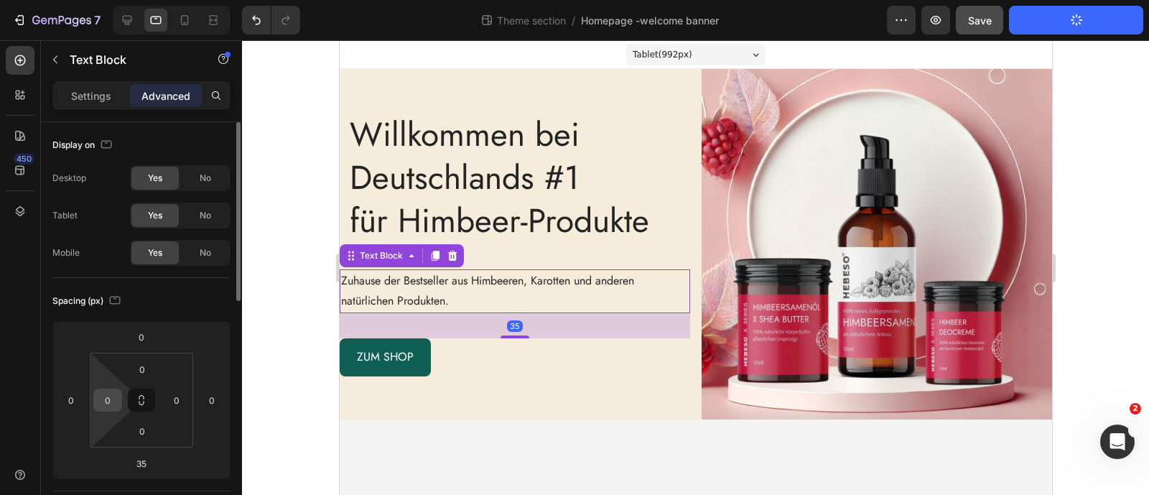
click at [101, 406] on input "0" at bounding box center [108, 400] width 22 height 22
type input "12"
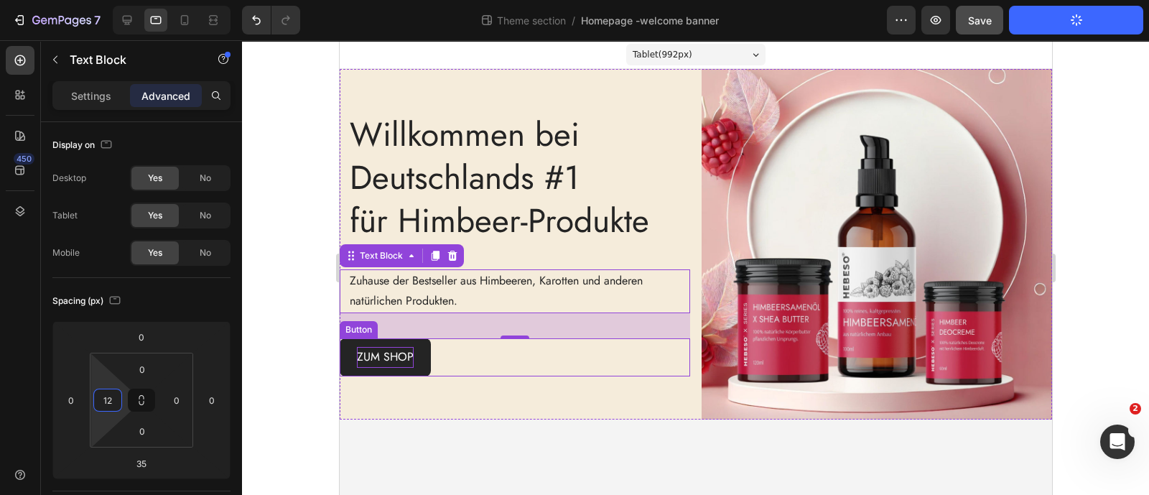
click at [365, 363] on p "ZUM SHOP" at bounding box center [384, 357] width 57 height 21
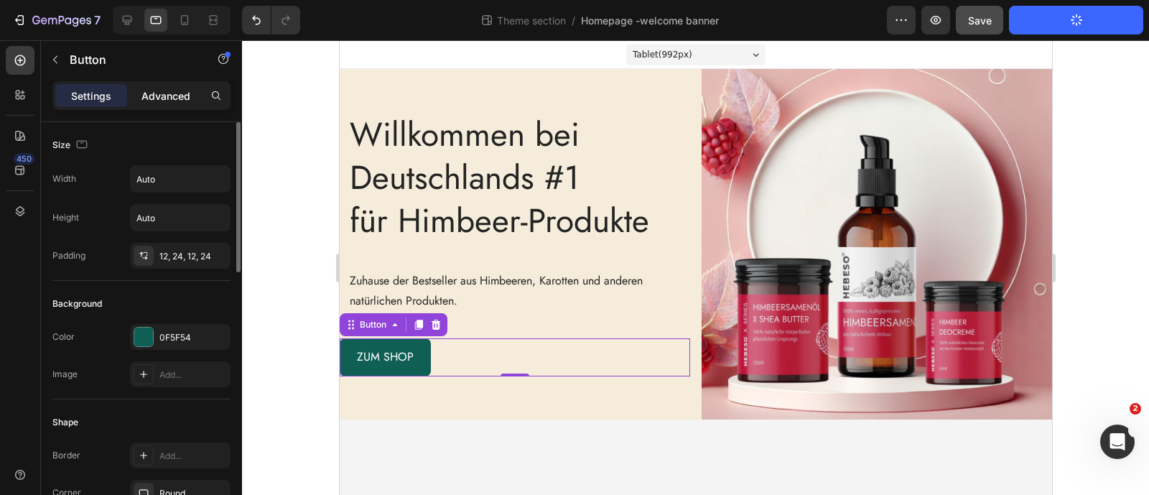
click at [144, 98] on p "Advanced" at bounding box center [165, 95] width 49 height 15
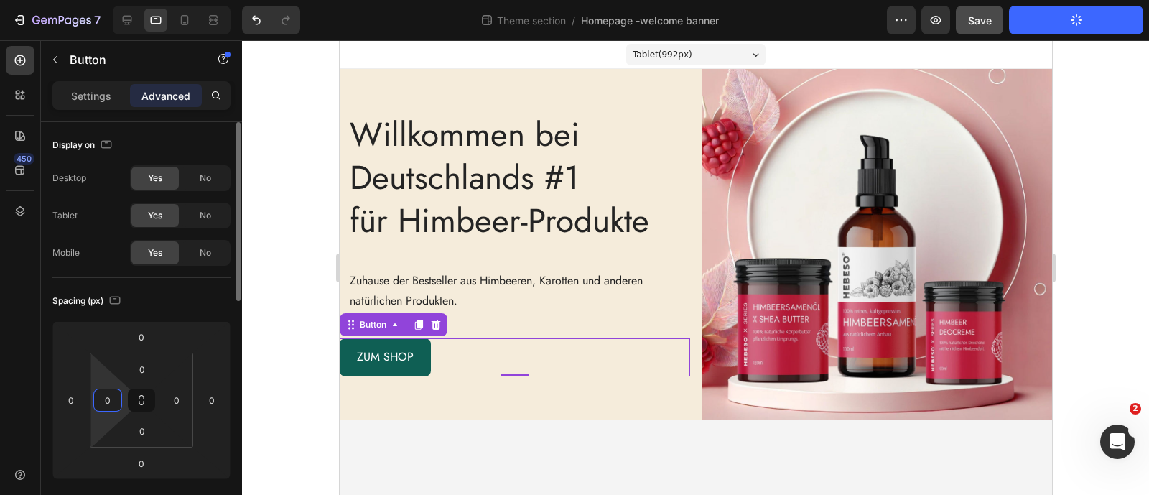
click at [105, 407] on input "0" at bounding box center [108, 400] width 22 height 22
type input "12"
click at [279, 289] on div at bounding box center [695, 267] width 907 height 454
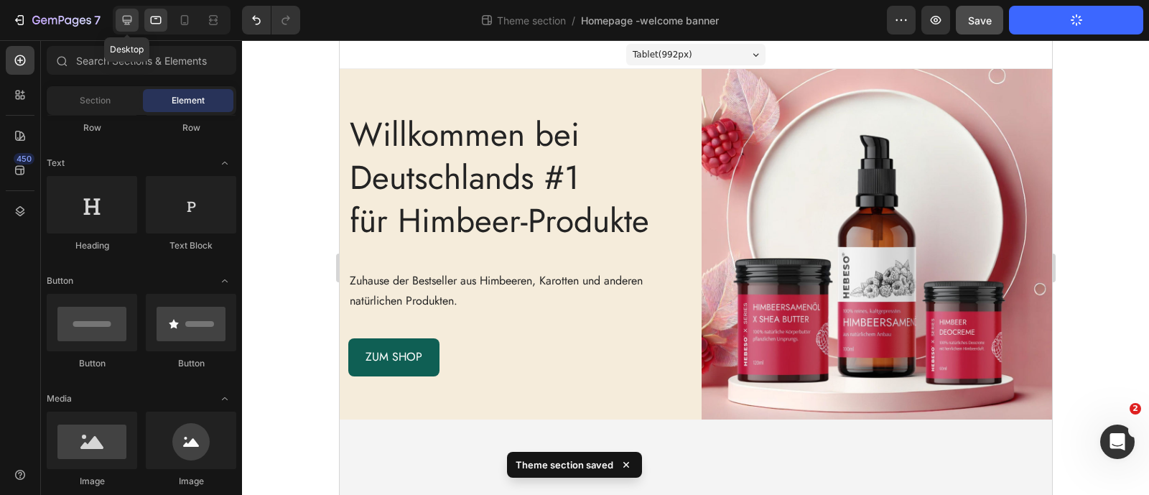
click at [122, 23] on icon at bounding box center [127, 20] width 14 height 14
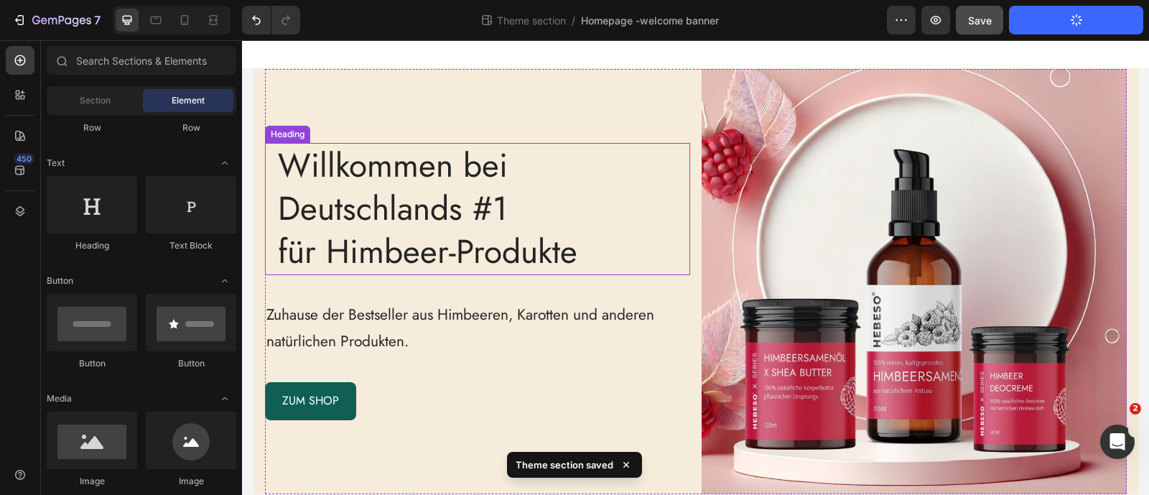
click at [271, 175] on div "Willkommen bei Deutschlands #1 für Himbeer-Produkte Heading" at bounding box center [477, 208] width 425 height 131
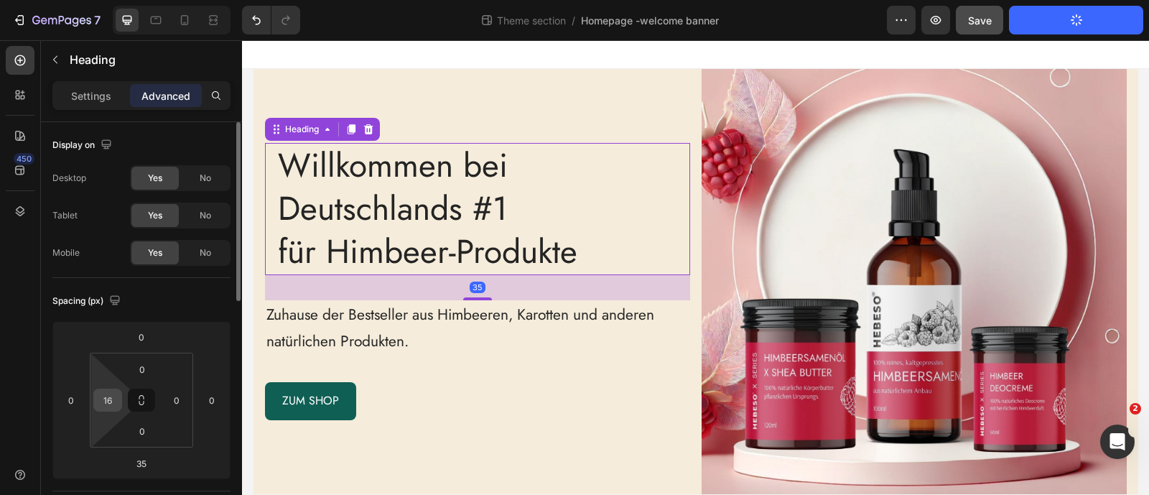
click at [118, 399] on div "16" at bounding box center [107, 399] width 29 height 23
click at [101, 403] on input "16" at bounding box center [108, 400] width 22 height 22
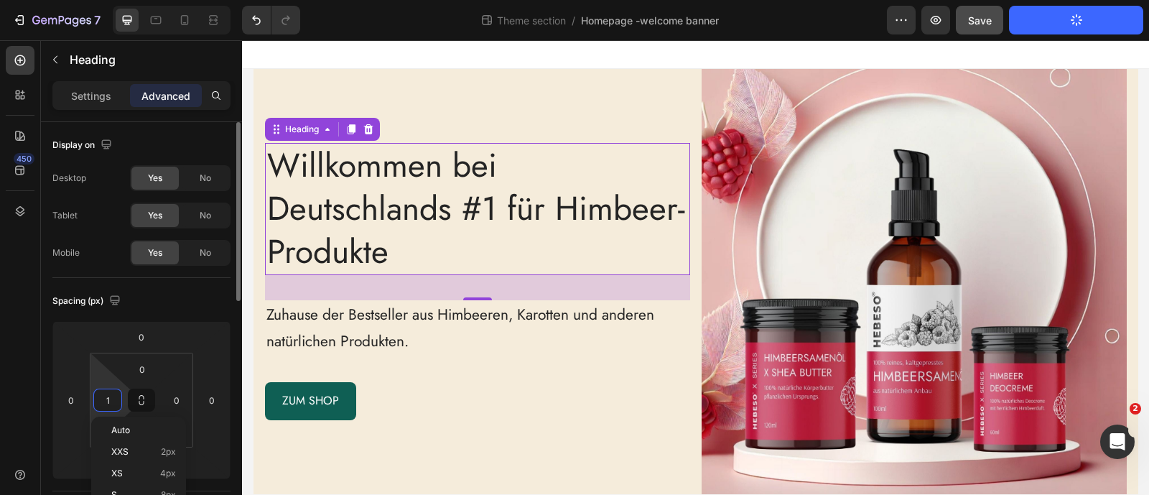
type input "12"
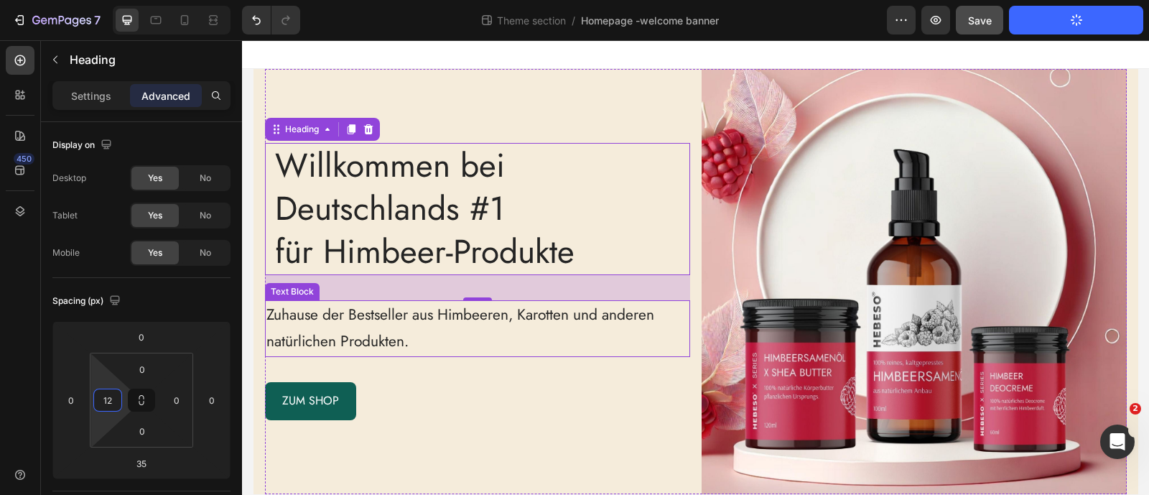
click at [280, 325] on p "Zuhause der Bestseller aus Himbeeren, Karotten und anderen natürlichen Produkte…" at bounding box center [477, 329] width 422 height 55
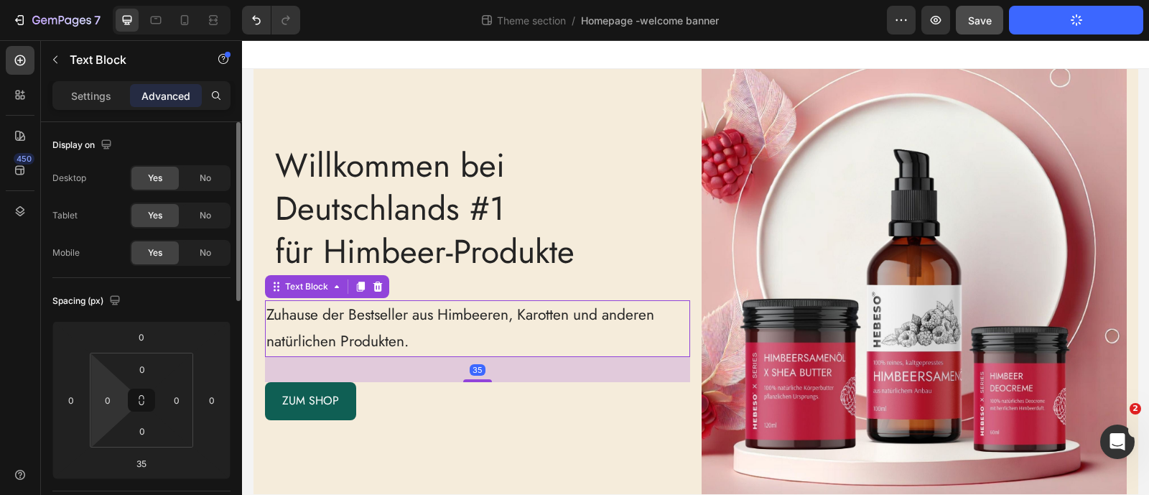
click at [105, 403] on input "0" at bounding box center [108, 400] width 22 height 22
type input "12"
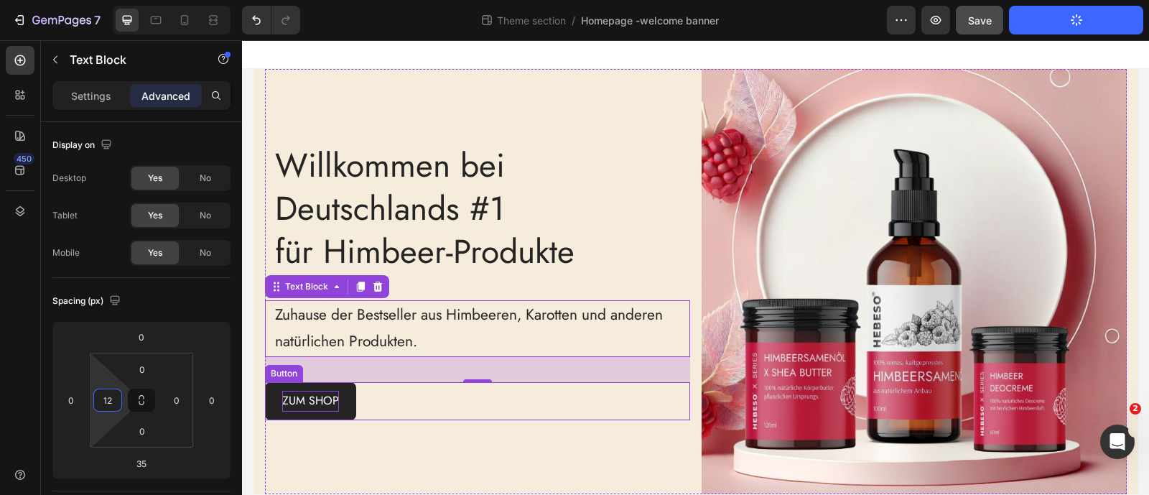
drag, startPoint x: 358, startPoint y: 411, endPoint x: 308, endPoint y: 395, distance: 52.7
click at [358, 411] on div "ZUM SHOP Button" at bounding box center [477, 401] width 425 height 38
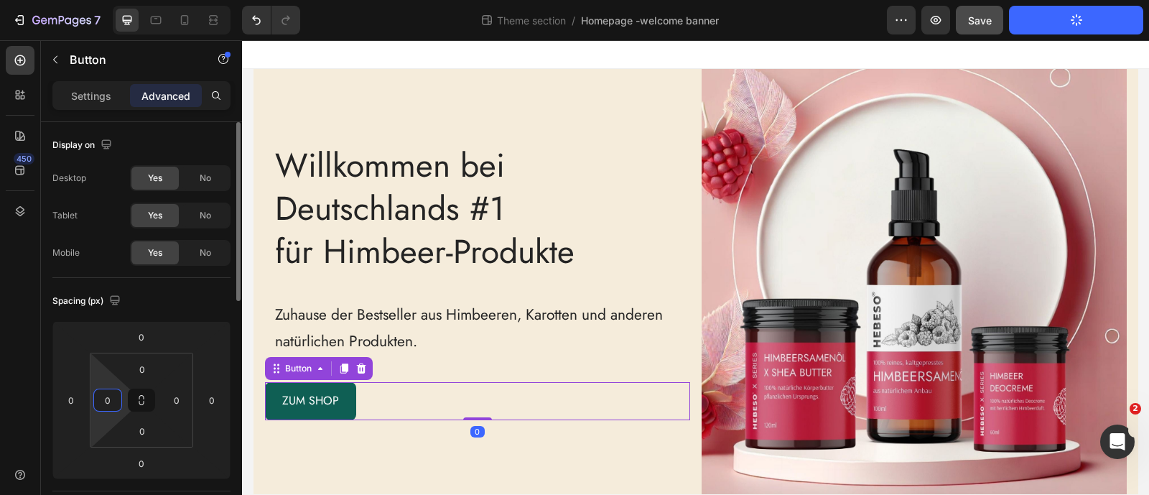
click at [108, 405] on input "0" at bounding box center [108, 400] width 22 height 22
type input "12"
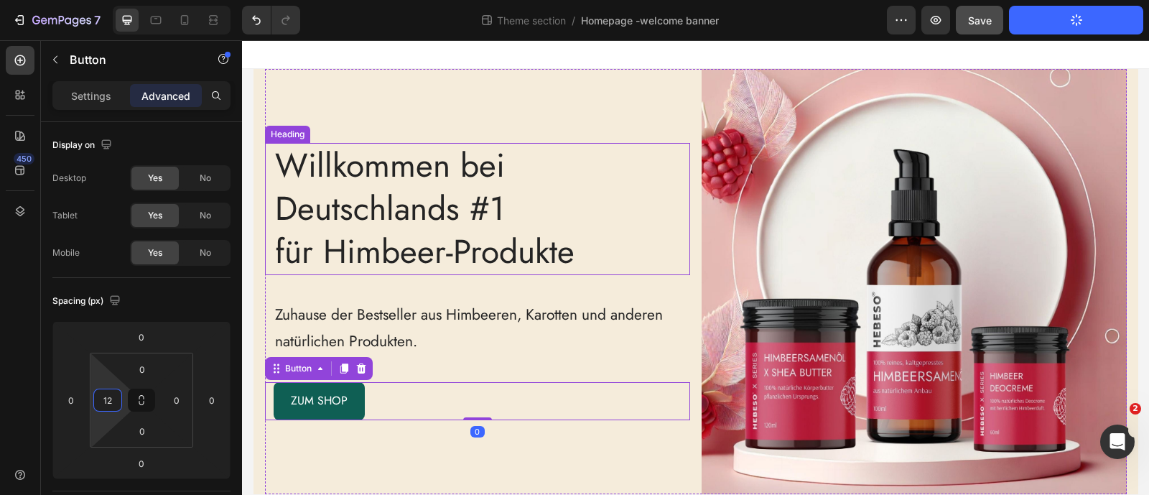
click at [532, 240] on p "Willkommen bei Deutschlands #1 für Himbeer-Produkte" at bounding box center [482, 208] width 414 height 129
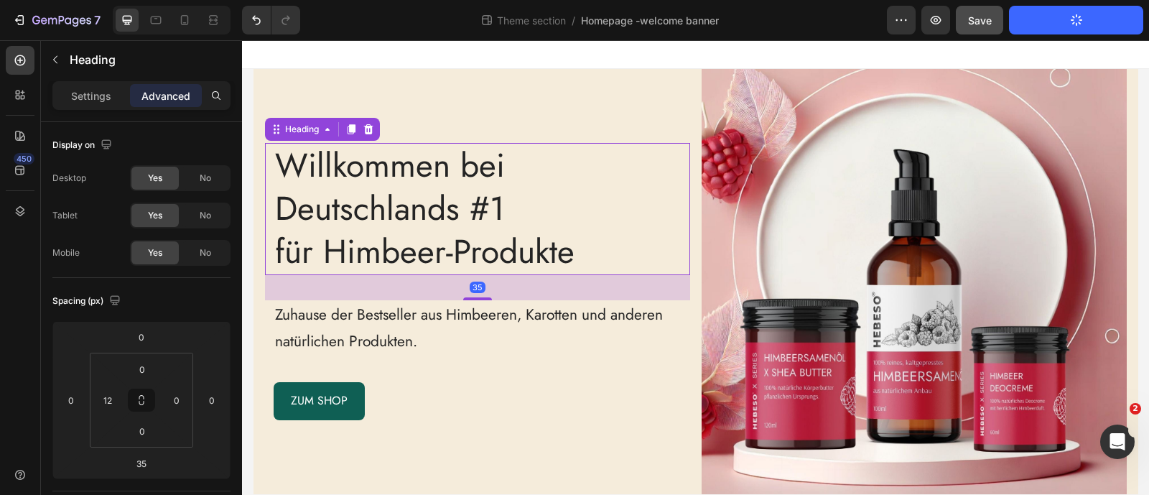
click at [374, 60] on div at bounding box center [695, 54] width 907 height 29
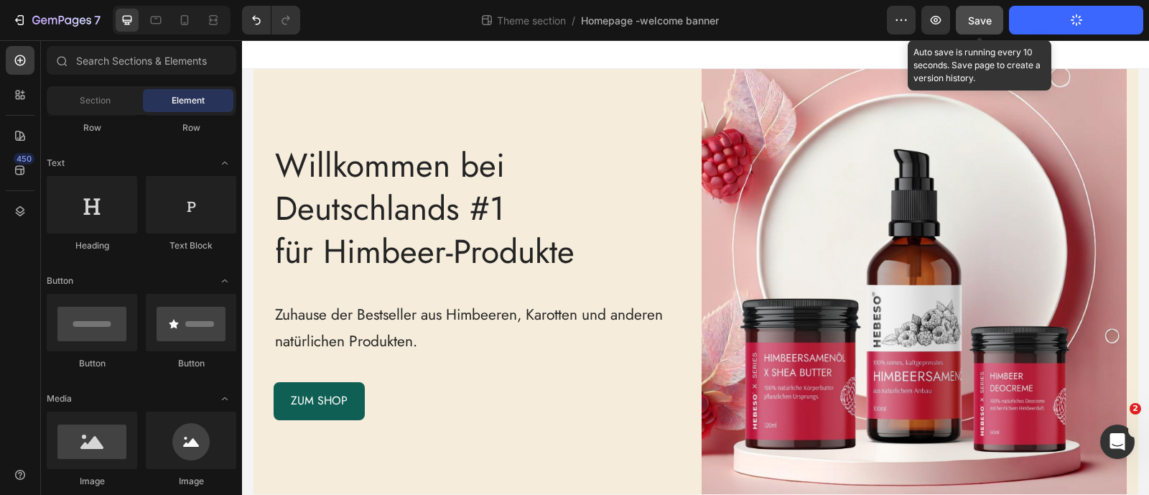
click at [963, 22] on button "Save" at bounding box center [979, 20] width 47 height 29
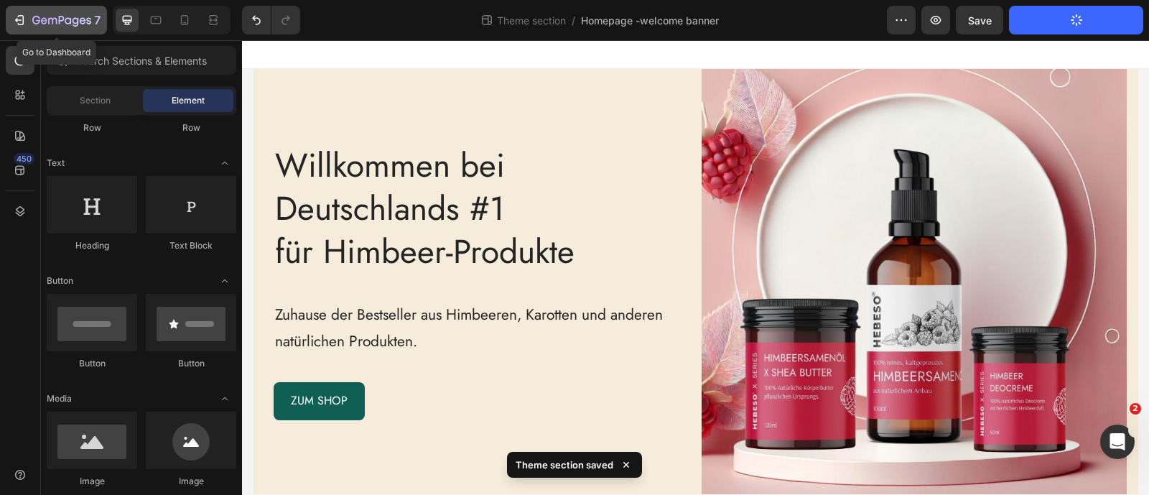
click at [32, 14] on div "7" at bounding box center [66, 19] width 68 height 17
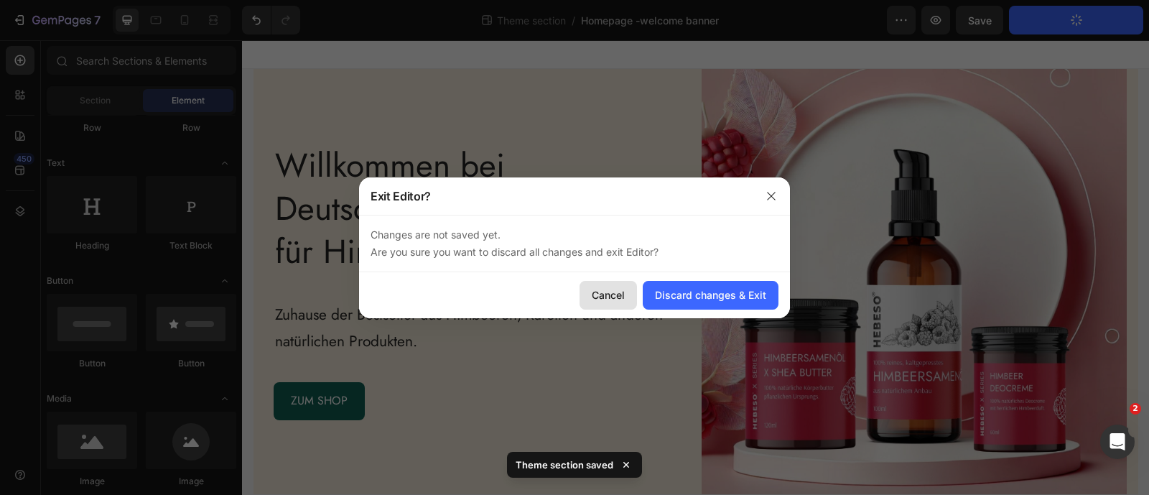
drag, startPoint x: 615, startPoint y: 292, endPoint x: 573, endPoint y: 11, distance: 284.6
click at [615, 291] on div "Cancel" at bounding box center [608, 294] width 33 height 15
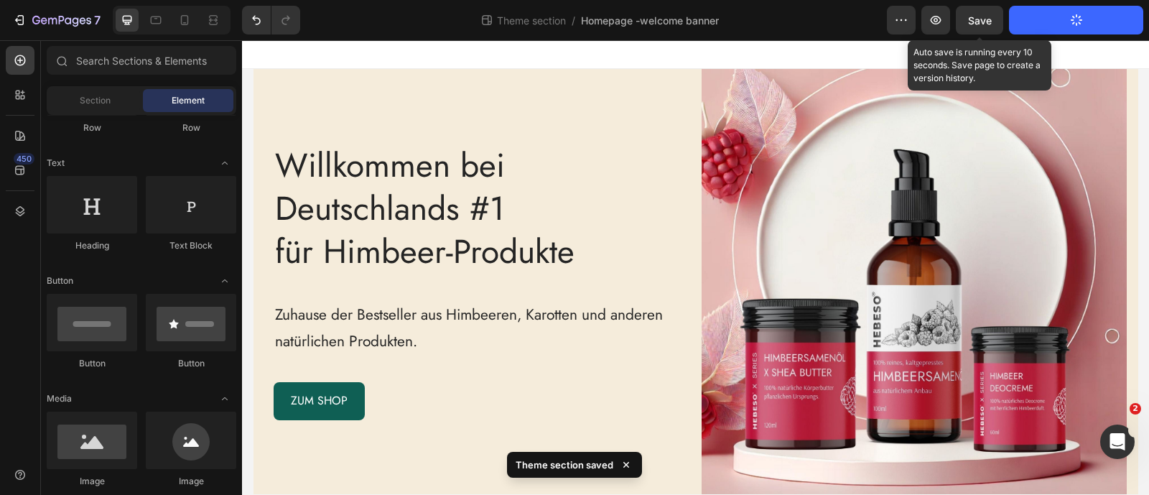
click at [984, 22] on span "Save" at bounding box center [980, 20] width 24 height 12
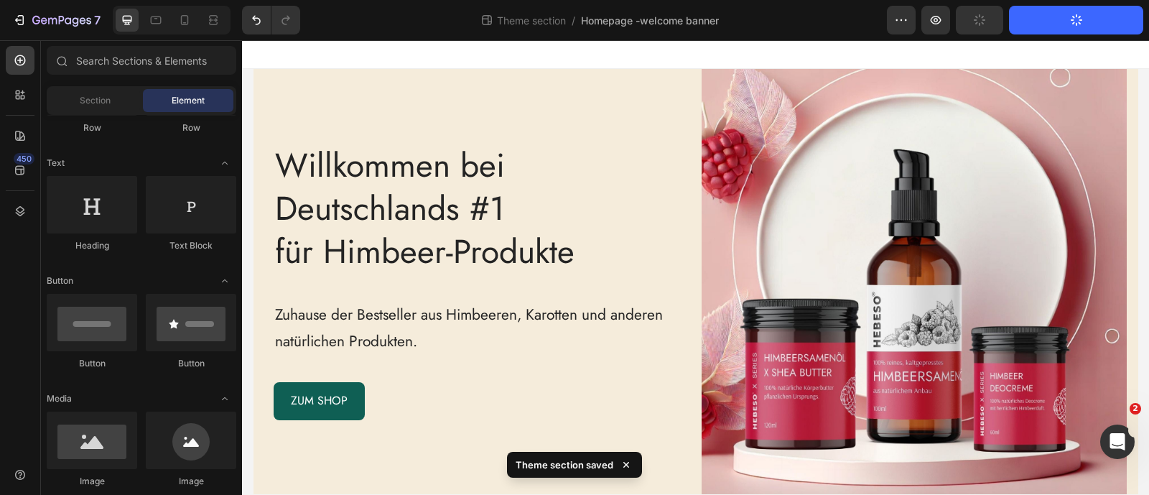
click at [1048, 18] on button "Publish Theme Section" at bounding box center [1076, 20] width 134 height 29
click at [13, 1] on div "7 Go to Dashboard Theme section / Homepage -welcome banner Preview Save Publish…" at bounding box center [574, 20] width 1149 height 41
click at [13, 18] on icon "button" at bounding box center [19, 20] width 14 height 14
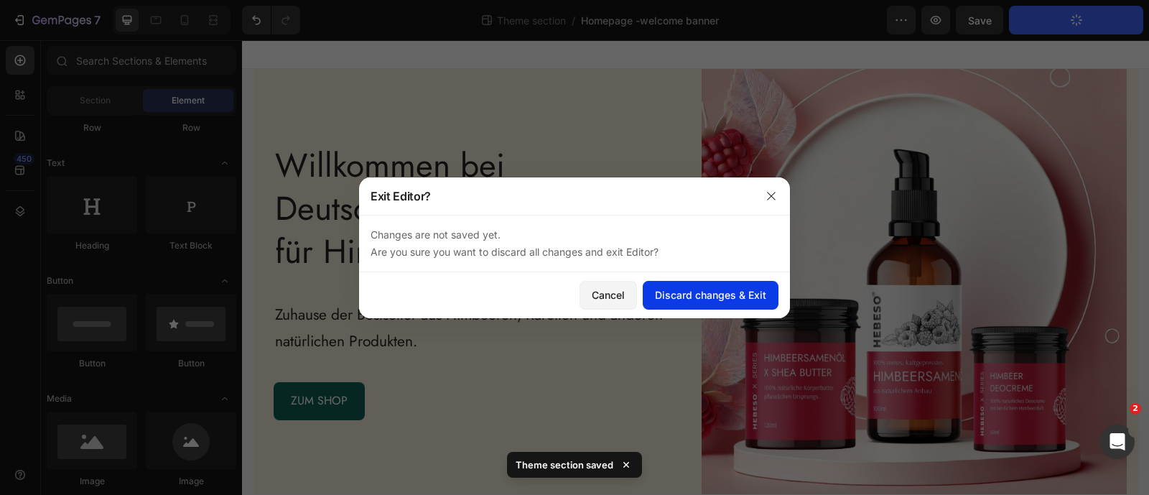
click at [678, 302] on button "Discard changes & Exit" at bounding box center [711, 295] width 136 height 29
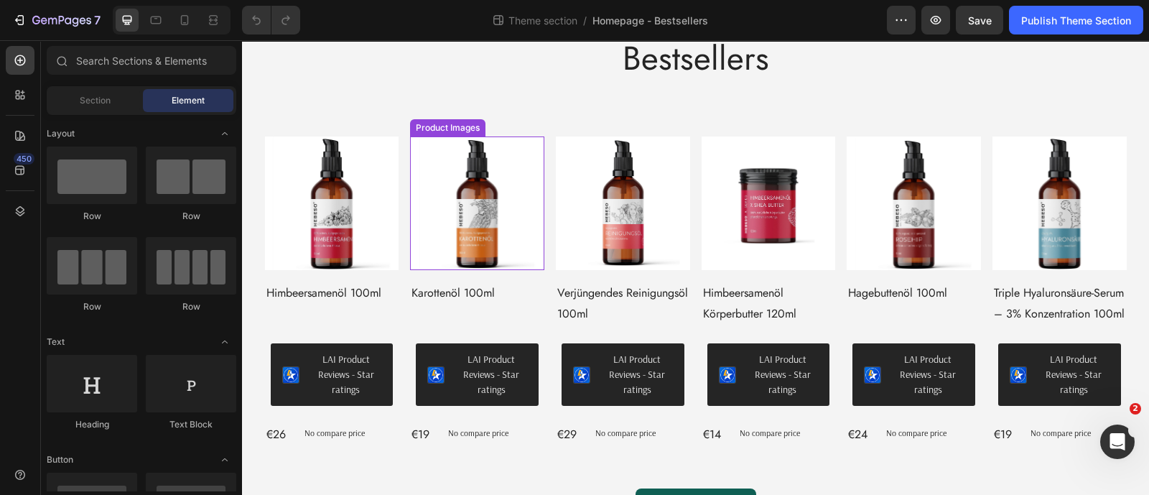
scroll to position [121, 0]
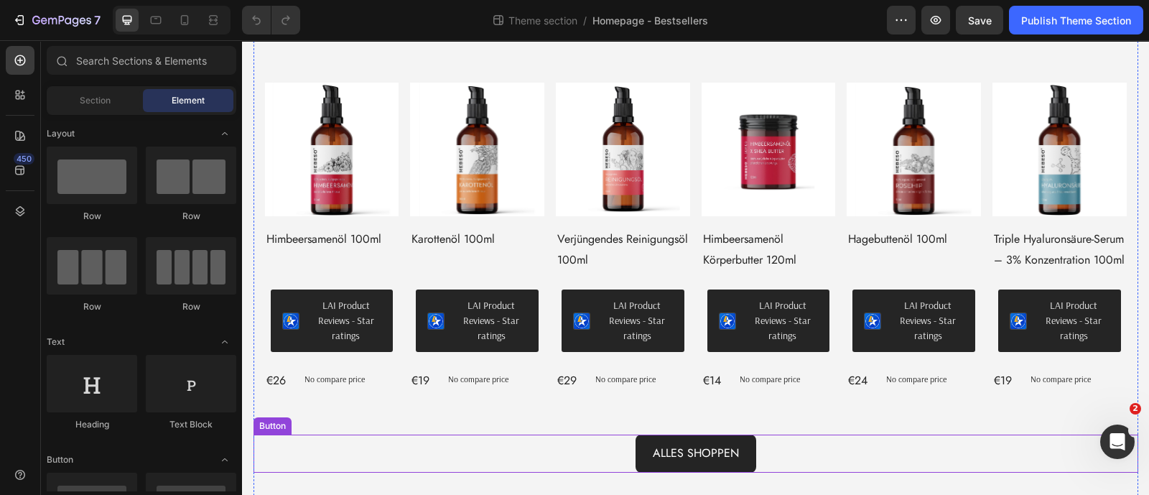
click at [639, 450] on link "Alles shoppen" at bounding box center [695, 453] width 121 height 38
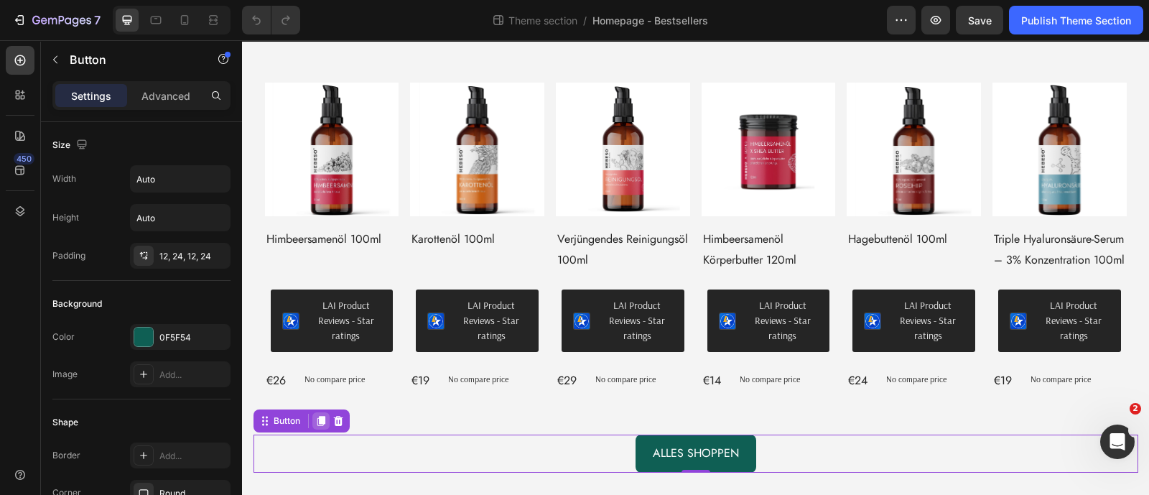
click at [315, 423] on icon at bounding box center [320, 420] width 11 height 11
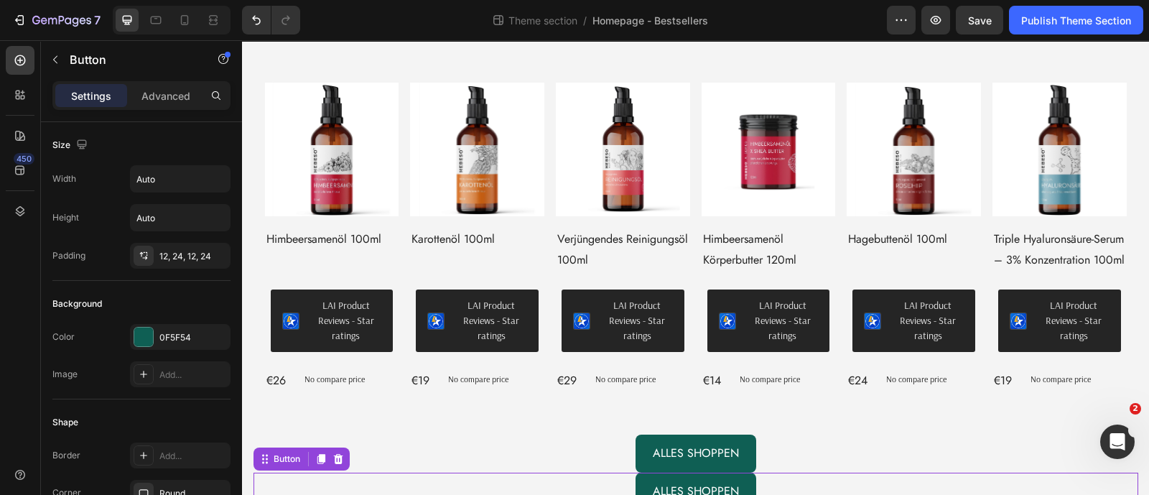
scroll to position [159, 0]
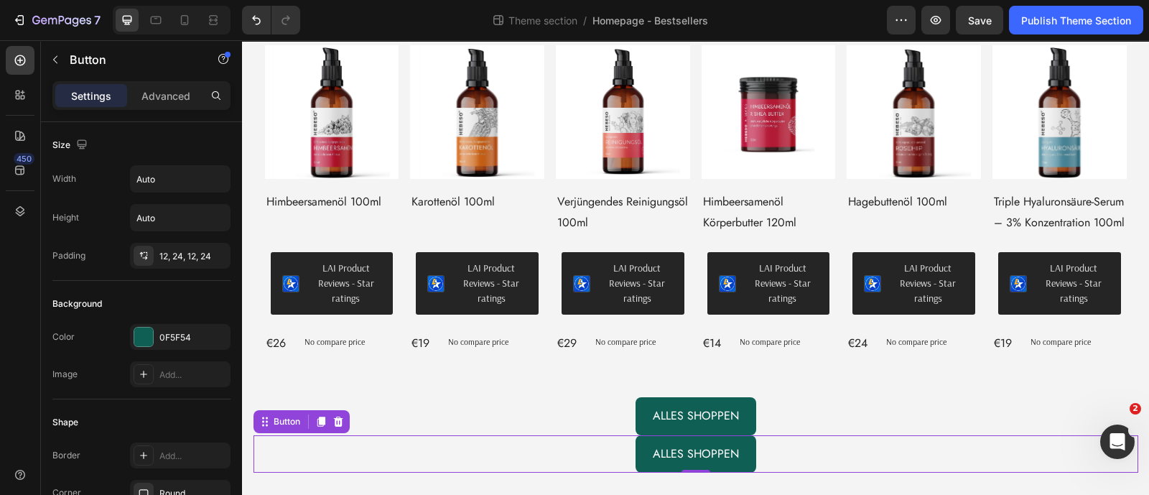
drag, startPoint x: 331, startPoint y: 421, endPoint x: 340, endPoint y: 417, distance: 10.3
click at [333, 421] on icon at bounding box center [337, 421] width 9 height 10
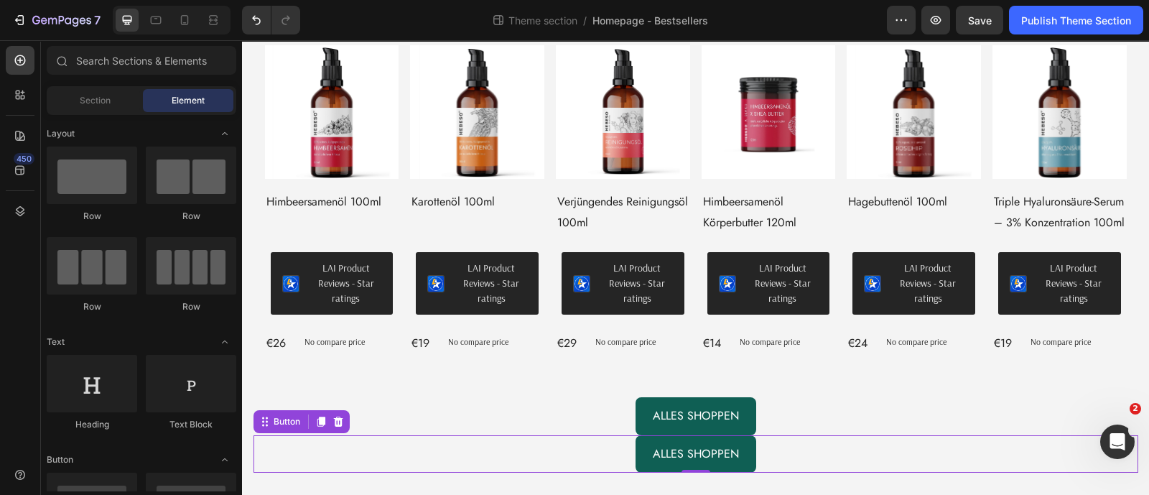
scroll to position [121, 0]
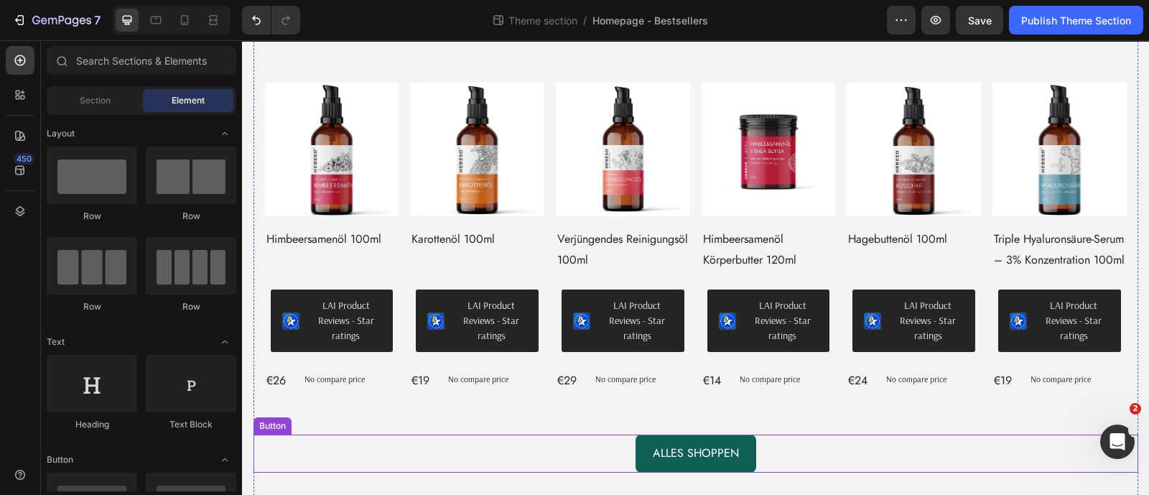
click at [604, 459] on div "Alles shoppen Button" at bounding box center [695, 453] width 884 height 38
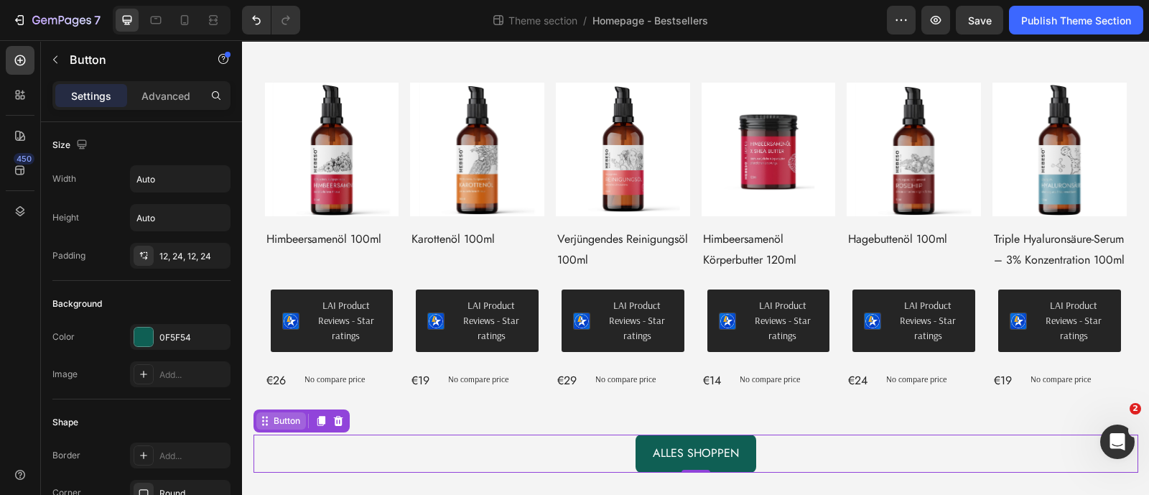
click at [285, 421] on div "Button" at bounding box center [287, 420] width 32 height 13
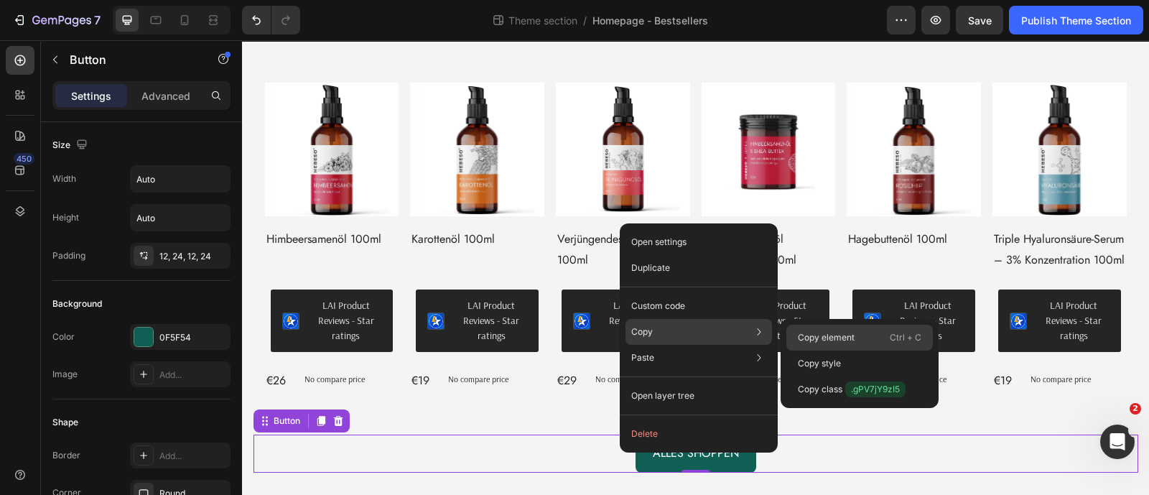
click at [799, 335] on p "Copy element" at bounding box center [826, 337] width 57 height 13
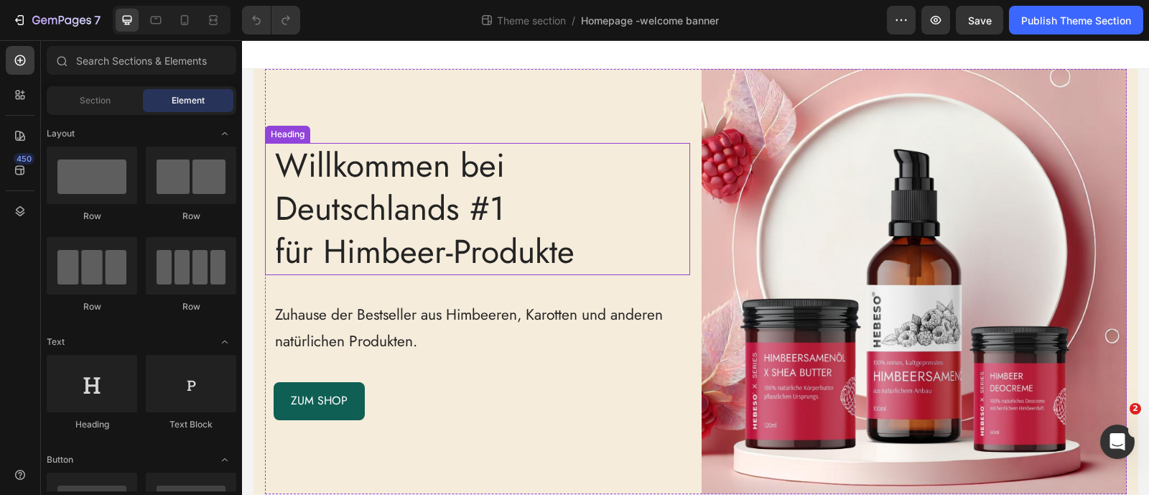
click at [459, 200] on h2 "Willkommen bei Deutschlands #1 für Himbeer-Produkte" at bounding box center [482, 208] width 416 height 131
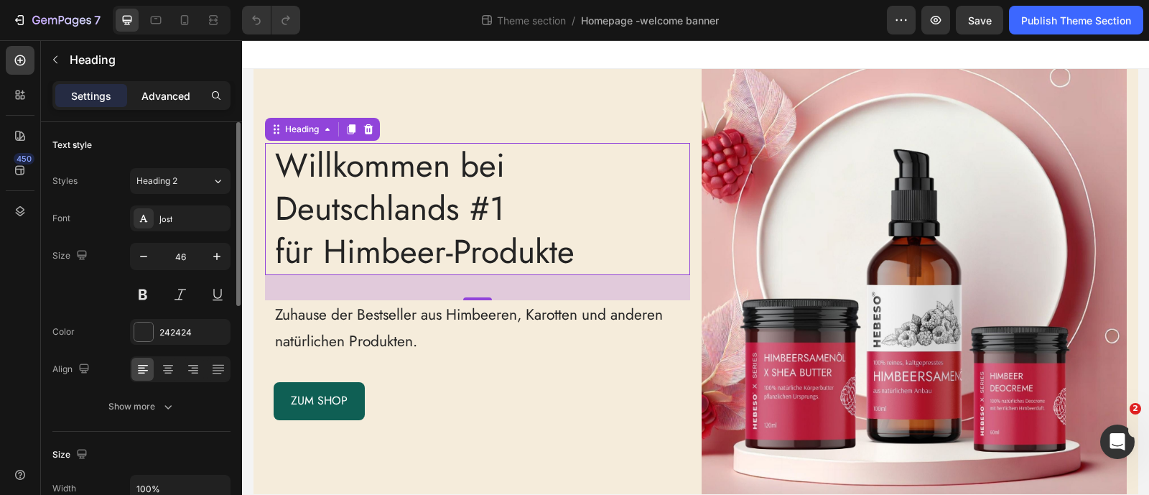
click at [167, 91] on p "Advanced" at bounding box center [165, 95] width 49 height 15
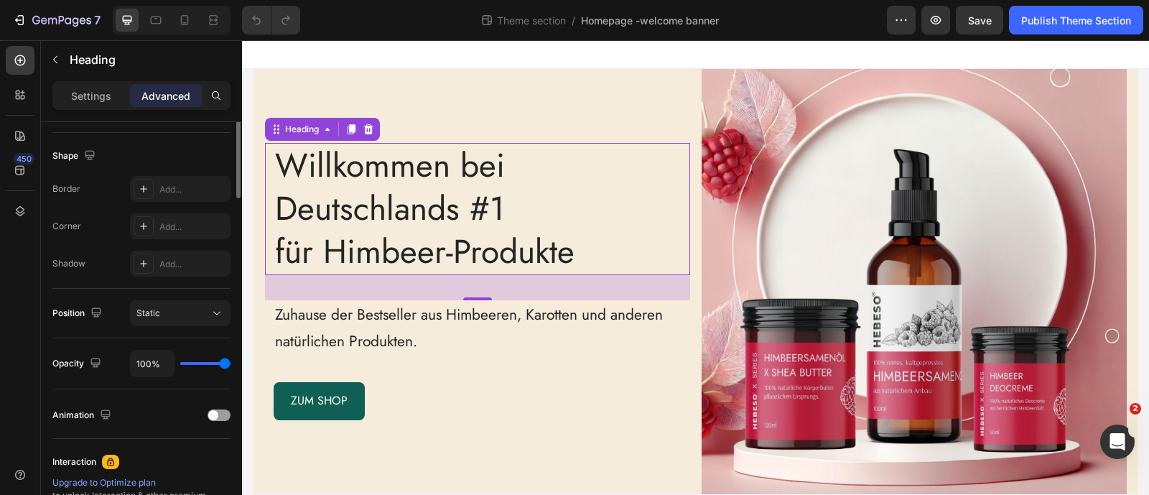
scroll to position [179, 0]
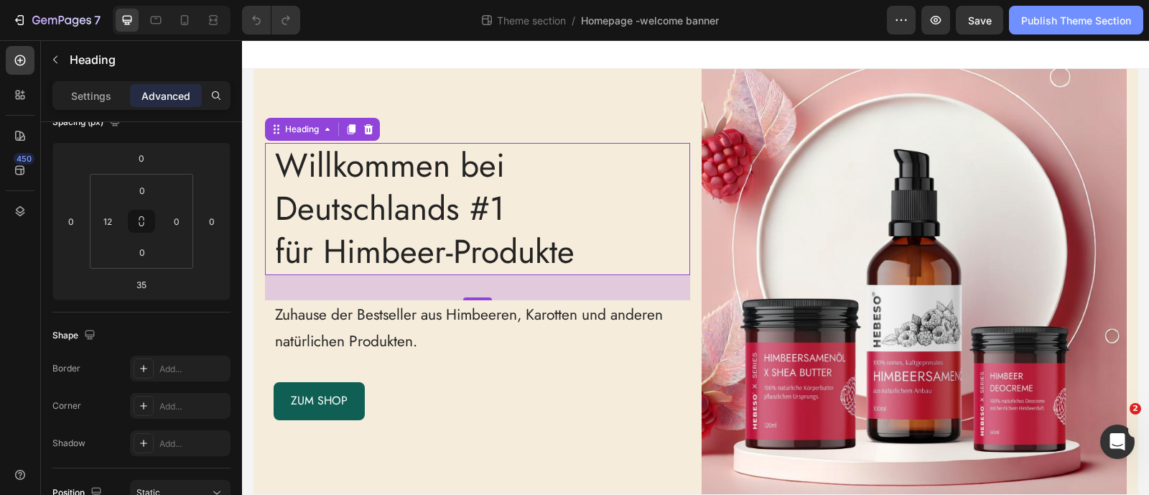
click at [1119, 22] on div "Publish Theme Section" at bounding box center [1076, 20] width 110 height 15
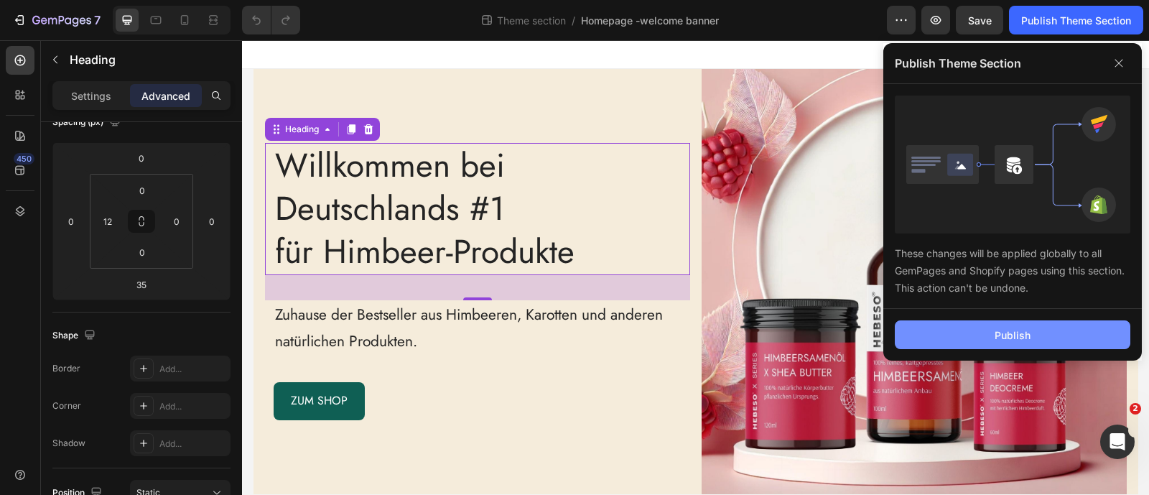
click at [974, 345] on button "Publish" at bounding box center [1012, 334] width 235 height 29
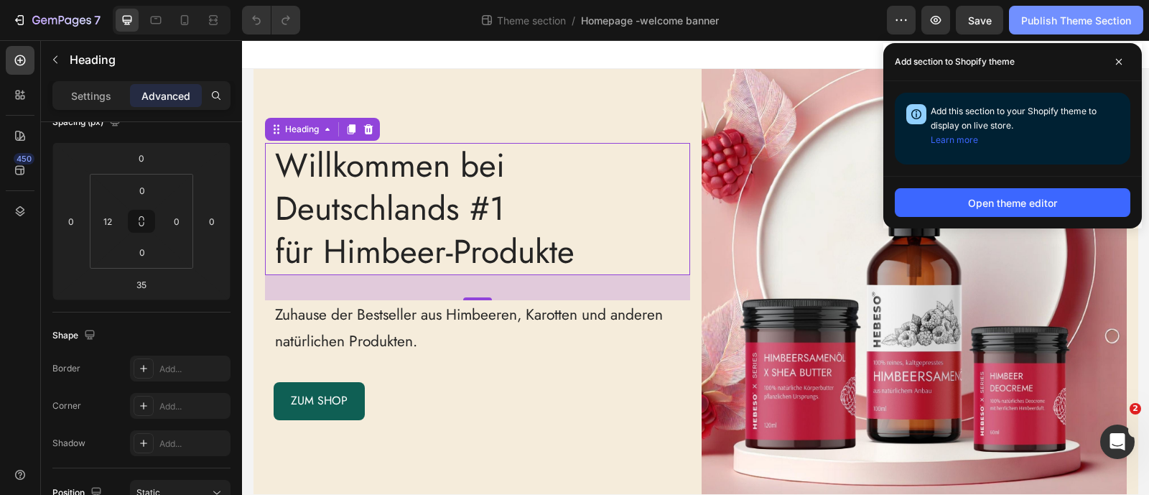
click at [1077, 13] on div "Publish Theme Section" at bounding box center [1076, 20] width 110 height 15
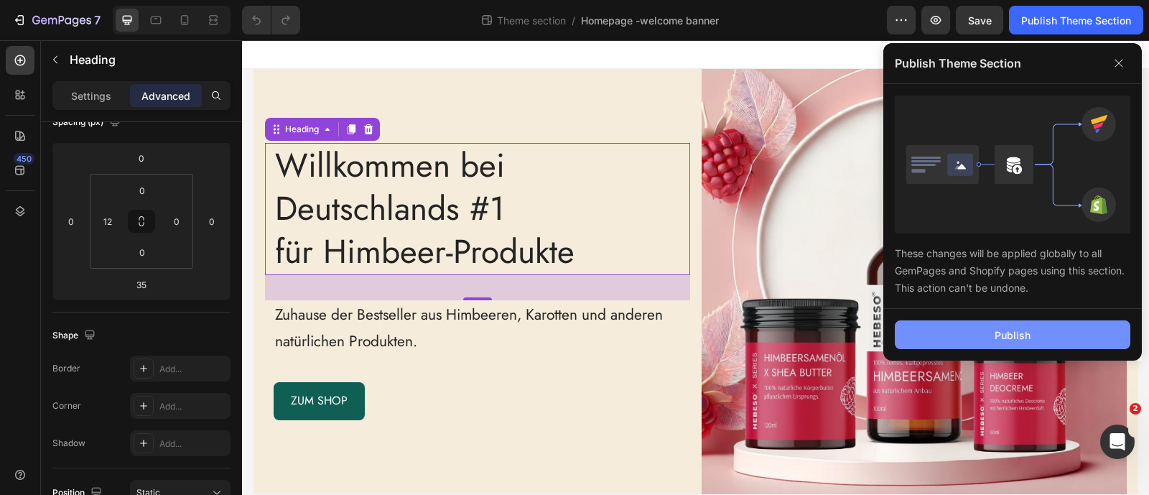
click at [1027, 333] on div "Publish" at bounding box center [1012, 334] width 36 height 15
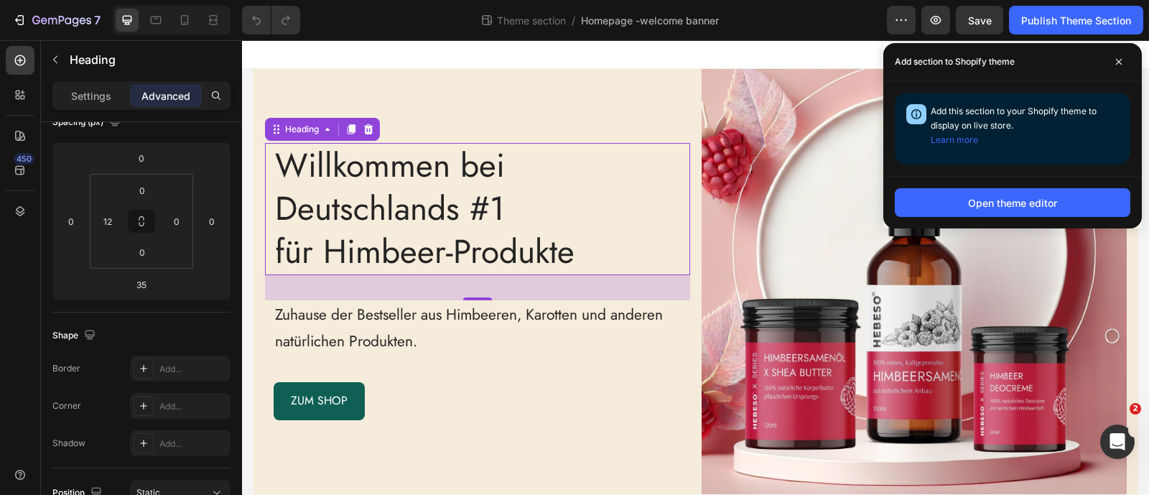
click at [420, 197] on h2 "Willkommen bei Deutschlands #1 für Himbeer-Produkte" at bounding box center [482, 208] width 416 height 131
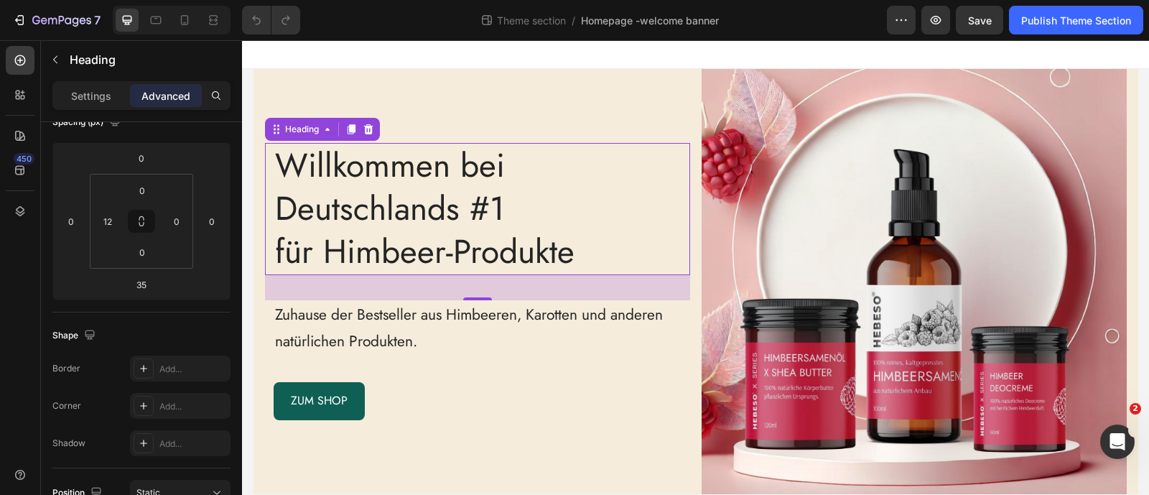
click at [420, 197] on p "Willkommen bei Deutschlands #1 für Himbeer-Produkte" at bounding box center [482, 208] width 414 height 129
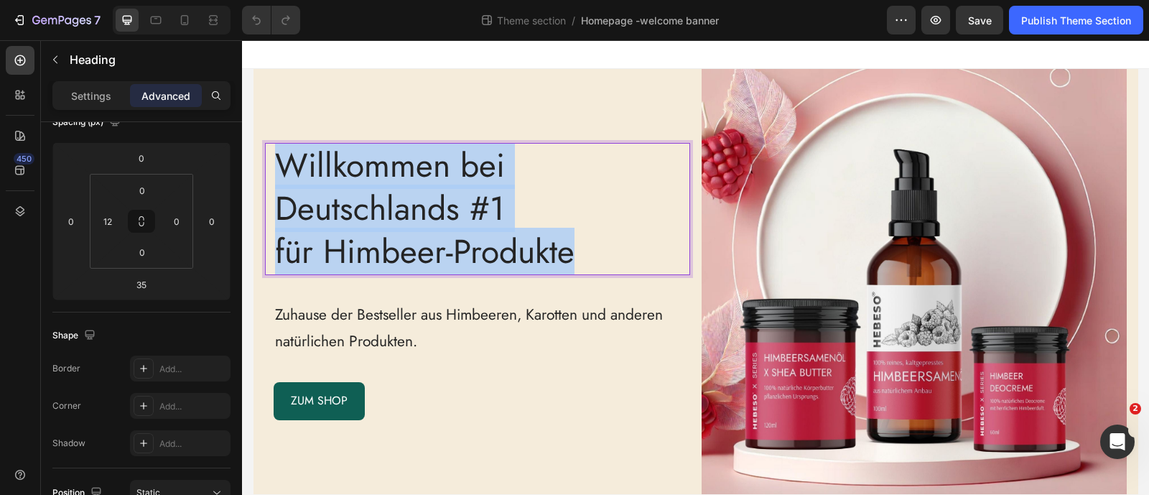
click at [420, 197] on p "Willkommen bei Deutschlands #1 für Himbeer-Produkte" at bounding box center [482, 208] width 414 height 129
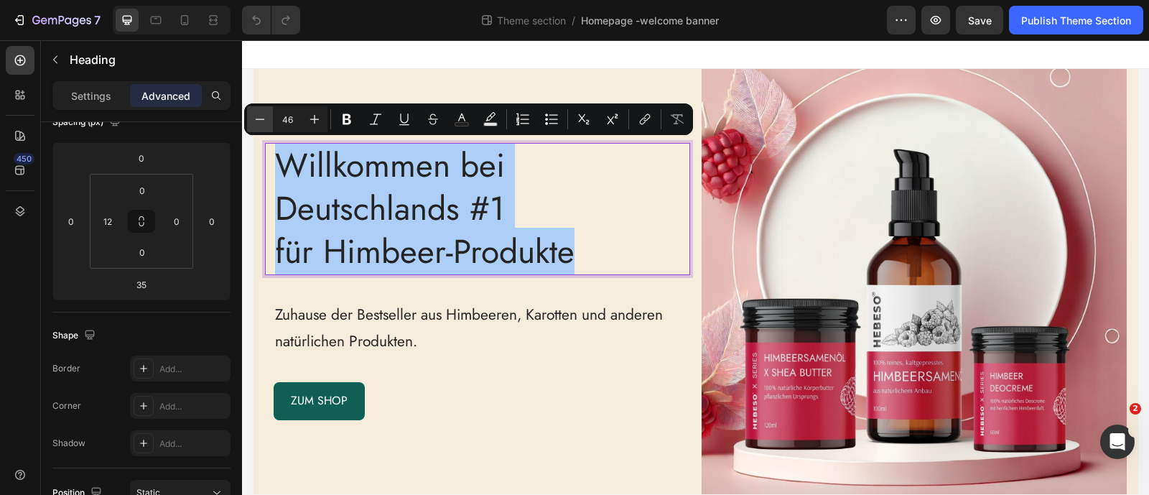
click at [255, 122] on icon "Editor contextual toolbar" at bounding box center [260, 119] width 14 height 14
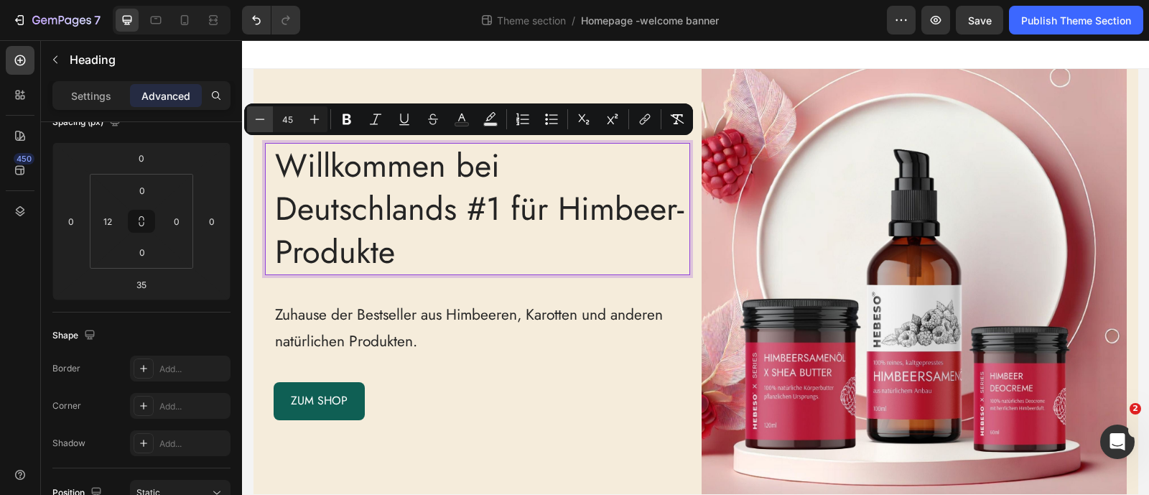
click at [255, 122] on icon "Editor contextual toolbar" at bounding box center [260, 119] width 14 height 14
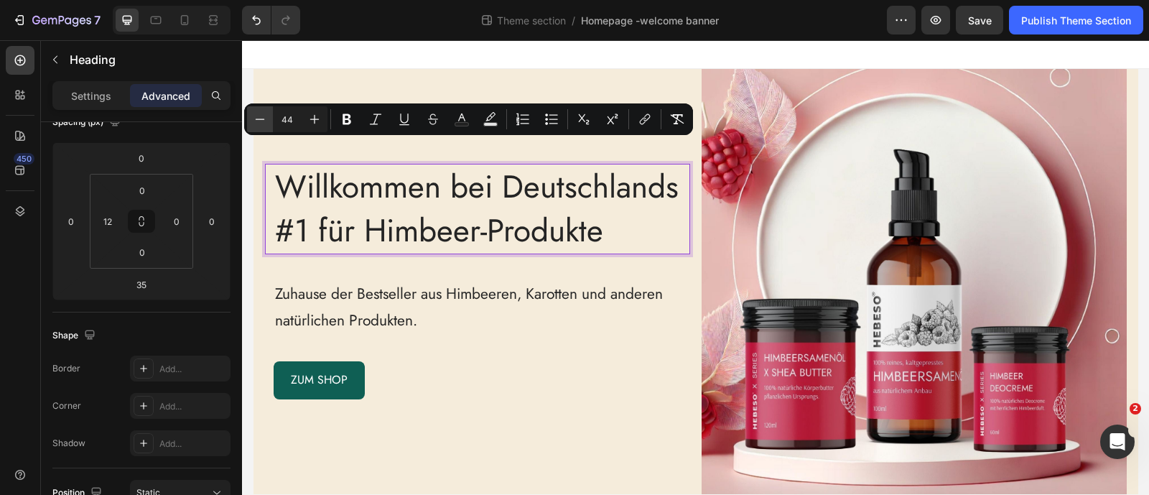
click at [255, 122] on icon "Editor contextual toolbar" at bounding box center [260, 119] width 14 height 14
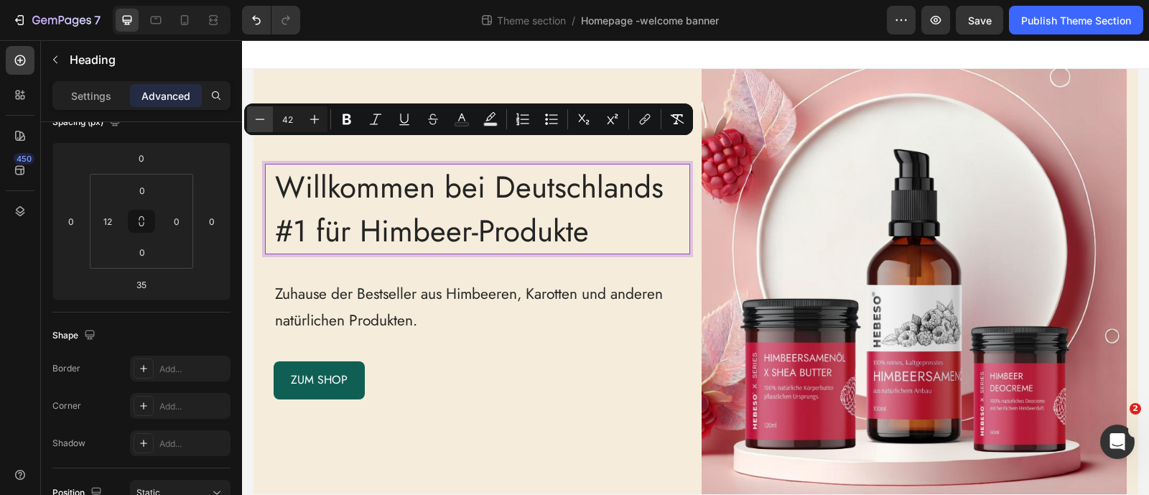
click at [255, 122] on icon "Editor contextual toolbar" at bounding box center [260, 119] width 14 height 14
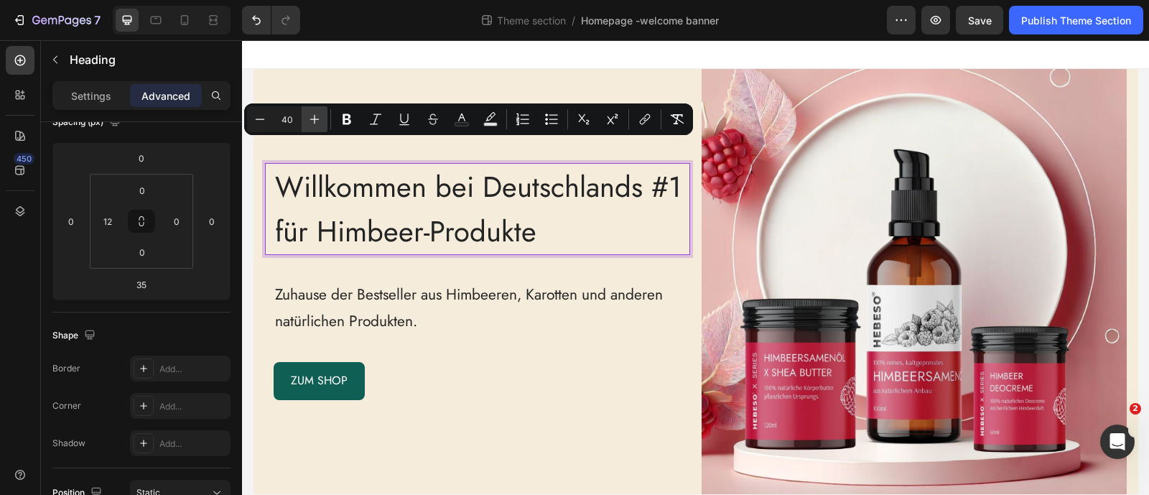
click at [318, 121] on icon "Editor contextual toolbar" at bounding box center [314, 119] width 14 height 14
type input "41"
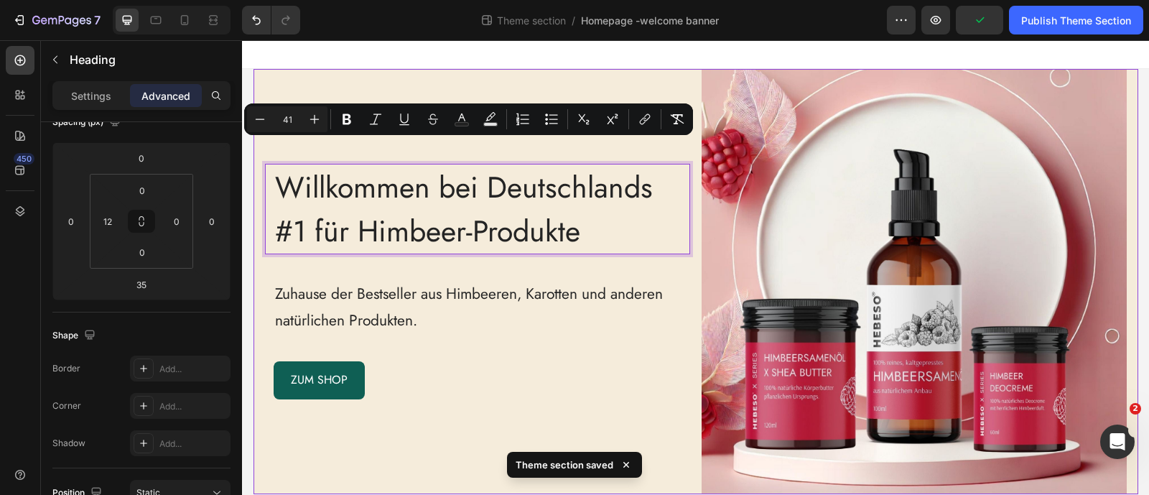
click at [256, 190] on div "Willkommen bei Deutschlands #1 für Himbeer-Produkte Heading 35 Zuhause der Best…" at bounding box center [695, 281] width 884 height 425
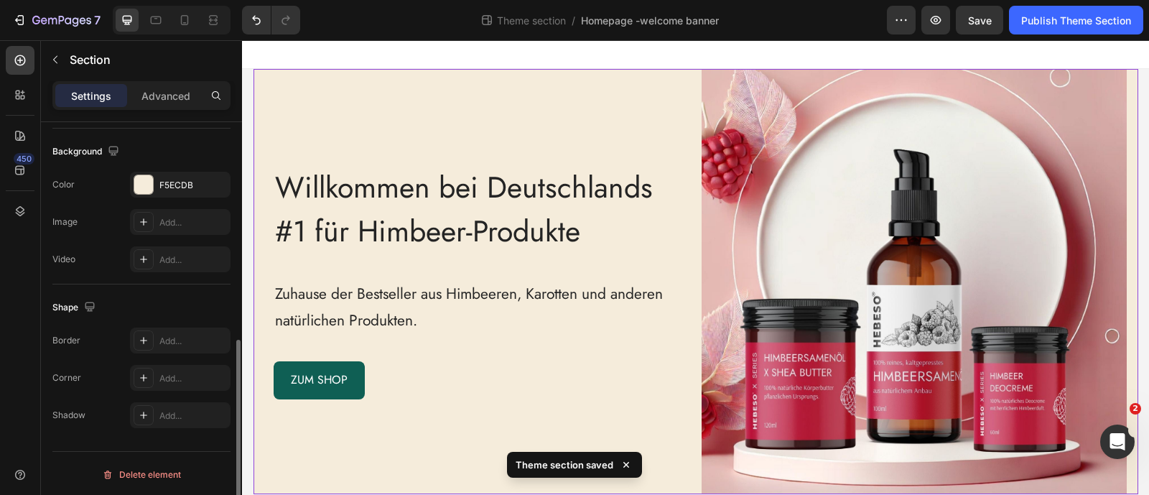
scroll to position [0, 0]
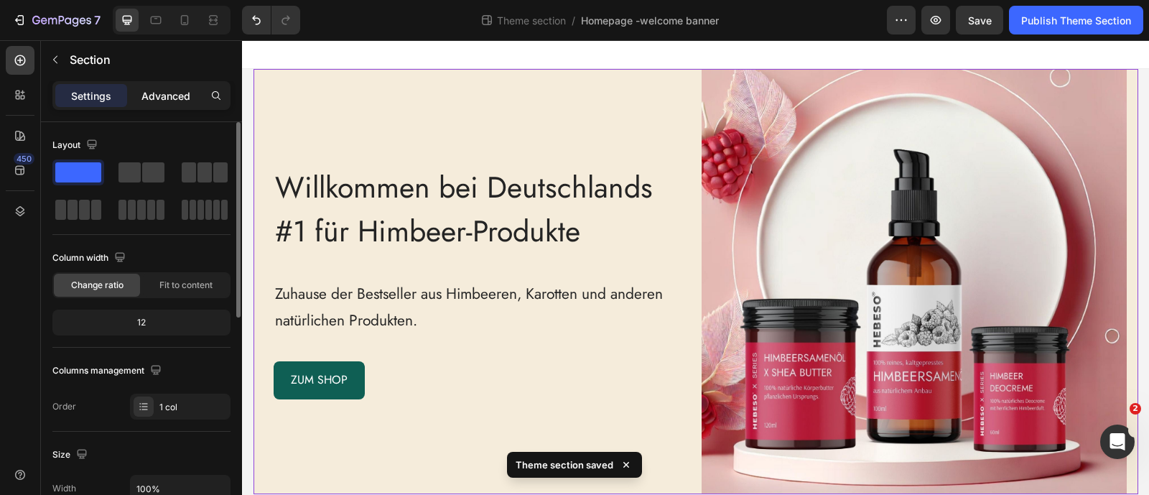
click at [157, 104] on div "Advanced" at bounding box center [166, 95] width 72 height 23
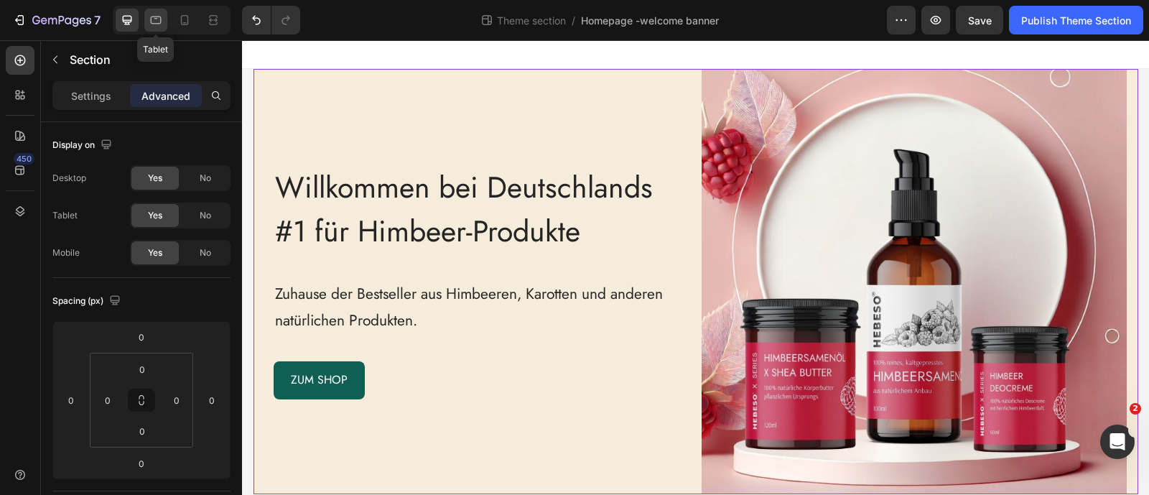
click at [151, 27] on icon at bounding box center [156, 20] width 14 height 14
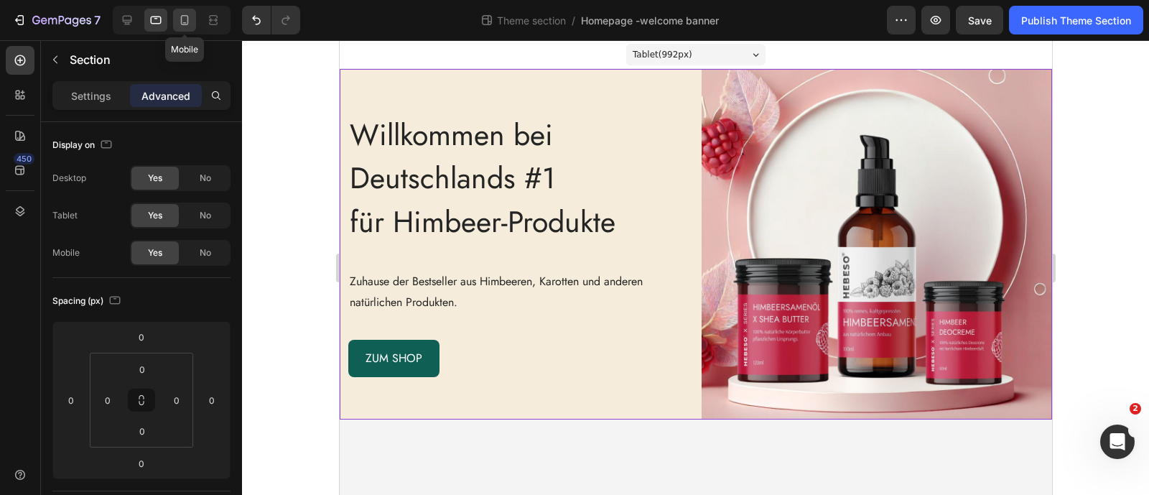
click at [183, 24] on icon at bounding box center [185, 20] width 8 height 10
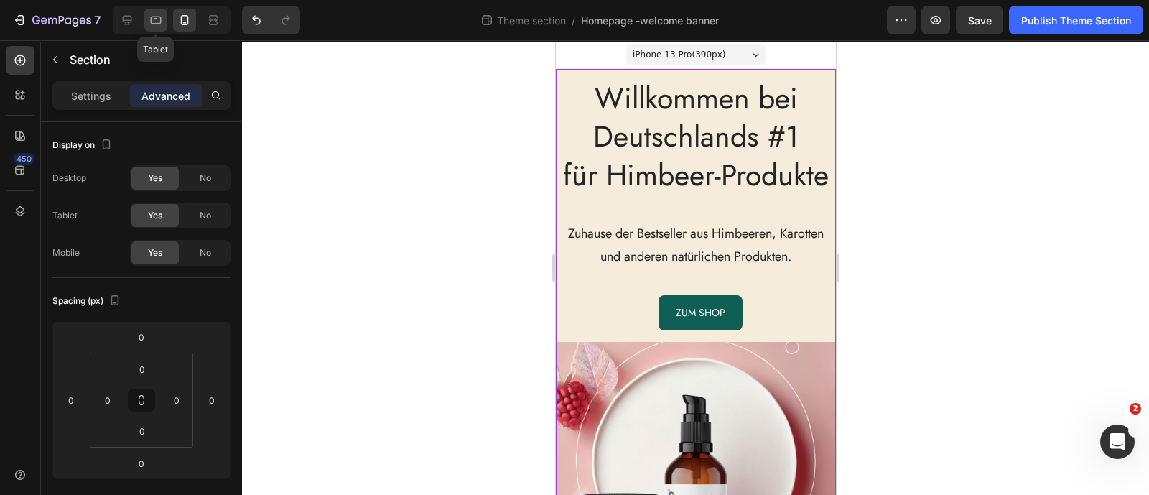
click at [158, 19] on icon at bounding box center [156, 20] width 14 height 14
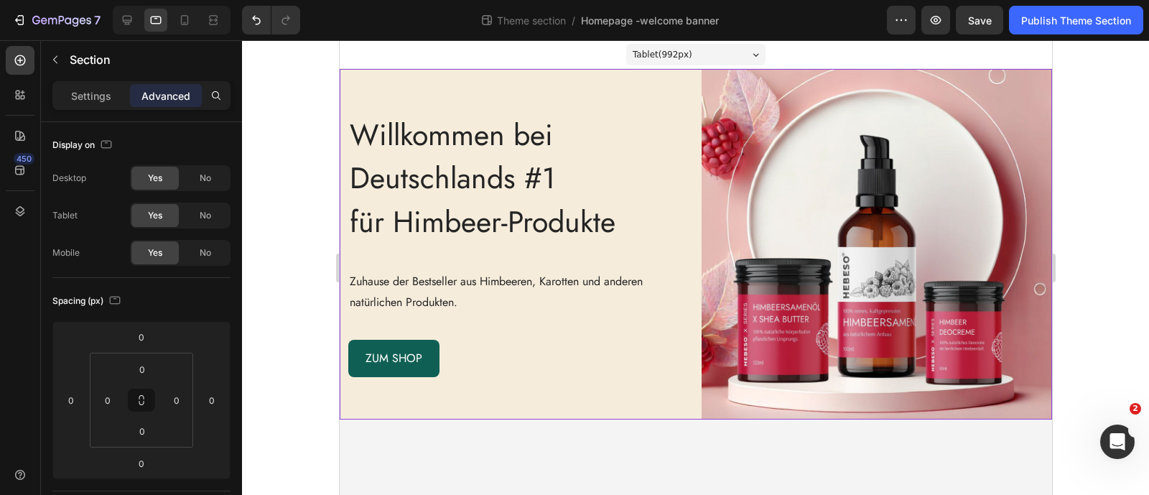
drag, startPoint x: 1016, startPoint y: 16, endPoint x: 993, endPoint y: 1, distance: 27.1
click at [1016, 17] on button "Publish Theme Section" at bounding box center [1076, 20] width 134 height 29
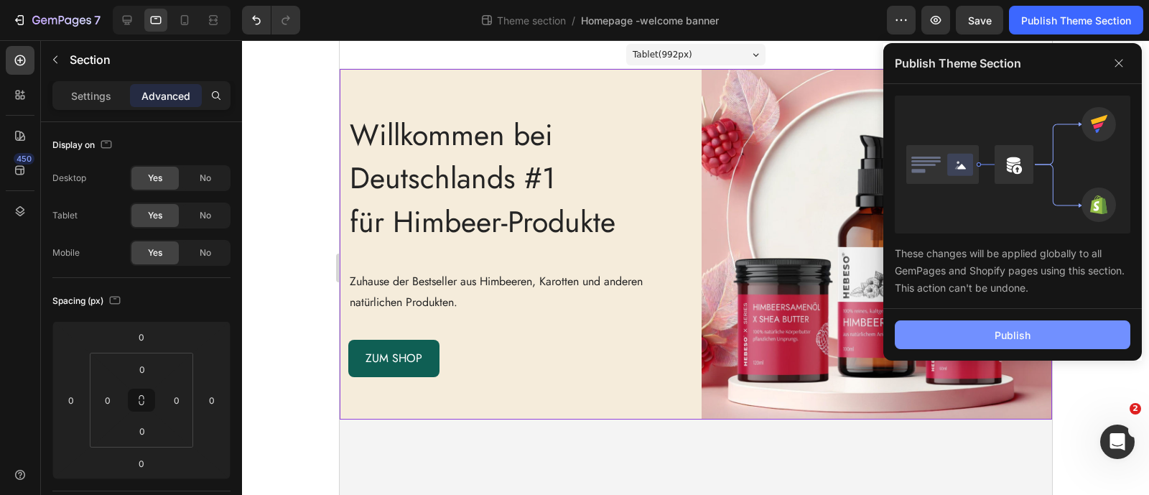
click at [951, 332] on button "Publish" at bounding box center [1012, 334] width 235 height 29
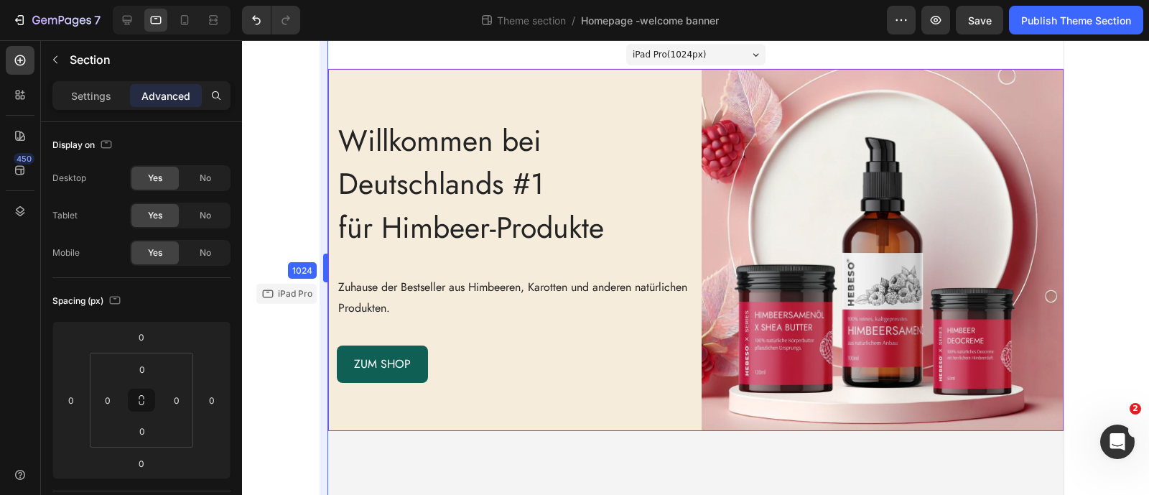
drag, startPoint x: 332, startPoint y: 271, endPoint x: 278, endPoint y: 261, distance: 54.8
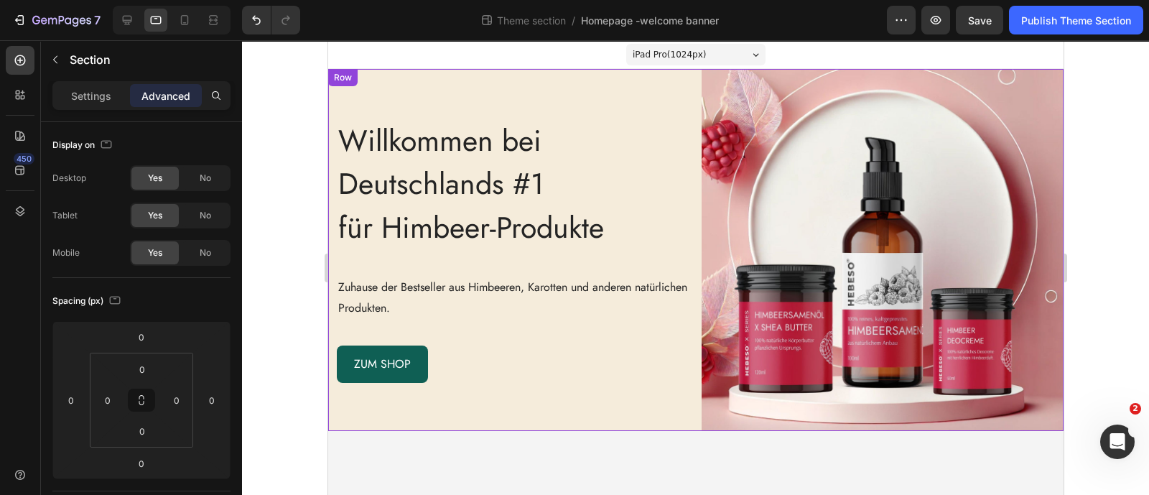
click at [379, 82] on div "⁠⁠⁠⁠⁠⁠⁠ Willkommen bei Deutschlands #1 für Himbeer-Produkte Heading Zuhause der…" at bounding box center [508, 250] width 362 height 362
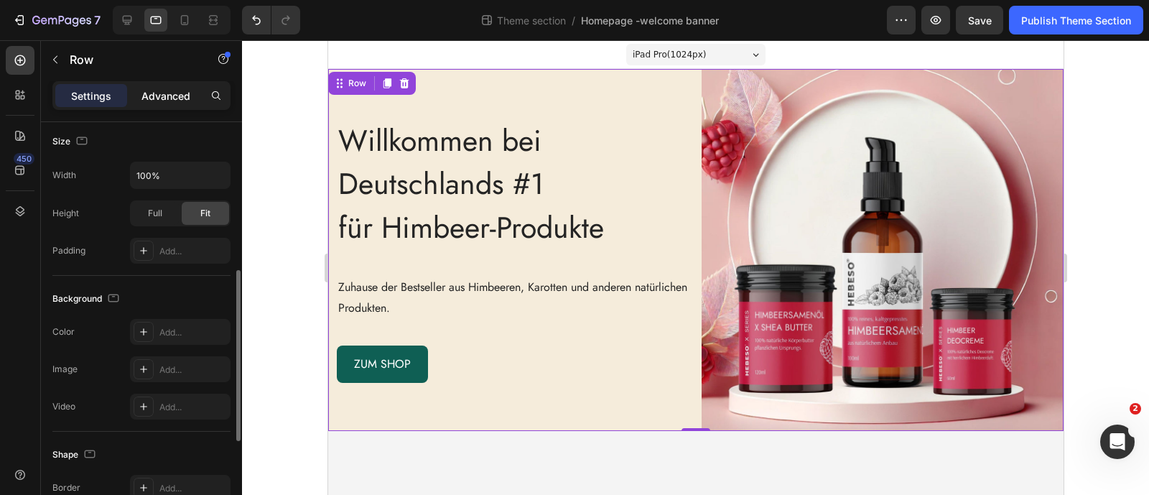
scroll to position [179, 0]
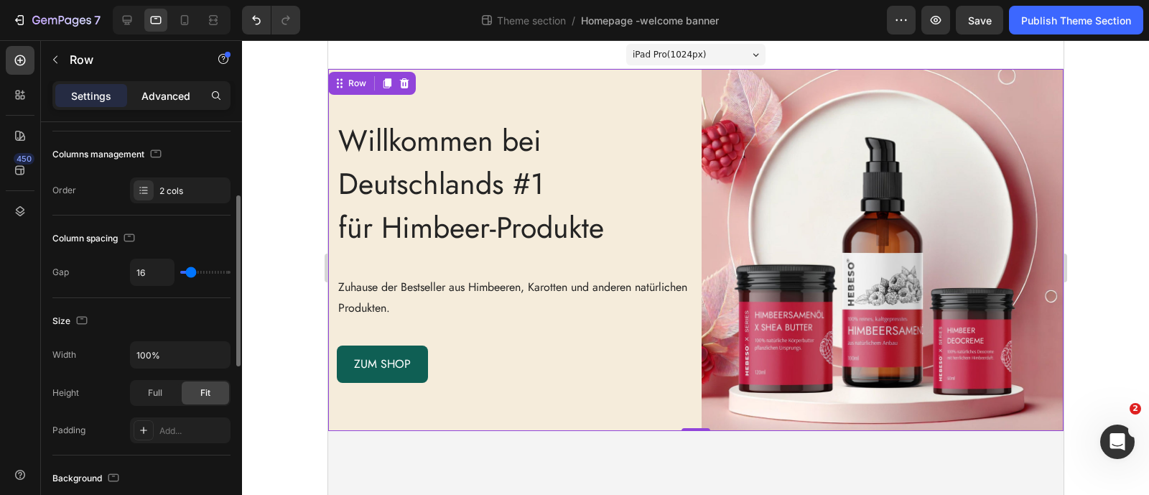
click at [169, 92] on p "Advanced" at bounding box center [165, 95] width 49 height 15
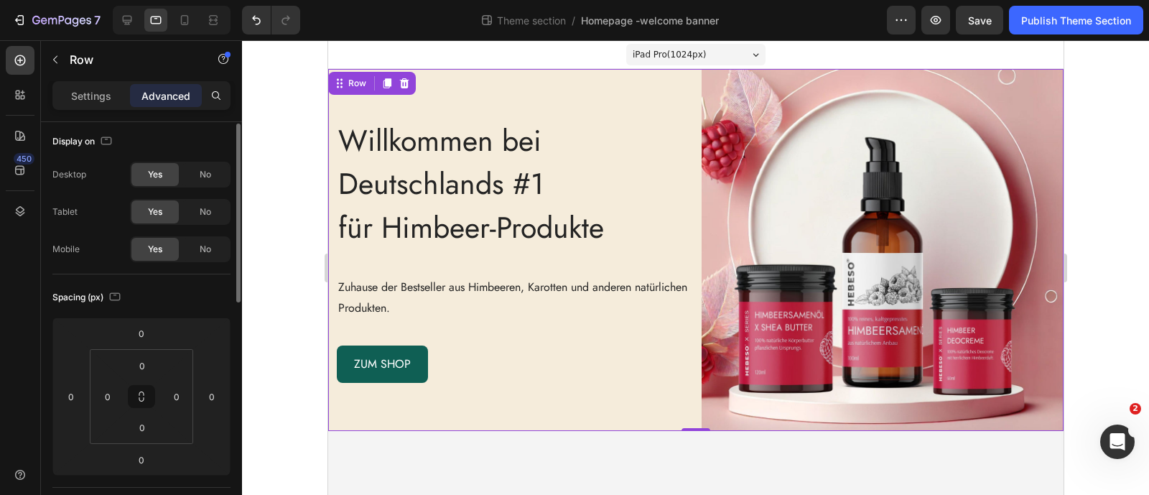
scroll to position [0, 0]
click at [85, 91] on p "Settings" at bounding box center [91, 95] width 40 height 15
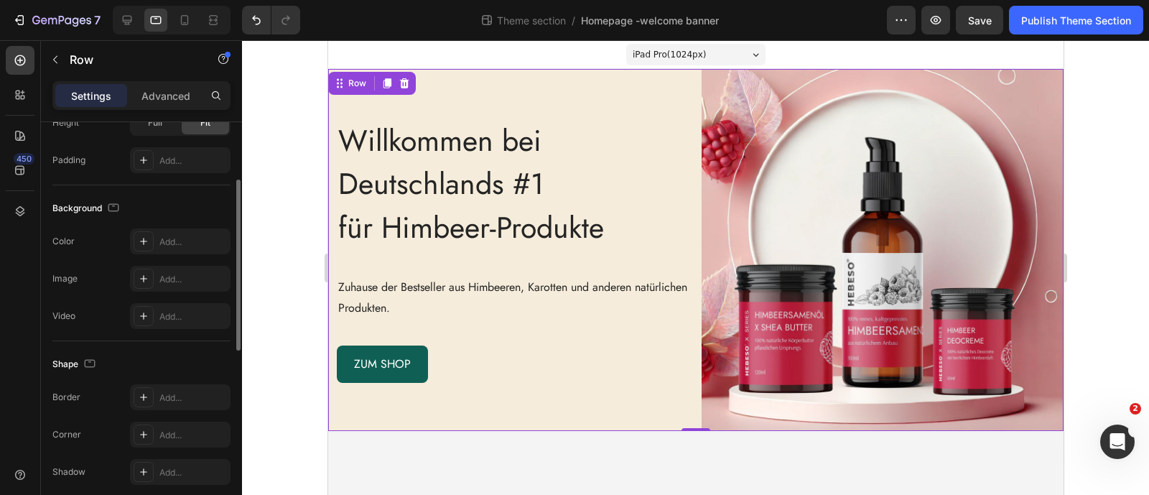
scroll to position [358, 0]
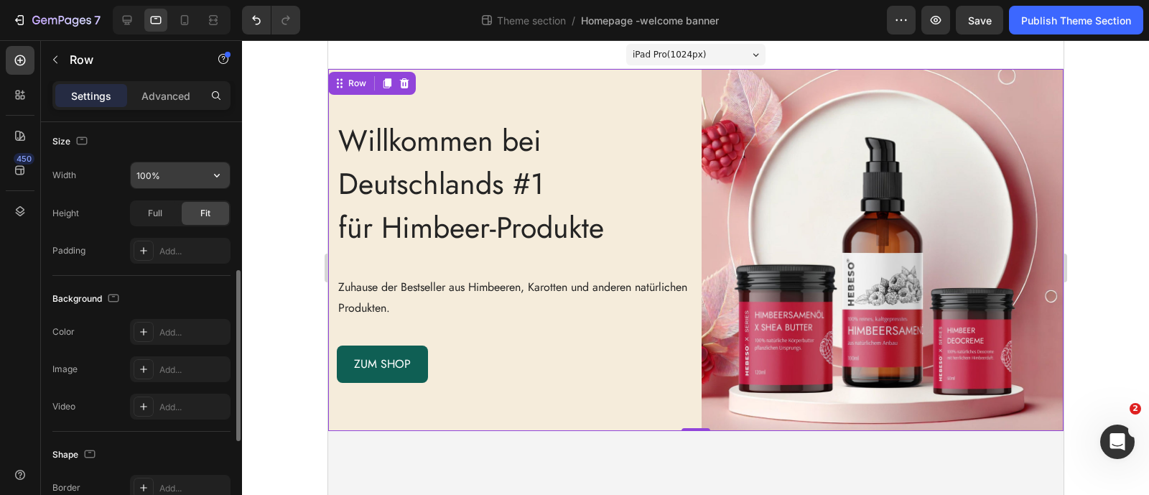
click at [185, 182] on input "100%" at bounding box center [180, 175] width 99 height 26
click at [210, 174] on icon "button" at bounding box center [217, 175] width 14 height 14
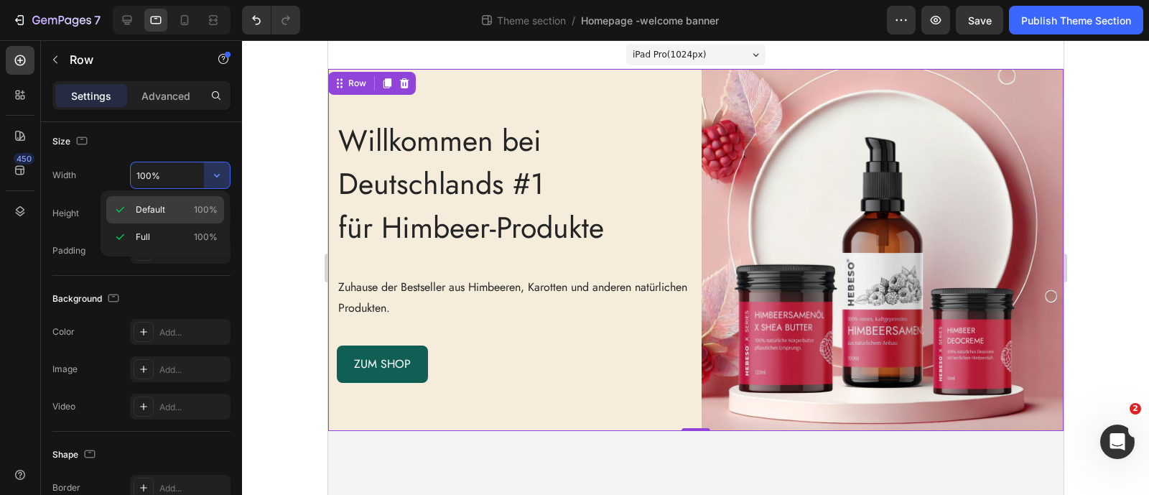
click at [201, 203] on span "100%" at bounding box center [206, 209] width 24 height 13
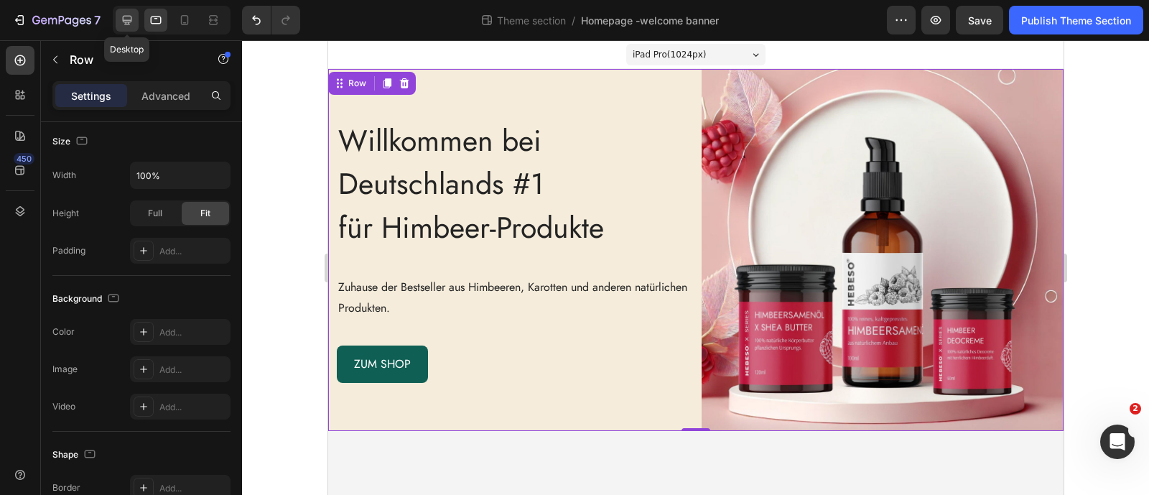
click at [131, 22] on icon at bounding box center [127, 20] width 9 height 9
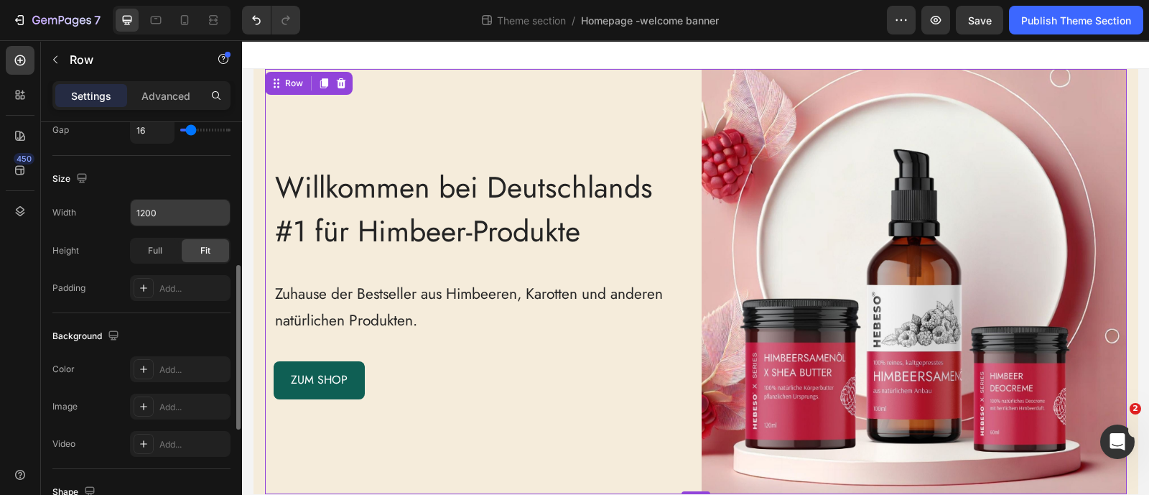
click at [185, 200] on input "1200" at bounding box center [180, 213] width 99 height 26
click at [217, 210] on icon "button" at bounding box center [217, 212] width 14 height 14
click at [184, 264] on div "Full 100%" at bounding box center [165, 274] width 118 height 27
type input "100%"
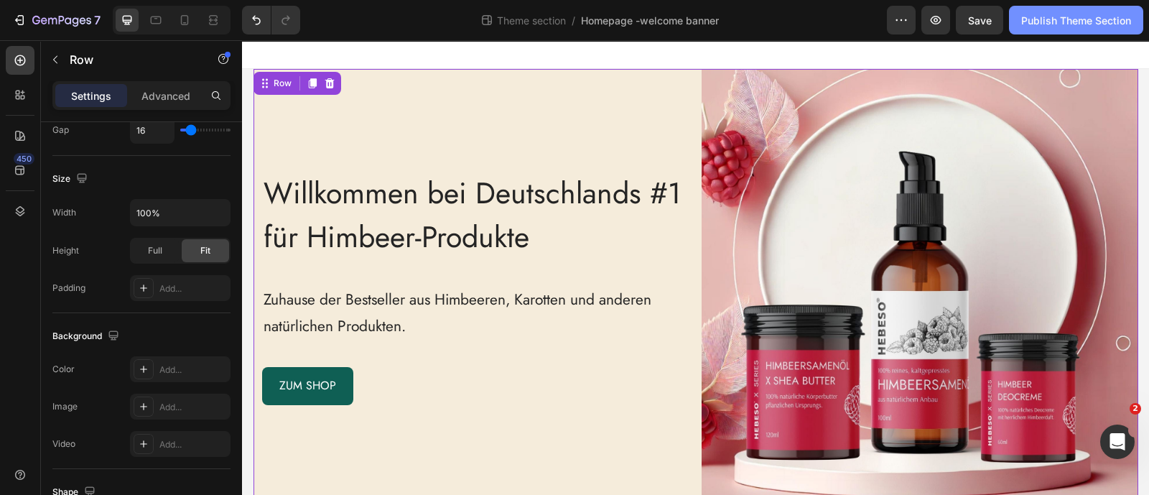
click at [1092, 19] on div "Publish Theme Section" at bounding box center [1076, 20] width 110 height 15
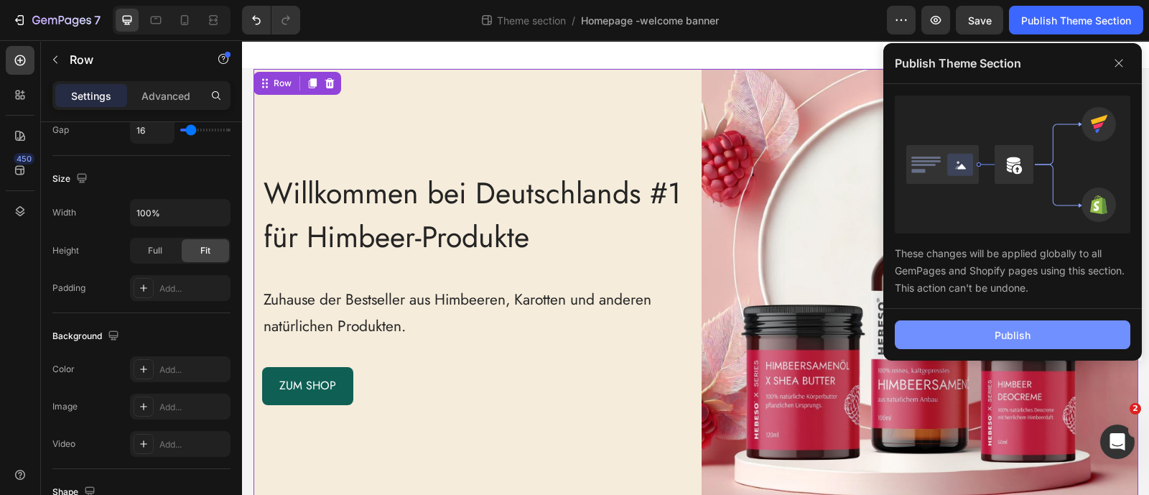
click at [956, 328] on button "Publish" at bounding box center [1012, 334] width 235 height 29
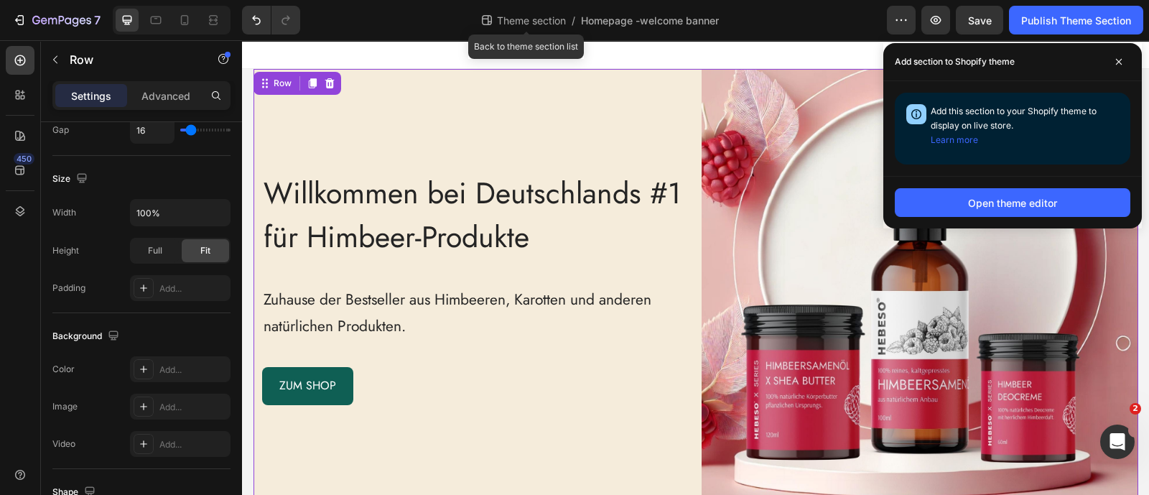
click at [508, 16] on span "Theme section" at bounding box center [531, 20] width 75 height 15
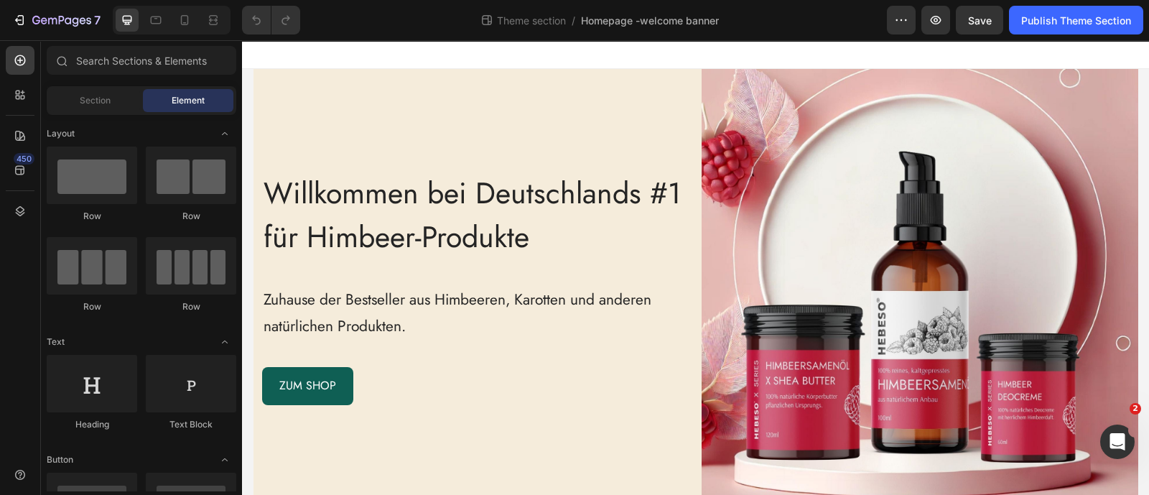
click at [309, 57] on div at bounding box center [695, 54] width 907 height 29
click at [313, 94] on div "Willkommen bei Deutschlands #1 für Himbeer-Produkte Heading Zuhause der Bestsel…" at bounding box center [471, 287] width 437 height 437
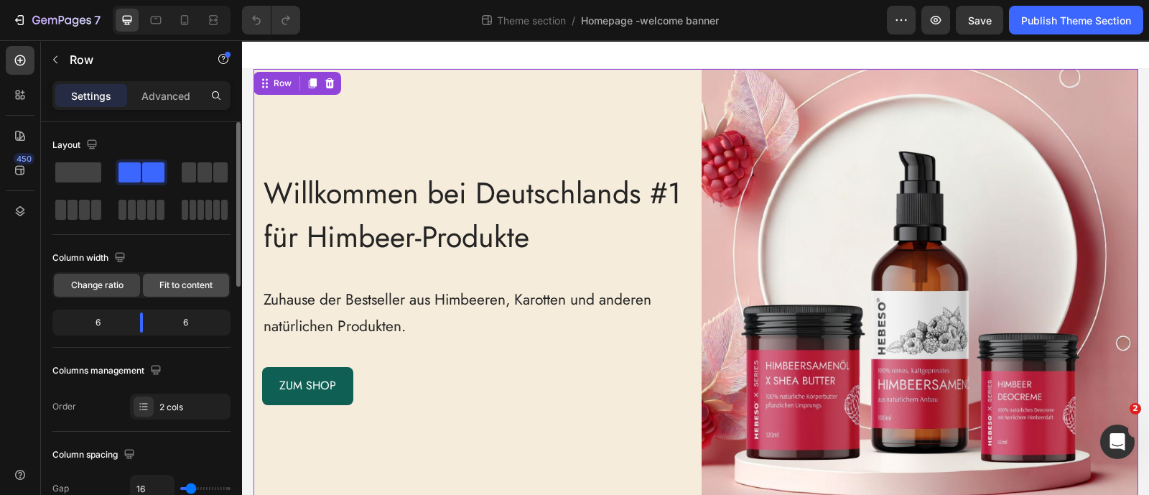
click at [201, 281] on span "Fit to content" at bounding box center [185, 285] width 53 height 13
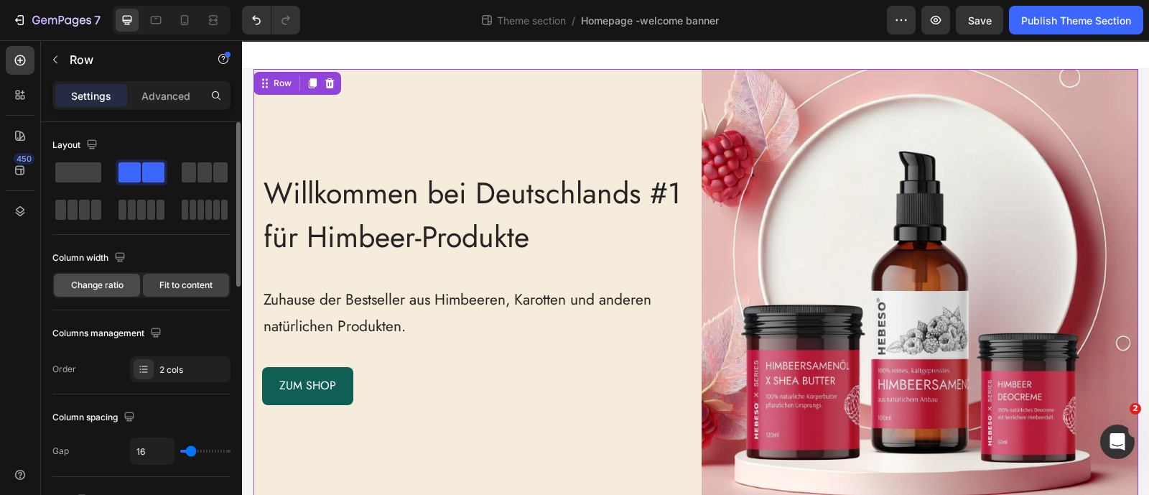
click at [125, 284] on div "Change ratio" at bounding box center [97, 285] width 86 height 23
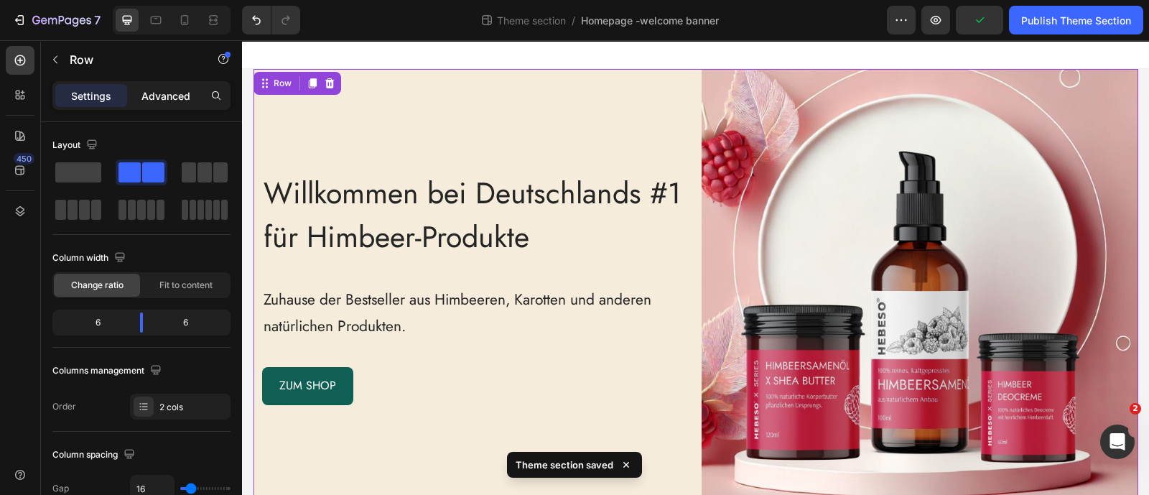
click at [162, 100] on p "Advanced" at bounding box center [165, 95] width 49 height 15
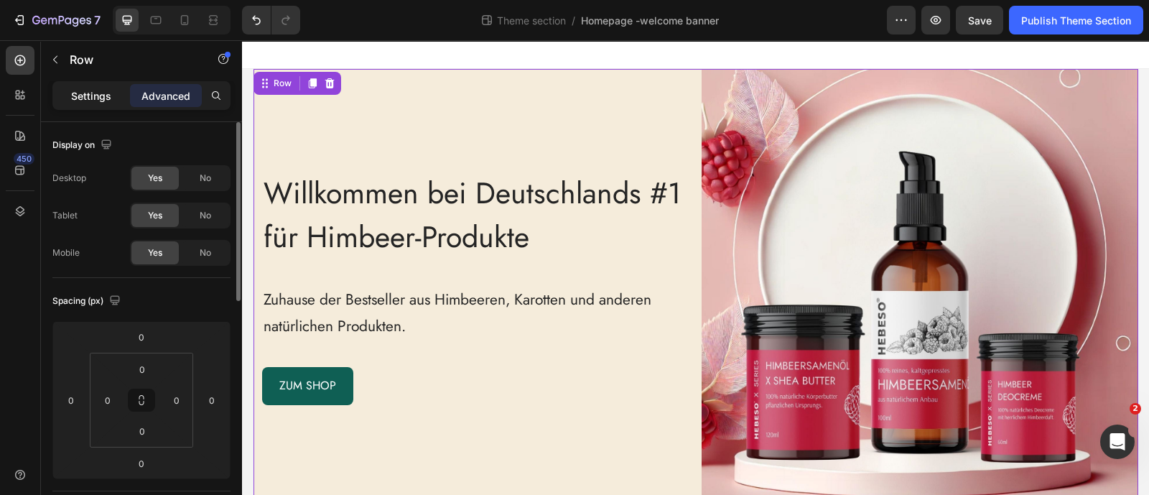
click at [86, 89] on p "Settings" at bounding box center [91, 95] width 40 height 15
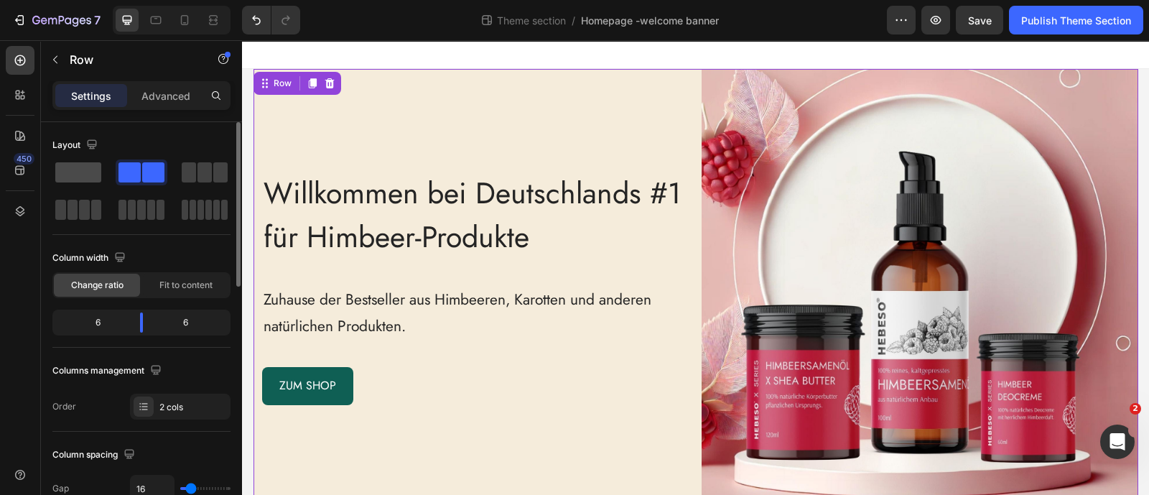
click at [96, 177] on span at bounding box center [78, 172] width 46 height 20
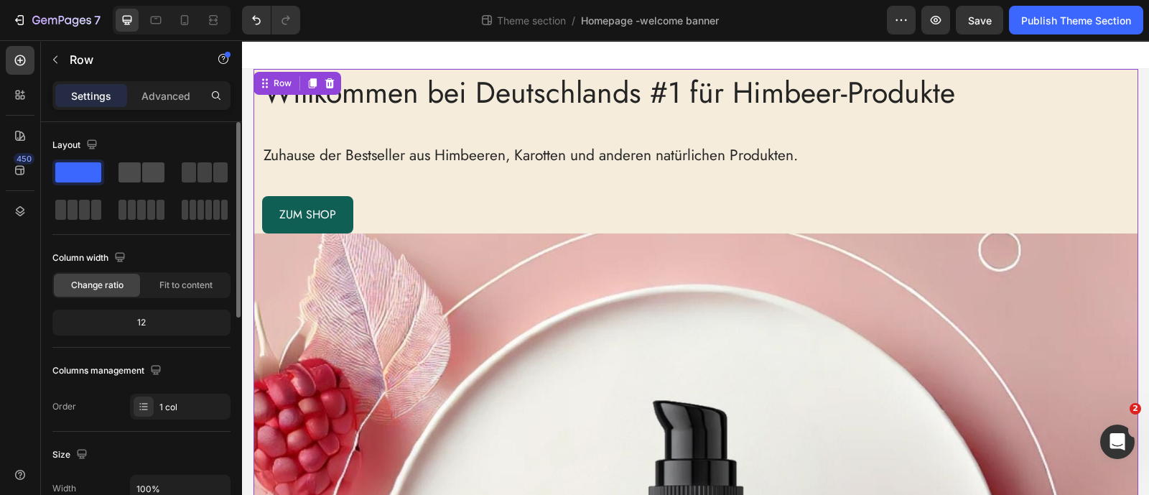
click at [128, 170] on span at bounding box center [129, 172] width 22 height 20
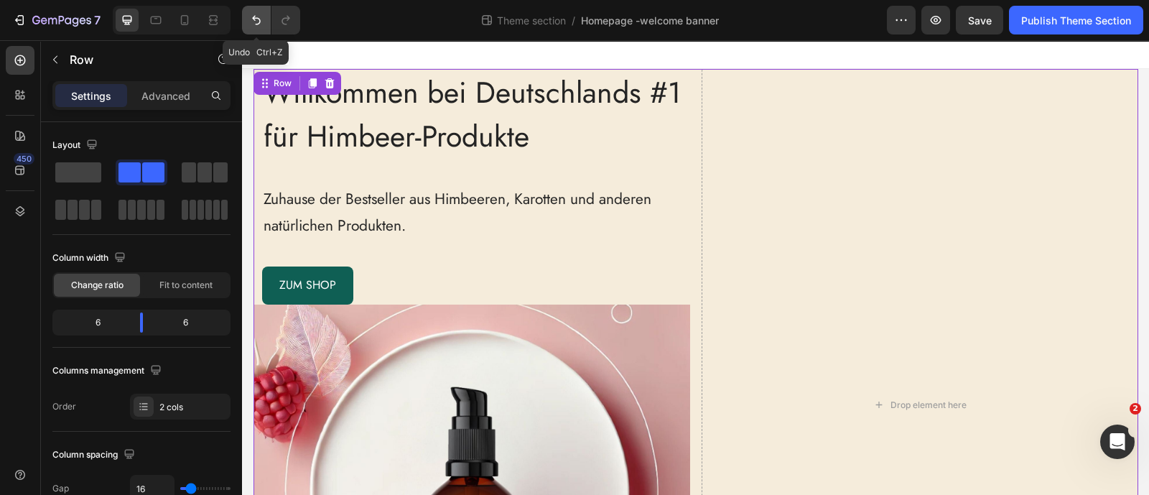
click at [251, 26] on icon "Undo/Redo" at bounding box center [256, 20] width 14 height 14
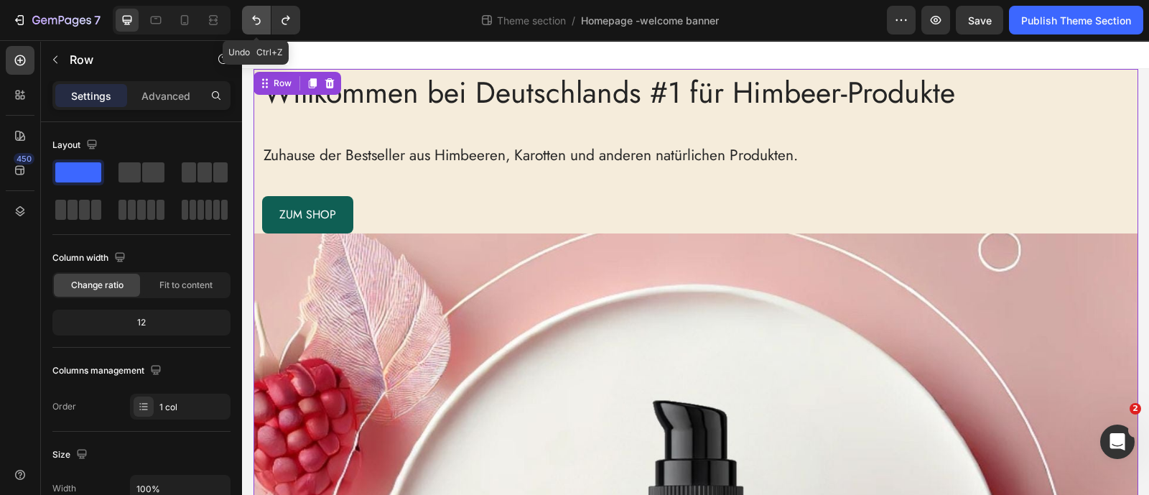
click at [251, 26] on icon "Undo/Redo" at bounding box center [256, 20] width 14 height 14
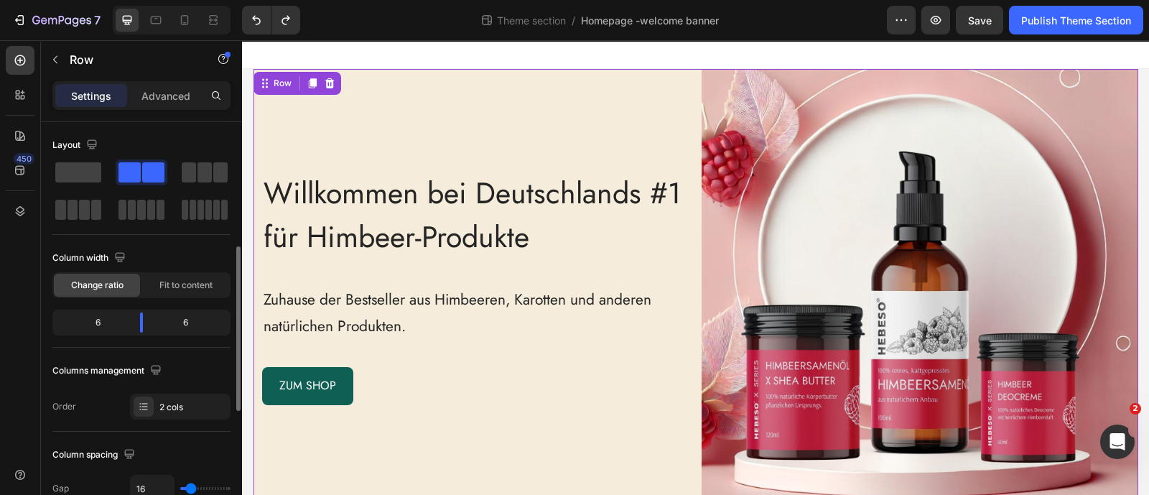
scroll to position [179, 0]
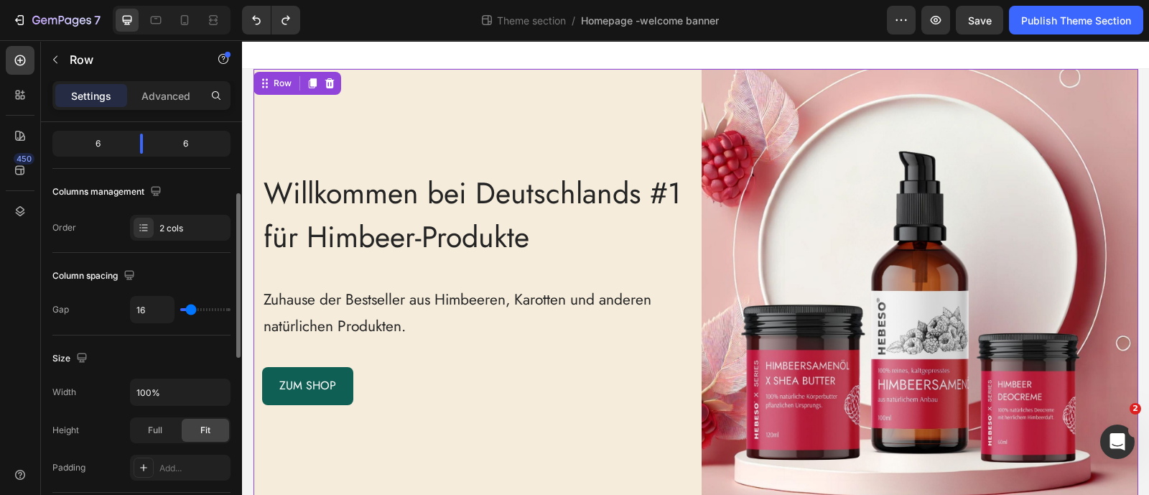
type input "15"
type input "12"
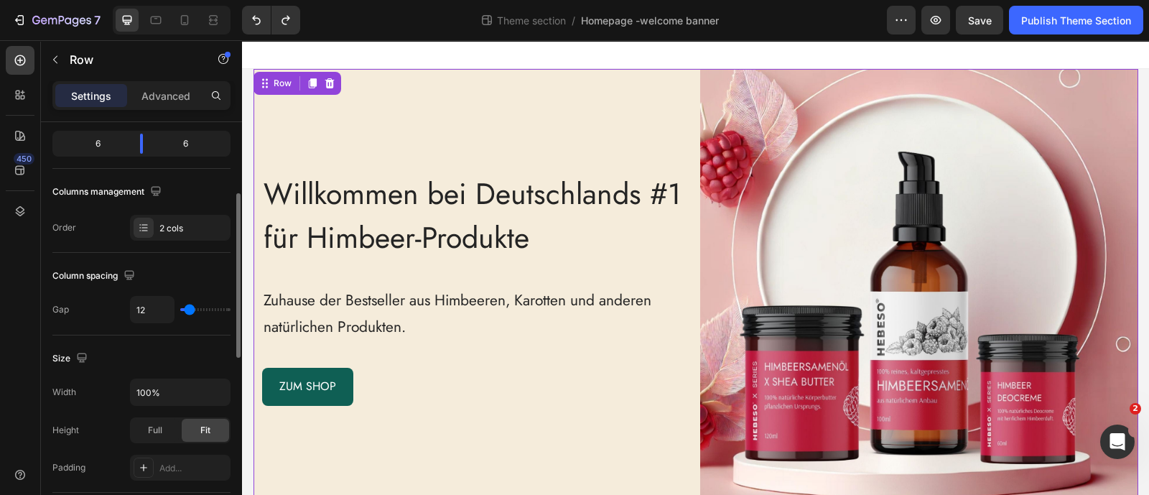
type input "0"
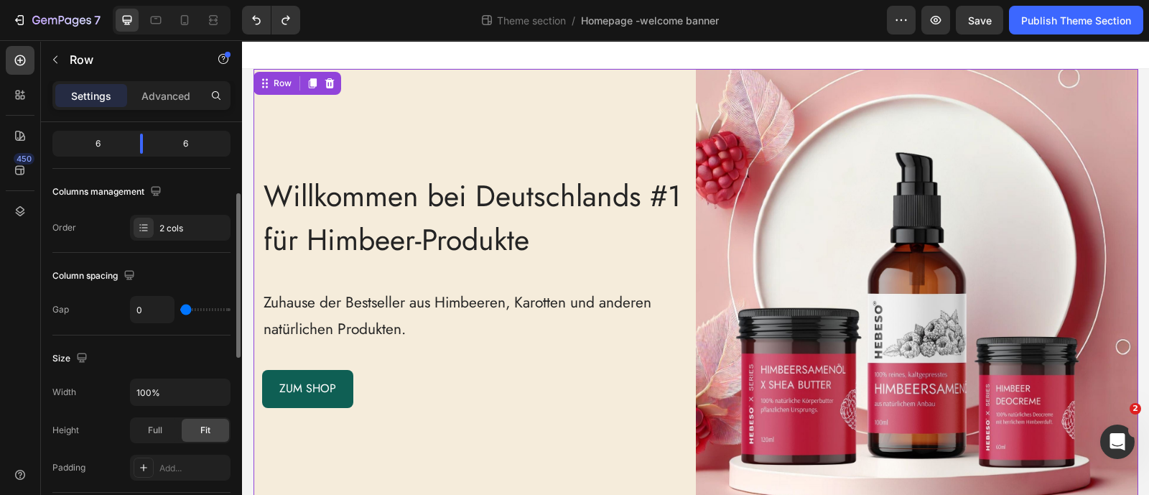
type input "8"
type input "19"
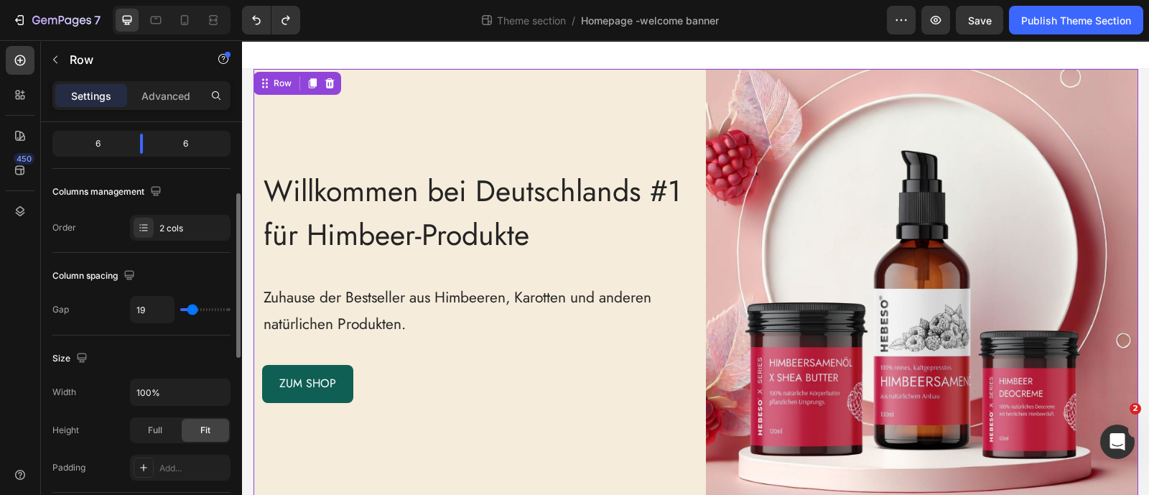
type input "28"
type input "36"
type input "39"
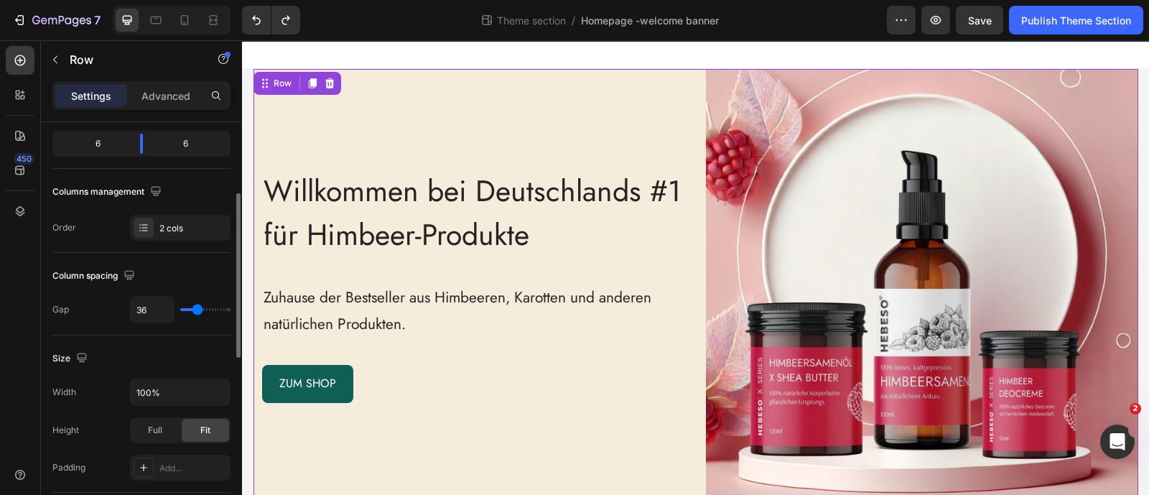
type input "39"
type input "43"
type input "45"
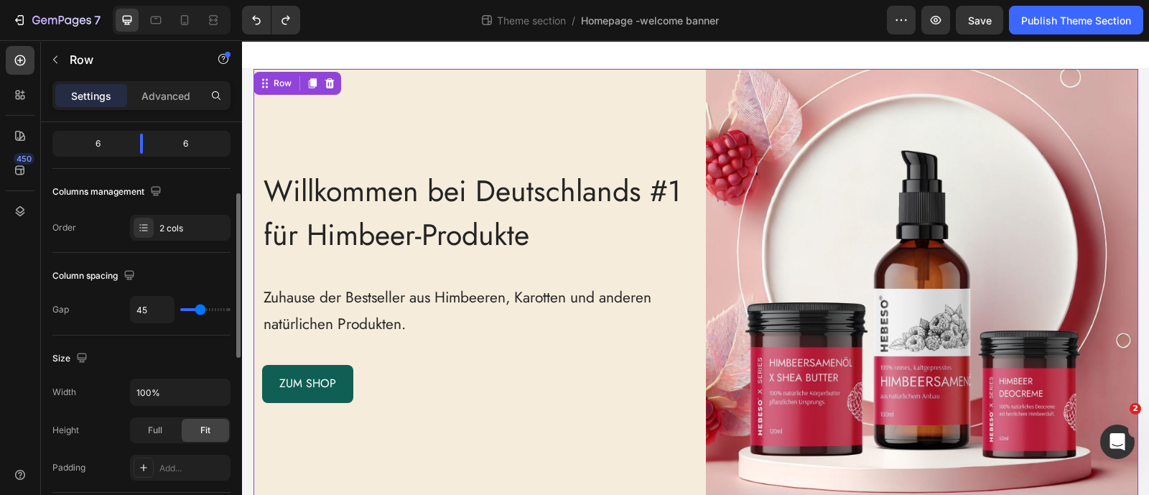
type input "47"
type input "49"
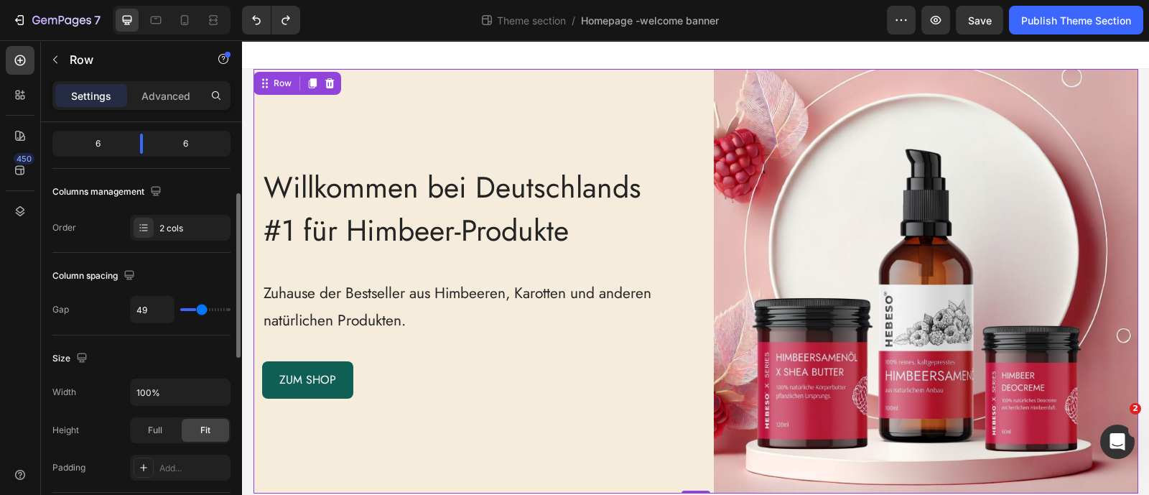
type input "50"
type input "54"
type input "56"
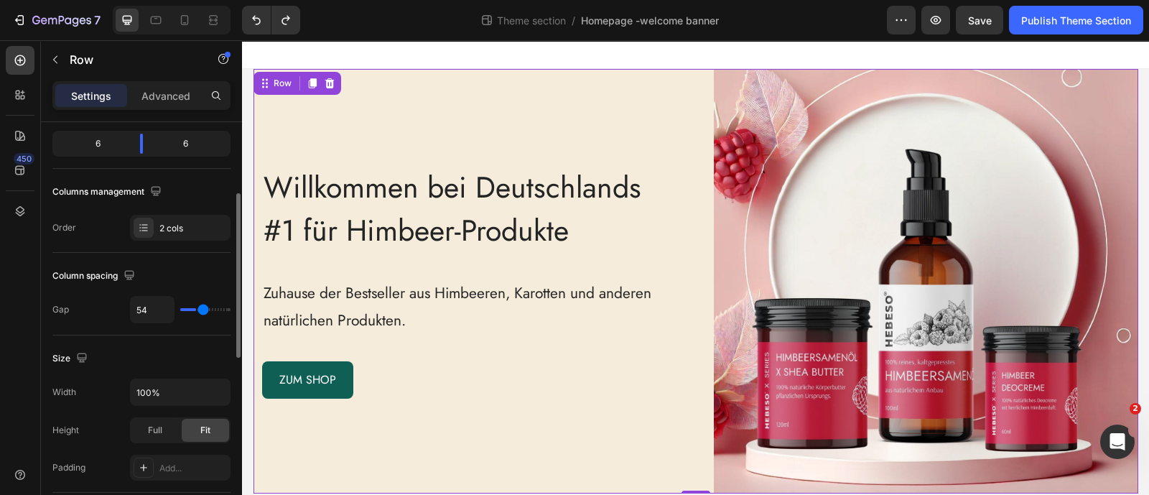
type input "56"
type input "58"
type input "60"
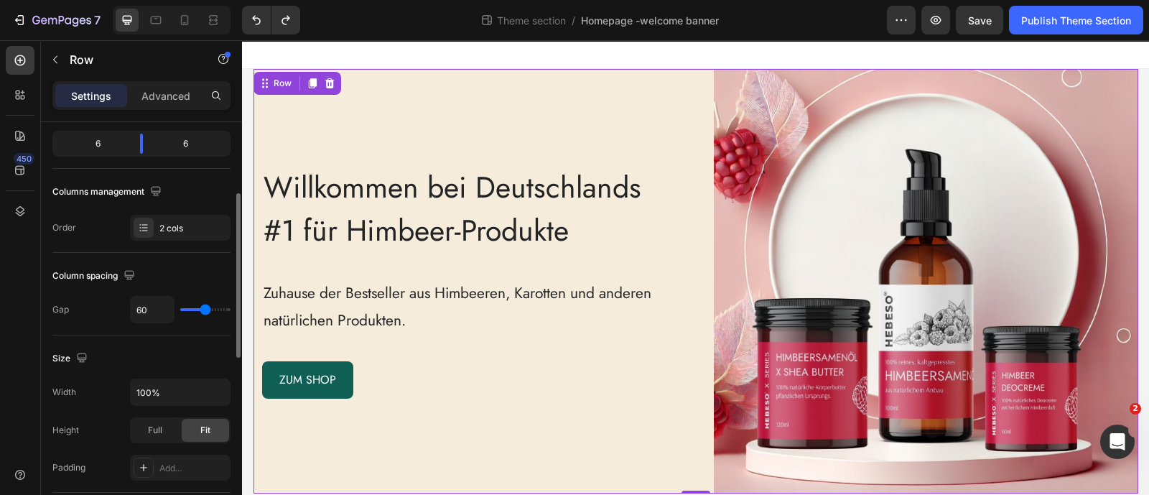
type input "62"
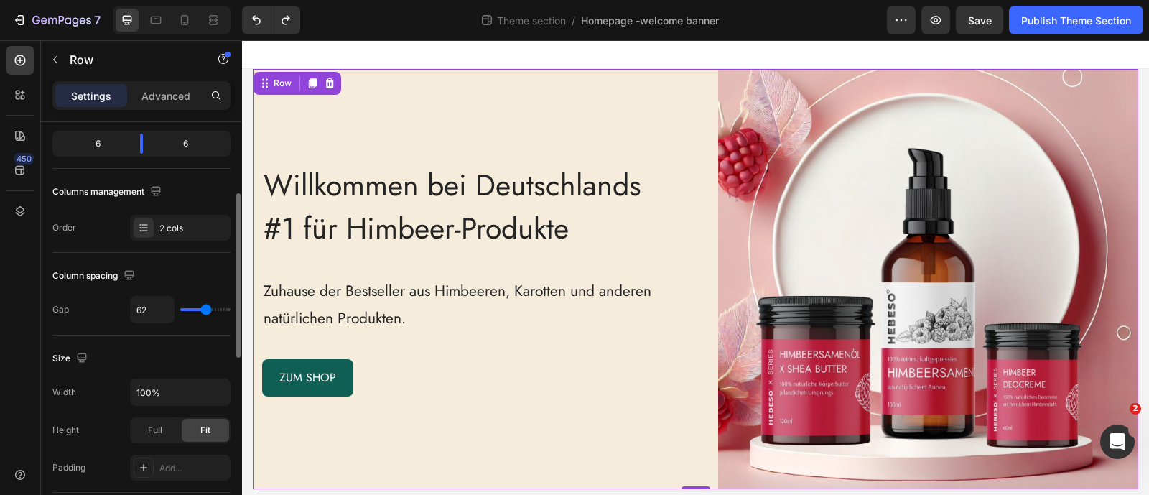
type input "65"
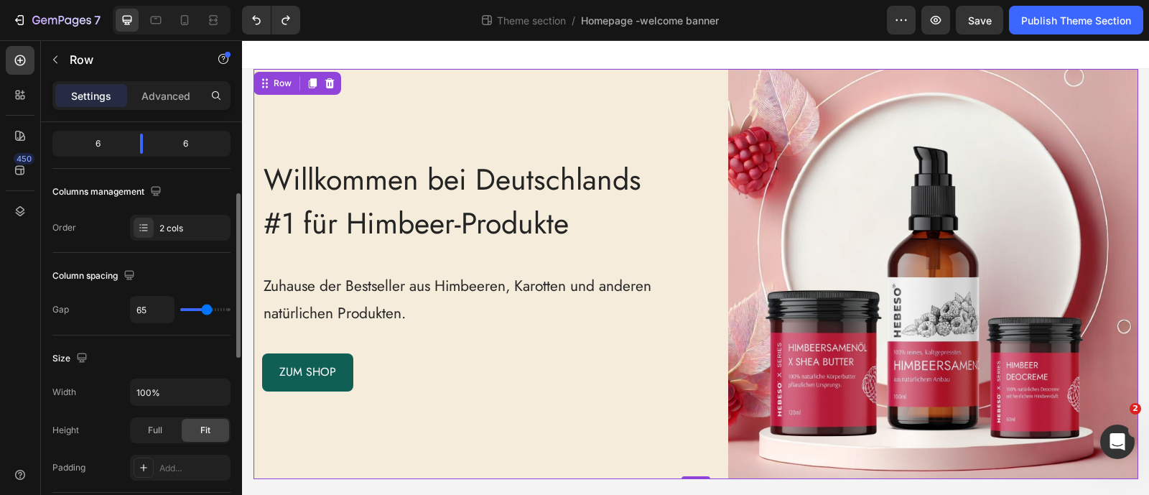
type input "91"
type input "95"
type input "97"
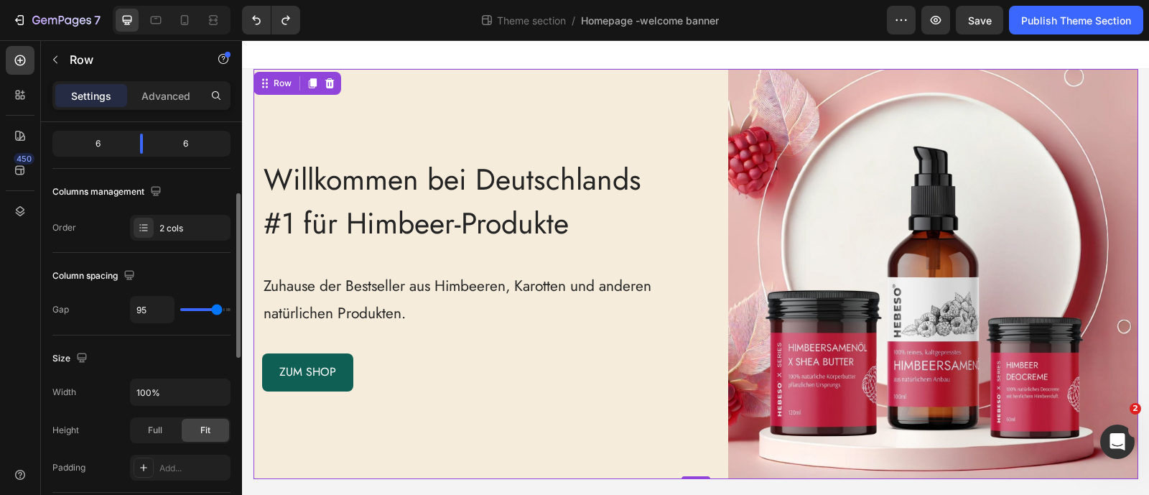
type input "97"
type input "99"
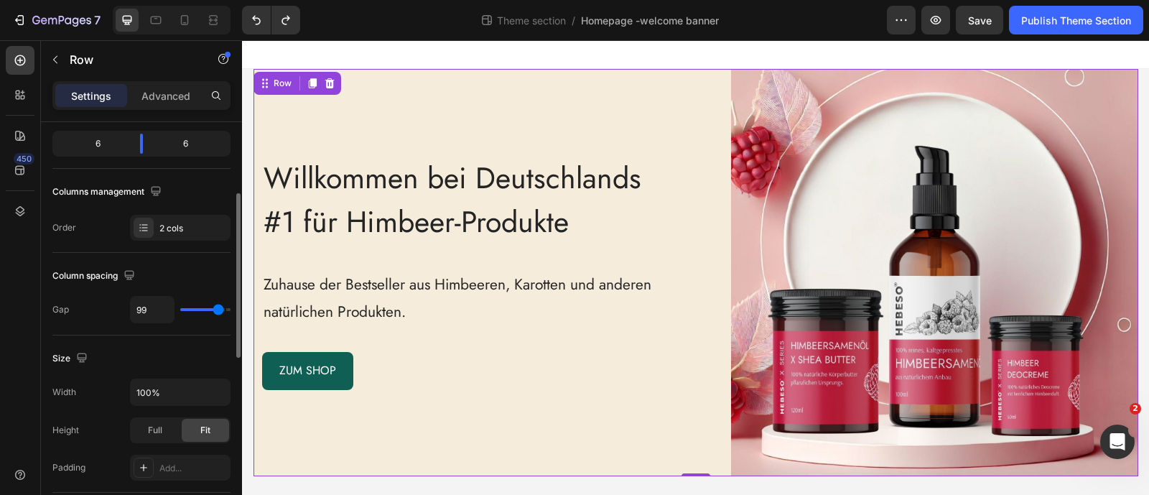
type input "100"
type input "102"
type input "104"
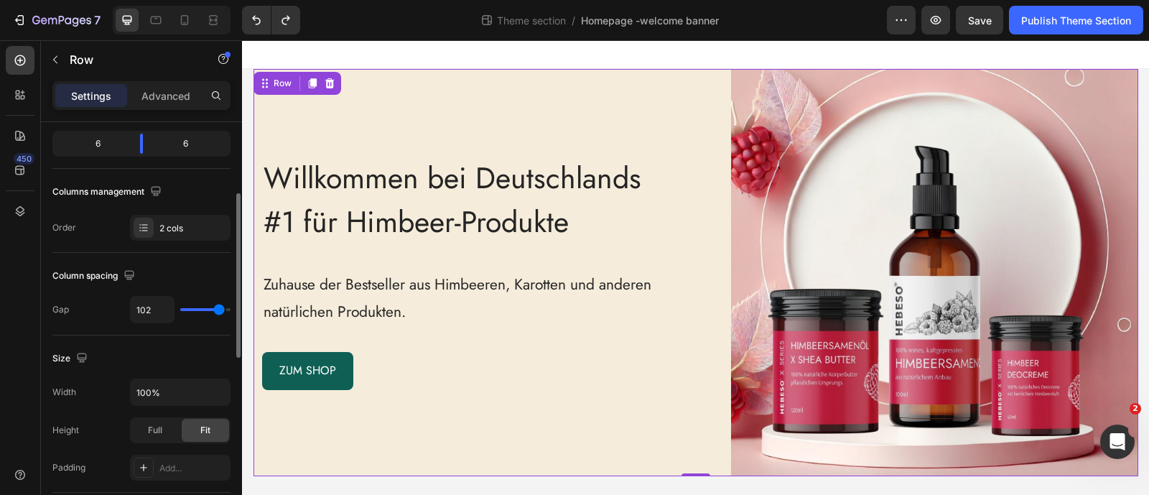
type input "104"
type input "106"
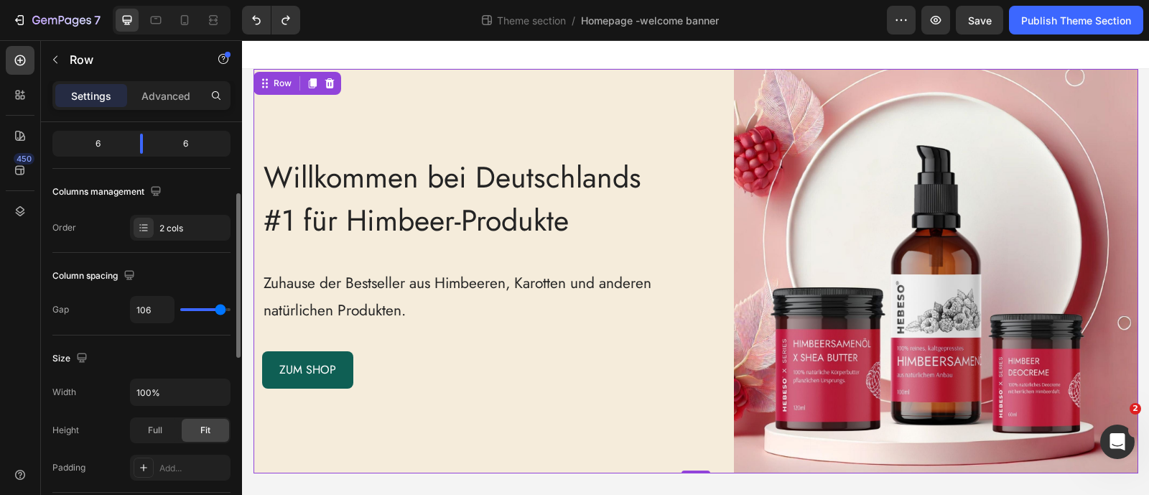
type input "102"
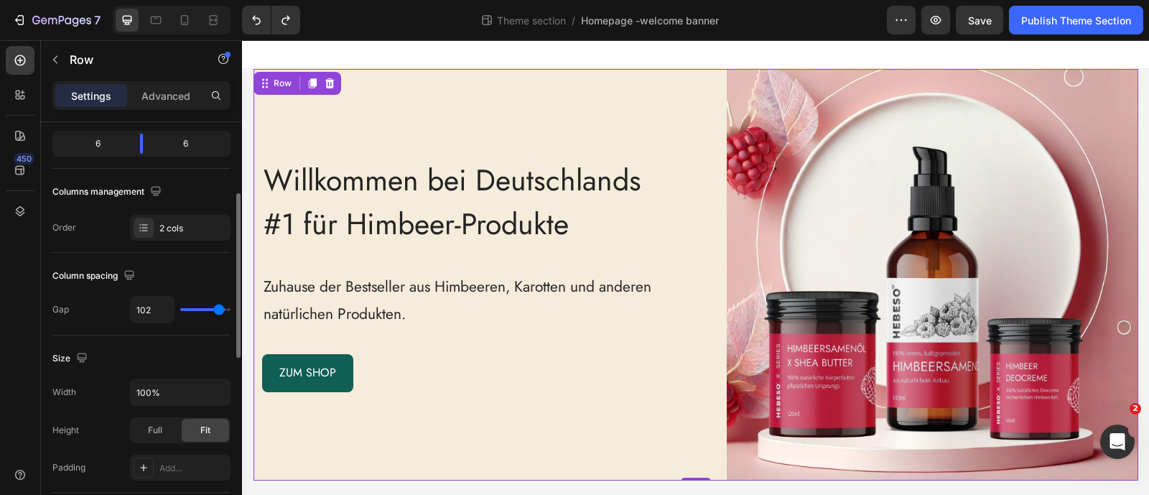
type input "87"
type input "86"
type input "84"
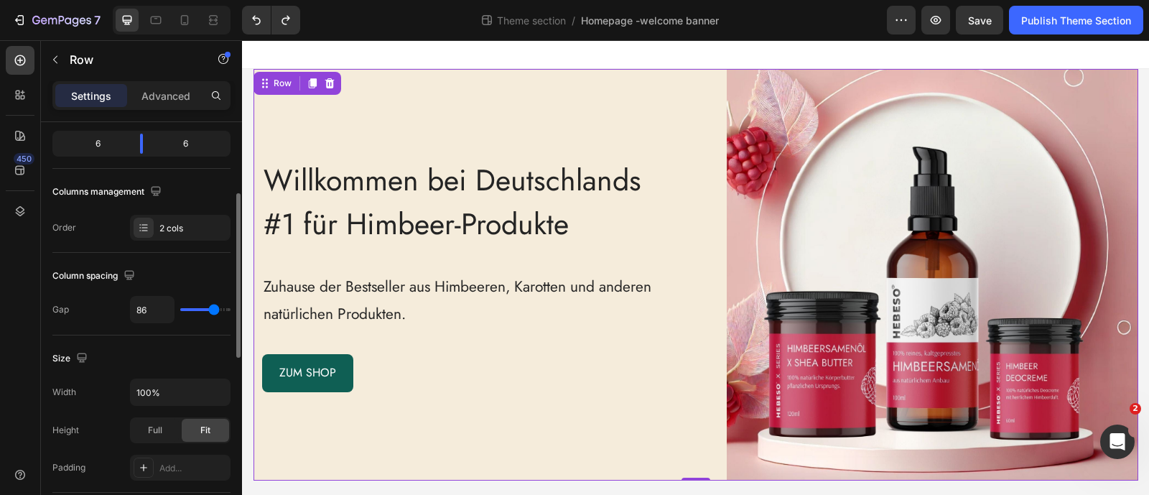
type input "84"
type input "80"
type input "67"
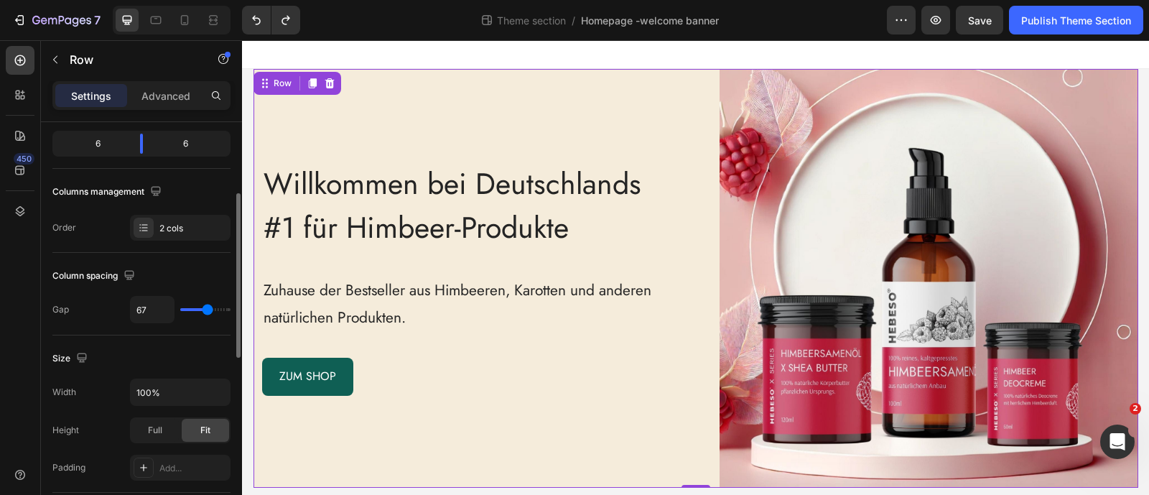
type input "62"
type input "60"
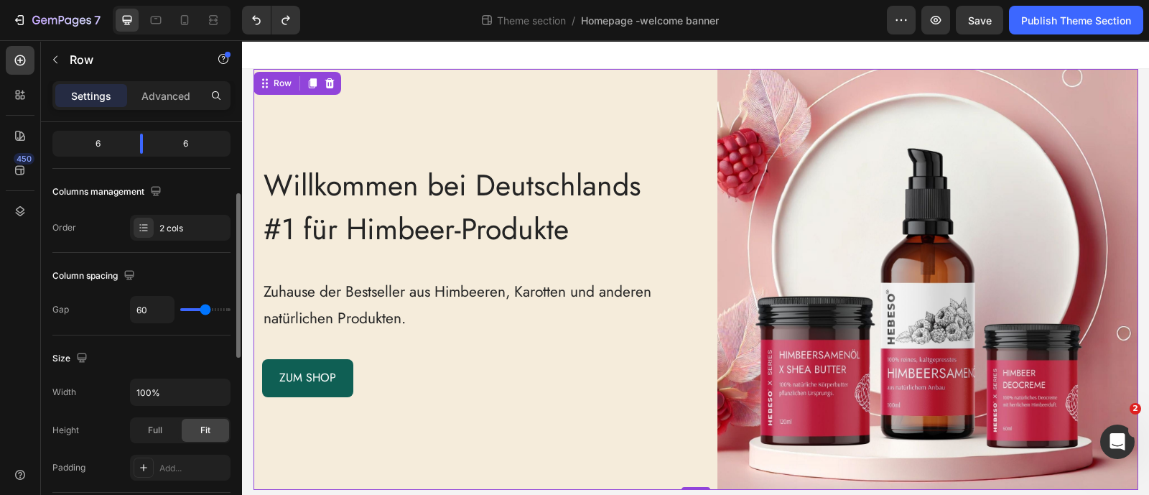
type input "58"
type input "52"
type input "37"
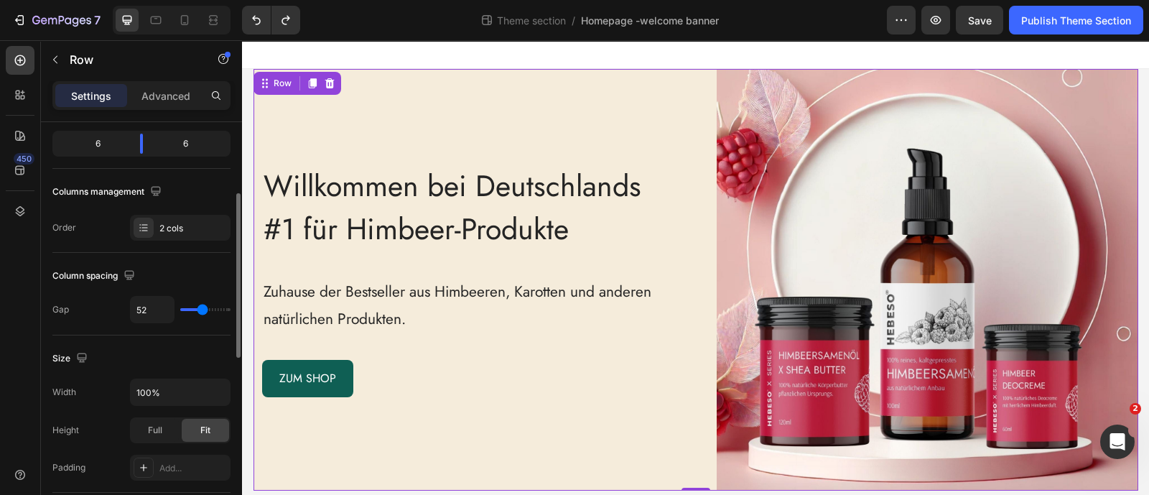
type input "37"
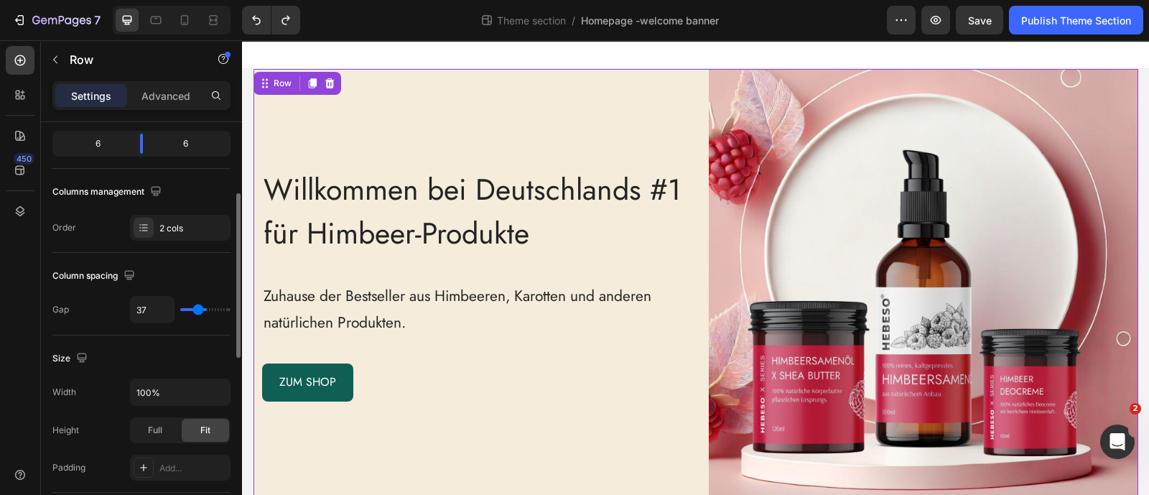
type input "36"
type input "34"
type input "32"
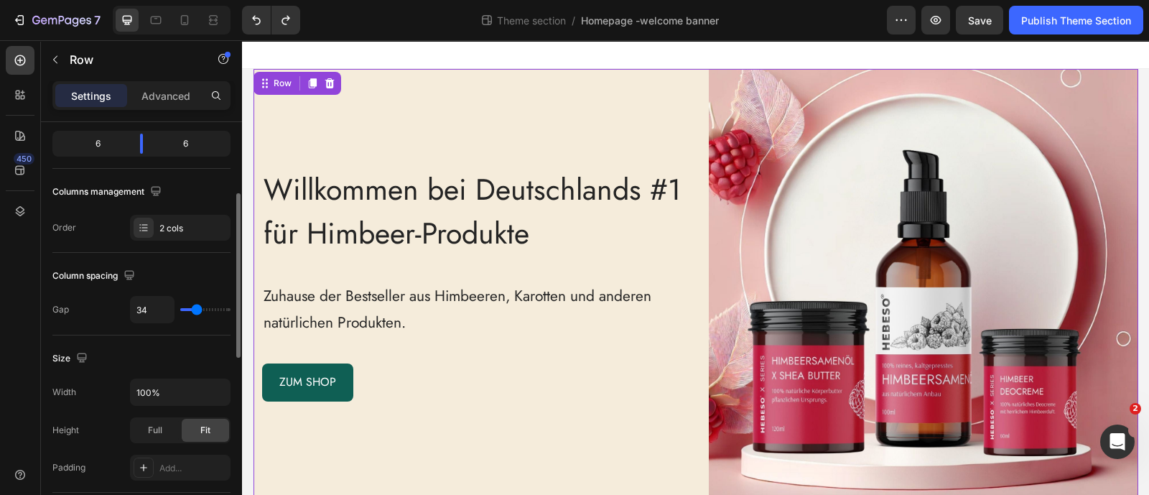
type input "32"
type input "26"
type input "24"
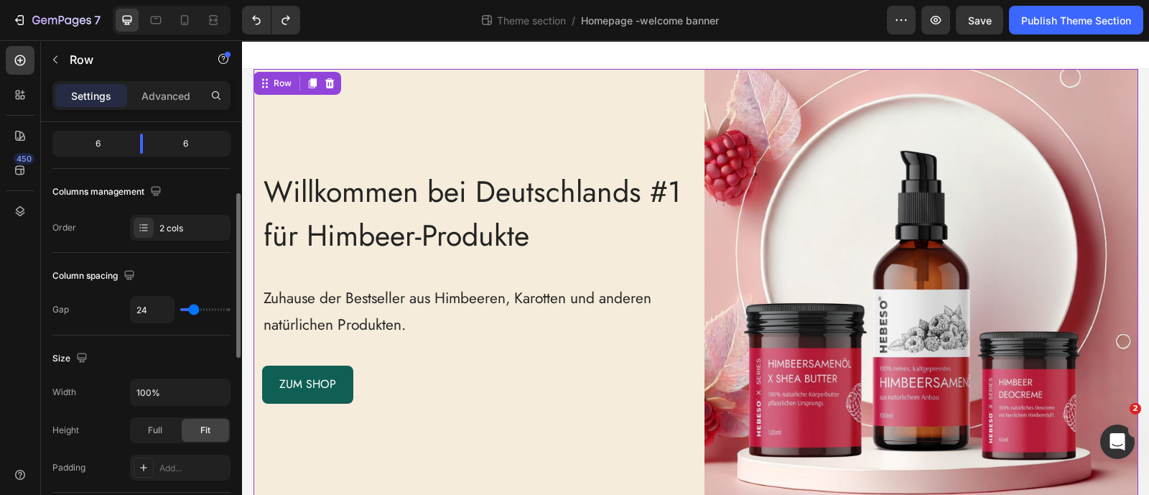
type input "23"
type input "21"
type input "19"
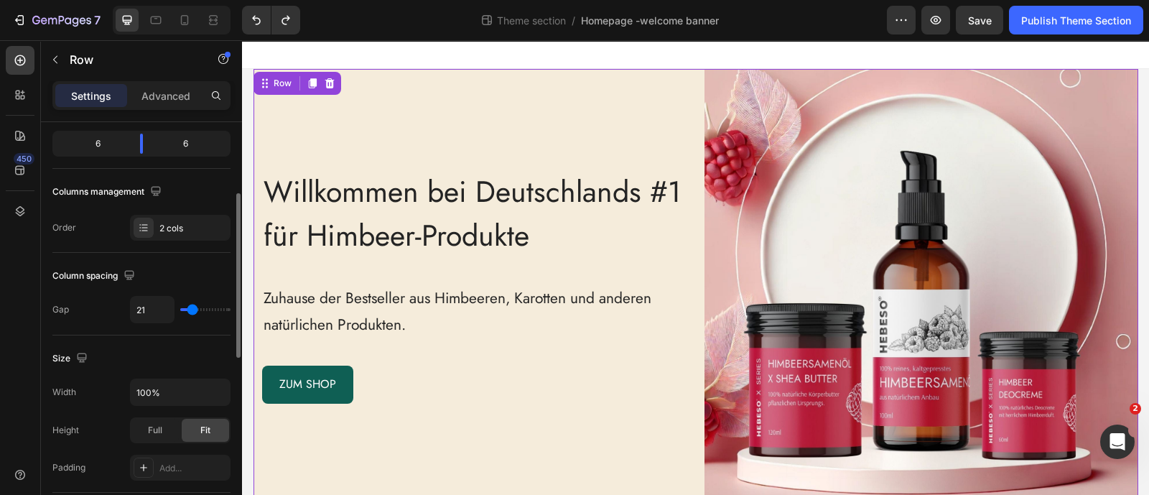
type input "19"
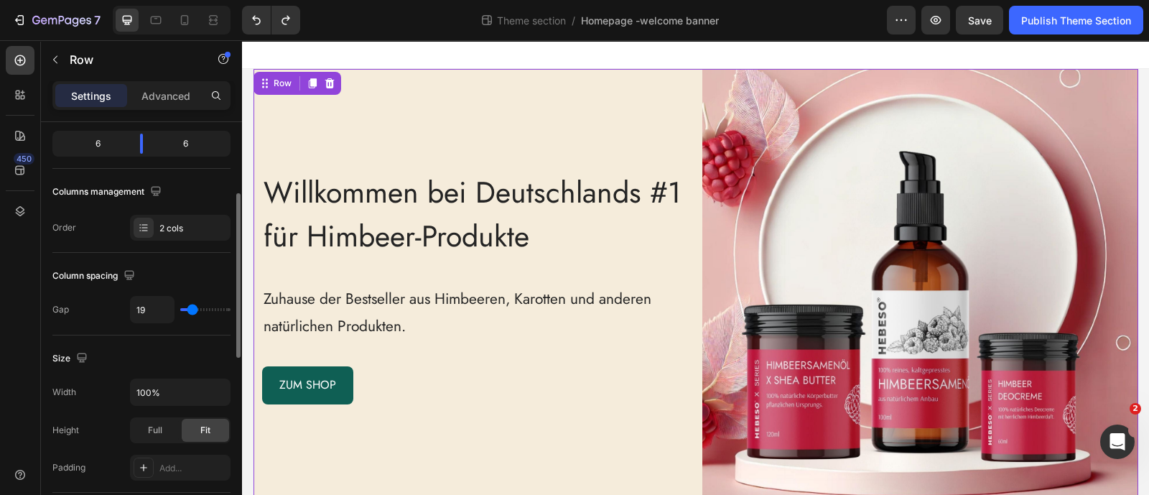
type input "17"
type input "15"
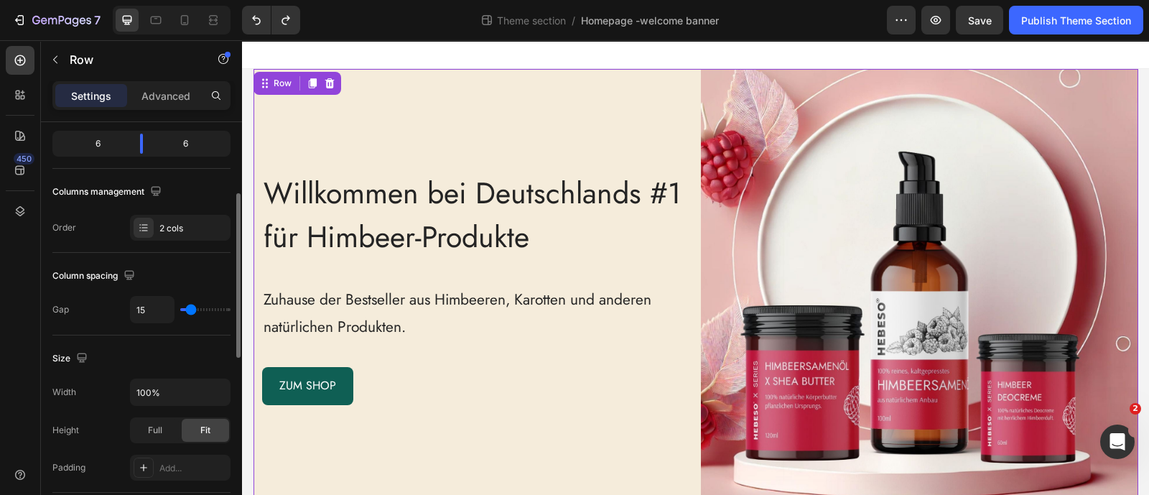
type input "17"
type input "19"
type input "21"
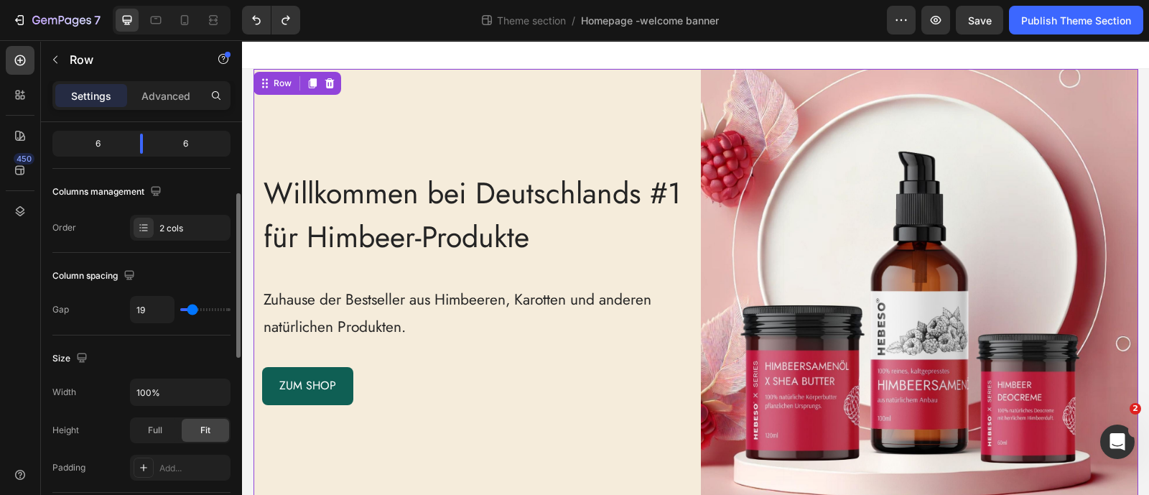
type input "21"
type input "23"
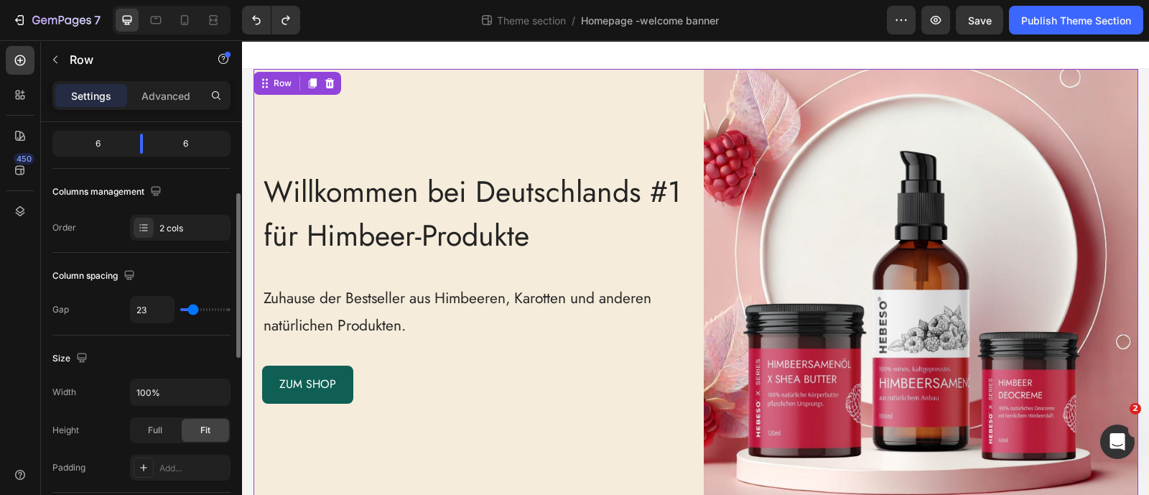
type input "24"
click at [194, 308] on input "range" at bounding box center [205, 309] width 50 height 3
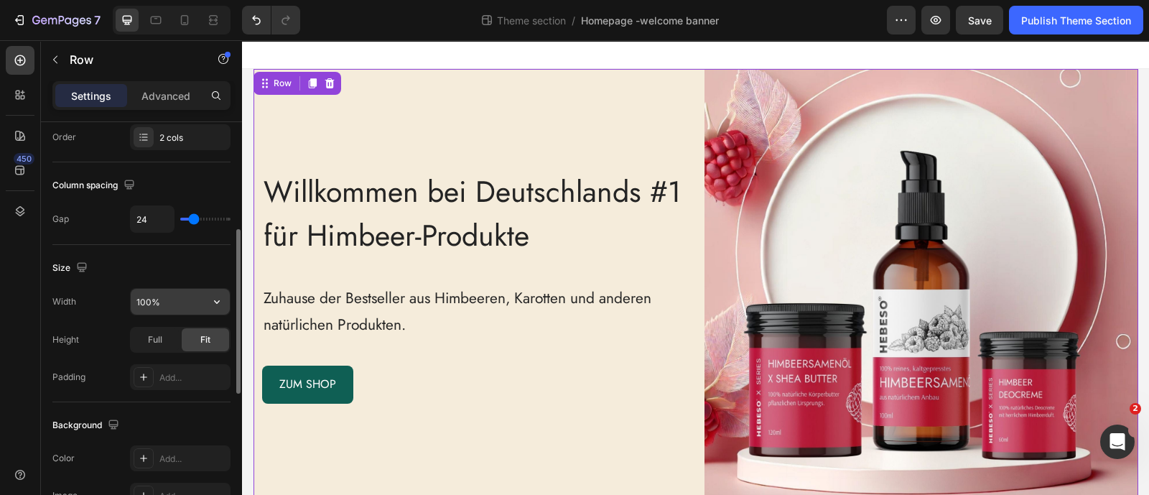
click at [176, 299] on input "100%" at bounding box center [180, 302] width 99 height 26
click at [216, 301] on icon "button" at bounding box center [217, 302] width 6 height 4
click at [169, 269] on div "Size" at bounding box center [141, 267] width 178 height 23
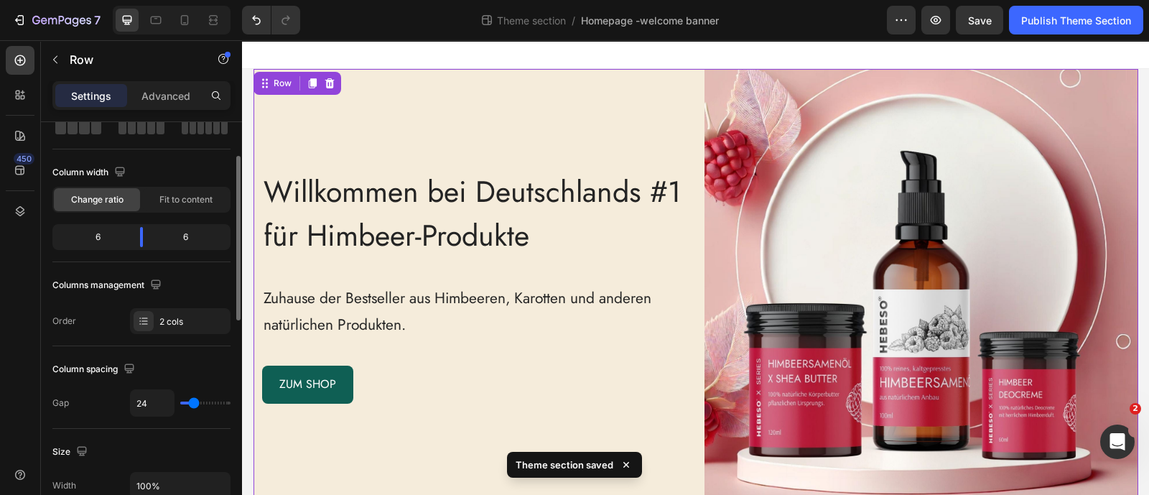
scroll to position [0, 0]
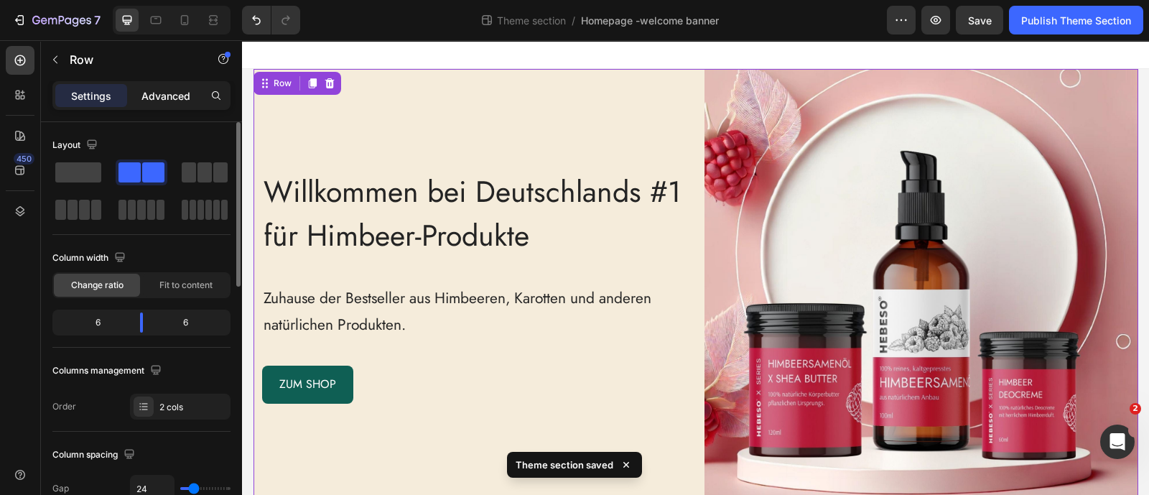
click at [153, 98] on p "Advanced" at bounding box center [165, 95] width 49 height 15
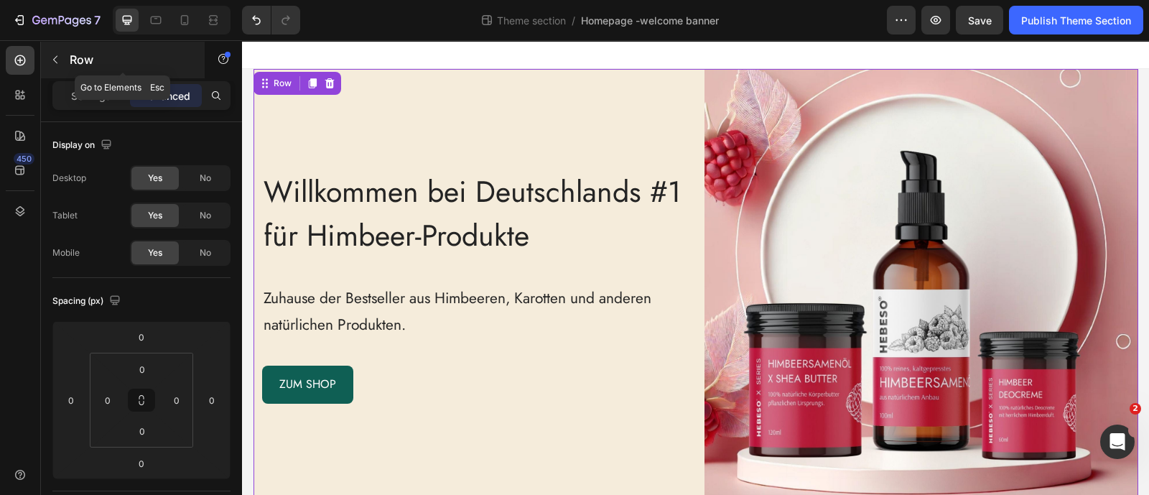
click at [65, 63] on button "button" at bounding box center [55, 59] width 23 height 23
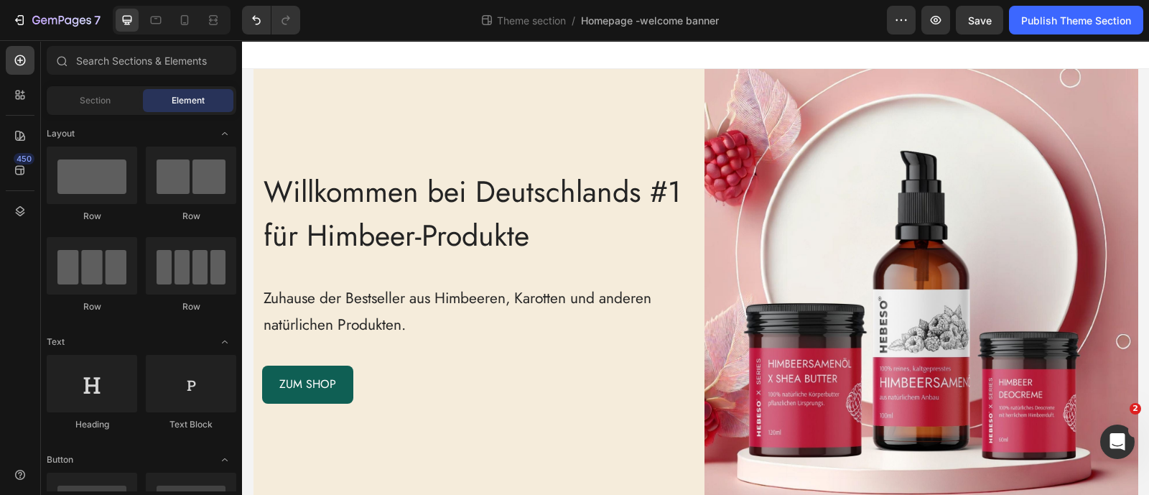
click at [244, 116] on div "Willkommen bei Deutschlands #1 für Himbeer-Produkte Heading Zuhause der Bestsel…" at bounding box center [695, 286] width 907 height 434
click at [256, 134] on div "Willkommen bei Deutschlands #1 für Himbeer-Produkte Heading Zuhause der Bestsel…" at bounding box center [470, 286] width 434 height 434
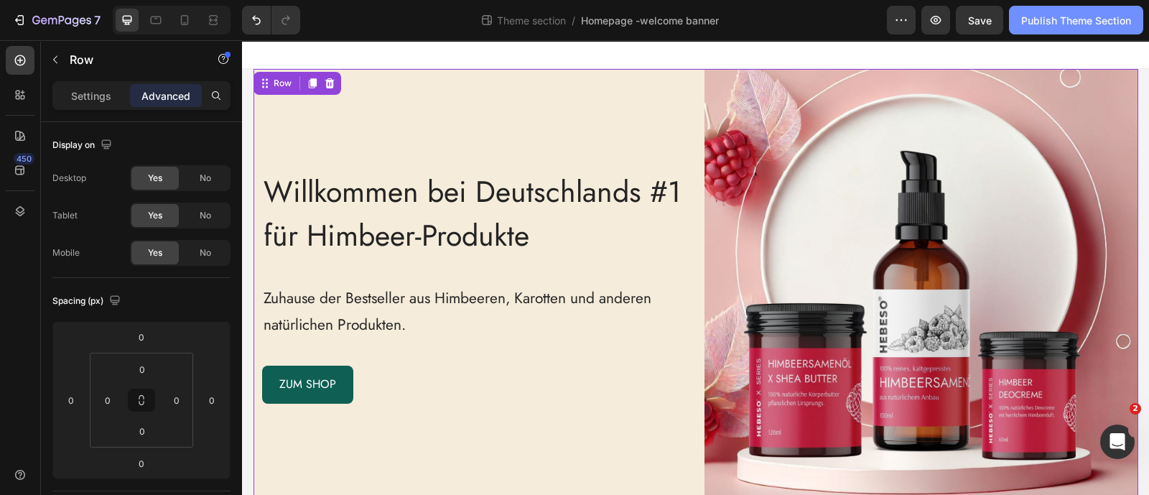
click at [1091, 24] on div "Publish Theme Section" at bounding box center [1076, 20] width 110 height 15
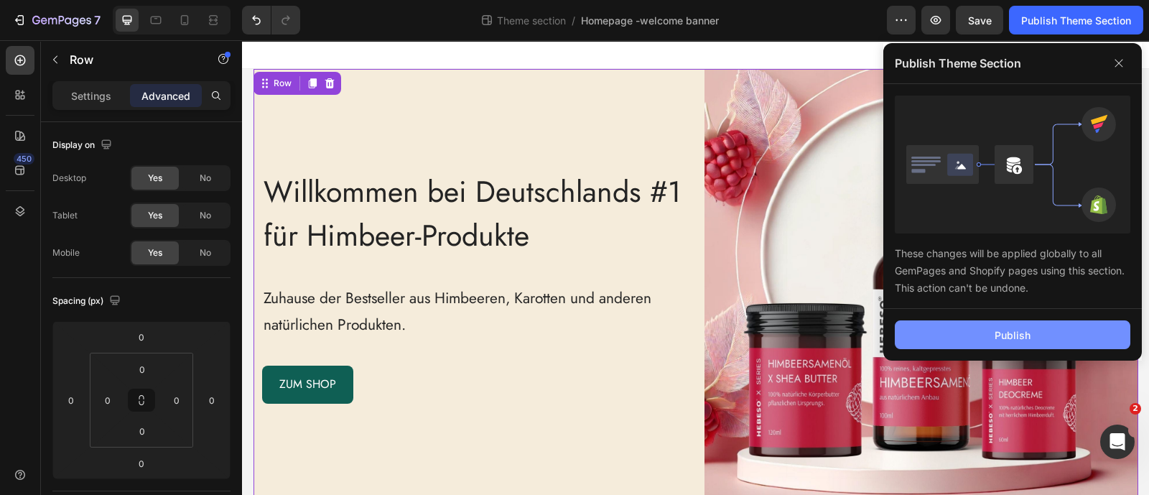
click at [944, 332] on button "Publish" at bounding box center [1012, 334] width 235 height 29
